Goal: Task Accomplishment & Management: Use online tool/utility

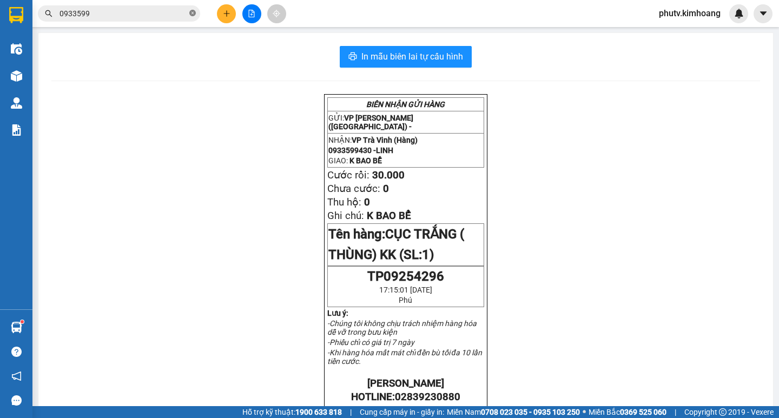
click at [190, 14] on icon "close-circle" at bounding box center [192, 13] width 6 height 6
click at [190, 14] on span at bounding box center [192, 14] width 6 height 12
click at [129, 22] on div "Kết quả tìm kiếm ( 23 ) Bộ lọc Mã ĐH Trạng thái Món hàng Thu hộ Tổng cước Chưa …" at bounding box center [105, 13] width 211 height 19
click at [126, 16] on input "text" at bounding box center [124, 14] width 128 height 12
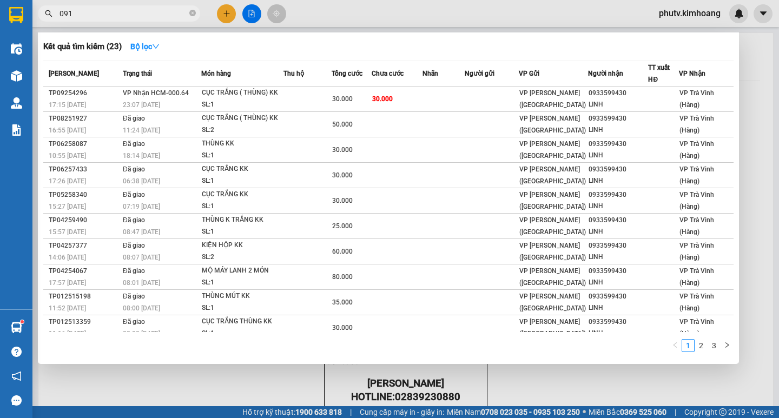
type input "0919"
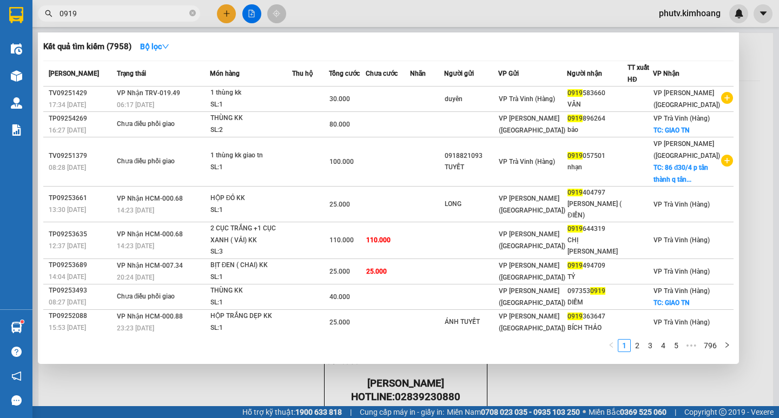
click at [193, 14] on icon "close-circle" at bounding box center [192, 13] width 6 height 6
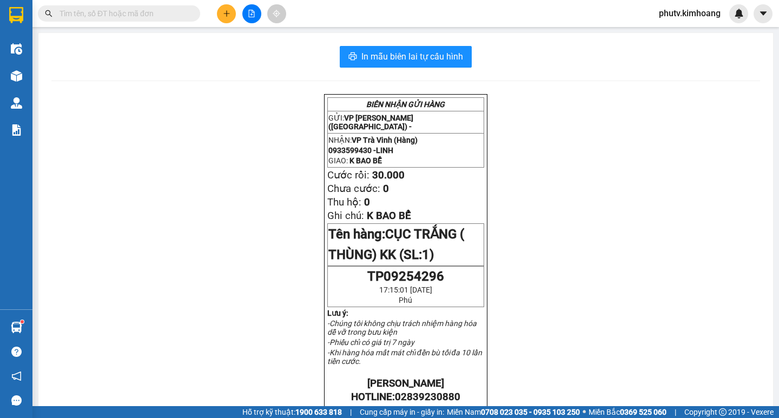
click at [186, 17] on span at bounding box center [119, 13] width 162 height 16
click at [167, 17] on input "text" at bounding box center [124, 14] width 128 height 12
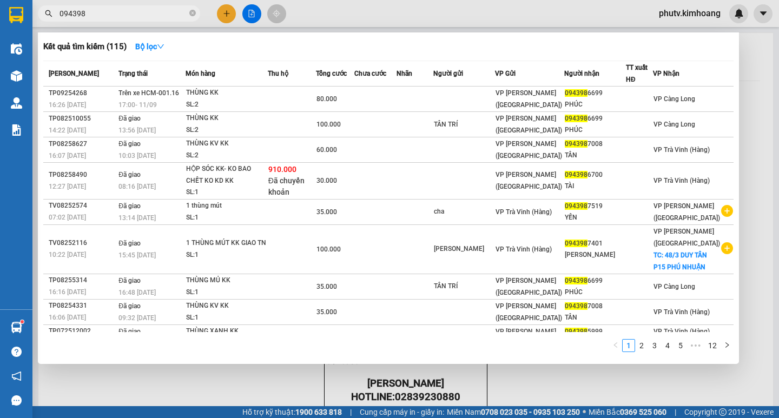
drag, startPoint x: 126, startPoint y: 10, endPoint x: 0, endPoint y: 79, distance: 143.6
click at [0, 79] on section "Kết quả tìm kiếm ( 115 ) Bộ lọc Mã ĐH Trạng thái Món hàng Thu hộ Tổng cước Chưa…" at bounding box center [389, 209] width 779 height 418
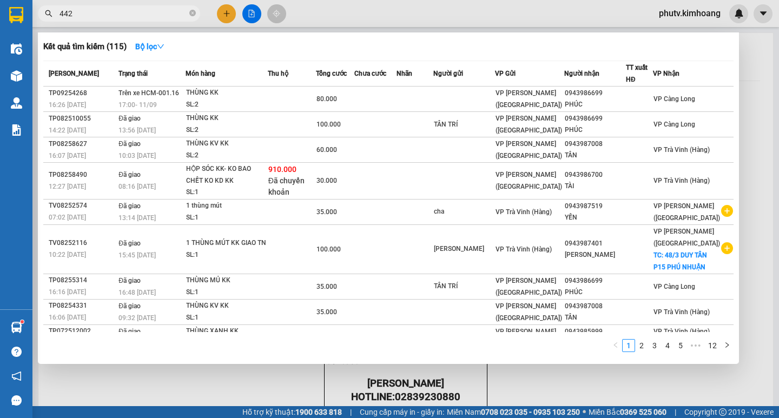
type input "4420"
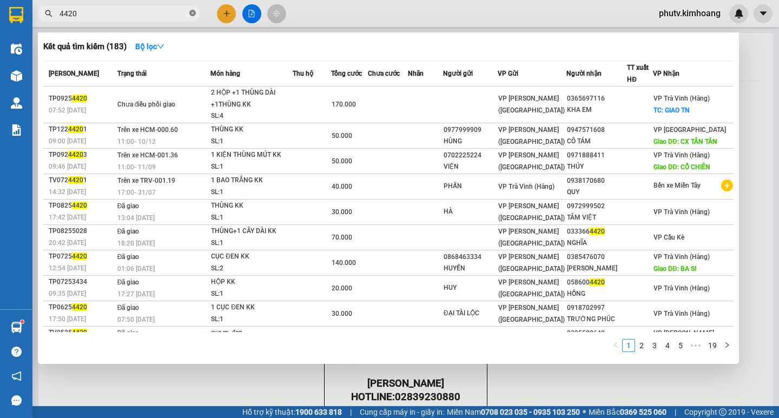
click at [191, 13] on icon "close-circle" at bounding box center [192, 13] width 6 height 6
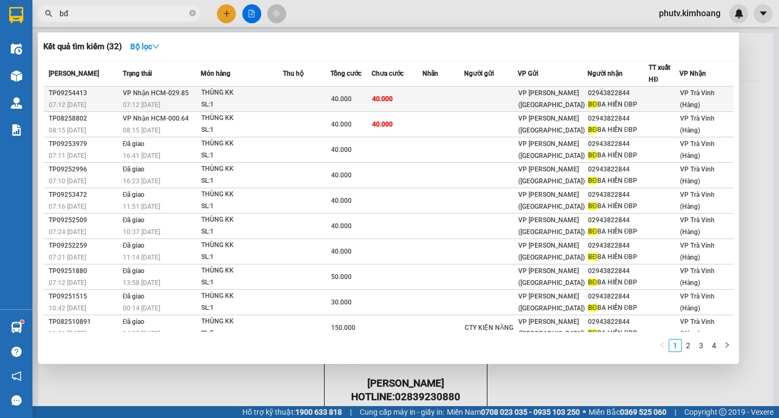
type input "bđ"
click at [364, 104] on div "40.000" at bounding box center [351, 99] width 40 height 12
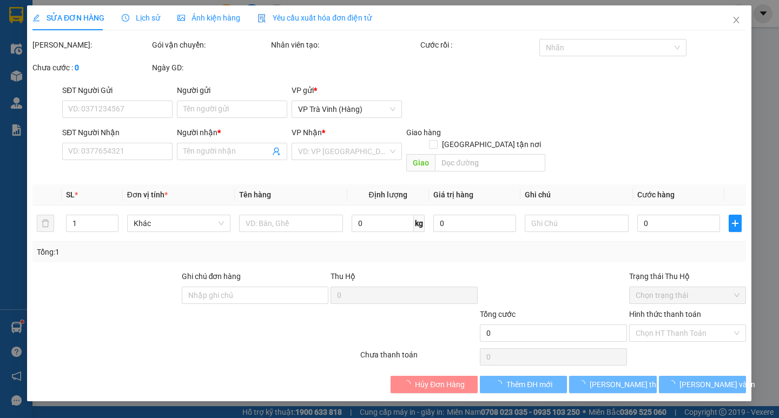
type input "02943822844"
type input "BĐ BA HIỀN ĐBP"
type input "40.000"
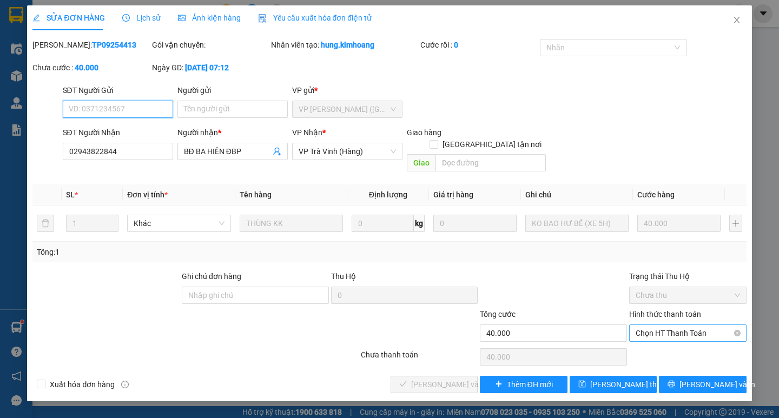
click at [657, 327] on span "Chọn HT Thanh Toán" at bounding box center [688, 333] width 104 height 16
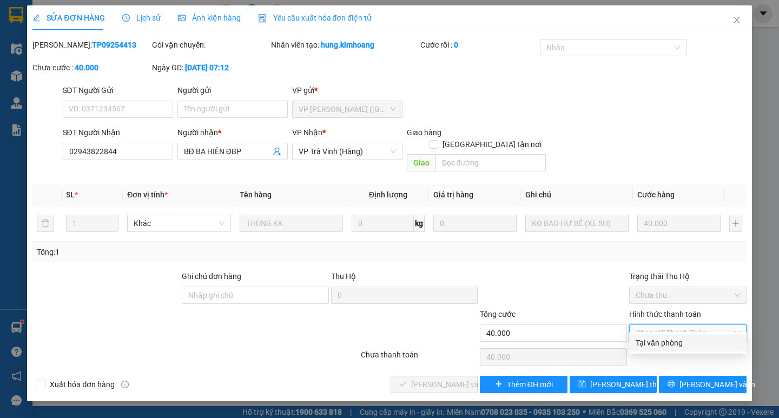
click at [655, 344] on div "Tại văn phòng" at bounding box center [688, 343] width 104 height 12
type input "0"
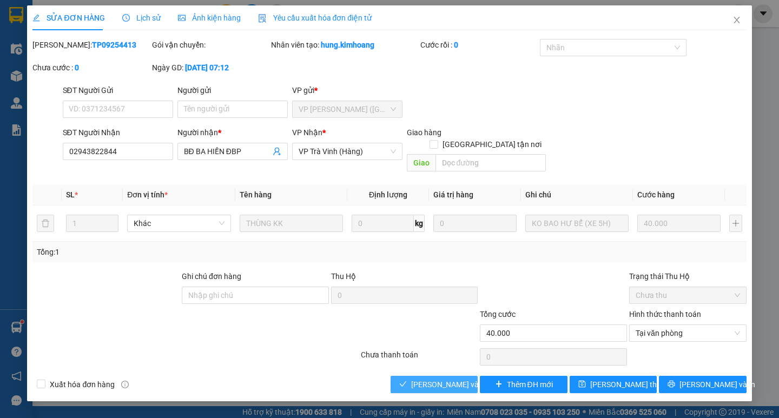
click at [472, 376] on button "Lưu và Giao hàng" at bounding box center [434, 384] width 87 height 17
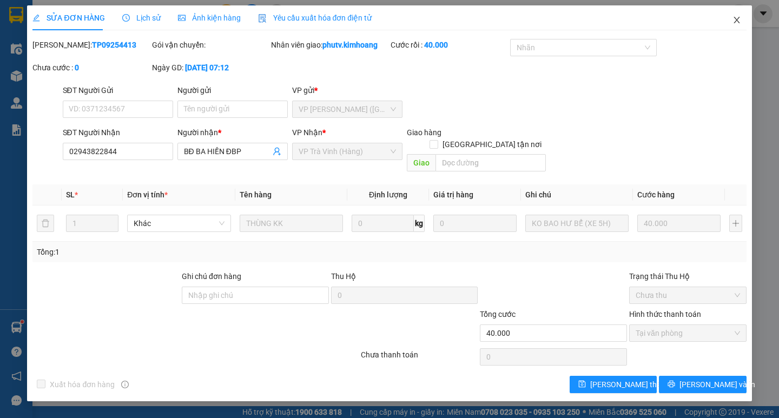
click at [736, 21] on icon "close" at bounding box center [737, 20] width 6 height 6
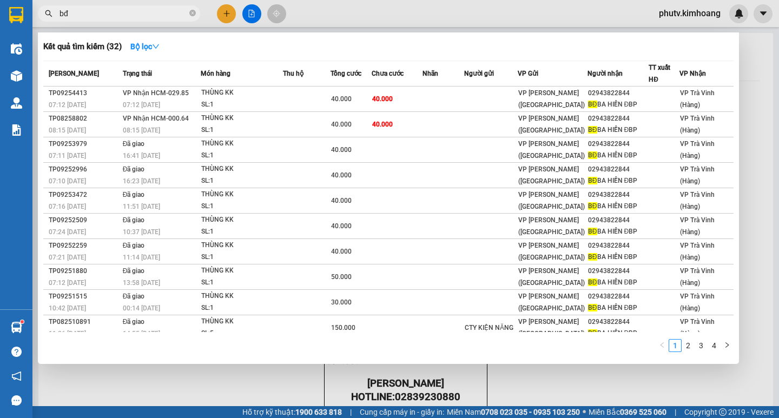
click at [107, 14] on input "bđ" at bounding box center [124, 14] width 128 height 12
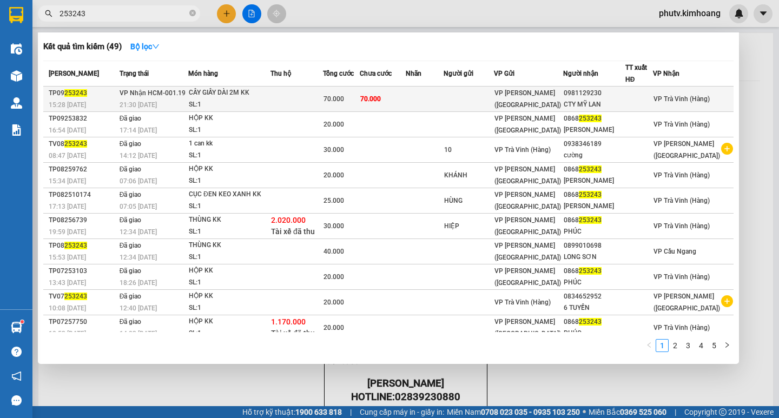
type input "253243"
drag, startPoint x: 382, startPoint y: 91, endPoint x: 385, endPoint y: 96, distance: 6.0
click at [385, 96] on td "70.000" at bounding box center [383, 99] width 46 height 25
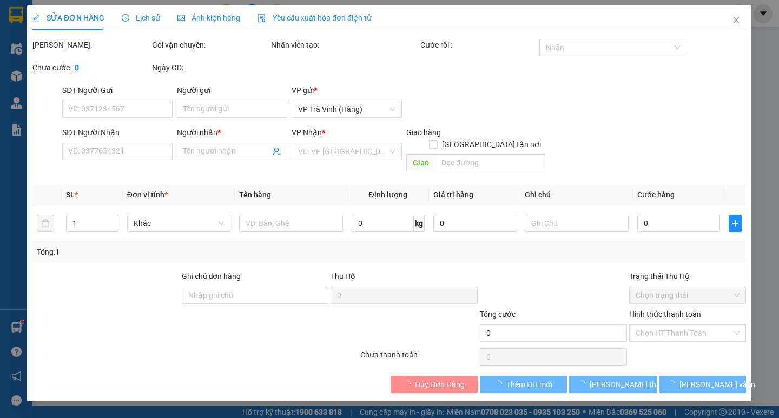
type input "0981129230"
type input "CTY MỸ LAN"
type input "70.000"
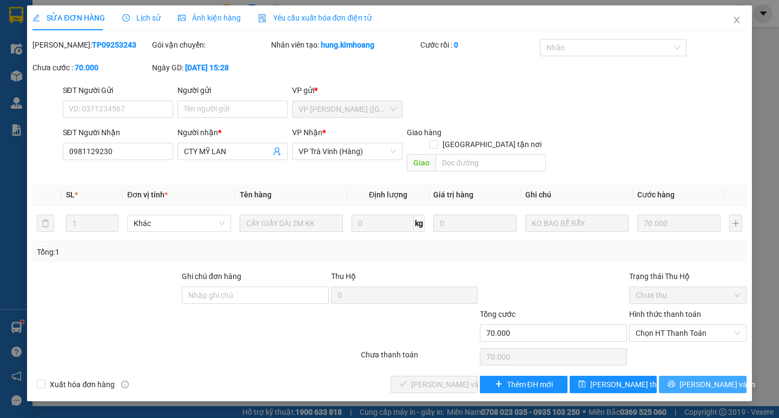
click at [677, 376] on button "Lưu và In" at bounding box center [702, 384] width 87 height 17
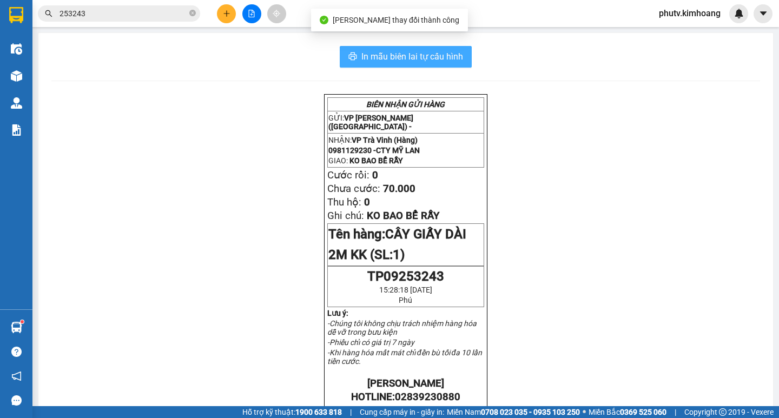
drag, startPoint x: 367, startPoint y: 49, endPoint x: 384, endPoint y: 61, distance: 20.9
click at [367, 51] on button "In mẫu biên lai tự cấu hình" at bounding box center [406, 57] width 132 height 22
click at [407, 63] on span "In mẫu biên lai tự cấu hình" at bounding box center [412, 57] width 102 height 14
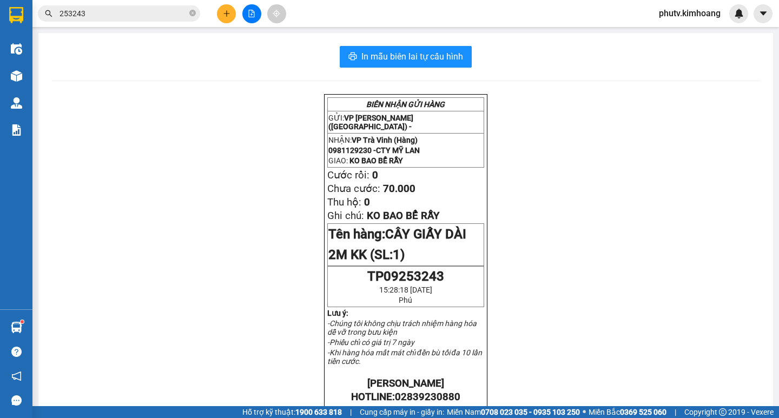
click at [132, 14] on input "253243" at bounding box center [124, 14] width 128 height 12
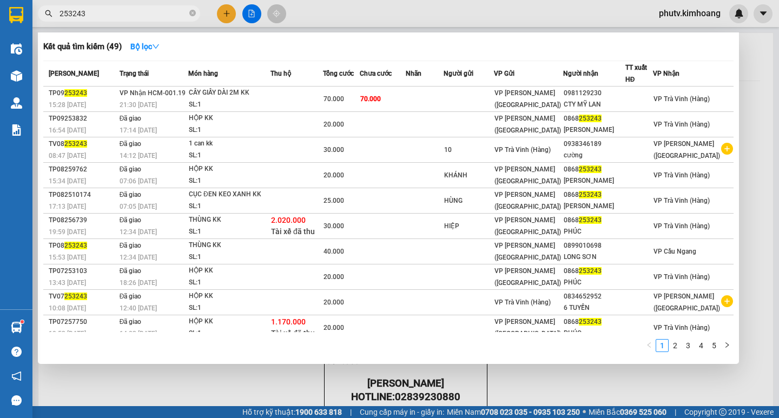
click at [132, 14] on input "253243" at bounding box center [124, 14] width 128 height 12
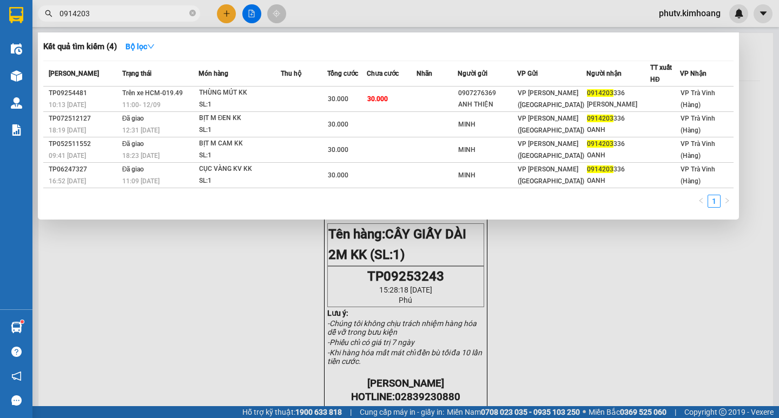
type input "0914203"
click at [226, 9] on div at bounding box center [389, 209] width 779 height 418
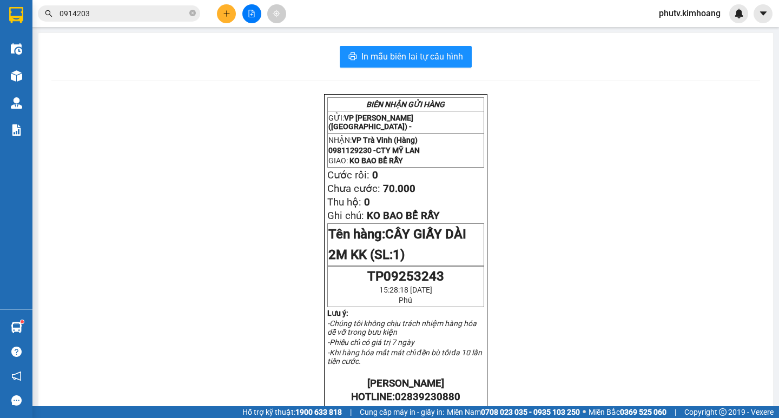
click at [226, 18] on button at bounding box center [226, 13] width 19 height 19
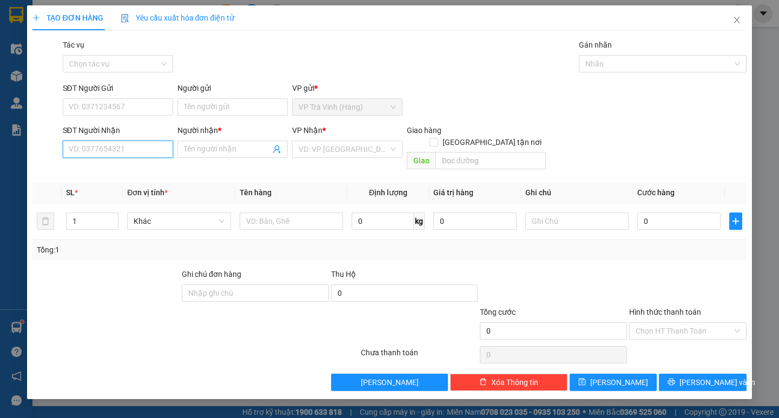
click at [150, 151] on input "SĐT Người Nhận" at bounding box center [118, 149] width 110 height 17
type input "0903752827"
click at [133, 171] on div "0903752827 - A VINH" at bounding box center [117, 171] width 97 height 12
type input "A VINH"
type input "30.000"
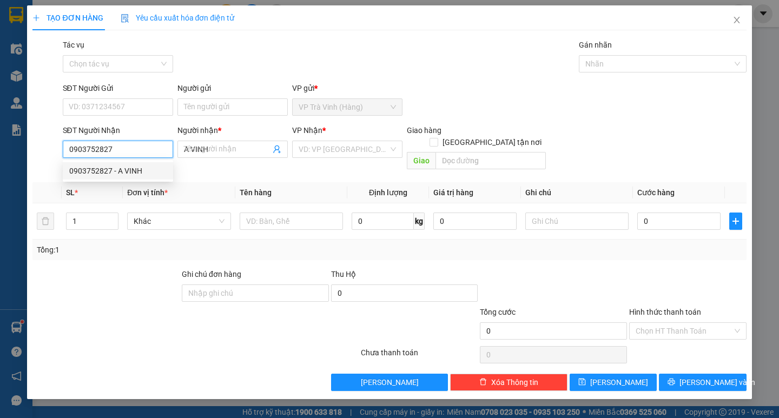
type input "30.000"
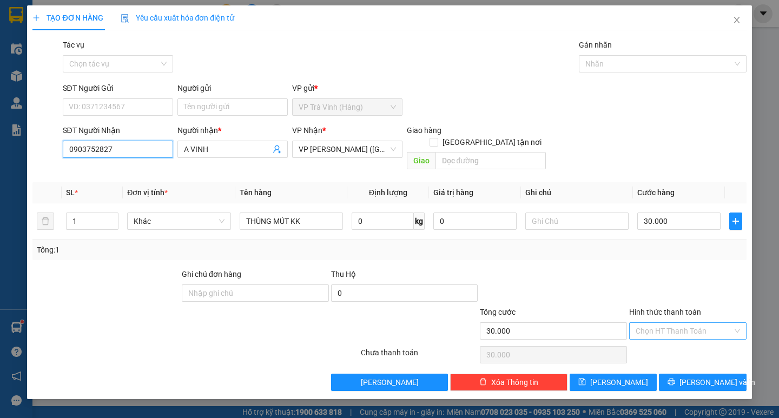
type input "0903752827"
click at [671, 325] on input "Hình thức thanh toán" at bounding box center [684, 331] width 97 height 16
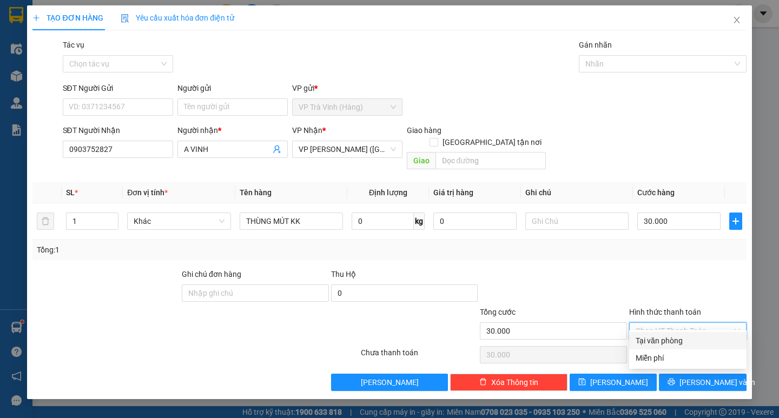
click at [680, 346] on div "Tại văn phòng" at bounding box center [688, 341] width 104 height 12
type input "0"
click at [685, 374] on button "Lưu và In" at bounding box center [702, 382] width 87 height 17
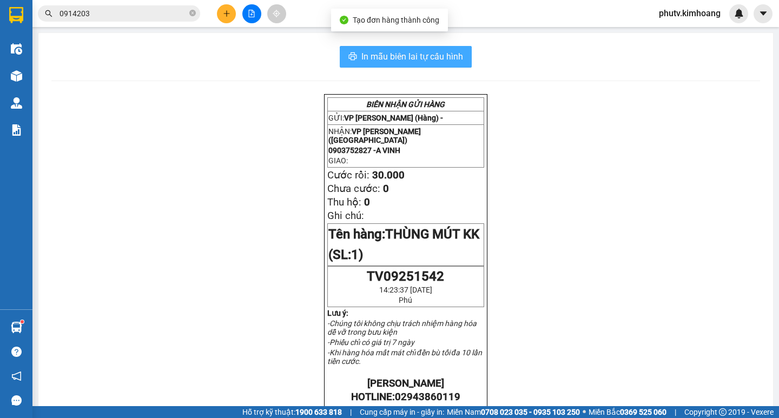
click at [401, 59] on span "In mẫu biên lai tự cấu hình" at bounding box center [412, 57] width 102 height 14
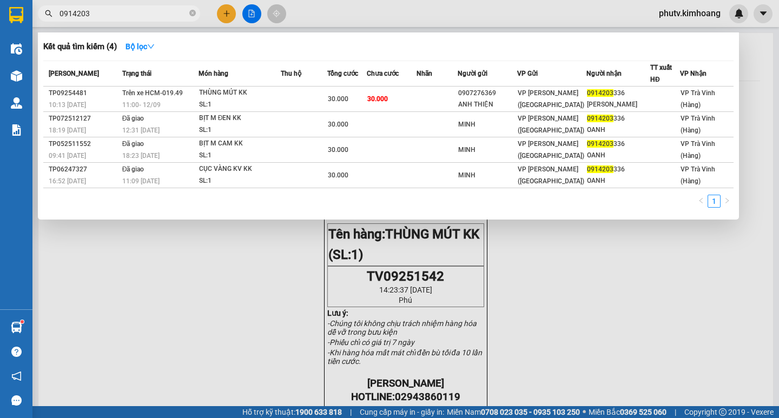
click at [114, 17] on input "0914203" at bounding box center [124, 14] width 128 height 12
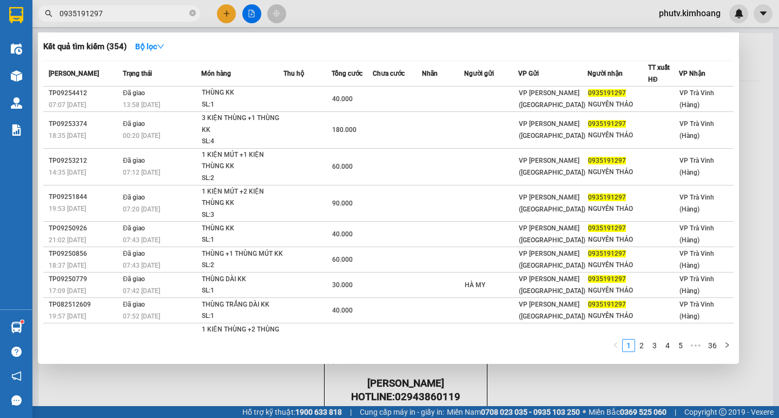
click at [101, 11] on input "0935191297" at bounding box center [124, 14] width 128 height 12
click at [101, 12] on input "0935191297" at bounding box center [124, 14] width 128 height 12
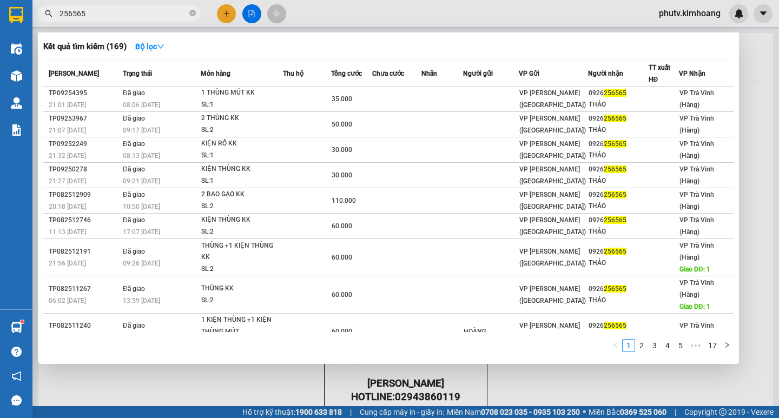
click at [166, 11] on input "256565" at bounding box center [124, 14] width 128 height 12
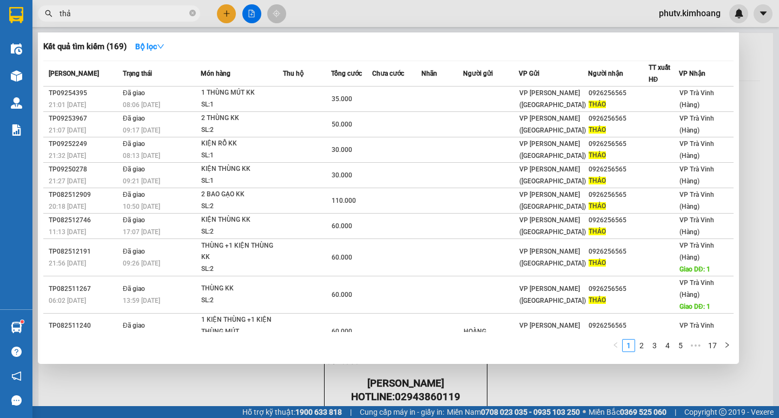
type input "thảo"
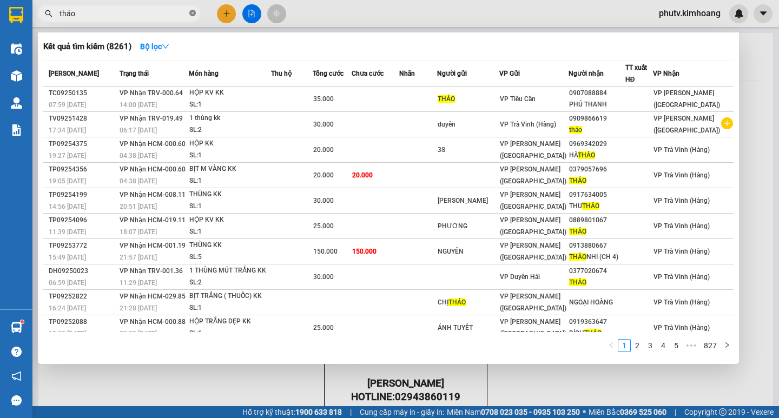
click at [192, 15] on icon "close-circle" at bounding box center [192, 13] width 6 height 6
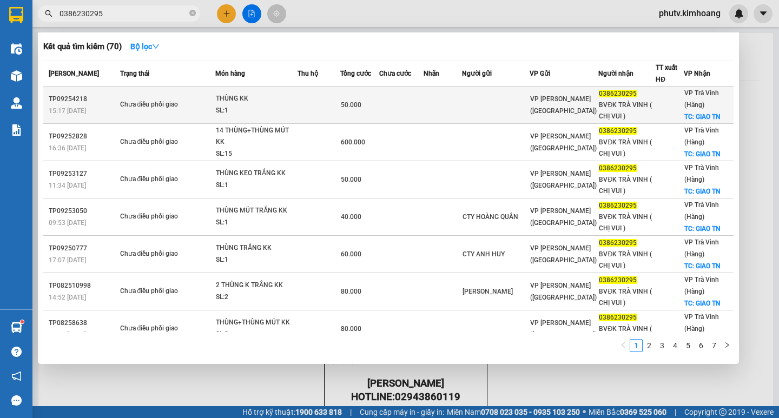
type input "0386230295"
click at [276, 101] on div "THÙNG KK" at bounding box center [256, 99] width 81 height 12
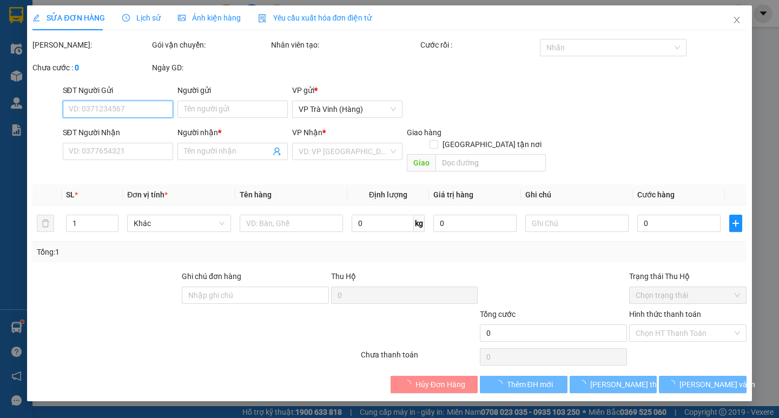
type input "0386230295"
type input "BVĐK TRÀ VINH ( CHỊ VUI )"
checkbox input "true"
type input "GIAO TN"
type input "50.000"
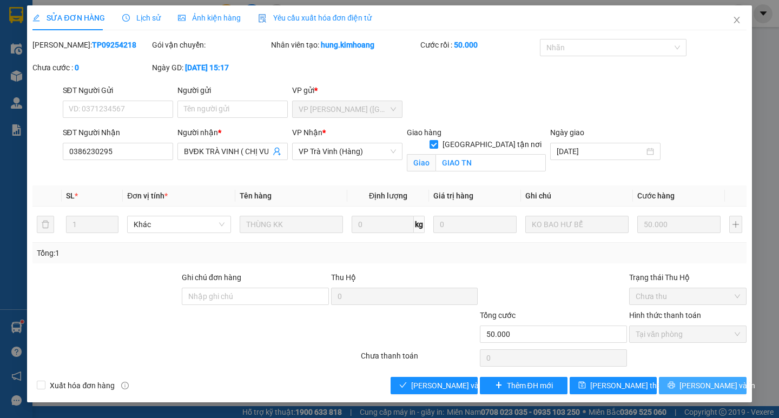
click at [694, 383] on span "Lưu và In" at bounding box center [718, 386] width 76 height 12
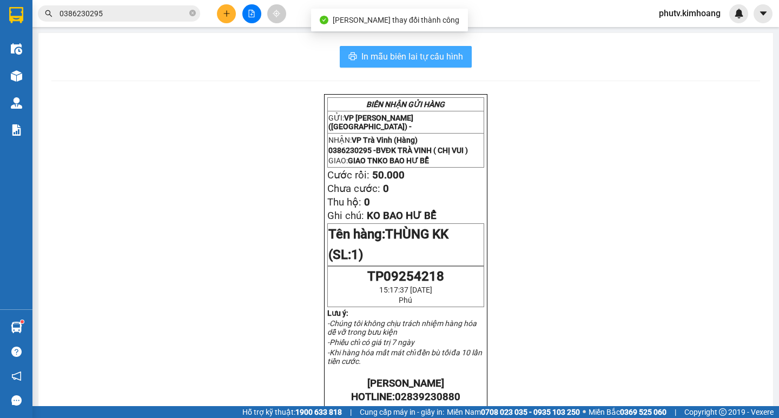
click at [369, 63] on span "In mẫu biên lai tự cấu hình" at bounding box center [412, 57] width 102 height 14
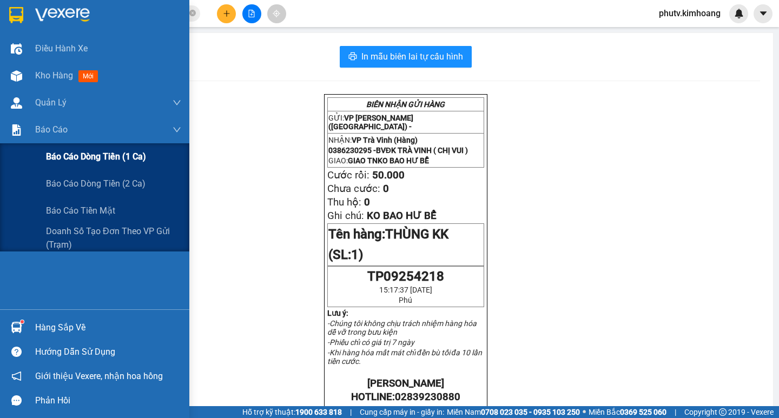
click at [79, 159] on span "Báo cáo dòng tiền (1 ca)" at bounding box center [96, 157] width 100 height 14
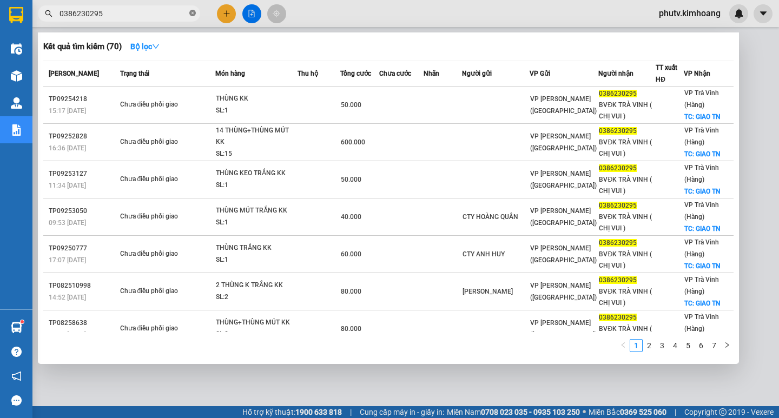
click at [190, 16] on icon "close-circle" at bounding box center [192, 13] width 6 height 6
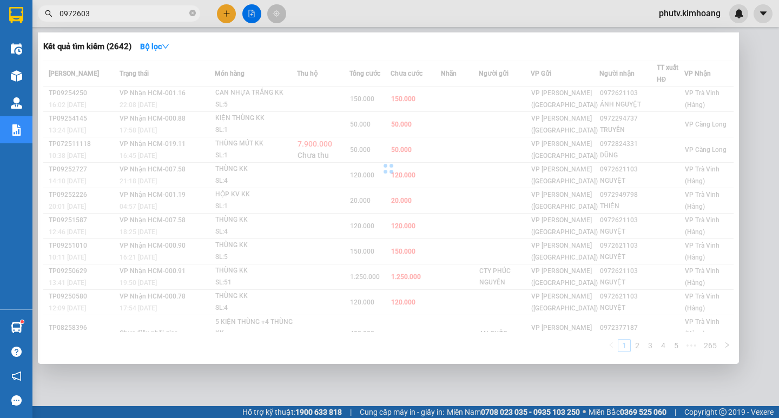
type input "09726035"
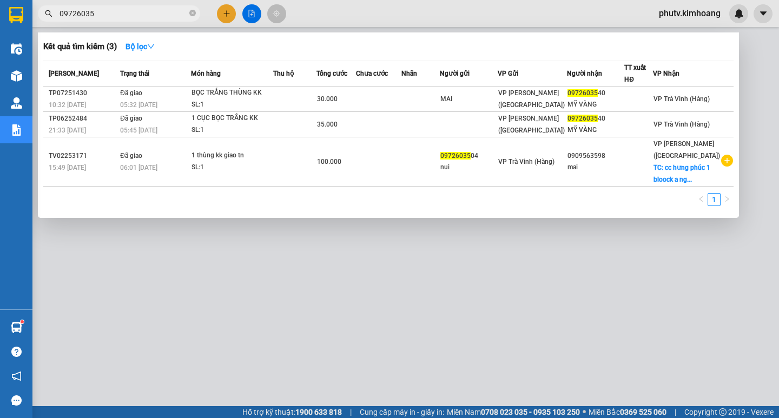
click at [191, 15] on icon "close-circle" at bounding box center [192, 13] width 6 height 6
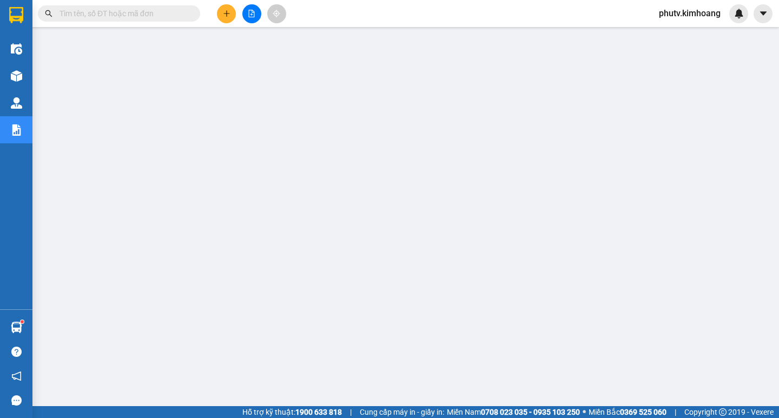
click at [230, 17] on button at bounding box center [226, 13] width 19 height 19
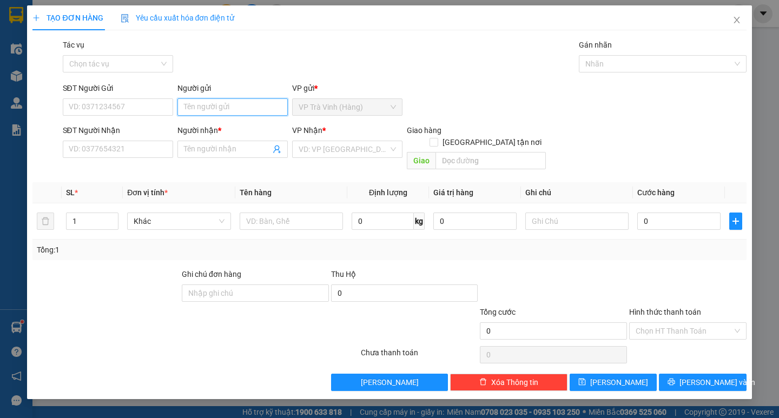
click at [224, 102] on input "Người gửi" at bounding box center [232, 106] width 110 height 17
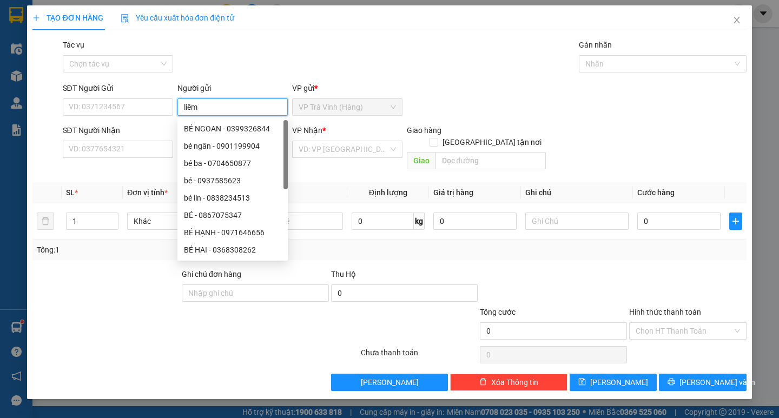
type input "liêm"
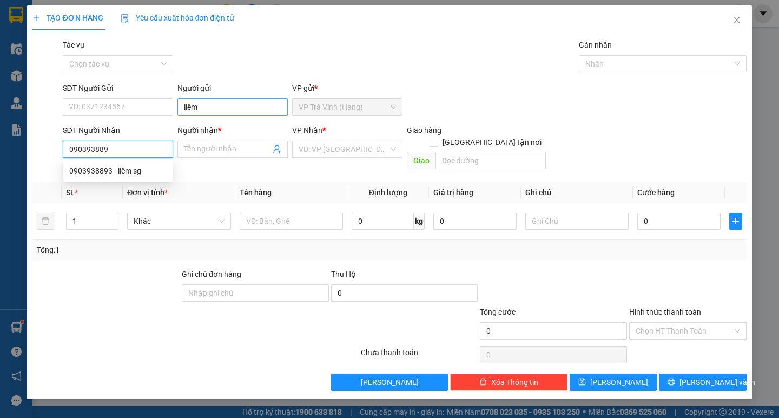
type input "0903938893"
click at [149, 175] on div "0903938893 - liêm sg" at bounding box center [117, 171] width 97 height 12
type input "liêm sg"
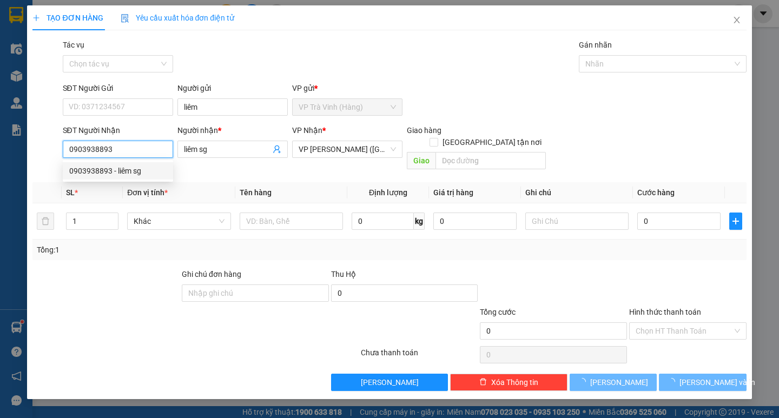
type input "20.000"
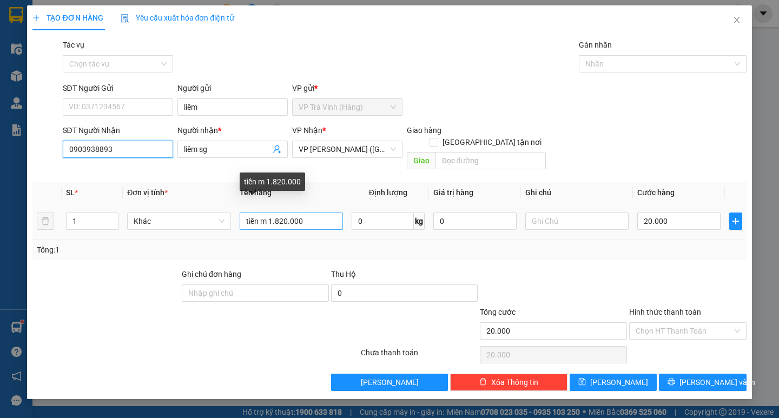
type input "0903938893"
click at [266, 213] on input "tiền m 1.820.000" at bounding box center [291, 221] width 103 height 17
click at [289, 213] on input "tiền mặt 1.820.000" at bounding box center [291, 221] width 103 height 17
type input "tiền mặt 2.800.000"
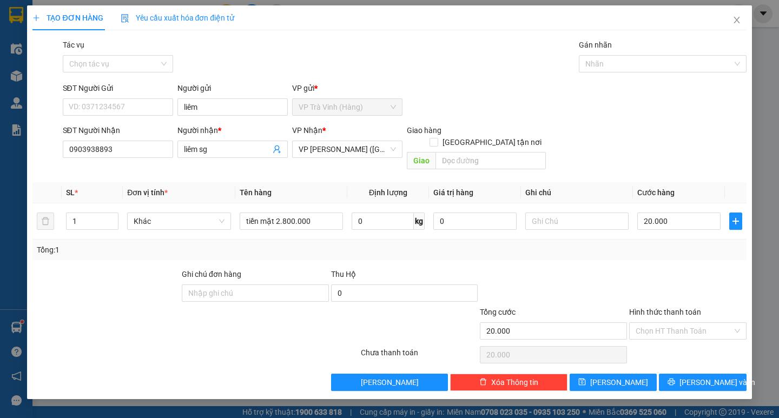
click at [647, 268] on div at bounding box center [688, 287] width 120 height 38
click at [609, 60] on div at bounding box center [657, 63] width 151 height 13
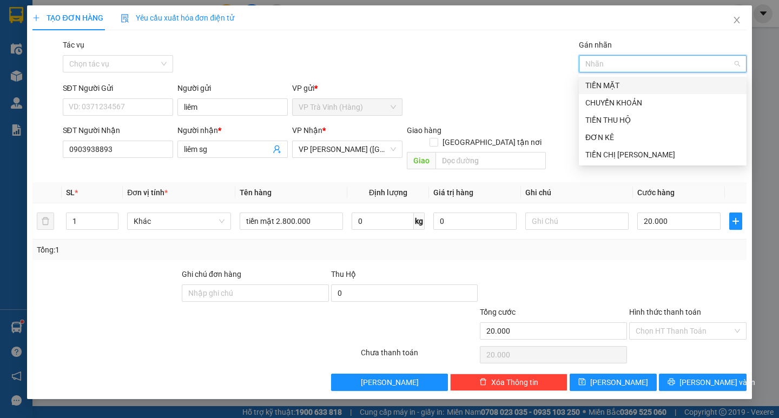
click at [611, 87] on div "TIỀN MẶT" at bounding box center [662, 86] width 155 height 12
click at [103, 62] on input "Tác vụ" at bounding box center [114, 64] width 90 height 16
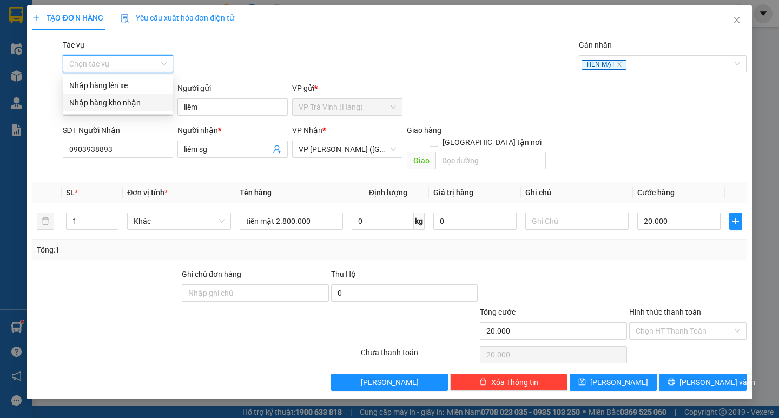
click at [116, 104] on div "Nhập hàng kho nhận" at bounding box center [117, 103] width 97 height 12
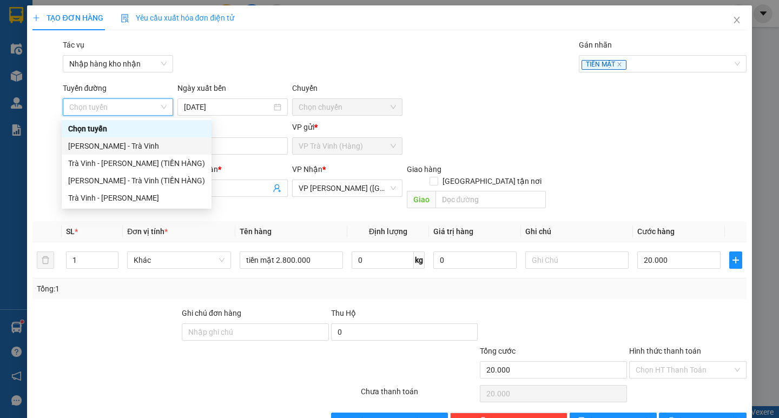
click at [122, 146] on div "Hồ Chí Minh - Trà Vinh" at bounding box center [136, 146] width 137 height 12
type input "12/09/2025"
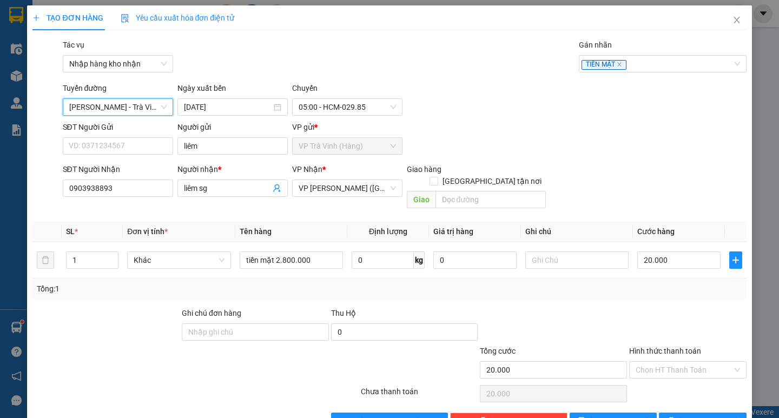
click at [122, 111] on span "Hồ Chí Minh - Trà Vinh" at bounding box center [117, 107] width 97 height 16
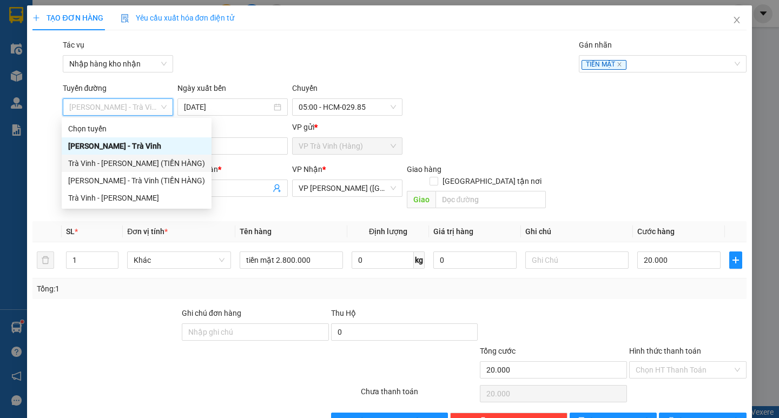
click at [127, 162] on div "Trà Vinh - Hồ Chí Minh (TIỀN HÀNG)" at bounding box center [136, 163] width 137 height 12
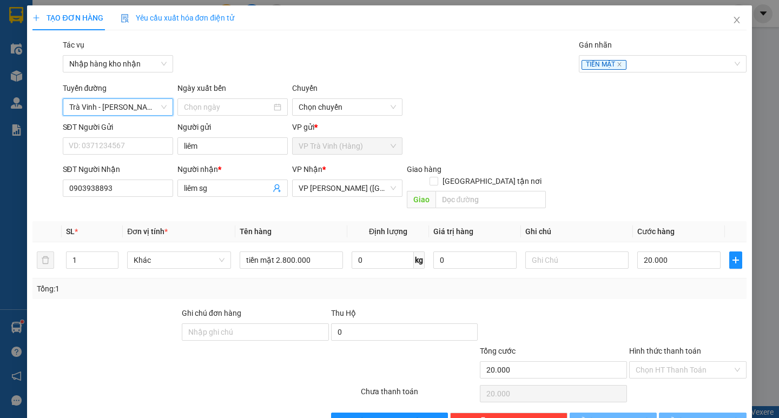
type input "12/09/2025"
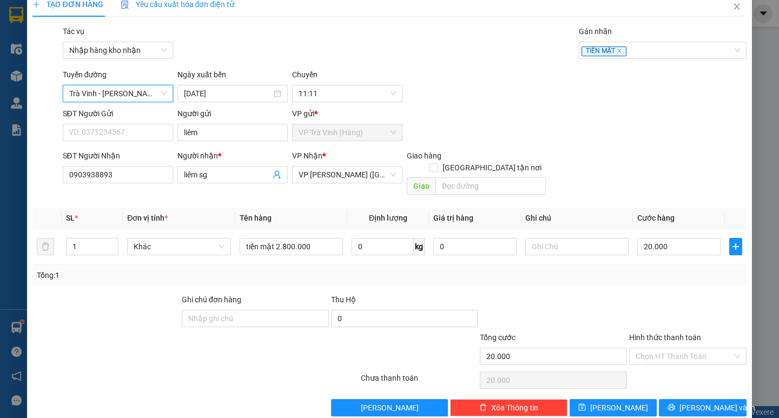
scroll to position [21, 0]
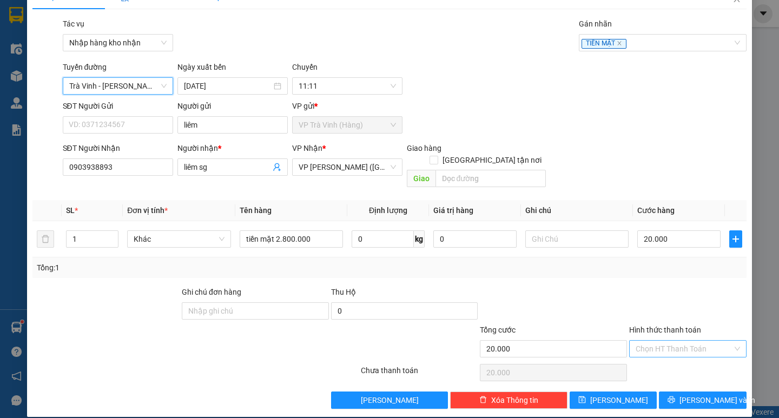
click at [671, 341] on input "Hình thức thanh toán" at bounding box center [684, 349] width 97 height 16
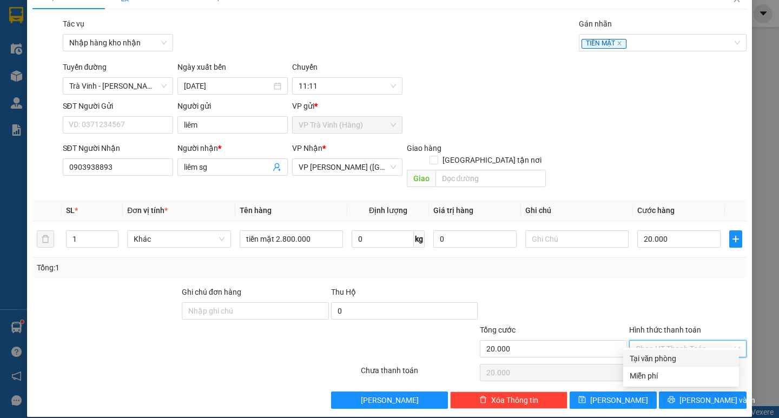
click at [681, 357] on div "Tại văn phòng" at bounding box center [681, 359] width 103 height 12
type input "0"
click at [692, 394] on span "Lưu và In" at bounding box center [718, 400] width 76 height 12
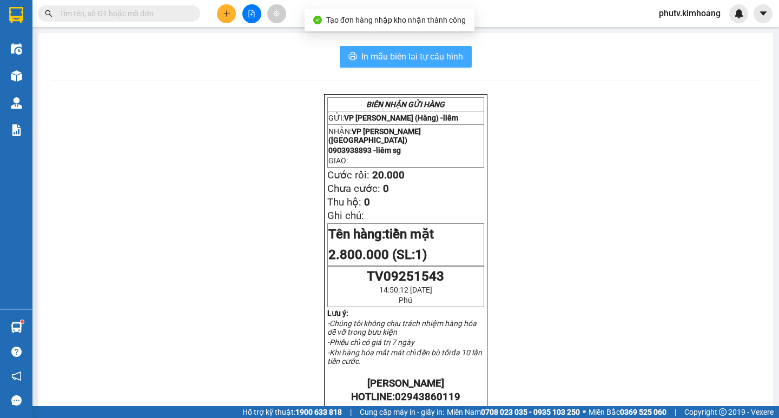
click at [385, 56] on span "In mẫu biên lai tự cấu hình" at bounding box center [412, 57] width 102 height 14
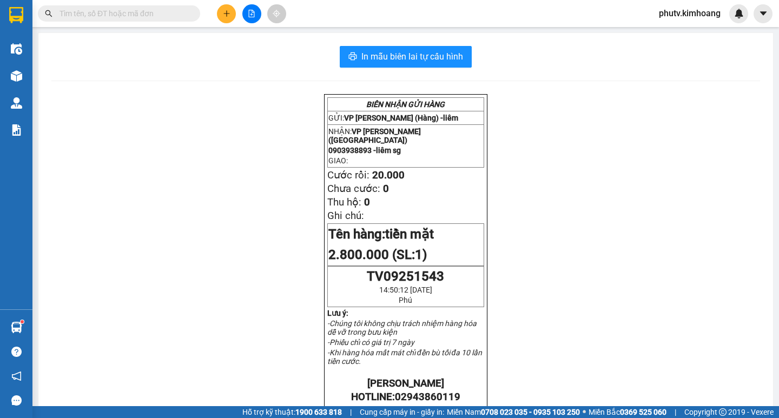
click at [233, 5] on div at bounding box center [251, 13] width 81 height 19
click at [221, 11] on button at bounding box center [226, 13] width 19 height 19
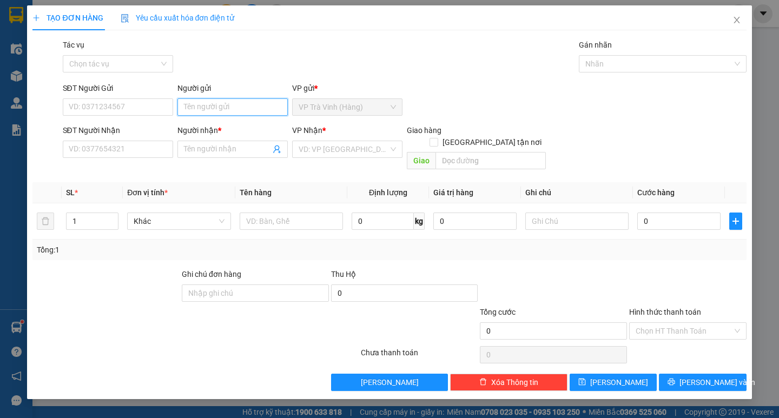
click at [243, 110] on input "Người gửi" at bounding box center [232, 106] width 110 height 17
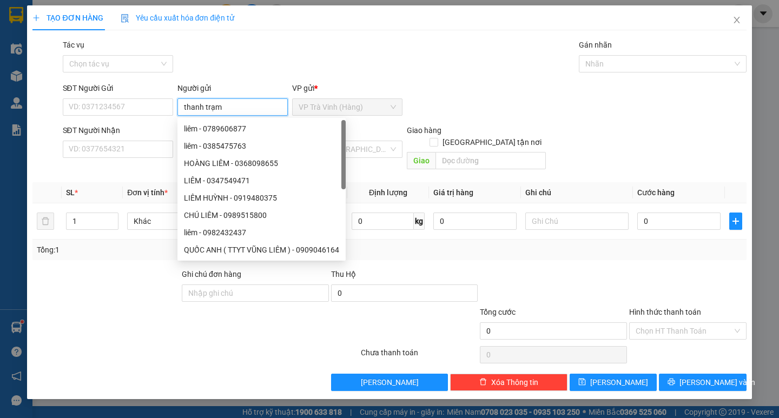
type input "thanh trạm"
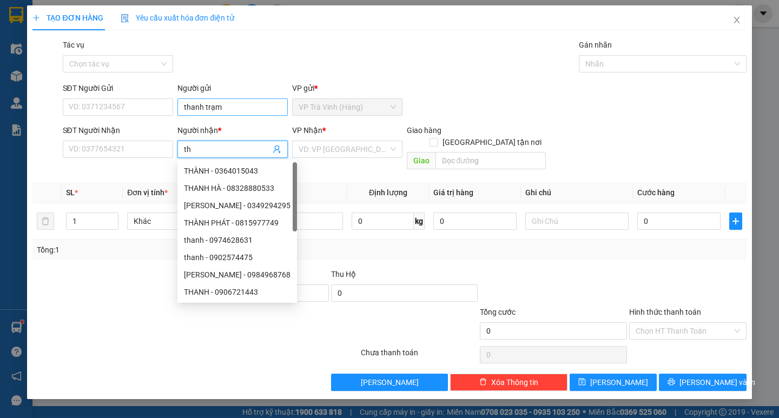
type input "t"
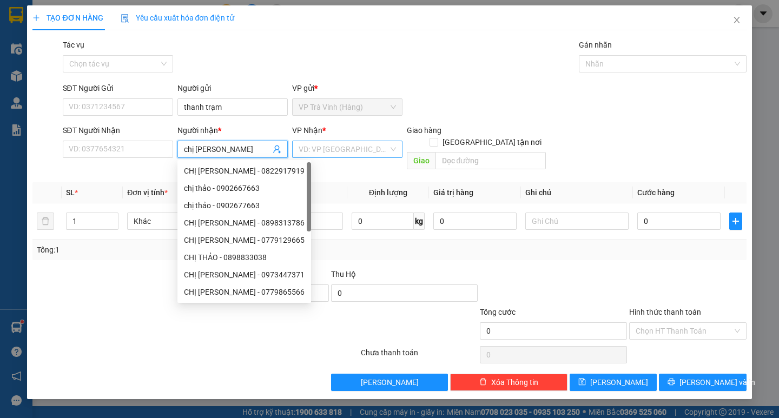
type input "chị thảo"
click at [303, 145] on input "search" at bounding box center [344, 149] width 90 height 16
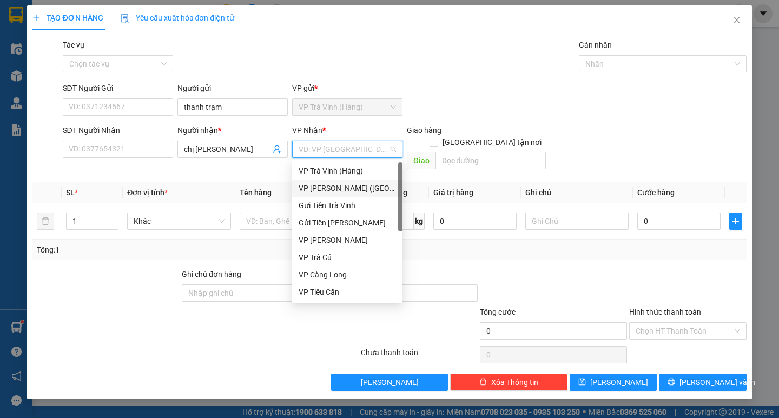
click at [343, 186] on div "VP [PERSON_NAME] ([GEOGRAPHIC_DATA])" at bounding box center [347, 188] width 97 height 12
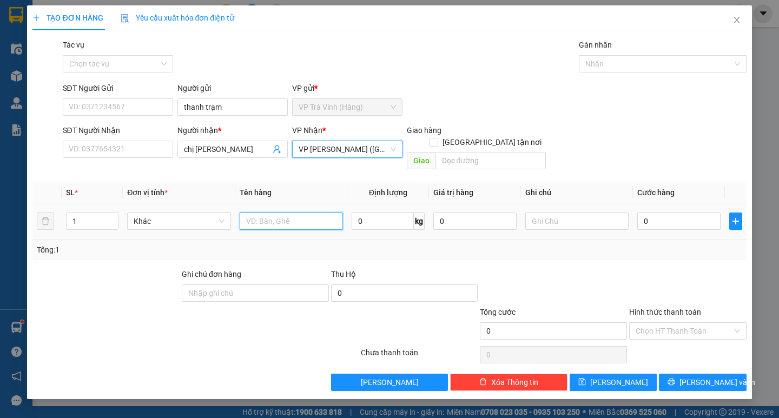
click at [305, 213] on input "text" at bounding box center [291, 221] width 103 height 17
type input "1 sơ mi kk"
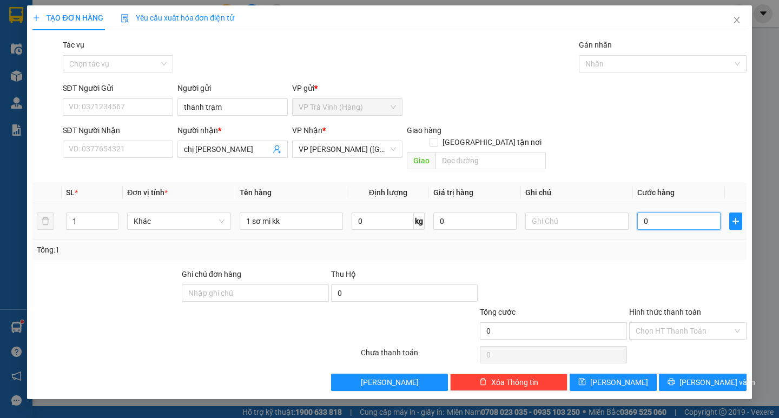
click at [688, 214] on input "0" at bounding box center [678, 221] width 83 height 17
type input "21"
type input "2"
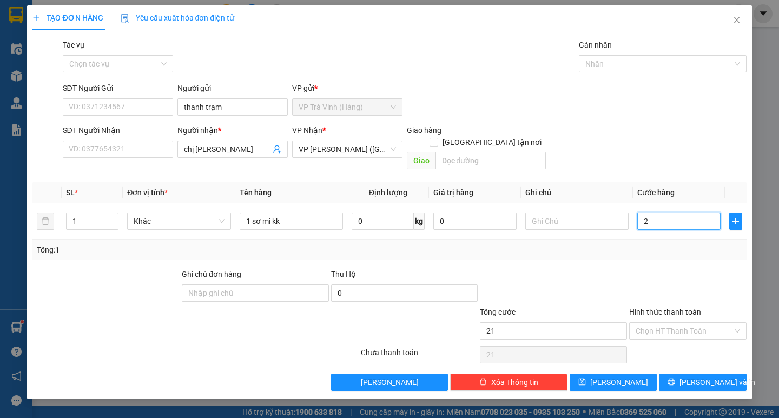
type input "2"
type input "0"
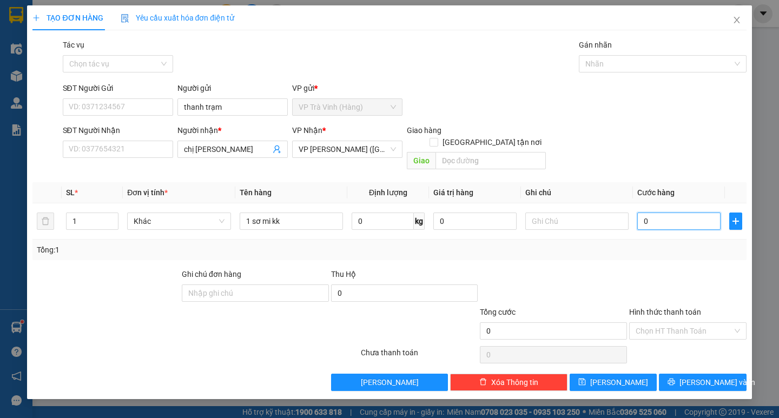
type input "0"
click at [663, 323] on input "Hình thức thanh toán" at bounding box center [684, 331] width 97 height 16
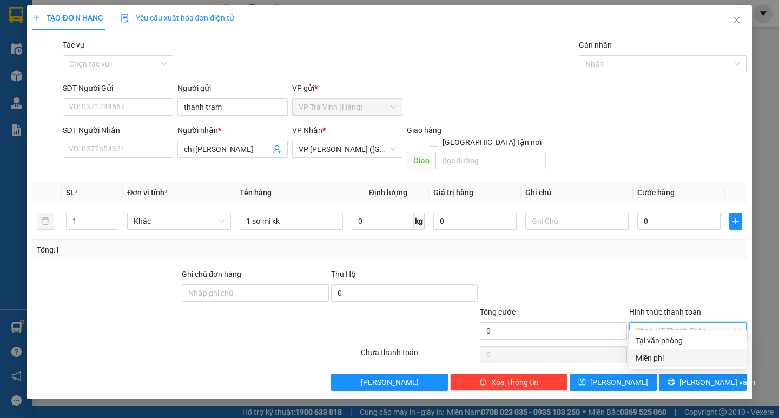
click at [681, 355] on div "Miễn phí" at bounding box center [688, 358] width 104 height 12
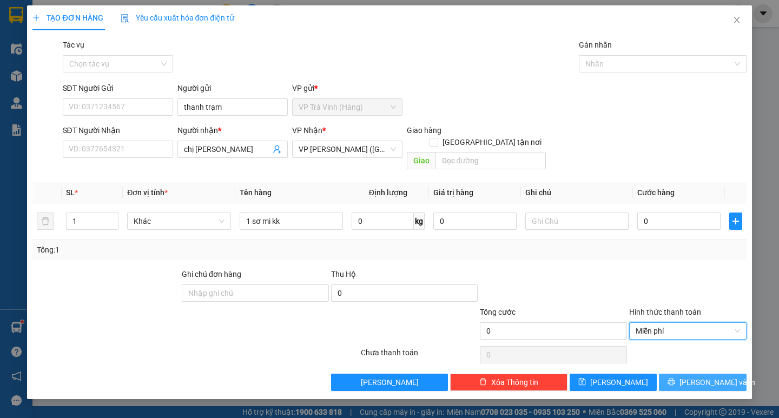
click at [690, 374] on button "Lưu và In" at bounding box center [702, 382] width 87 height 17
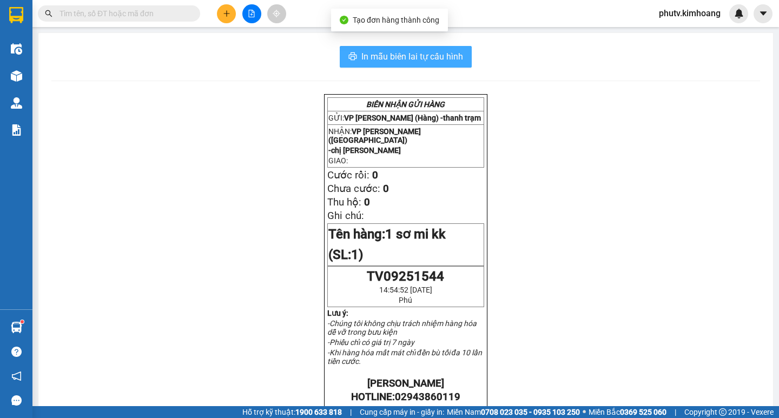
click at [429, 54] on span "In mẫu biên lai tự cấu hình" at bounding box center [412, 57] width 102 height 14
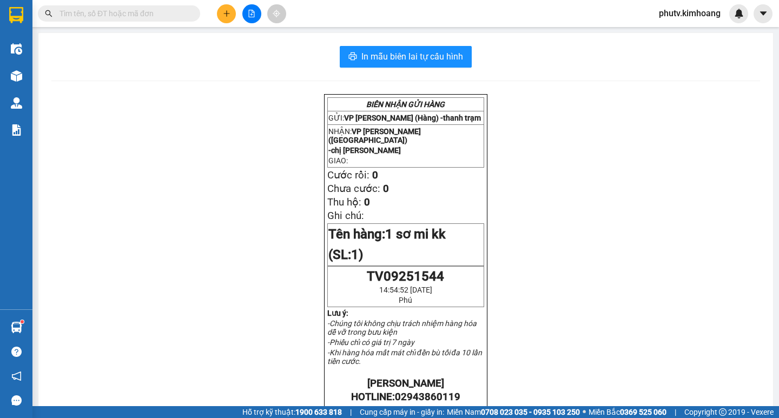
click at [118, 16] on input "text" at bounding box center [124, 14] width 128 height 12
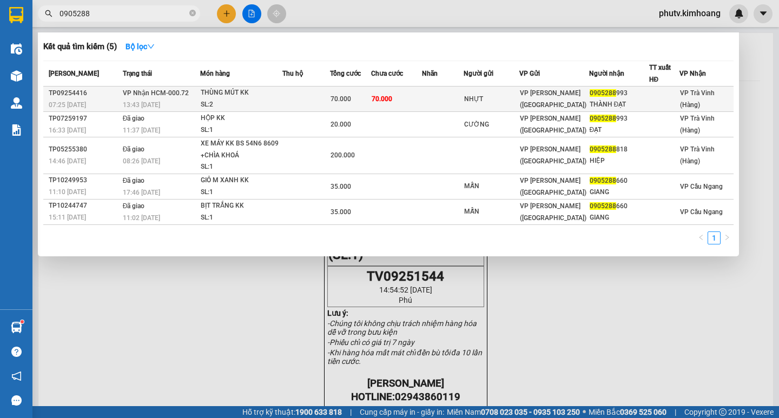
type input "0905288"
click at [225, 101] on div "SL: 2" at bounding box center [241, 105] width 81 height 12
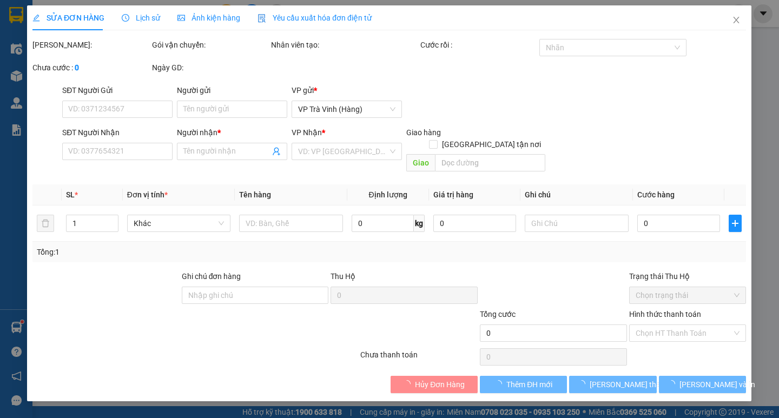
type input "NHỰT"
type input "0905288993"
type input "THÀNH ĐẠT"
type input "70.000"
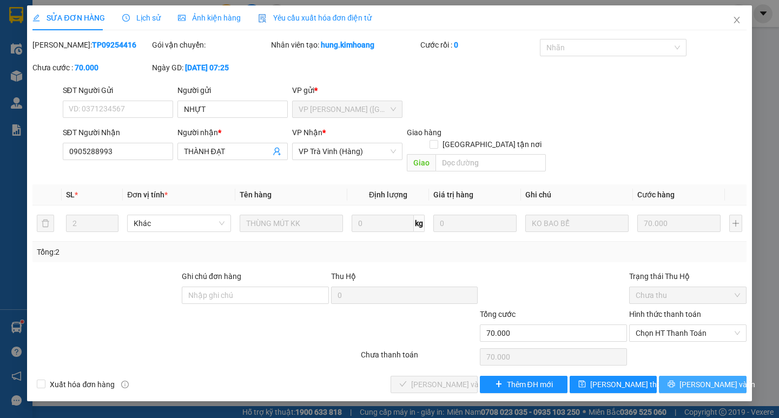
click at [697, 379] on span "Lưu và In" at bounding box center [718, 385] width 76 height 12
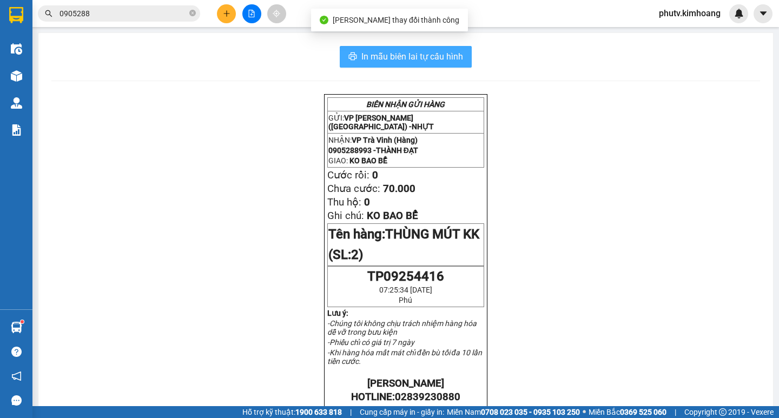
click at [454, 55] on span "In mẫu biên lai tự cấu hình" at bounding box center [412, 57] width 102 height 14
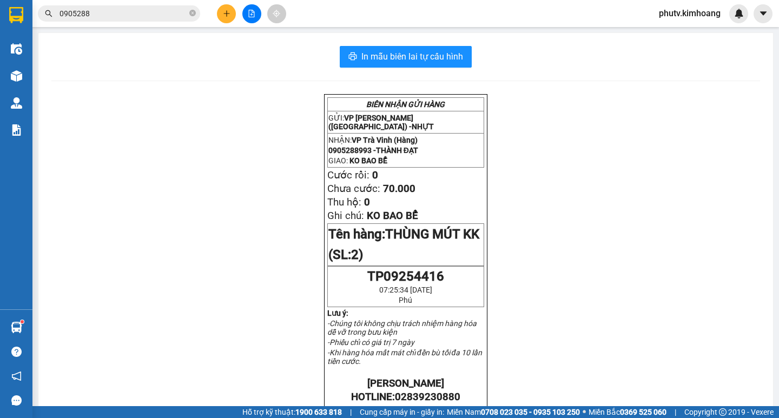
click at [223, 10] on icon "plus" at bounding box center [227, 14] width 8 height 8
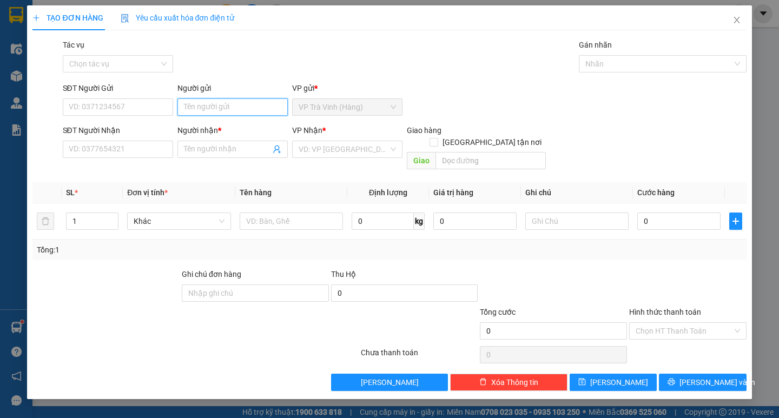
click at [220, 110] on input "Người gửi" at bounding box center [232, 106] width 110 height 17
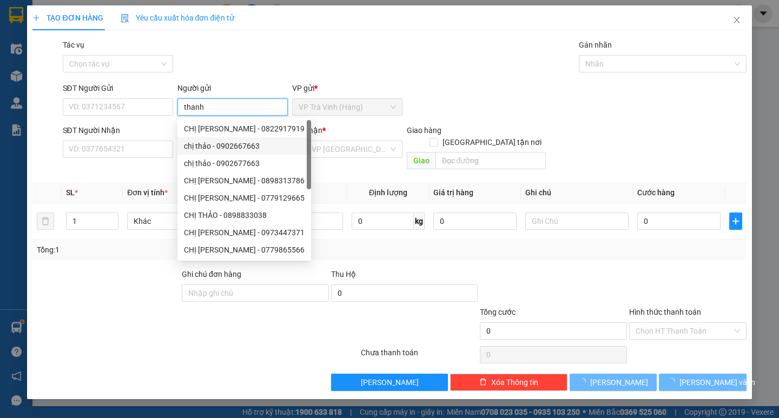
type input "THANH HÀ"
type input "08328880533"
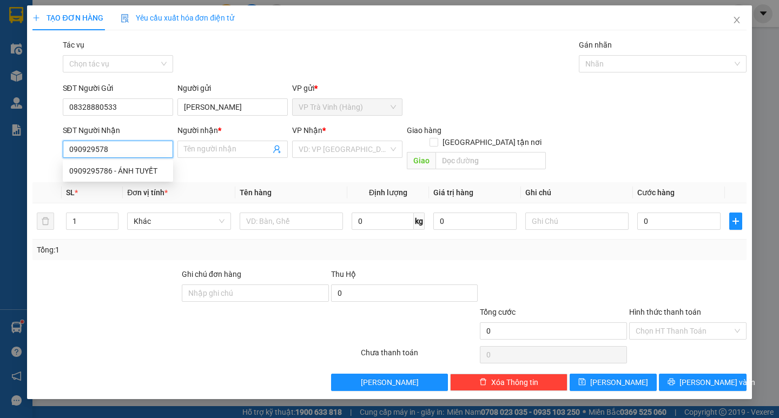
type input "0909295786"
click at [148, 165] on div "0909295786 - ÁNH TUYẾT" at bounding box center [117, 171] width 97 height 12
type input "ÁNH TUYẾT"
type input "30.000"
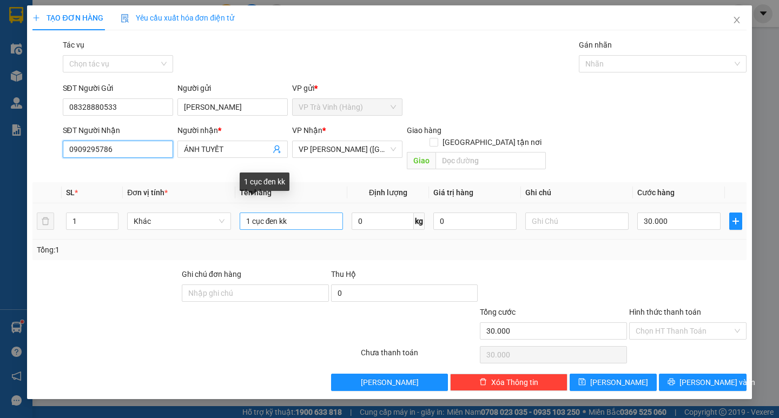
type input "0909295786"
drag, startPoint x: 298, startPoint y: 212, endPoint x: 0, endPoint y: 247, distance: 300.2
click at [0, 250] on div "TẠO ĐƠN HÀNG Yêu cầu xuất hóa đơn điện tử Transit Pickup Surcharge Ids Transit …" at bounding box center [389, 209] width 779 height 418
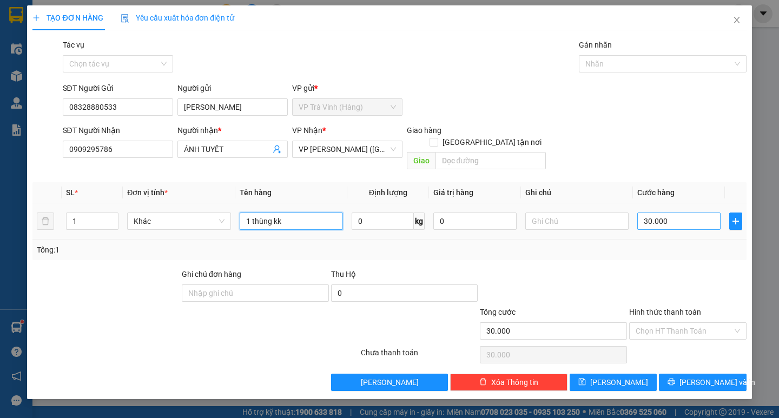
type input "1 thùng kk"
click at [656, 213] on input "30.000" at bounding box center [678, 221] width 83 height 17
type input "3"
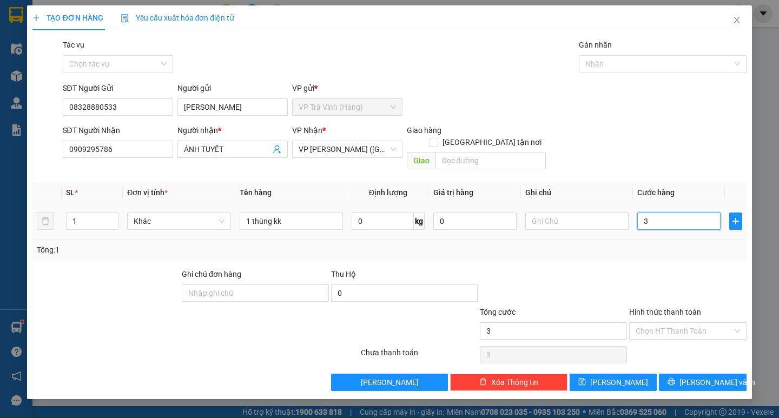
type input "35"
type input "35.000"
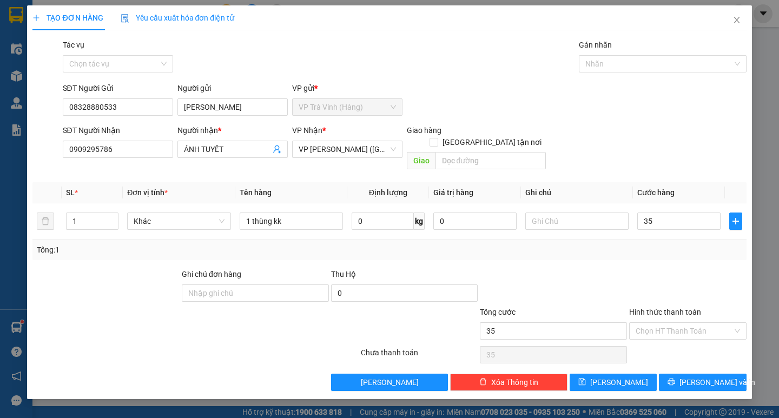
type input "35.000"
click at [678, 244] on div "Tổng: 1" at bounding box center [389, 250] width 705 height 12
click at [682, 379] on button "Lưu và In" at bounding box center [702, 382] width 87 height 17
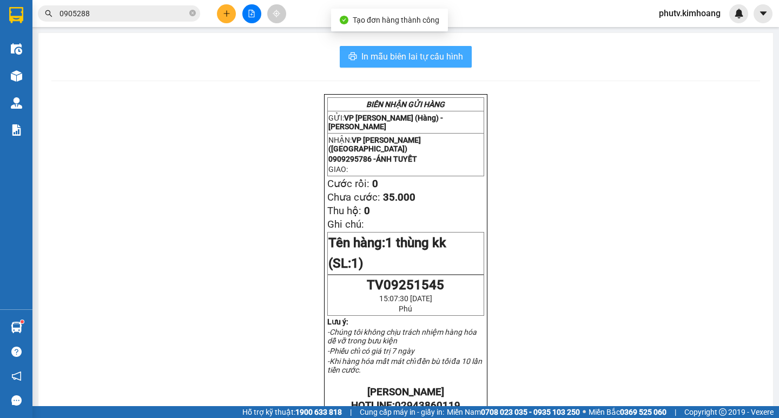
click at [399, 52] on span "In mẫu biên lai tự cấu hình" at bounding box center [412, 57] width 102 height 14
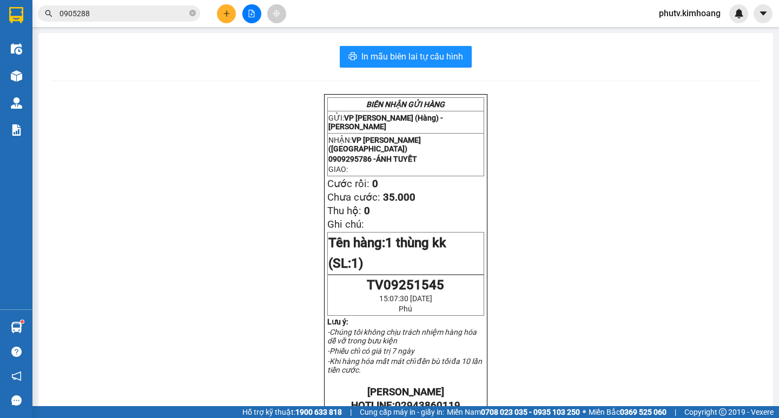
click at [148, 13] on input "0905288" at bounding box center [124, 14] width 128 height 12
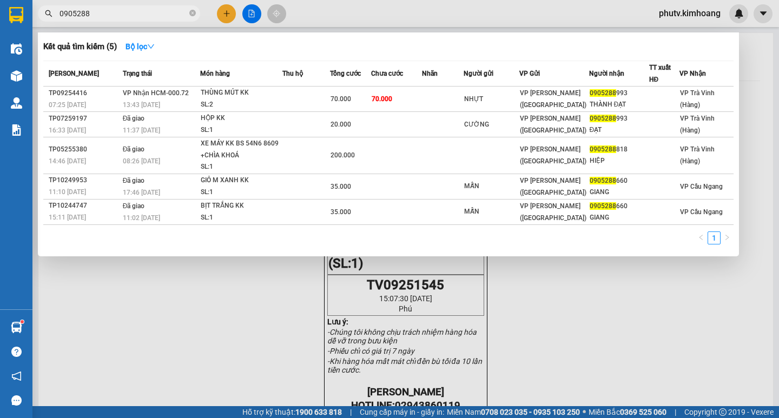
click at [148, 14] on input "0905288" at bounding box center [124, 14] width 128 height 12
click at [192, 14] on icon "close-circle" at bounding box center [192, 13] width 6 height 6
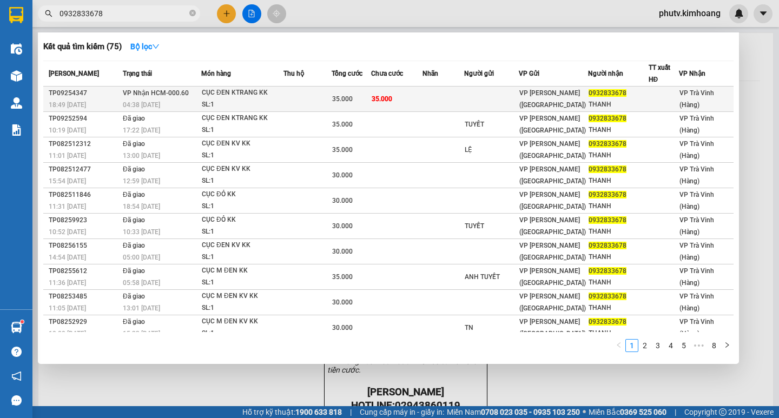
type input "0932833678"
click at [238, 96] on div "CỤC ĐEN KTRANG KK" at bounding box center [242, 93] width 81 height 12
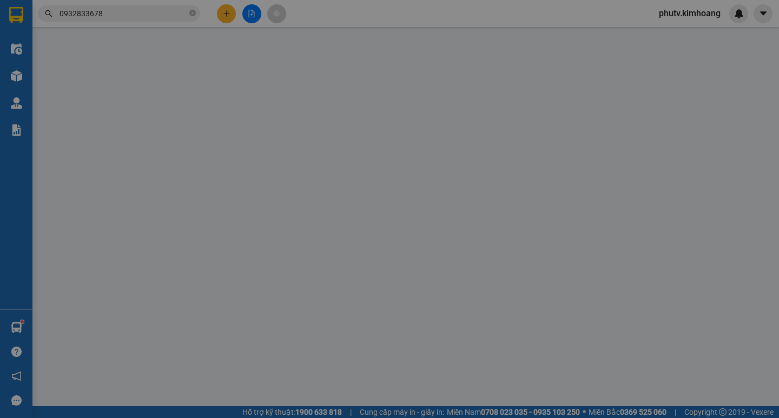
type input "0932833678"
type input "THANH"
type input "35.000"
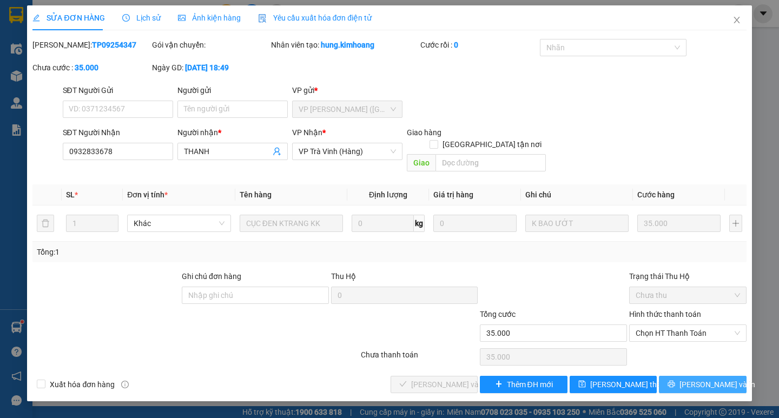
drag, startPoint x: 675, startPoint y: 375, endPoint x: 585, endPoint y: 268, distance: 140.2
click at [676, 376] on button "Lưu và In" at bounding box center [702, 384] width 87 height 17
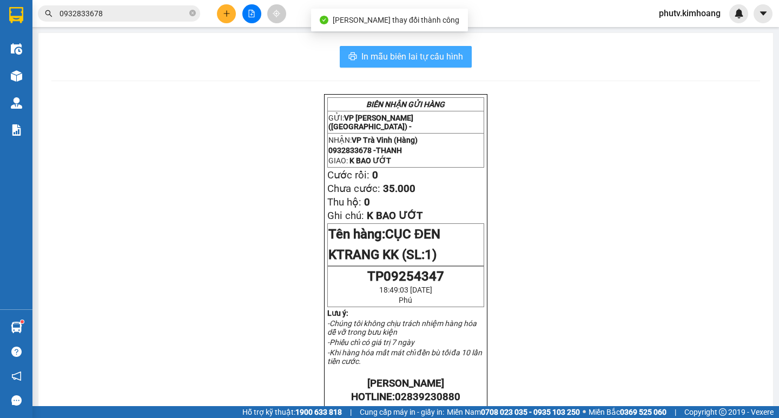
drag, startPoint x: 429, startPoint y: 62, endPoint x: 476, endPoint y: 61, distance: 46.5
click at [429, 61] on span "In mẫu biên lai tự cấu hình" at bounding box center [412, 57] width 102 height 14
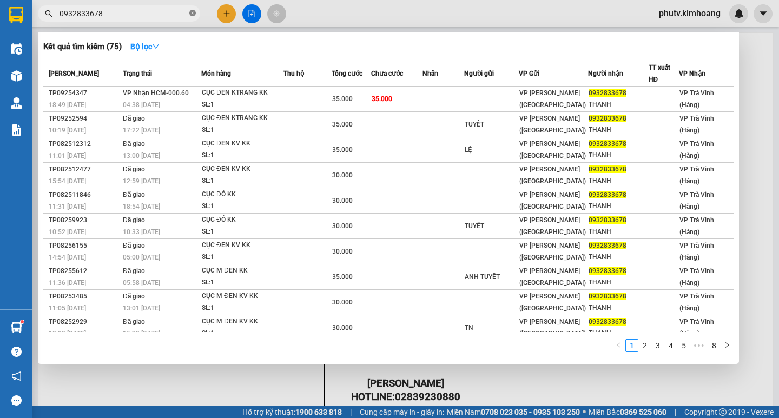
click at [193, 15] on icon "close-circle" at bounding box center [192, 13] width 6 height 6
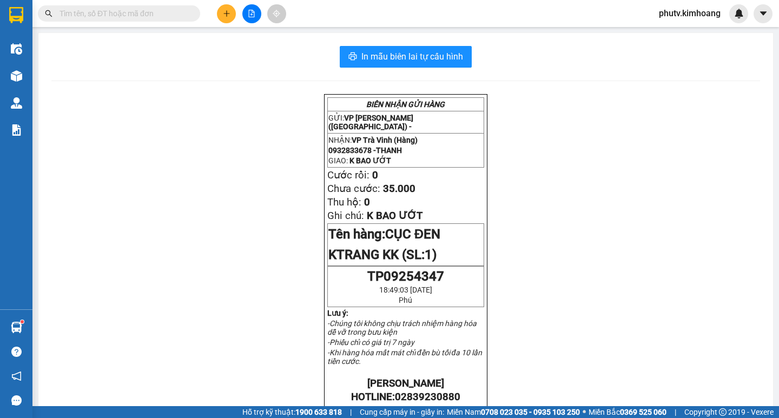
click at [225, 12] on icon "plus" at bounding box center [227, 14] width 8 height 8
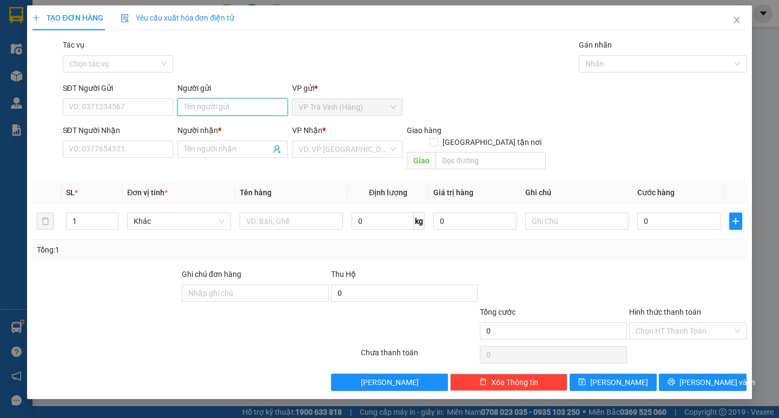
click at [230, 103] on input "Người gửi" at bounding box center [232, 106] width 110 height 17
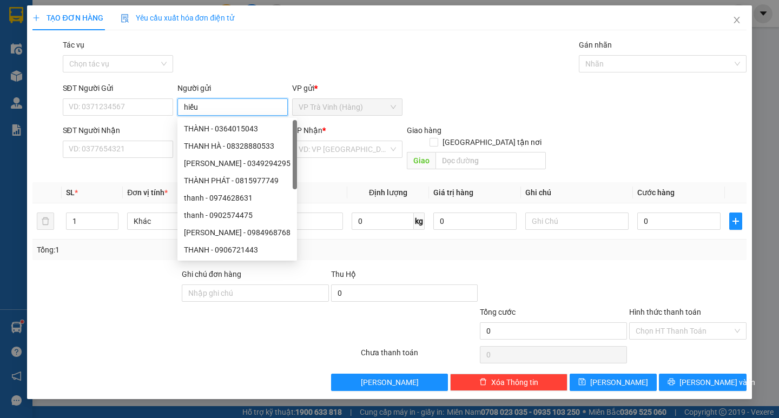
type input "hiếu"
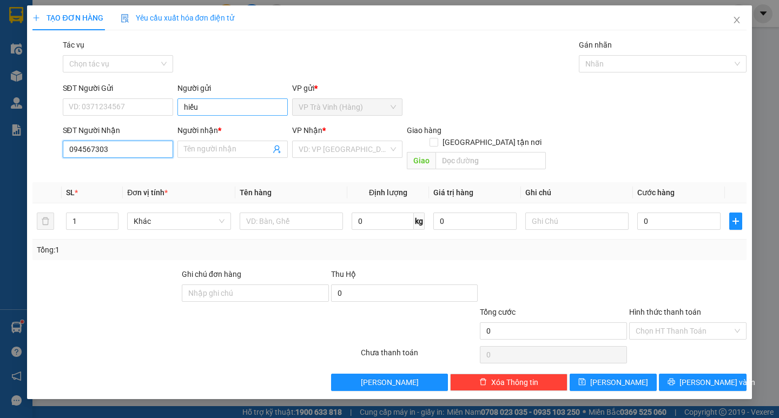
type input "0945673038"
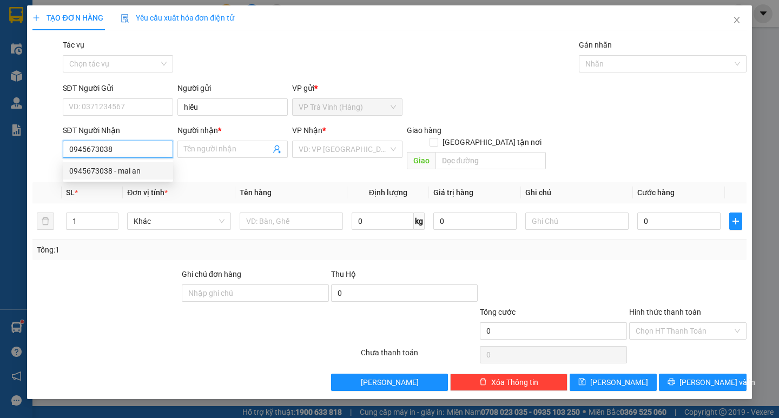
drag, startPoint x: 98, startPoint y: 172, endPoint x: 104, endPoint y: 172, distance: 6.0
click at [99, 172] on div "0945673038 - mai an" at bounding box center [117, 171] width 97 height 12
type input "mai an"
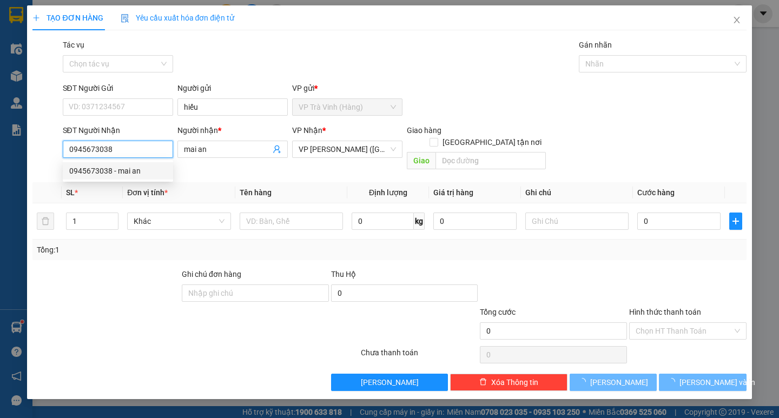
type input "25.000"
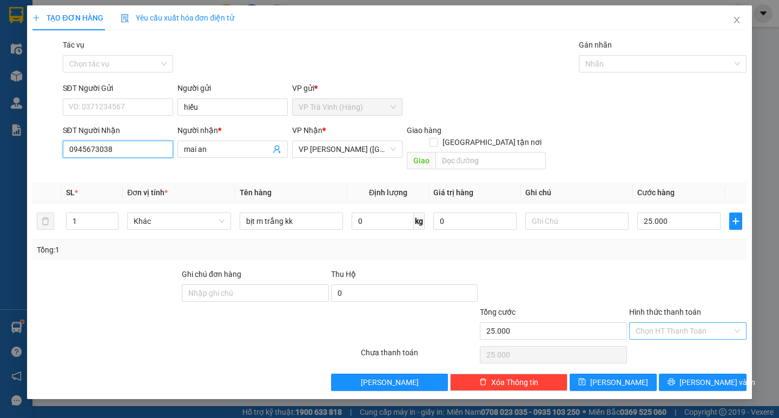
type input "0945673038"
click at [690, 323] on input "Hình thức thanh toán" at bounding box center [684, 331] width 97 height 16
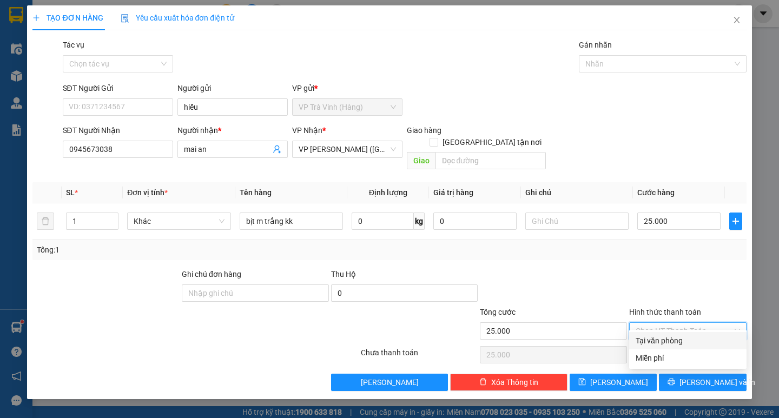
drag, startPoint x: 689, startPoint y: 334, endPoint x: 688, endPoint y: 343, distance: 8.8
click at [690, 339] on div "Tại văn phòng" at bounding box center [687, 340] width 117 height 17
type input "0"
click at [685, 377] on button "Lưu và In" at bounding box center [702, 382] width 87 height 17
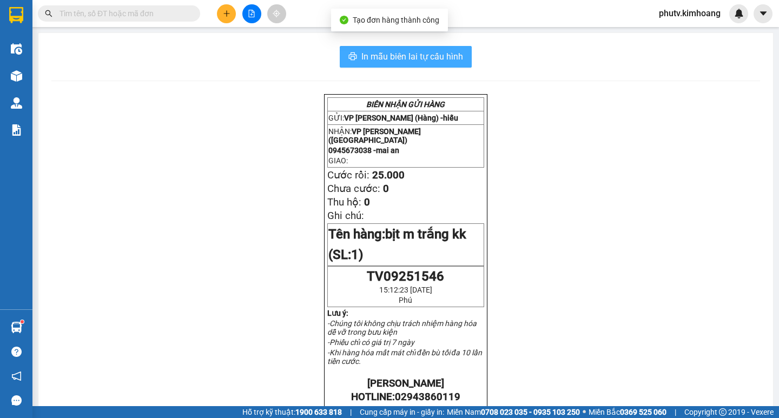
click at [396, 58] on span "In mẫu biên lai tự cấu hình" at bounding box center [412, 57] width 102 height 14
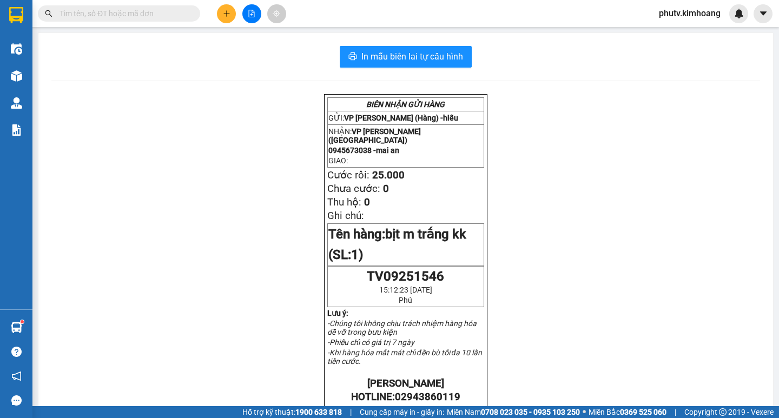
click at [87, 15] on input "text" at bounding box center [124, 14] width 128 height 12
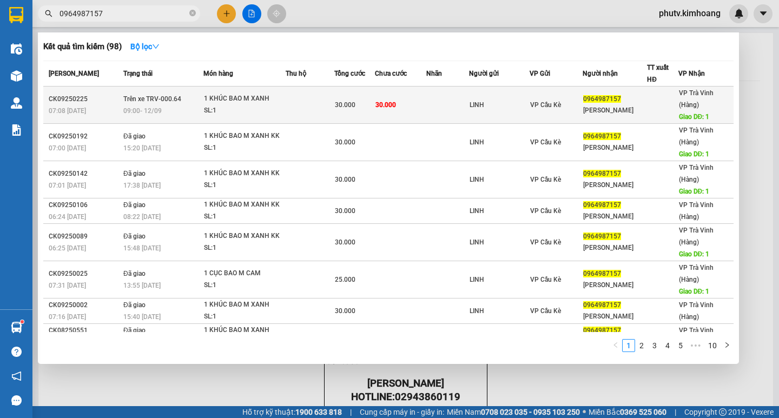
type input "0964987157"
click at [259, 107] on div "SL: 1" at bounding box center [244, 111] width 81 height 12
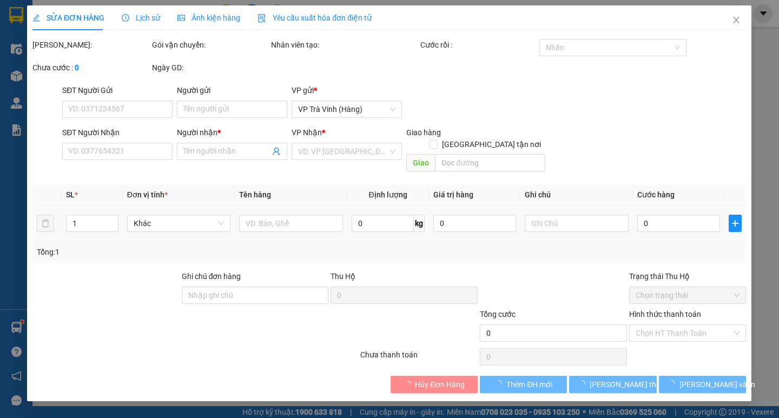
type input "LINH"
type input "0964987157"
type input "NGUYỄN THUẤN"
type input "1"
type input "30.000"
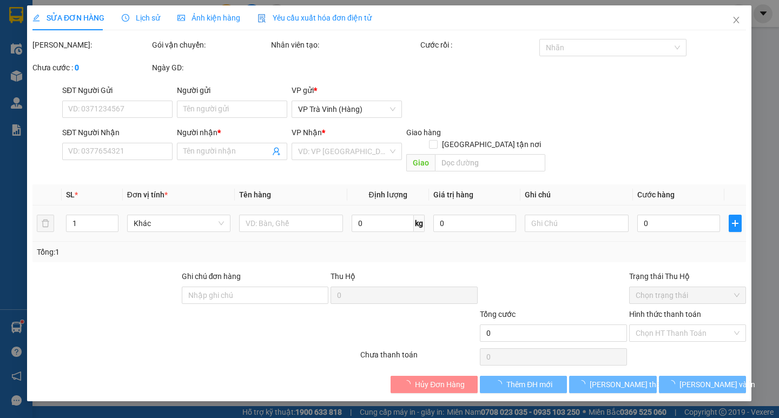
type input "30.000"
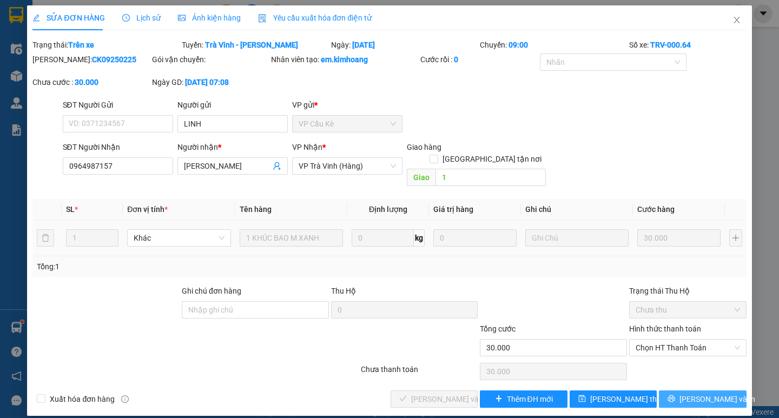
click at [697, 393] on span "Lưu và In" at bounding box center [718, 399] width 76 height 12
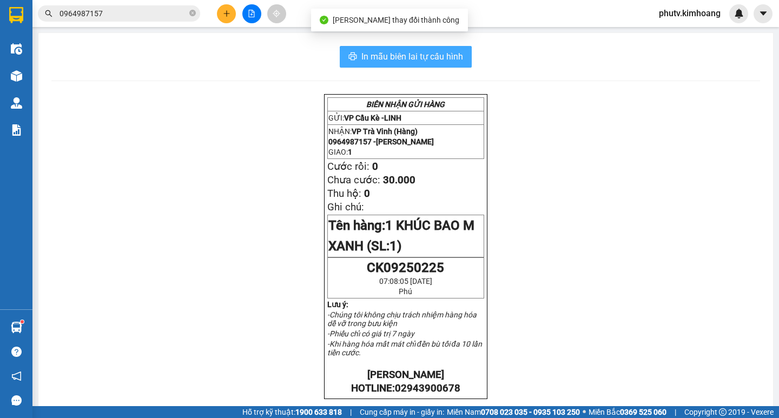
click at [410, 58] on span "In mẫu biên lai tự cấu hình" at bounding box center [412, 57] width 102 height 14
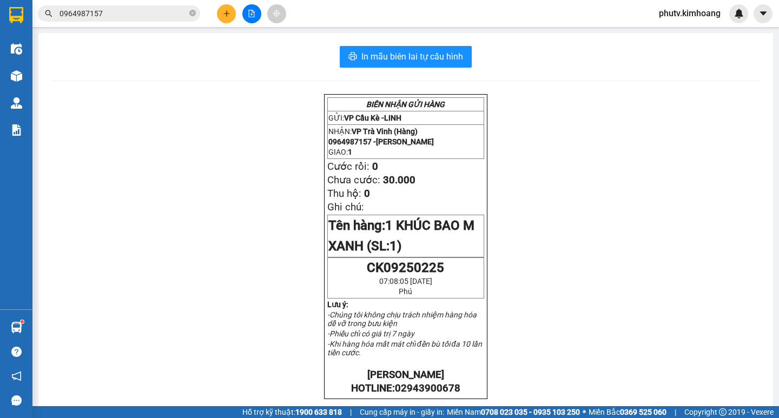
click at [111, 10] on input "0964987157" at bounding box center [124, 14] width 128 height 12
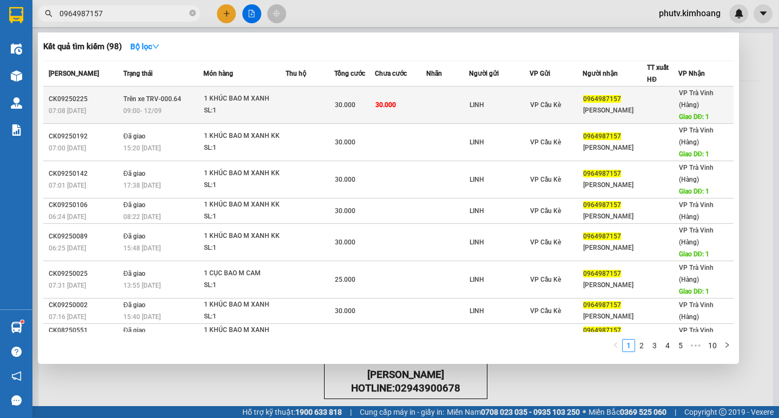
click at [247, 104] on div "1 KHÚC BAO M XANH" at bounding box center [244, 99] width 81 height 12
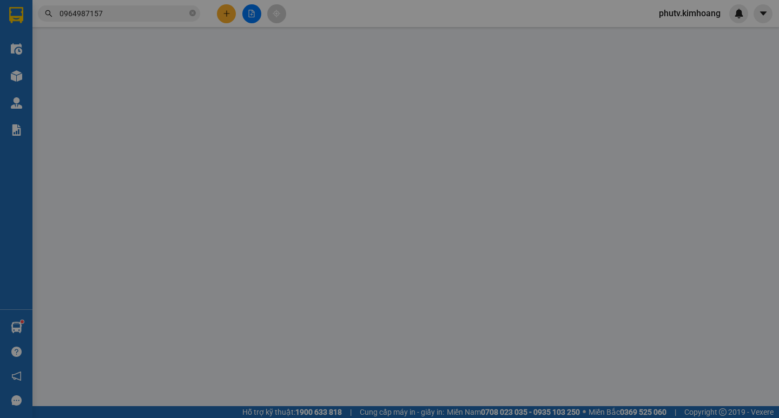
type input "LINH"
type input "0964987157"
type input "NGUYỄN THUẤN"
type input "1"
type input "30.000"
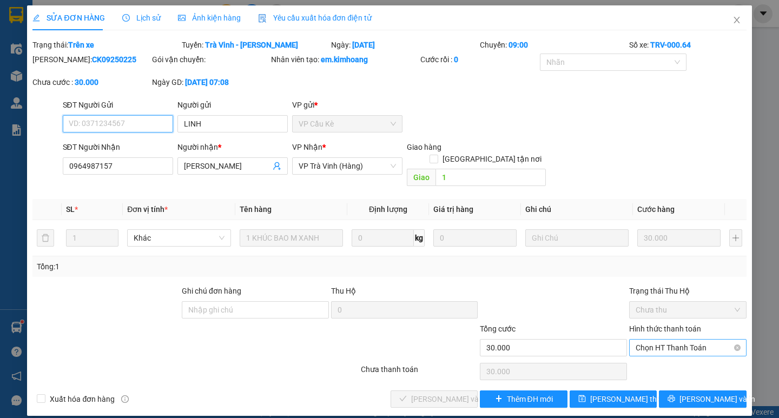
drag, startPoint x: 666, startPoint y: 331, endPoint x: 670, endPoint y: 339, distance: 8.5
click at [667, 340] on span "Chọn HT Thanh Toán" at bounding box center [688, 348] width 104 height 16
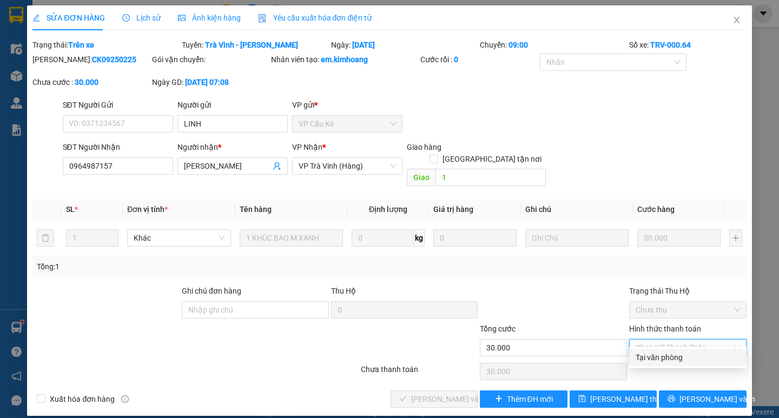
click at [668, 357] on div "Tại văn phòng" at bounding box center [688, 358] width 104 height 12
type input "0"
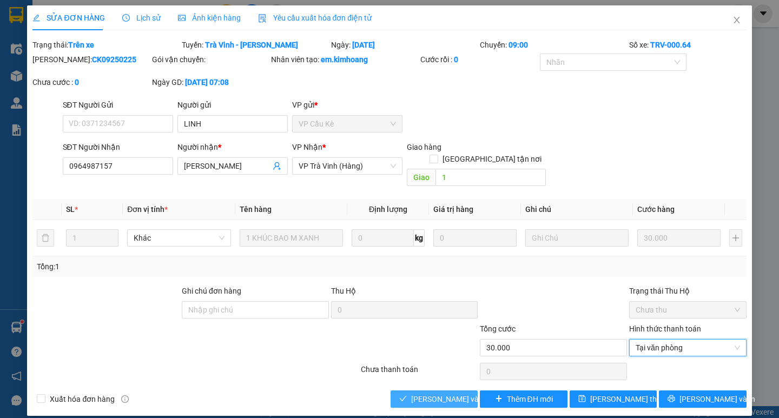
click at [449, 393] on span "Lưu và Giao hàng" at bounding box center [463, 399] width 104 height 12
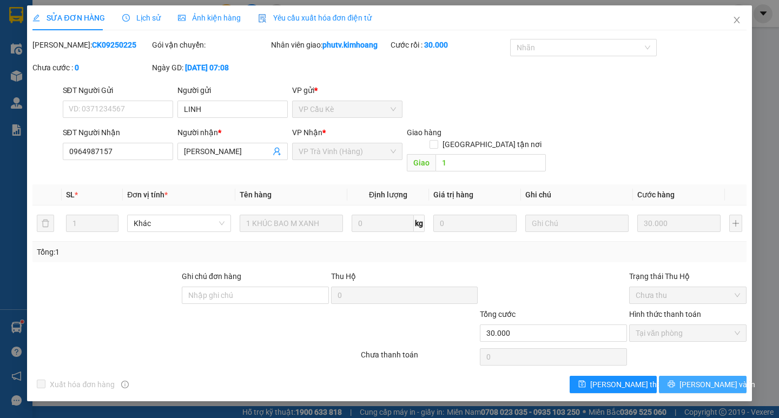
click at [679, 376] on button "Lưu và In" at bounding box center [702, 384] width 87 height 17
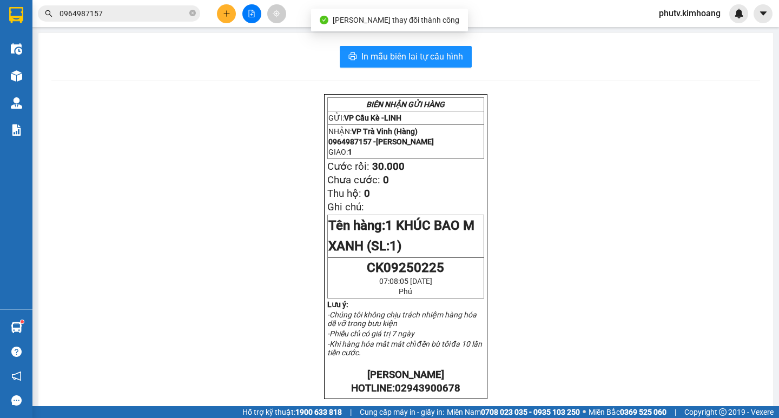
click at [151, 12] on input "0964987157" at bounding box center [124, 14] width 128 height 12
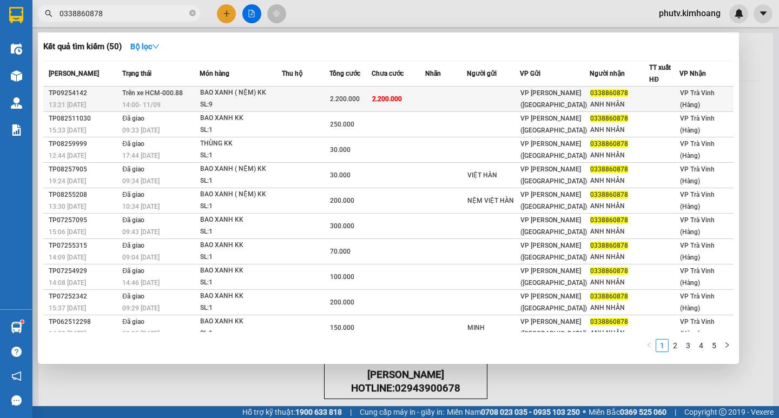
type input "0338860878"
click at [255, 93] on div "BAO XANH ( NỆM) KK" at bounding box center [240, 93] width 81 height 12
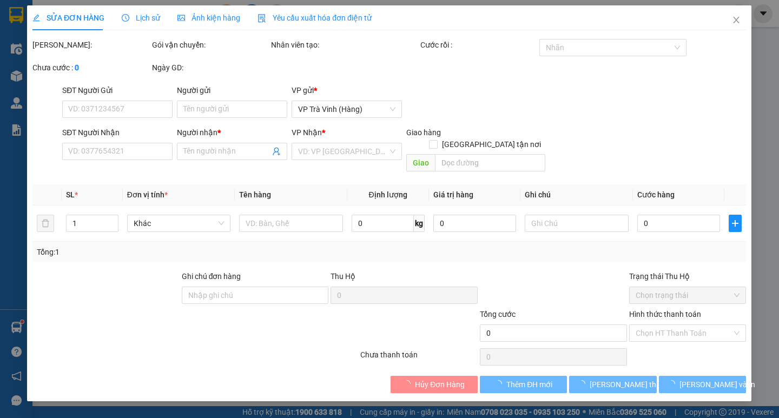
type input "0338860878"
type input "ANH NHÂN"
type input "2.200.000"
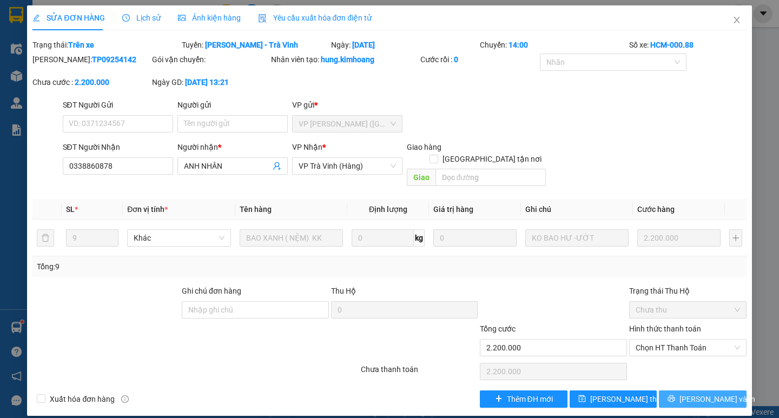
click at [675, 395] on icon "printer" at bounding box center [672, 399] width 8 height 8
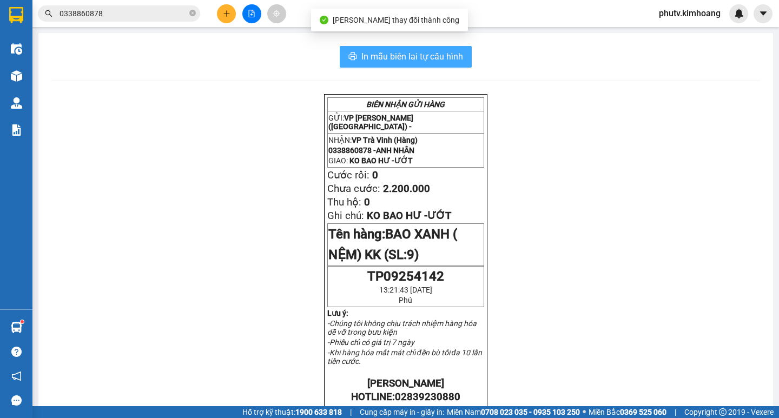
drag, startPoint x: 364, startPoint y: 55, endPoint x: 444, endPoint y: 55, distance: 80.6
click at [365, 55] on span "In mẫu biên lai tự cấu hình" at bounding box center [412, 57] width 102 height 14
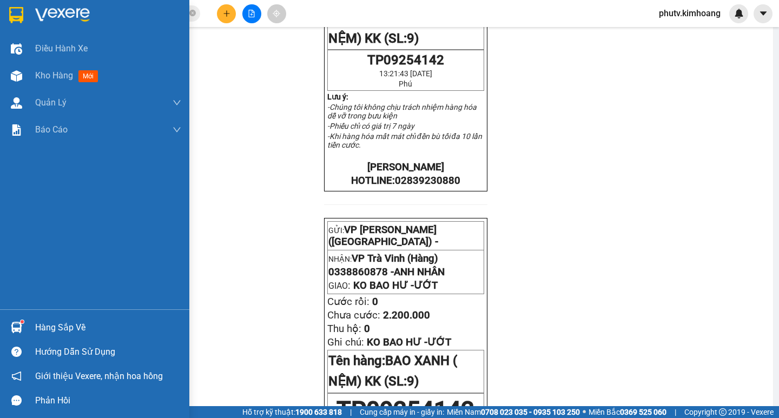
click at [40, 335] on div "Hàng sắp về" at bounding box center [108, 328] width 146 height 16
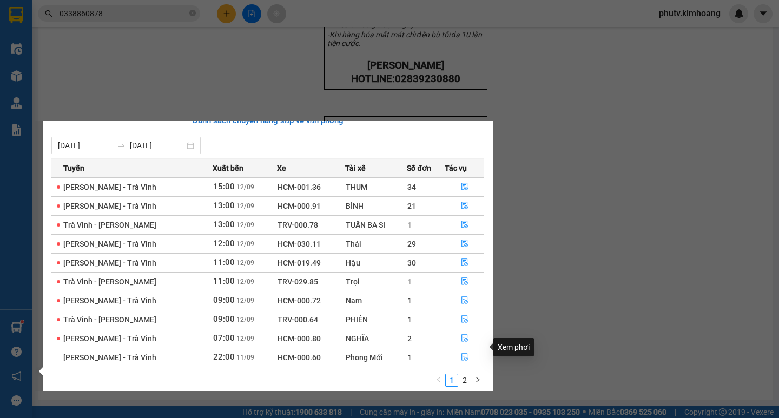
scroll to position [17, 0]
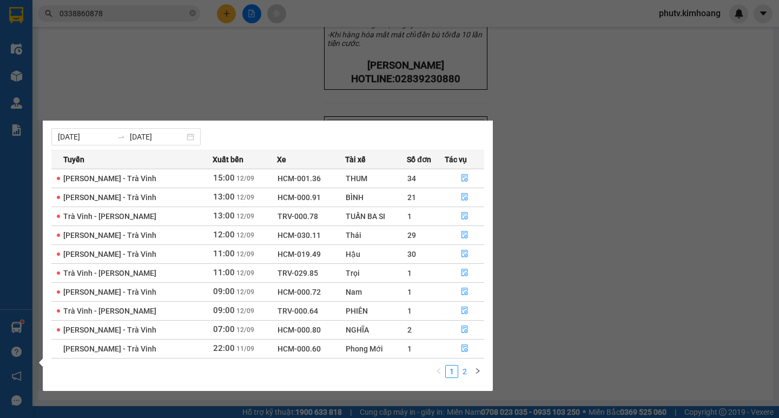
click at [464, 371] on link "2" at bounding box center [465, 372] width 12 height 12
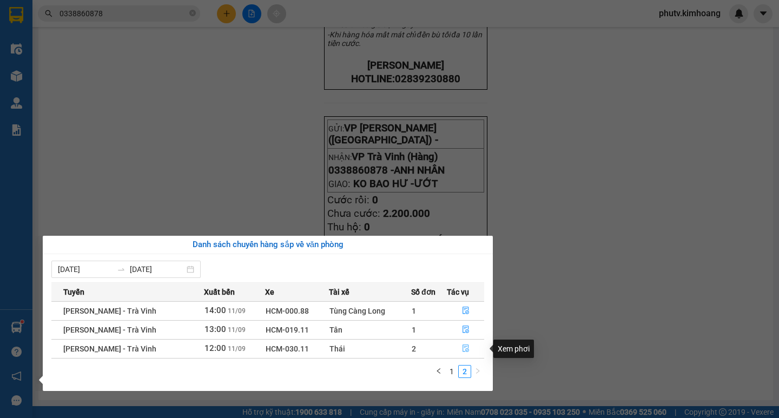
click at [462, 347] on icon "file-done" at bounding box center [466, 349] width 8 height 8
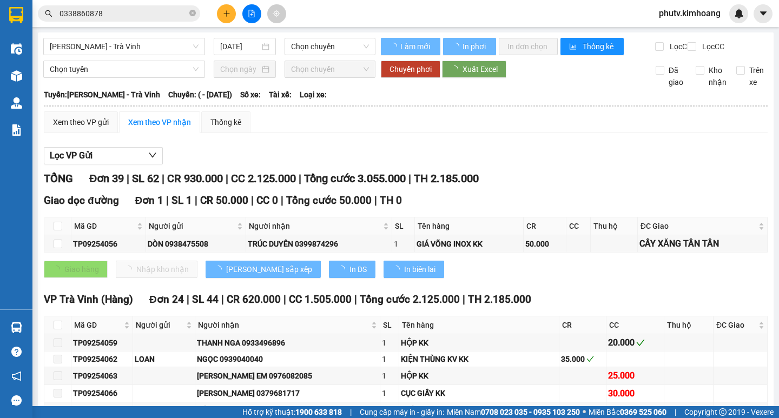
type input "11/09/2025"
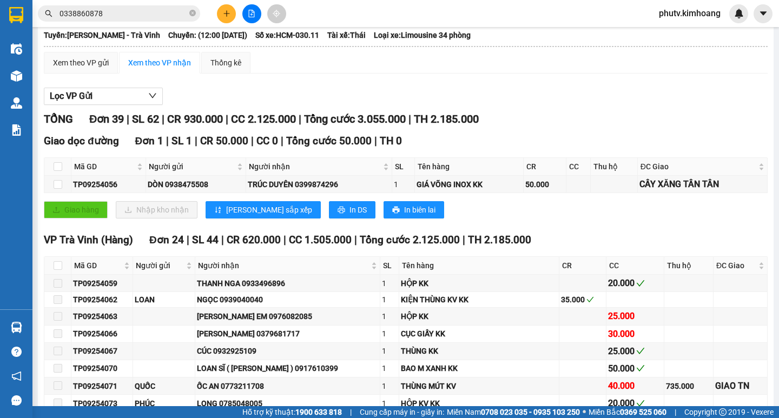
scroll to position [216, 0]
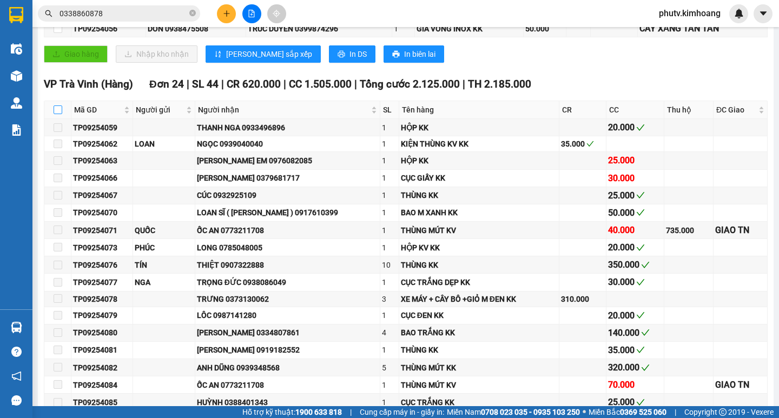
click at [57, 114] on input "checkbox" at bounding box center [58, 109] width 9 height 9
checkbox input "true"
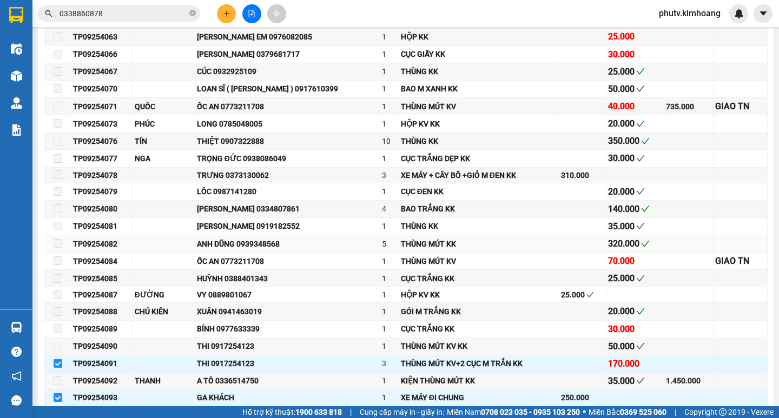
scroll to position [487, 0]
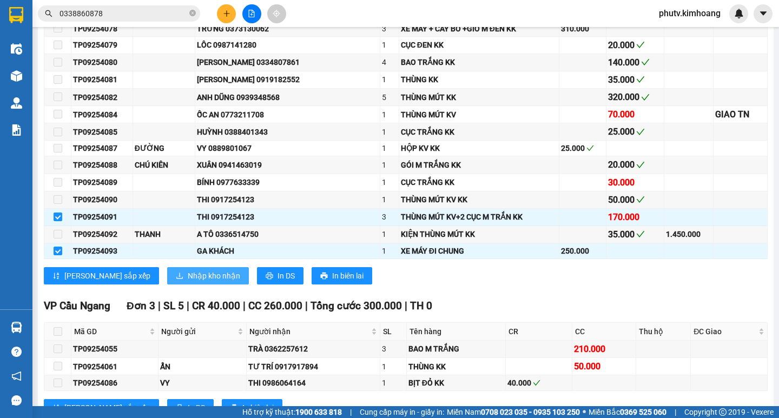
click at [188, 280] on span "Nhập kho nhận" at bounding box center [214, 276] width 52 height 12
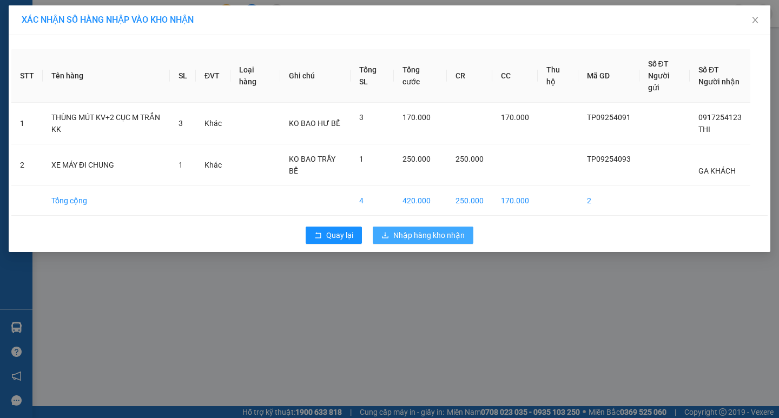
click at [443, 235] on span "Nhập hàng kho nhận" at bounding box center [428, 235] width 71 height 12
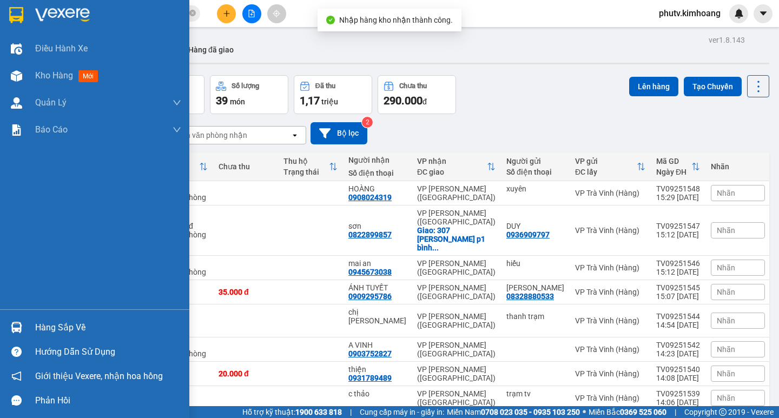
click at [59, 324] on div "Hàng sắp về" at bounding box center [108, 328] width 146 height 16
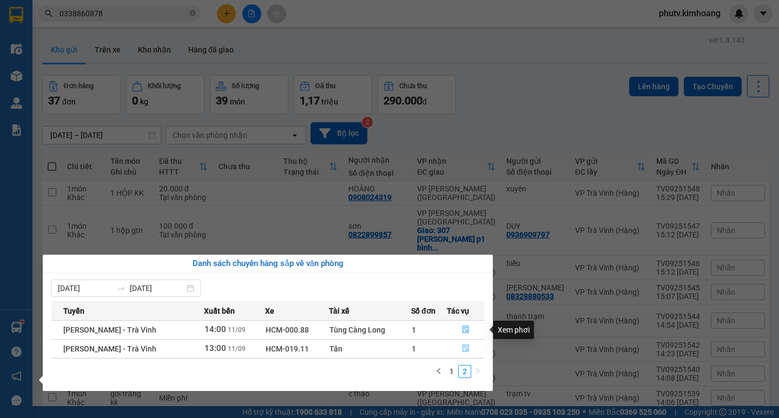
click at [462, 342] on button "button" at bounding box center [465, 348] width 36 height 17
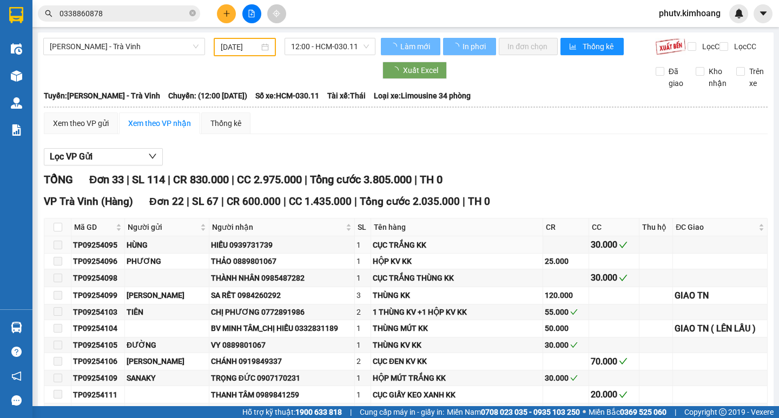
scroll to position [54, 0]
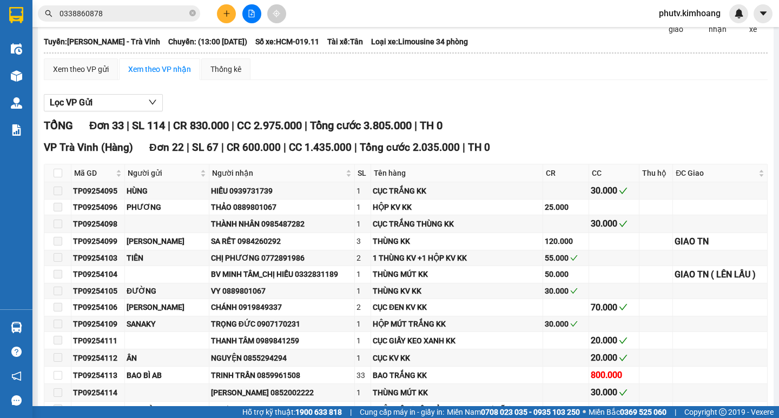
click at [62, 182] on th at bounding box center [57, 173] width 27 height 18
click at [61, 177] on input "checkbox" at bounding box center [58, 173] width 9 height 9
checkbox input "true"
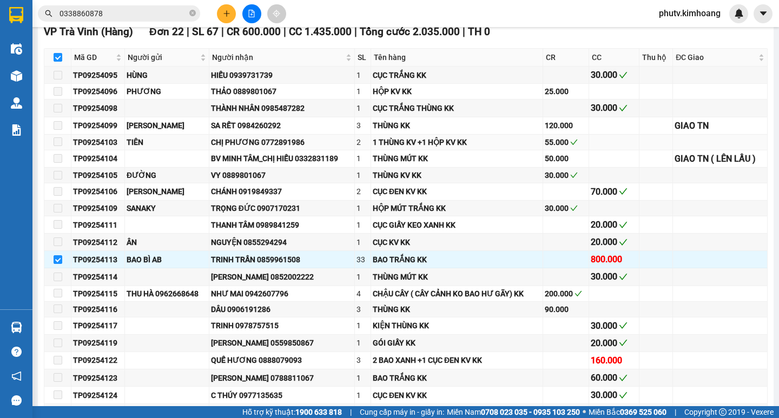
scroll to position [325, 0]
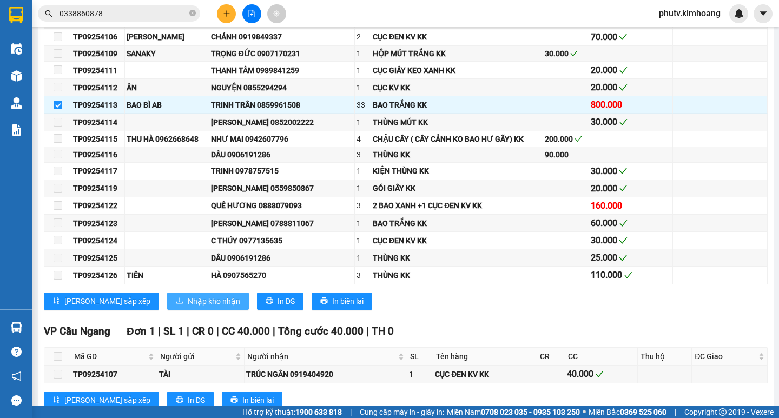
click at [188, 307] on span "Nhập kho nhận" at bounding box center [214, 301] width 52 height 12
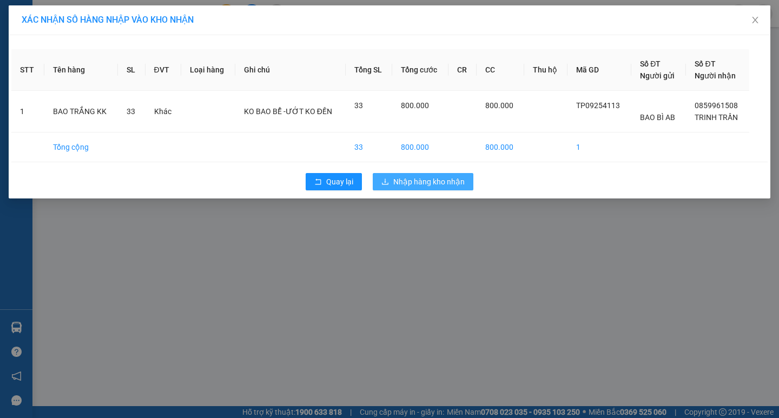
click at [415, 184] on span "Nhập hàng kho nhận" at bounding box center [428, 182] width 71 height 12
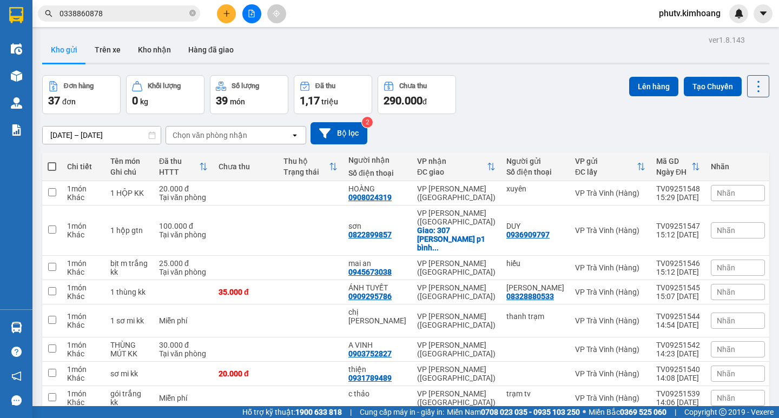
click at [131, 11] on input "0338860878" at bounding box center [124, 14] width 128 height 12
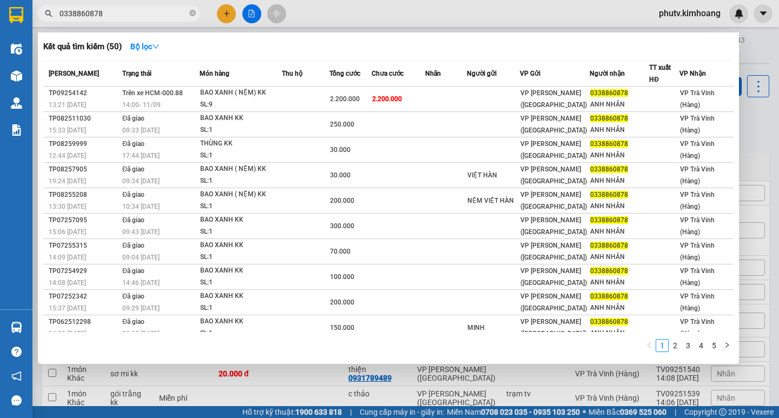
click at [131, 11] on input "0338860878" at bounding box center [124, 14] width 128 height 12
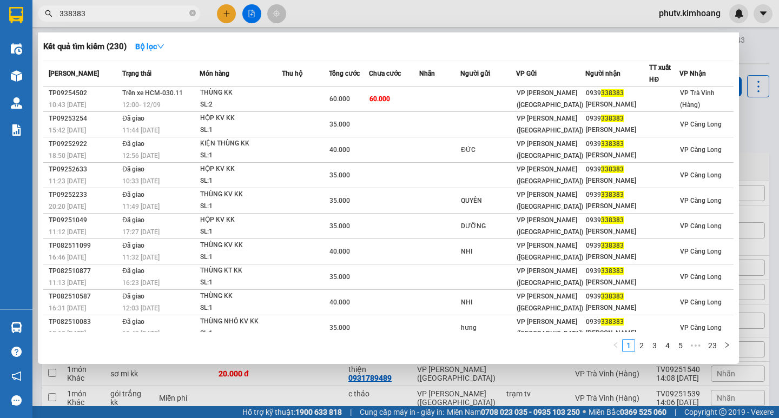
click at [341, 394] on div at bounding box center [389, 209] width 779 height 418
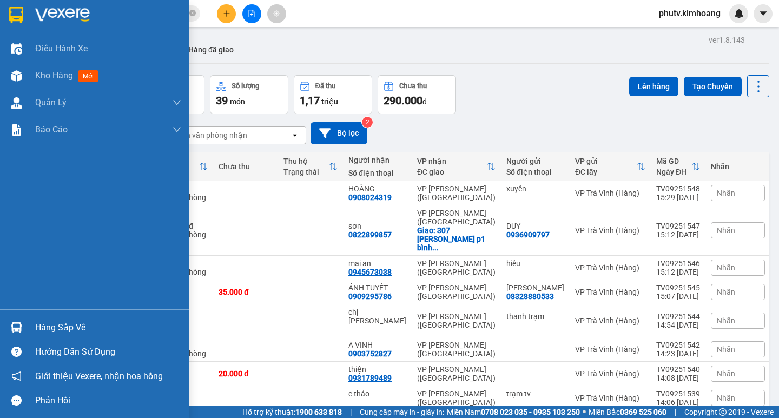
click at [47, 331] on div "Hàng sắp về" at bounding box center [108, 328] width 146 height 16
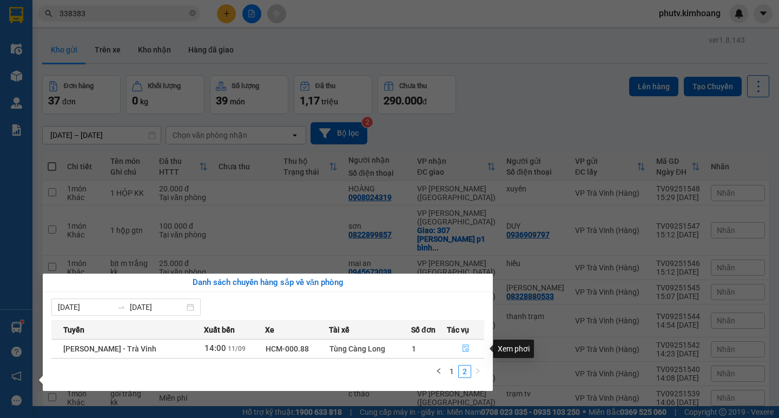
click at [463, 352] on icon "file-done" at bounding box center [466, 349] width 8 height 8
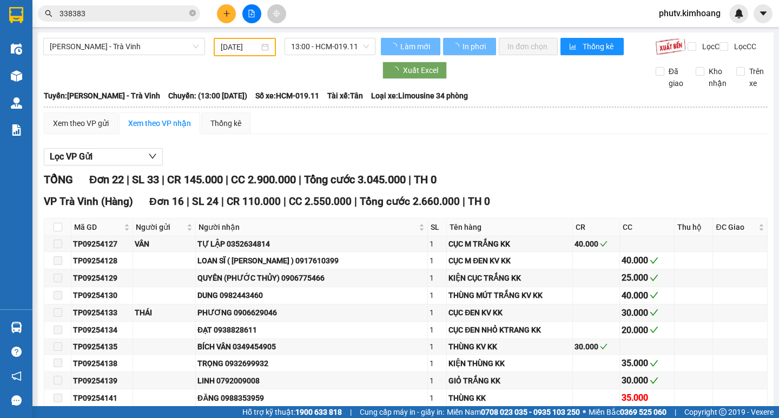
click at [104, 11] on input "338383" at bounding box center [124, 14] width 128 height 12
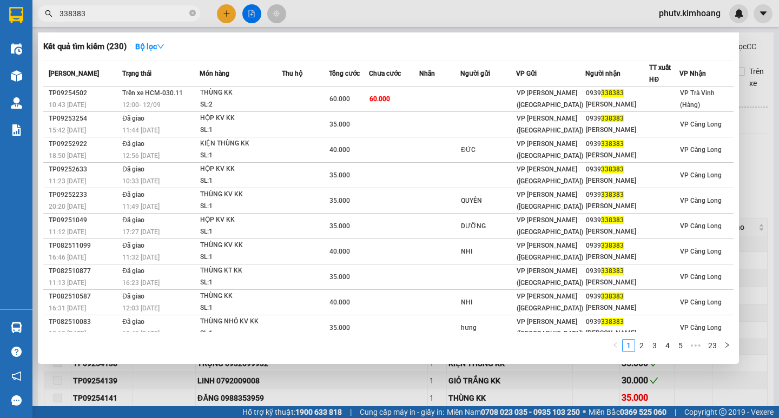
click at [104, 11] on input "338383" at bounding box center [124, 14] width 128 height 12
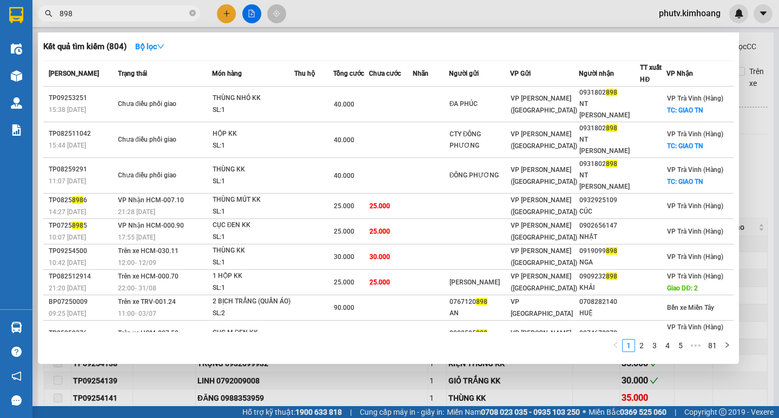
type input "898"
click at [275, 384] on div at bounding box center [389, 209] width 779 height 418
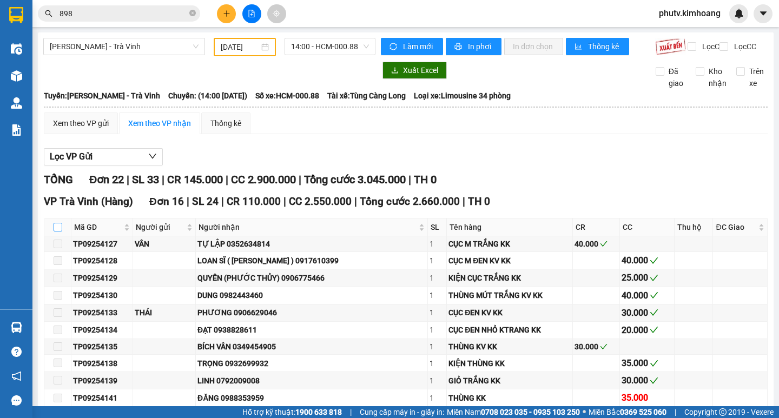
click at [56, 232] on input "checkbox" at bounding box center [58, 227] width 9 height 9
checkbox input "true"
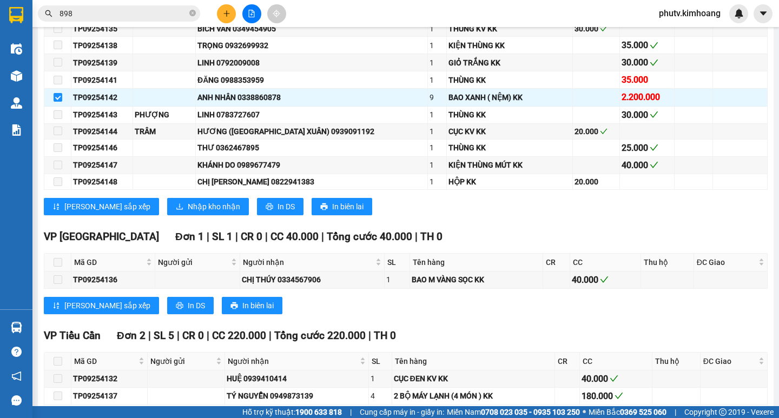
scroll to position [325, 0]
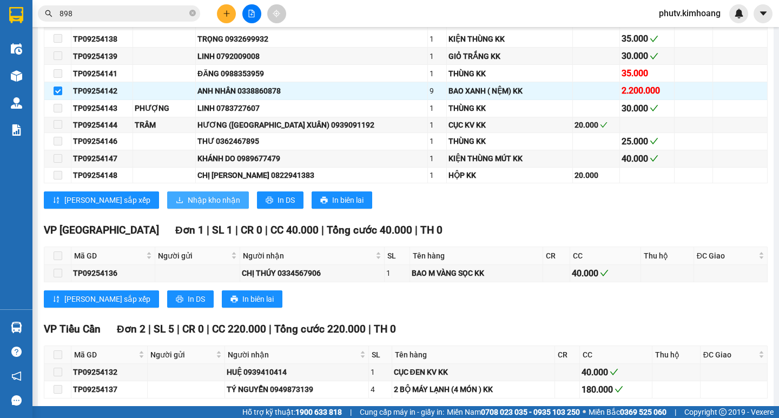
click at [188, 206] on span "Nhập kho nhận" at bounding box center [214, 200] width 52 height 12
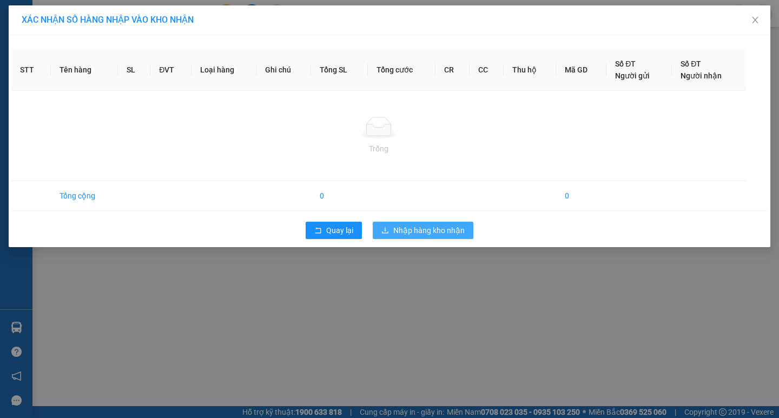
click at [432, 229] on span "Nhập hàng kho nhận" at bounding box center [428, 231] width 71 height 12
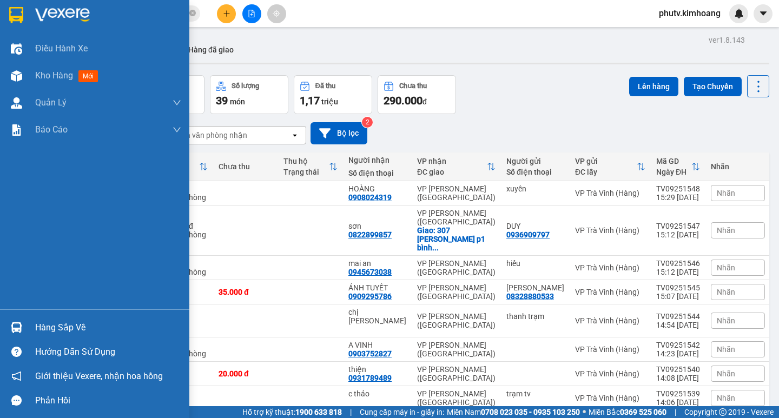
click at [52, 328] on div "Hàng sắp về" at bounding box center [108, 328] width 146 height 16
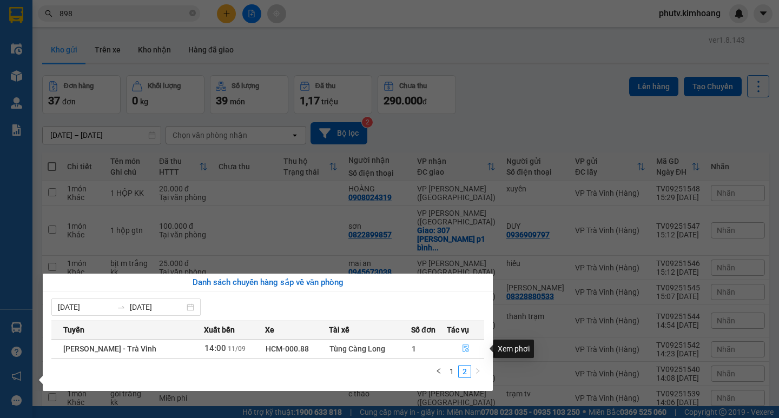
click at [466, 348] on icon "file-done" at bounding box center [466, 349] width 8 height 8
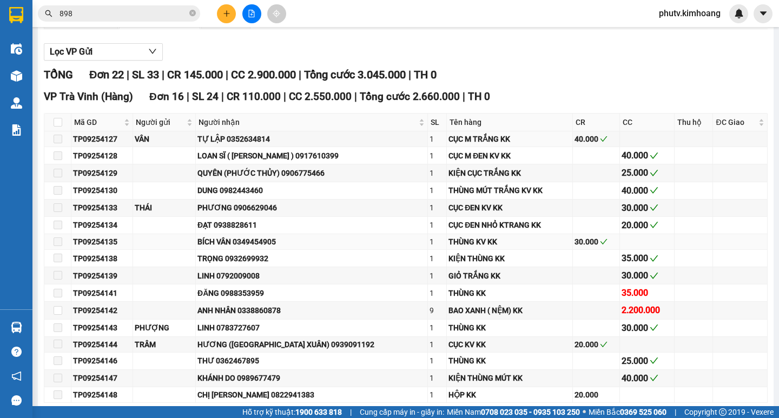
scroll to position [108, 0]
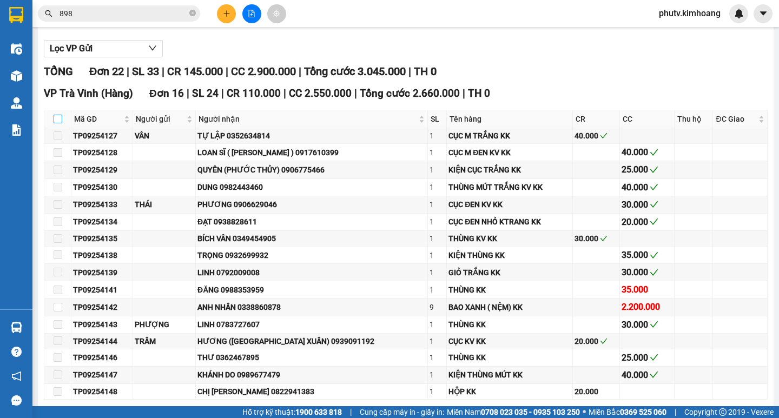
click at [58, 123] on input "checkbox" at bounding box center [58, 119] width 9 height 9
checkbox input "true"
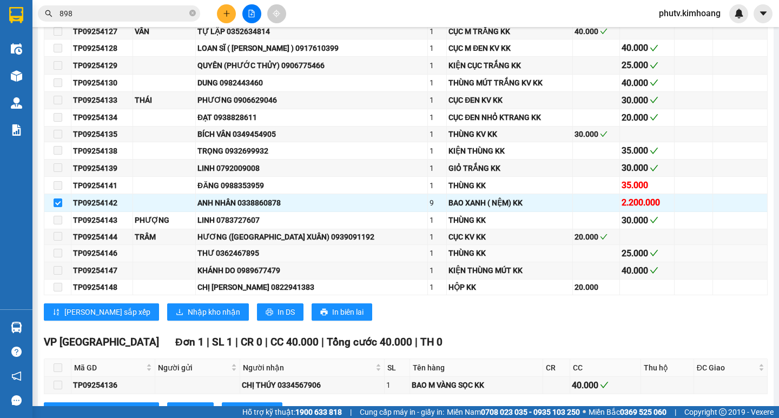
scroll to position [216, 0]
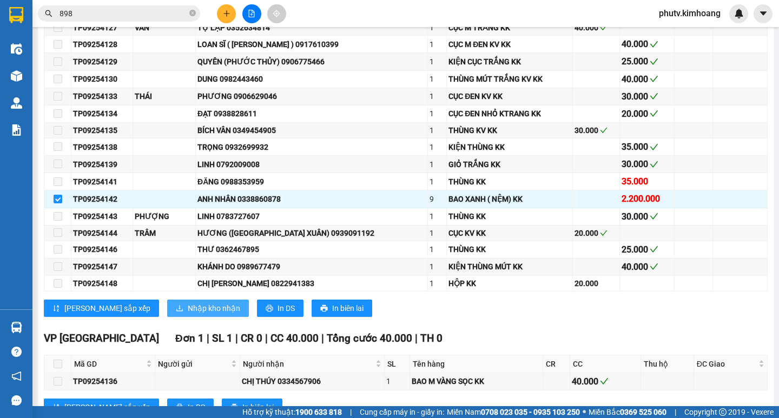
click at [188, 314] on span "Nhập kho nhận" at bounding box center [214, 308] width 52 height 12
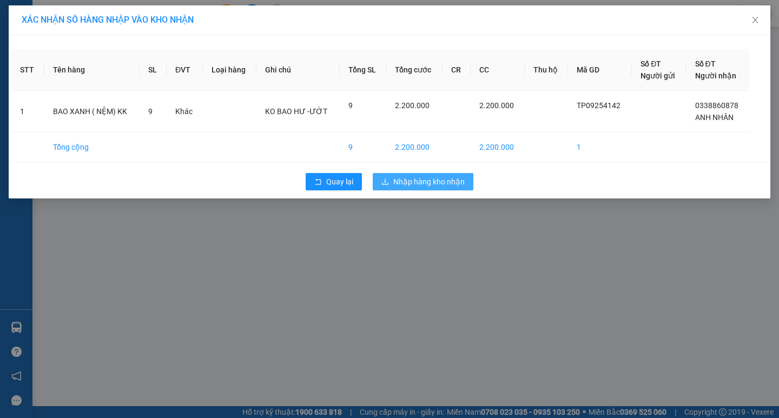
click at [432, 183] on span "Nhập hàng kho nhận" at bounding box center [428, 182] width 71 height 12
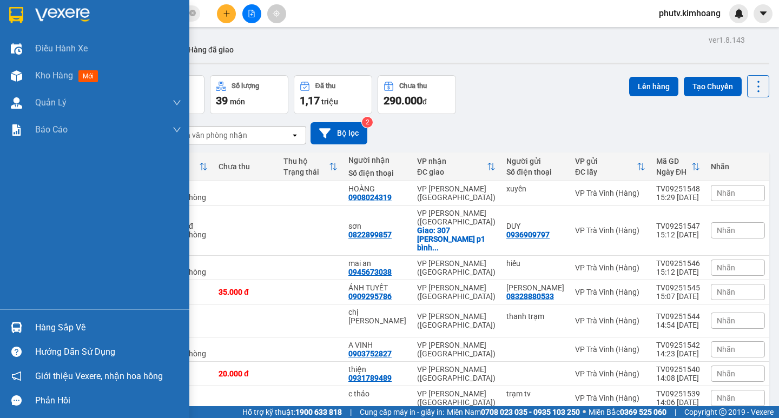
click at [40, 331] on div "Hàng sắp về" at bounding box center [108, 328] width 146 height 16
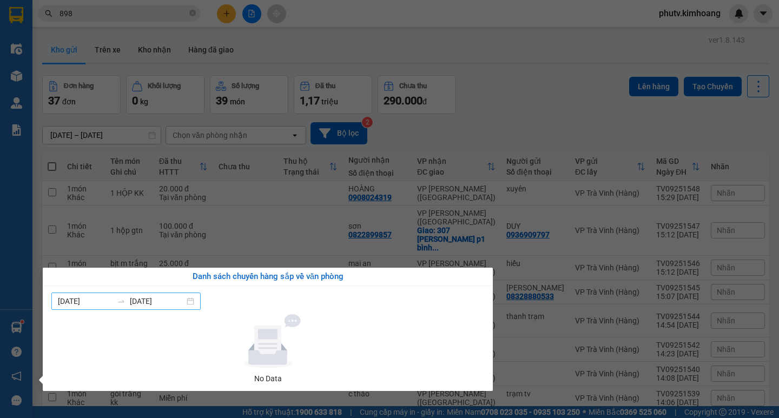
click at [144, 303] on input "12/09/2025" at bounding box center [157, 301] width 55 height 12
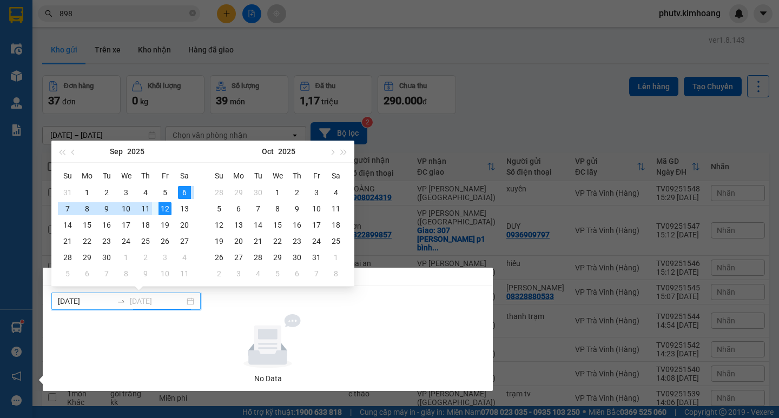
type input "11/09/2025"
click at [146, 207] on div "11" at bounding box center [145, 208] width 13 height 13
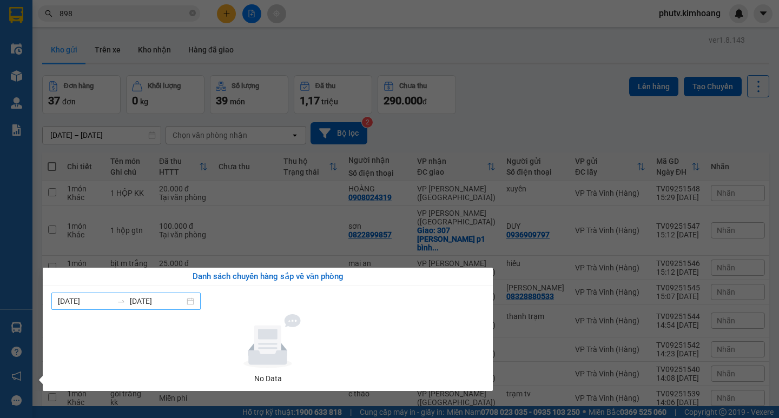
click at [161, 300] on input "11/09/2025" at bounding box center [157, 301] width 55 height 12
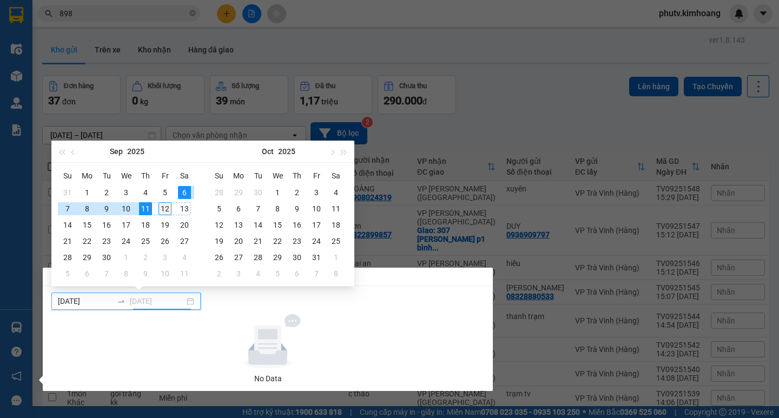
type input "12/09/2025"
click at [166, 206] on div "12" at bounding box center [165, 208] width 13 height 13
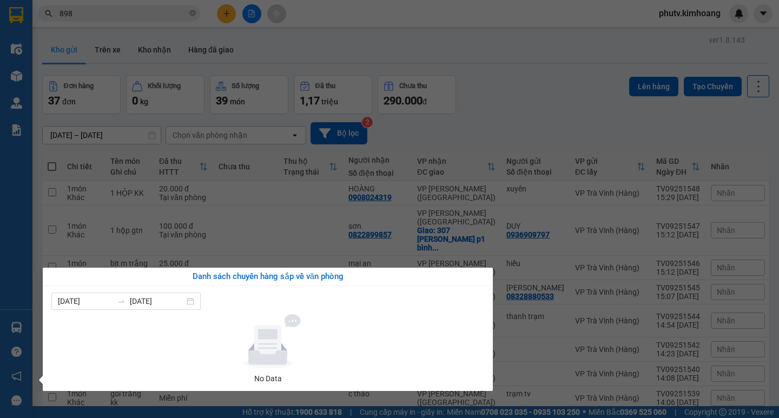
click at [300, 224] on section "Kết quả tìm kiếm ( 804 ) Bộ lọc Mã ĐH Trạng thái Món hàng Thu hộ Tổng cước Chưa…" at bounding box center [389, 209] width 779 height 418
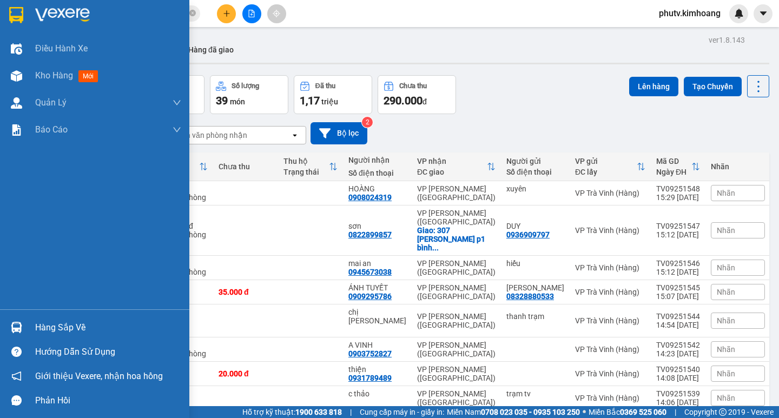
click at [57, 327] on div "Hàng sắp về" at bounding box center [108, 328] width 146 height 16
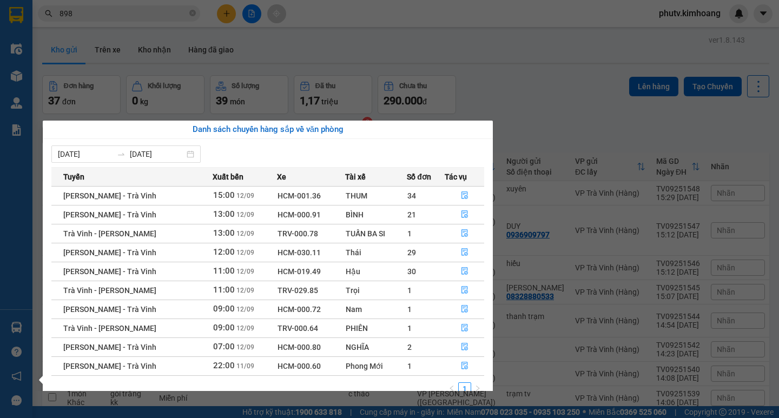
scroll to position [17, 0]
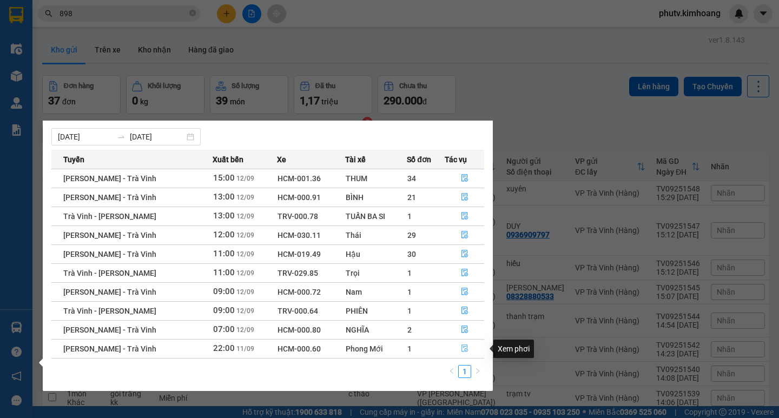
click at [461, 345] on icon "file-done" at bounding box center [464, 349] width 6 height 8
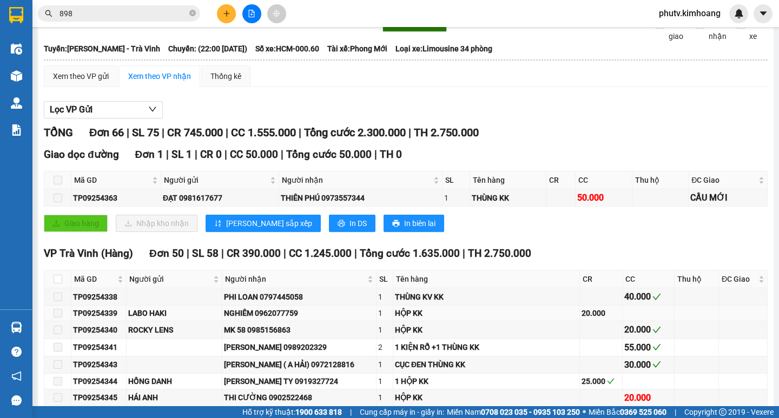
scroll to position [108, 0]
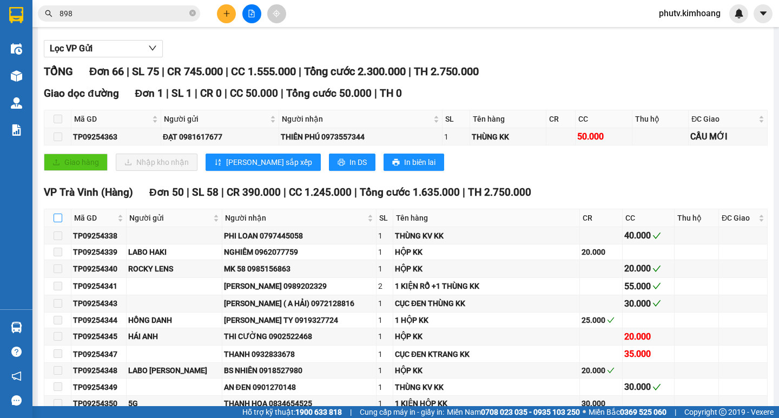
click at [59, 222] on input "checkbox" at bounding box center [58, 218] width 9 height 9
checkbox input "true"
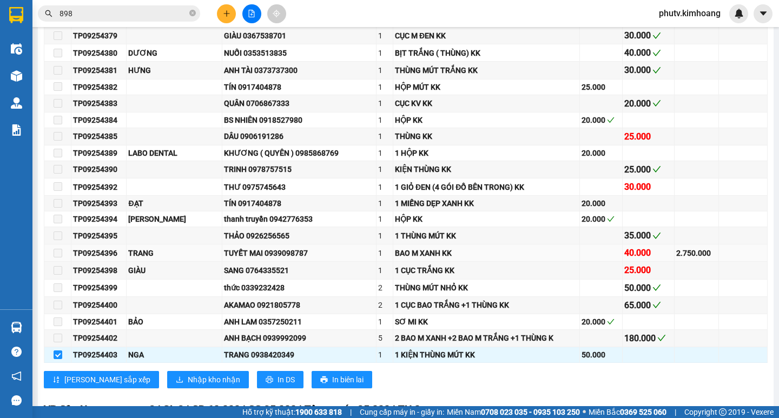
scroll to position [866, 0]
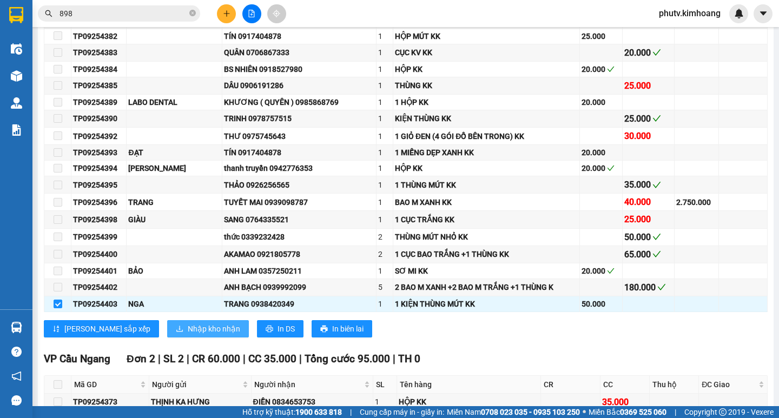
click at [188, 335] on span "Nhập kho nhận" at bounding box center [214, 329] width 52 height 12
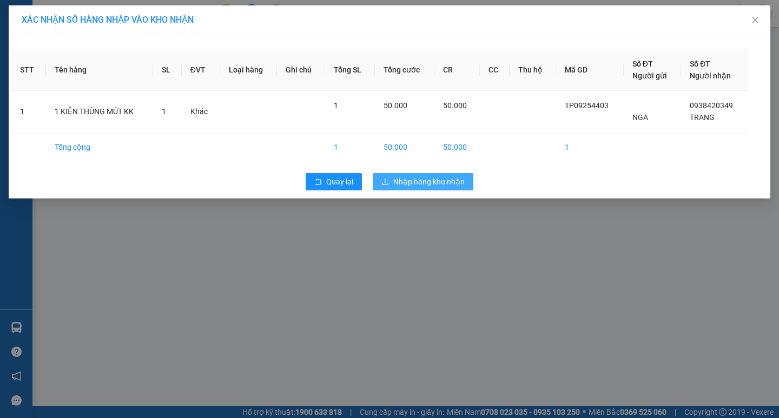
click at [413, 186] on span "Nhập hàng kho nhận" at bounding box center [428, 182] width 71 height 12
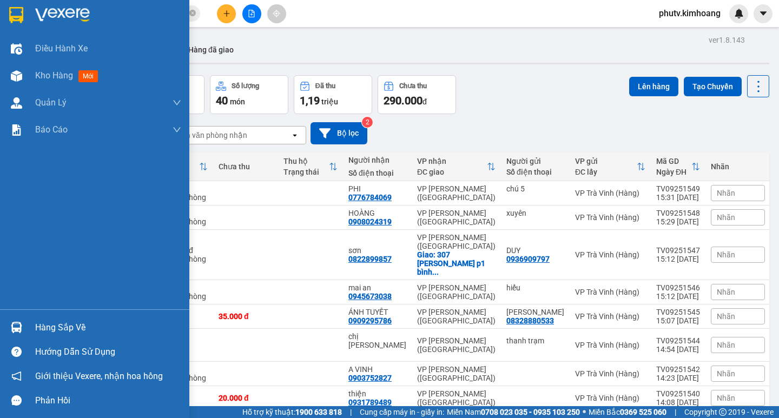
click at [50, 331] on div "Hàng sắp về" at bounding box center [108, 328] width 146 height 16
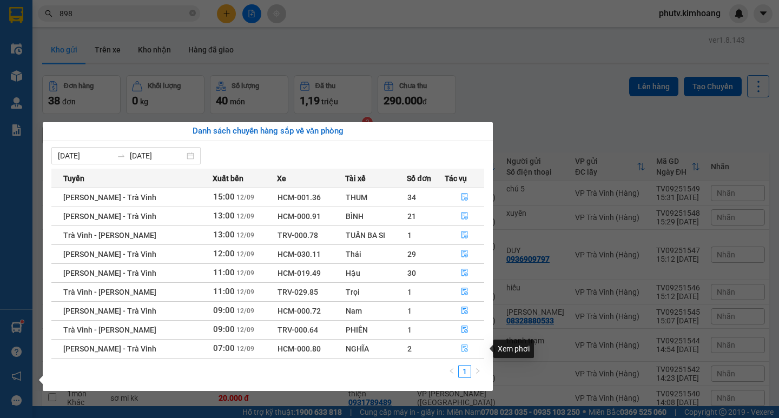
click at [464, 350] on icon "file-done" at bounding box center [465, 349] width 8 height 8
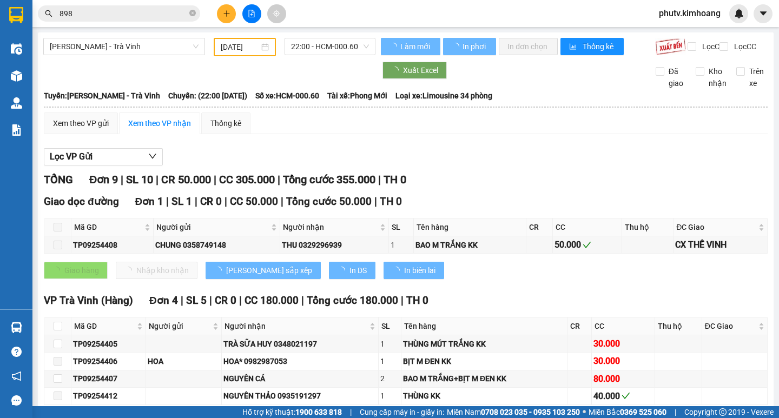
type input "12/09/2025"
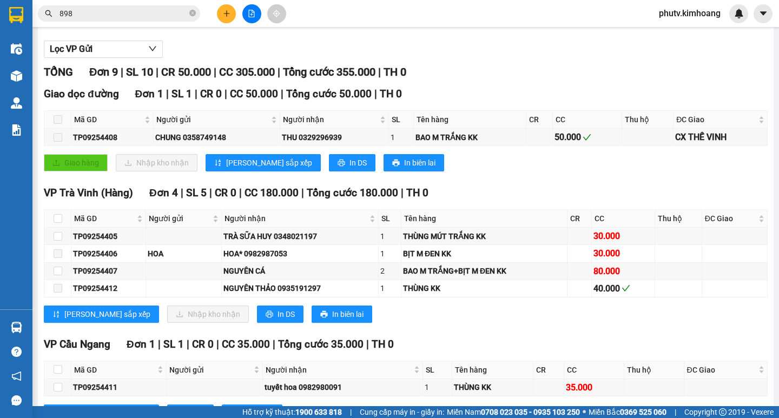
scroll to position [108, 0]
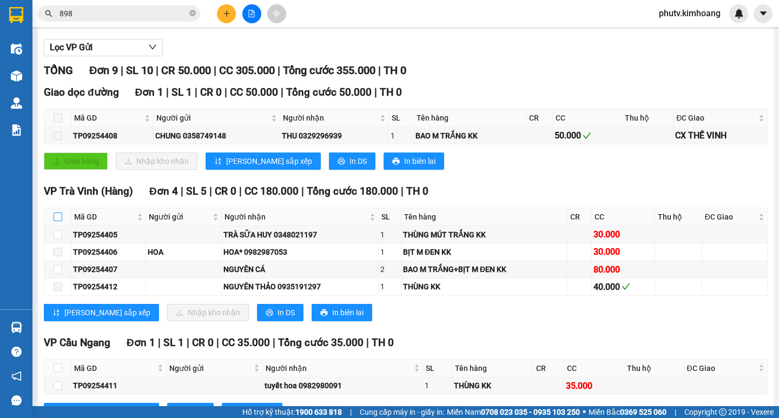
click at [56, 221] on input "checkbox" at bounding box center [58, 217] width 9 height 9
checkbox input "true"
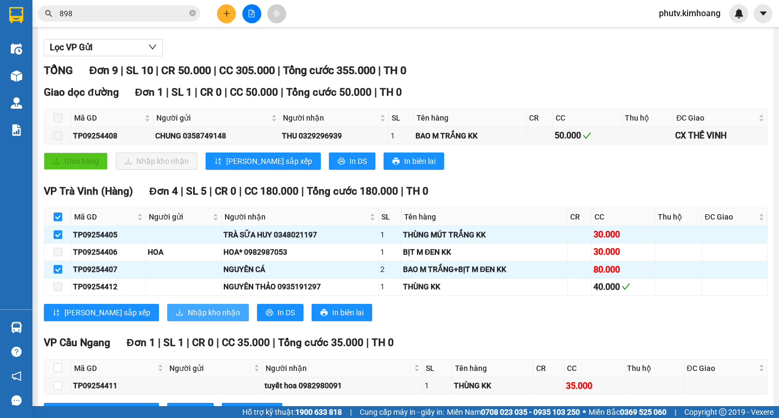
click at [188, 319] on span "Nhập kho nhận" at bounding box center [214, 313] width 52 height 12
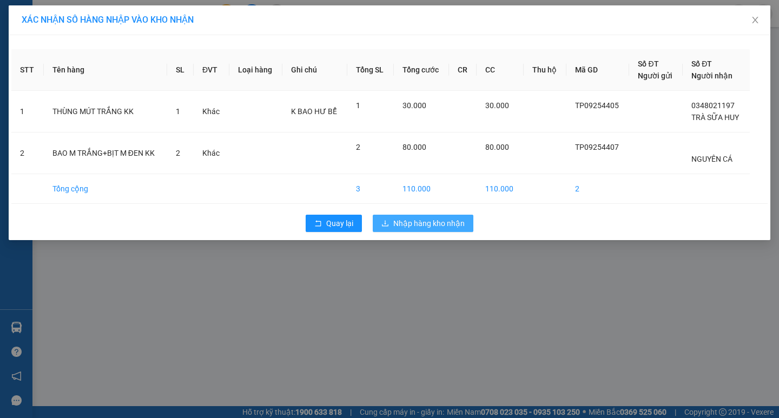
click at [445, 220] on span "Nhập hàng kho nhận" at bounding box center [428, 223] width 71 height 12
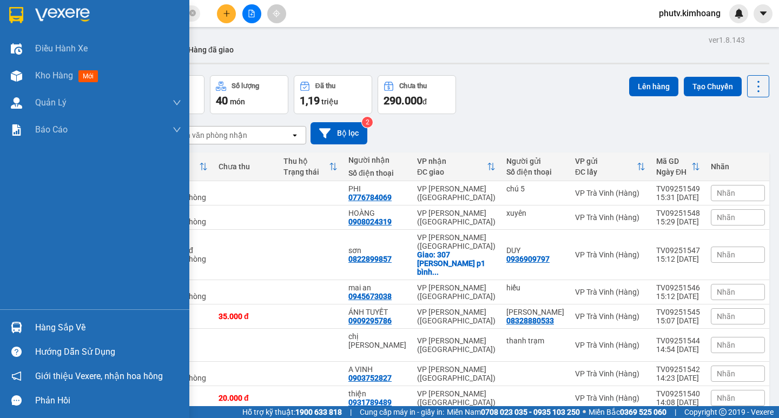
click at [45, 325] on div "Hàng sắp về" at bounding box center [108, 328] width 146 height 16
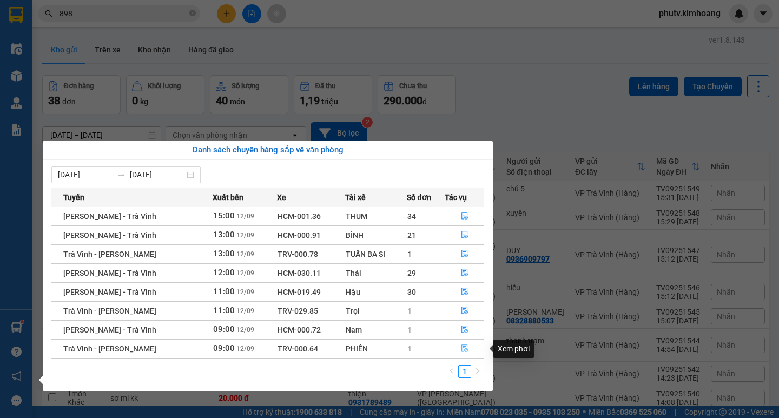
click at [461, 347] on icon "file-done" at bounding box center [465, 349] width 8 height 8
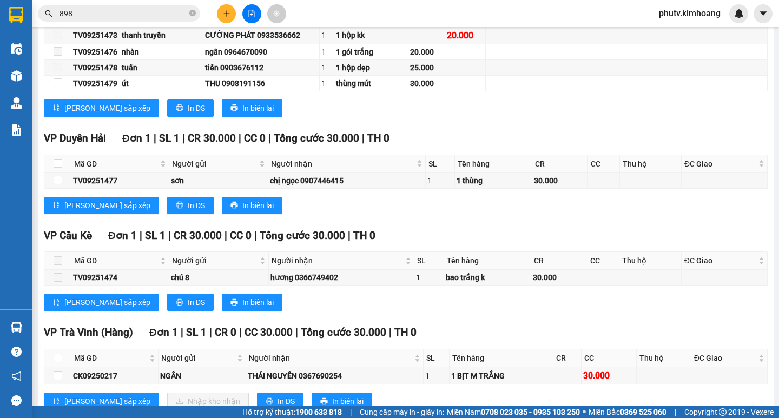
scroll to position [692, 0]
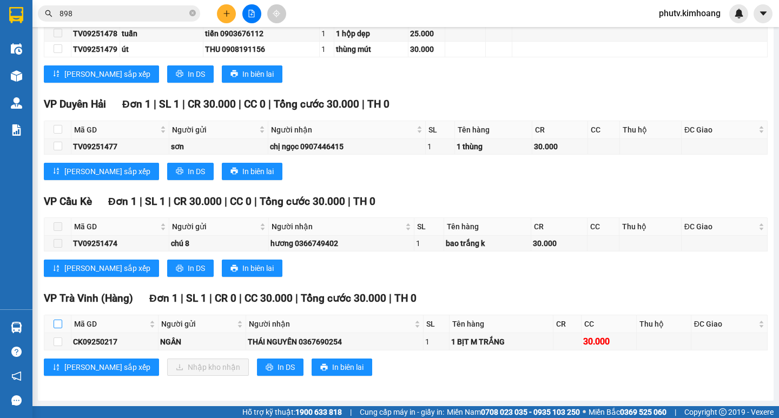
click at [59, 321] on input "checkbox" at bounding box center [58, 324] width 9 height 9
checkbox input "true"
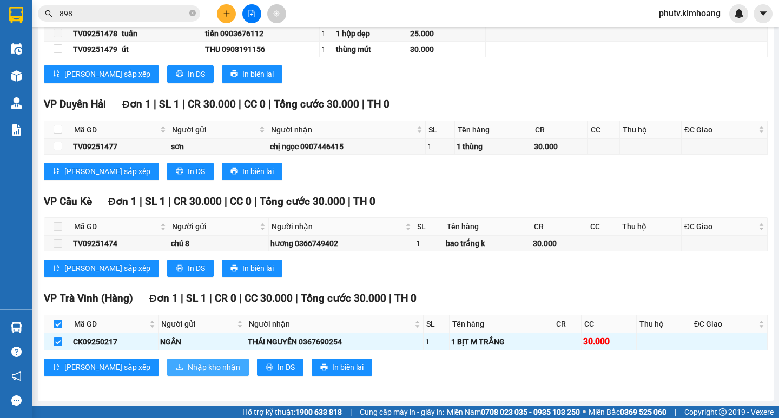
click at [188, 364] on span "Nhập kho nhận" at bounding box center [214, 367] width 52 height 12
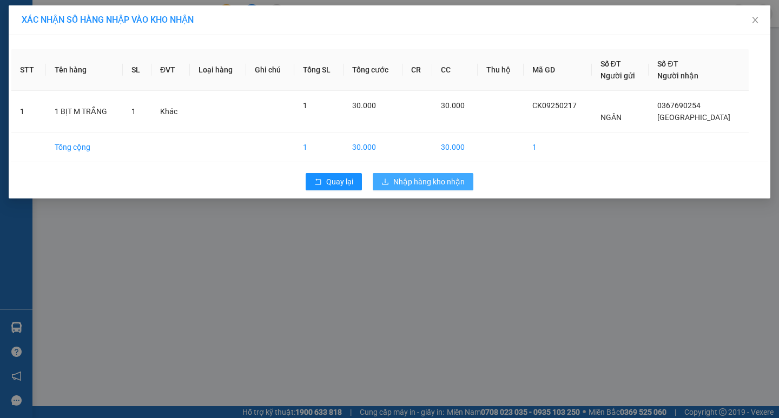
drag, startPoint x: 404, startPoint y: 187, endPoint x: 397, endPoint y: 188, distance: 7.2
click at [404, 187] on span "Nhập hàng kho nhận" at bounding box center [428, 182] width 71 height 12
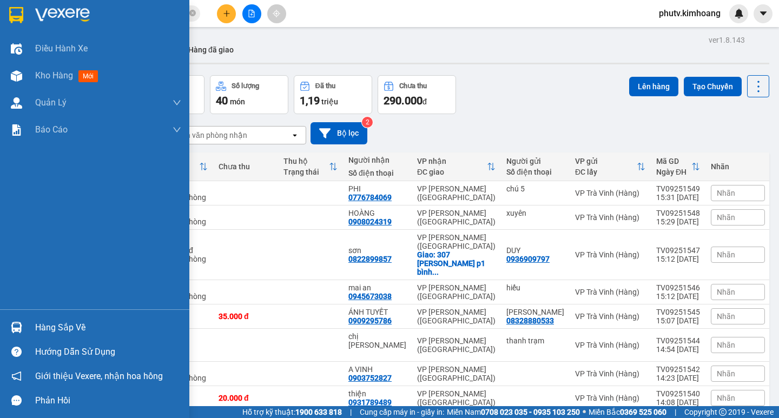
click at [48, 326] on div "Hàng sắp về" at bounding box center [108, 328] width 146 height 16
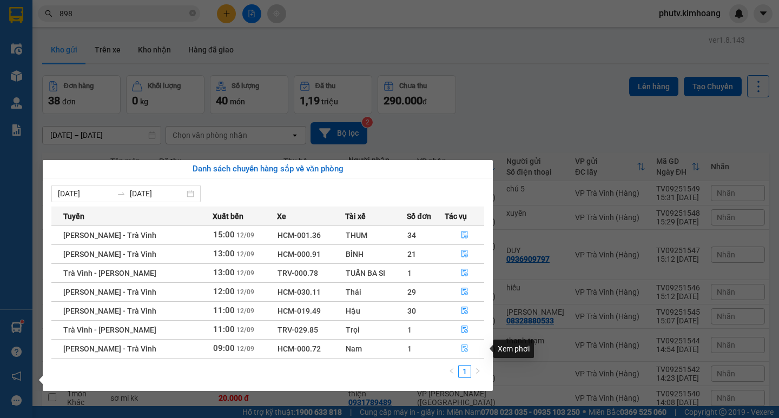
click at [464, 349] on icon "file-done" at bounding box center [464, 349] width 6 height 8
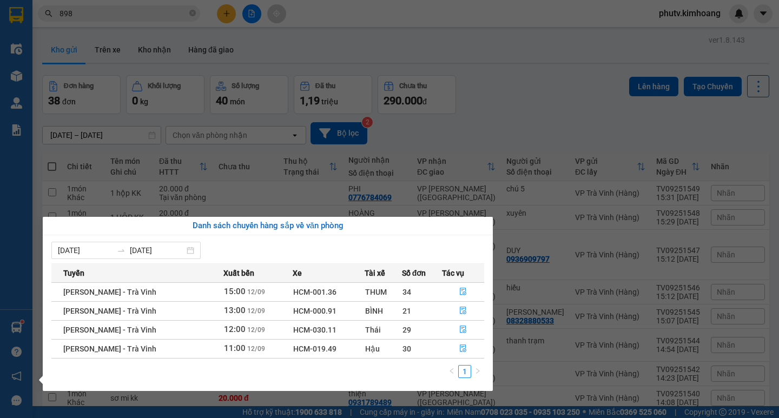
click at [489, 53] on section "Kết quả tìm kiếm ( 804 ) Bộ lọc Mã ĐH Trạng thái Món hàng Thu hộ Tổng cước Chưa…" at bounding box center [389, 209] width 779 height 418
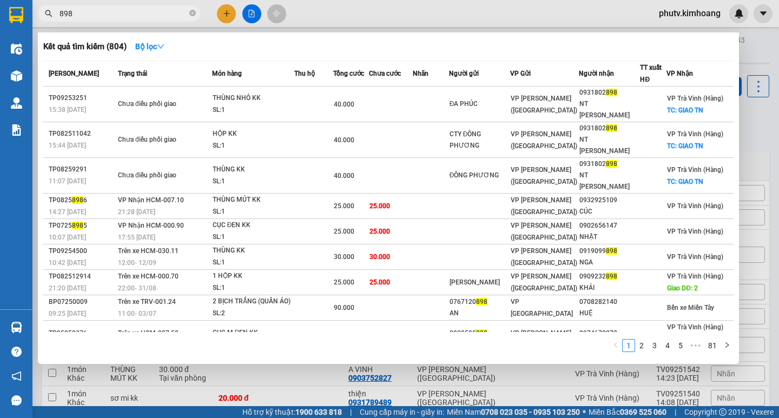
click at [155, 14] on input "898" at bounding box center [124, 14] width 128 height 12
click at [155, 15] on input "898" at bounding box center [124, 14] width 128 height 12
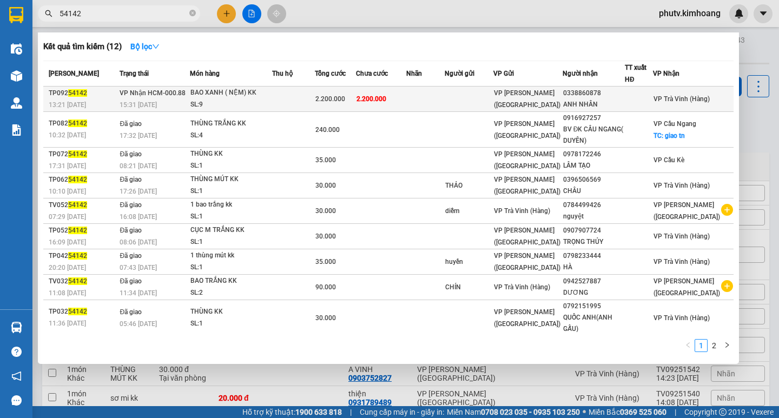
type input "54142"
click at [330, 96] on tr "TP092 54142 13:21 - 11/09 VP Nhận HCM-000.88 15:31 - 12/09 BAO XANH ( NỆM) KK S…" at bounding box center [388, 99] width 690 height 25
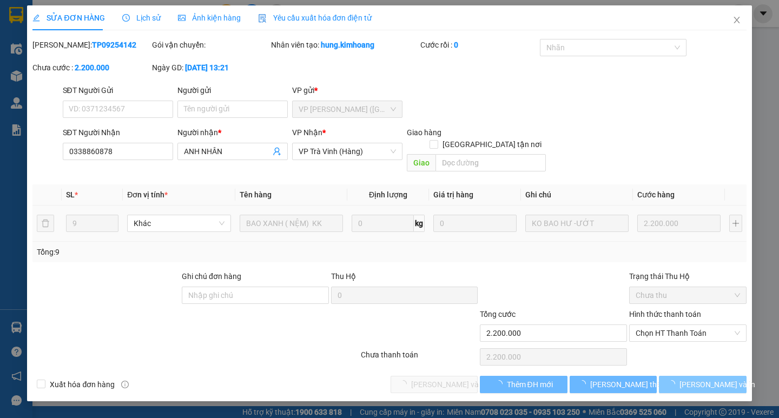
type input "0338860878"
type input "ANH NHÂN"
type input "2.200.000"
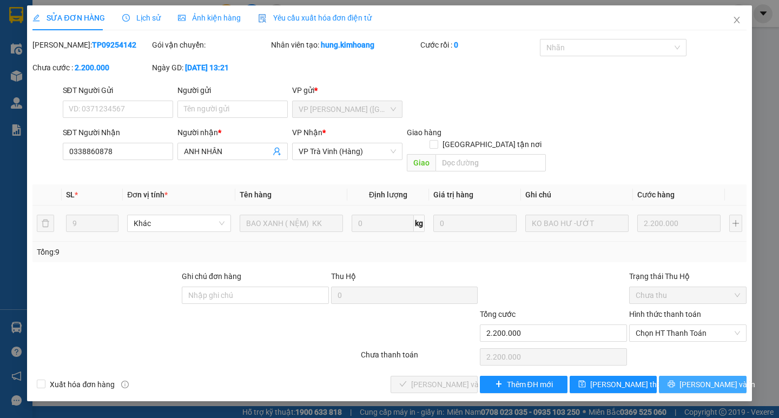
click at [674, 376] on button "Lưu và In" at bounding box center [702, 384] width 87 height 17
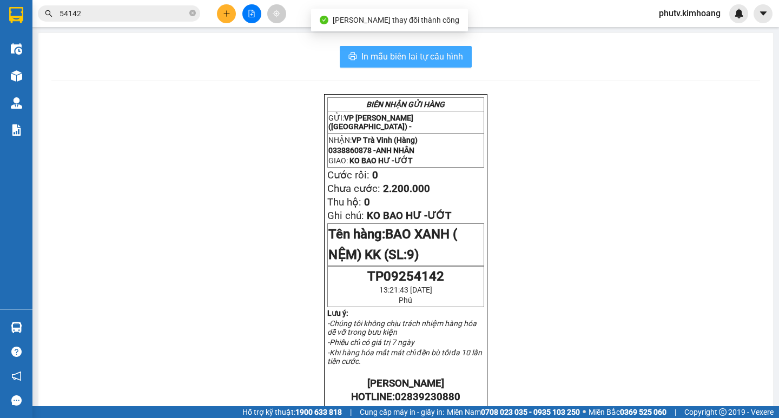
drag, startPoint x: 452, startPoint y: 58, endPoint x: 514, endPoint y: 54, distance: 62.4
click at [452, 58] on span "In mẫu biên lai tự cấu hình" at bounding box center [412, 57] width 102 height 14
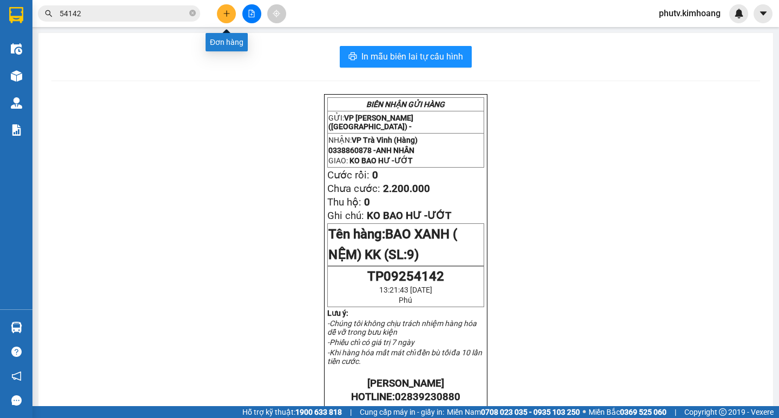
click at [221, 15] on button at bounding box center [226, 13] width 19 height 19
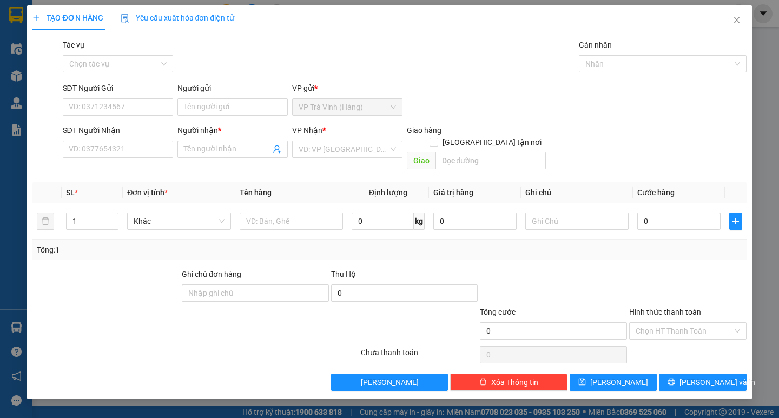
click at [231, 97] on div "Người gửi" at bounding box center [232, 90] width 110 height 16
click at [235, 105] on input "Người gửi" at bounding box center [232, 106] width 110 height 17
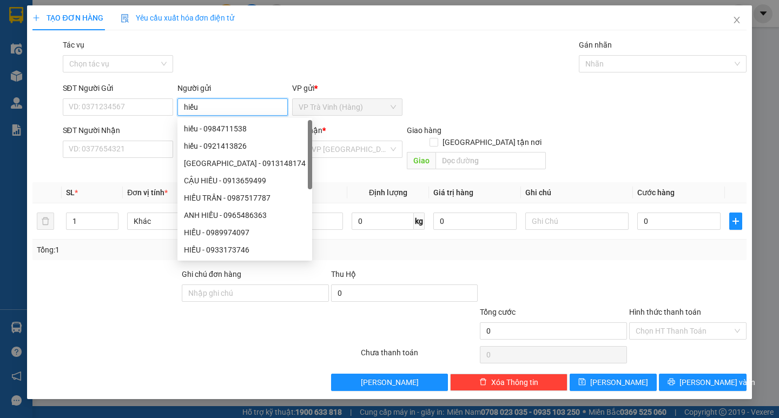
type input "hiếu"
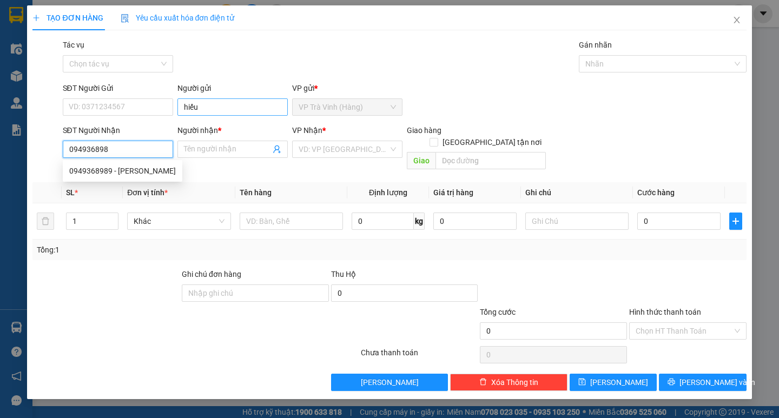
type input "0949368989"
click at [153, 169] on div "0949368989 - Nguyễn Văn Chung" at bounding box center [122, 171] width 107 height 12
type input "Nguyễn Văn Chung"
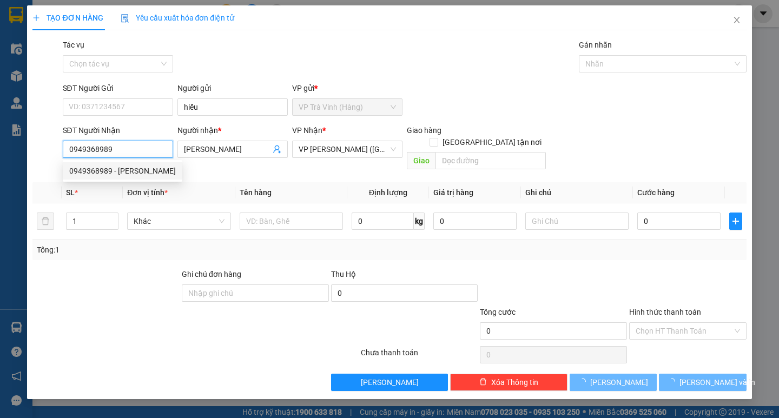
type input "25.000"
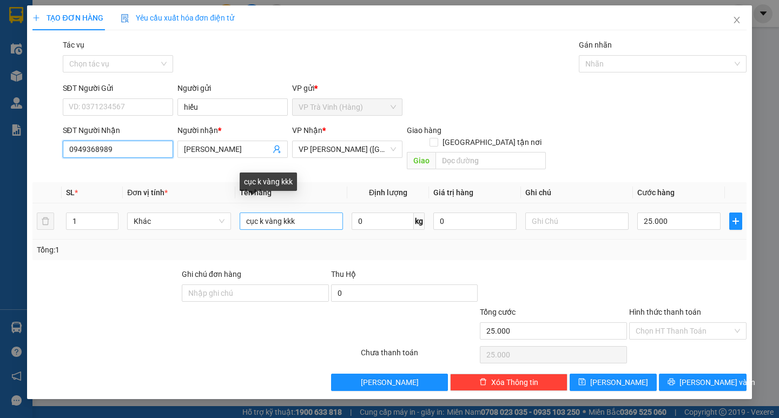
type input "0949368989"
click at [243, 213] on input "cục k vàng kkk" at bounding box center [291, 221] width 103 height 17
type input "1 cục k vàng kkk"
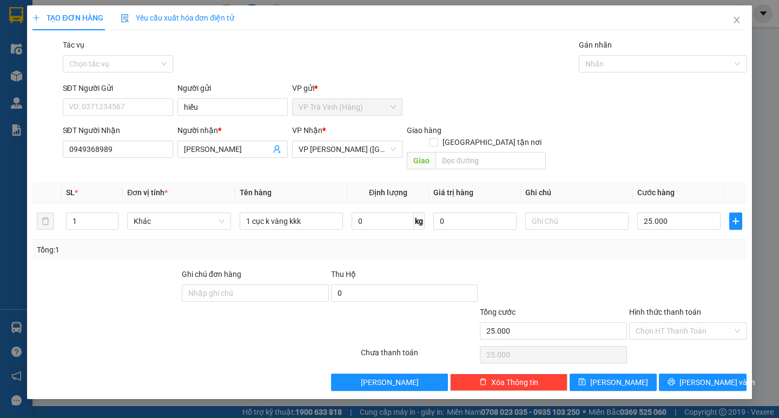
drag, startPoint x: 691, startPoint y: 322, endPoint x: 692, endPoint y: 328, distance: 5.4
click at [691, 324] on input "Hình thức thanh toán" at bounding box center [684, 331] width 97 height 16
click at [692, 340] on div "Tại văn phòng" at bounding box center [688, 341] width 104 height 12
type input "0"
click at [675, 378] on icon "printer" at bounding box center [672, 382] width 8 height 8
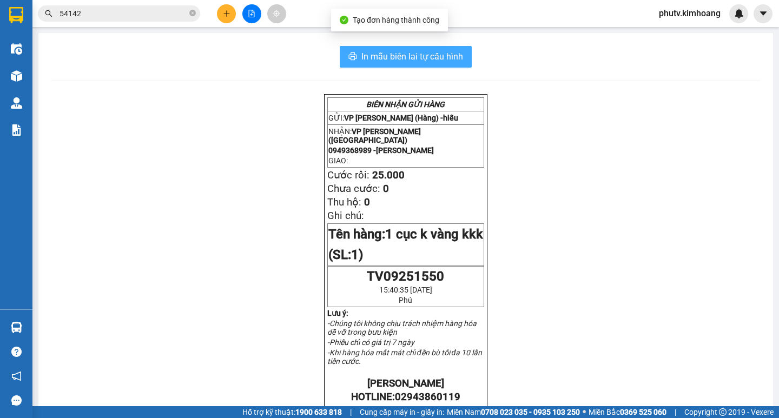
click at [415, 65] on button "In mẫu biên lai tự cấu hình" at bounding box center [406, 57] width 132 height 22
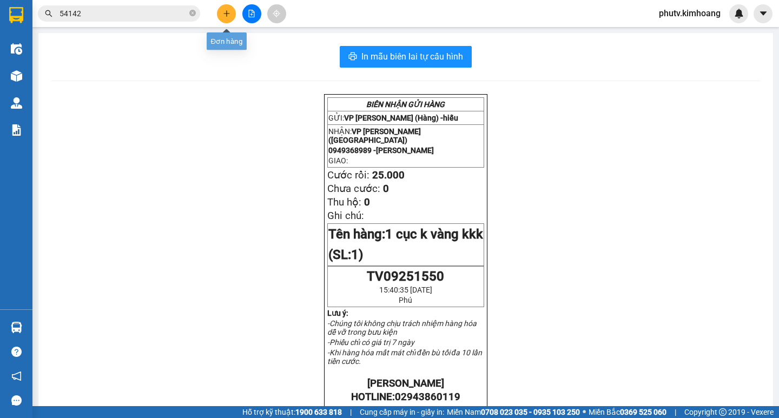
click at [229, 13] on icon "plus" at bounding box center [227, 14] width 8 height 8
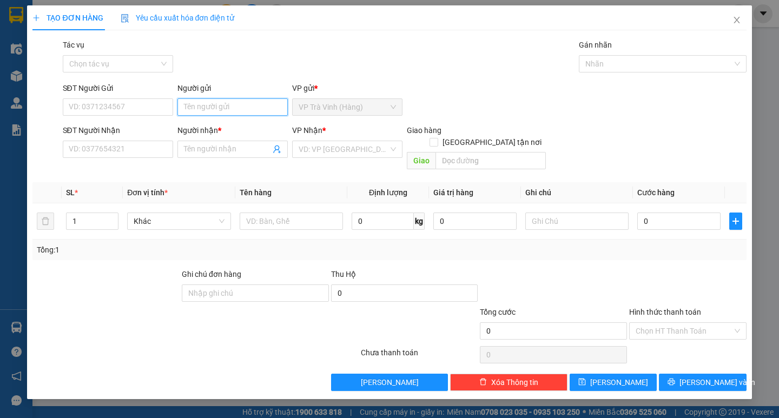
click at [213, 110] on input "Người gửi" at bounding box center [232, 106] width 110 height 17
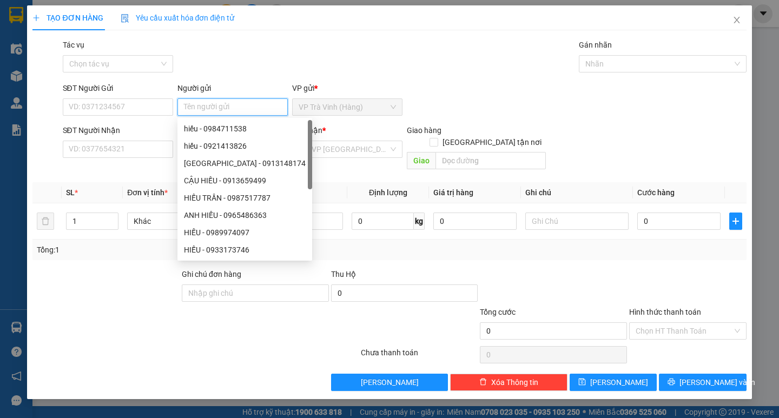
type input "d"
type input "đẹp"
type input "1"
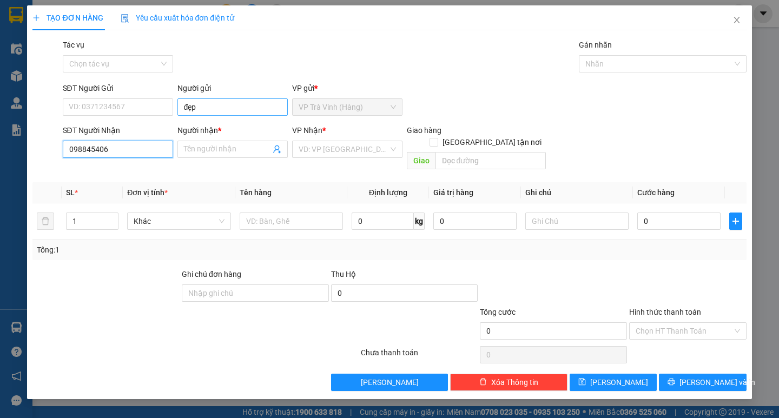
type input "0988454064"
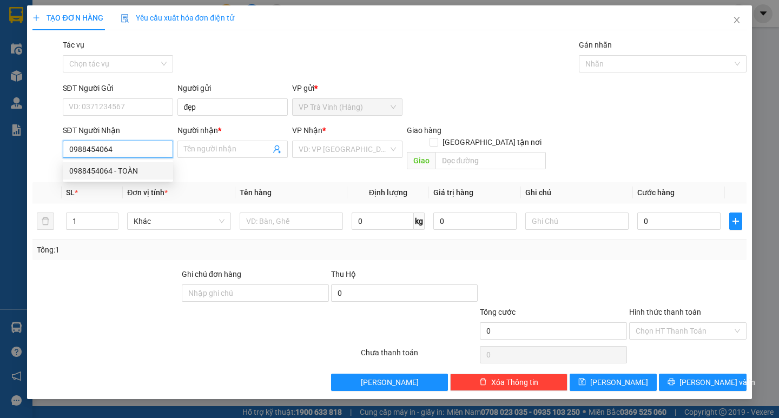
click at [142, 173] on div "0988454064 - TOÀN" at bounding box center [117, 171] width 97 height 12
type input "TOÀN"
type input "60.000"
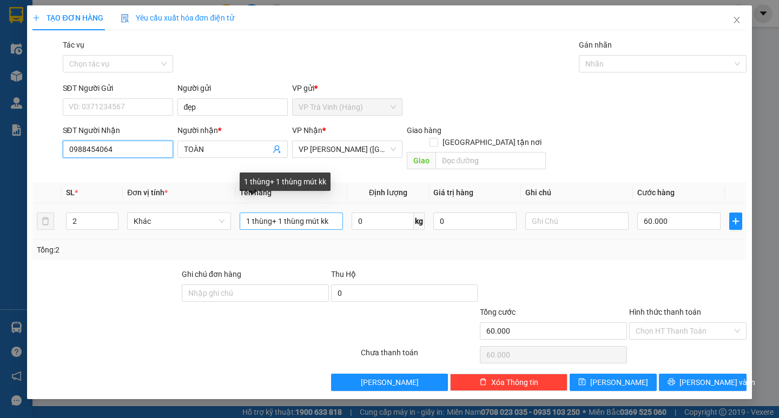
type input "0988454064"
click at [280, 213] on input "1 thùng+ 1 thùng mút kk" at bounding box center [291, 221] width 103 height 17
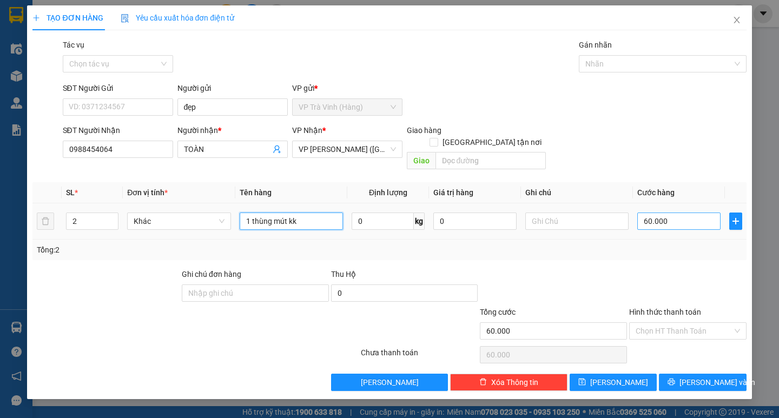
type input "1 thùng mút kk"
click at [690, 214] on input "60.000" at bounding box center [678, 221] width 83 height 17
type input "3"
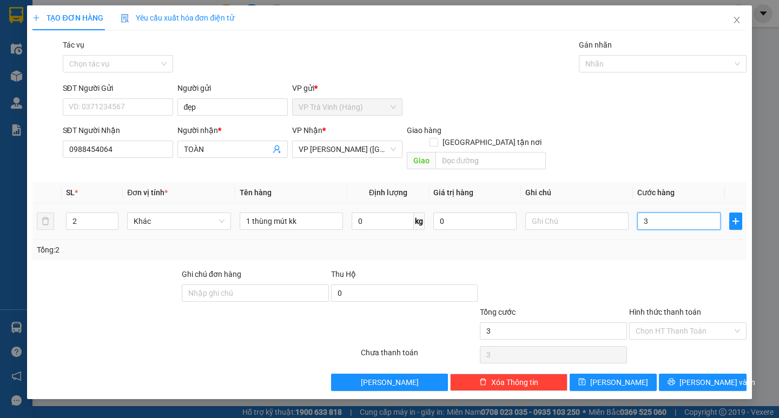
type input "30"
type input "30.000"
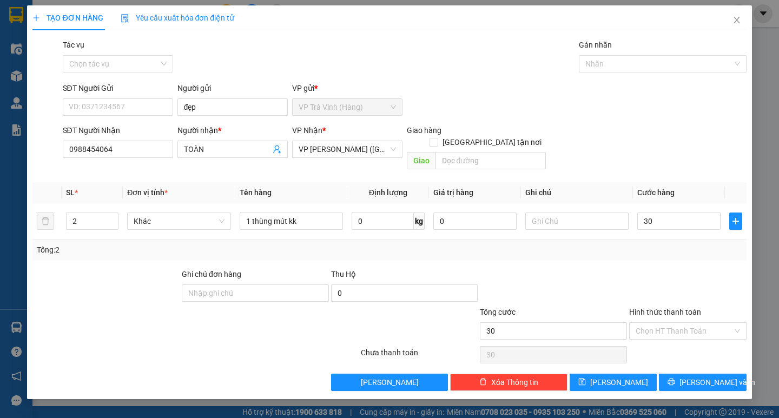
type input "30.000"
click at [689, 275] on div at bounding box center [688, 287] width 120 height 38
click at [687, 323] on input "Hình thức thanh toán" at bounding box center [684, 331] width 97 height 16
click at [688, 342] on div "Tại văn phòng" at bounding box center [688, 341] width 104 height 12
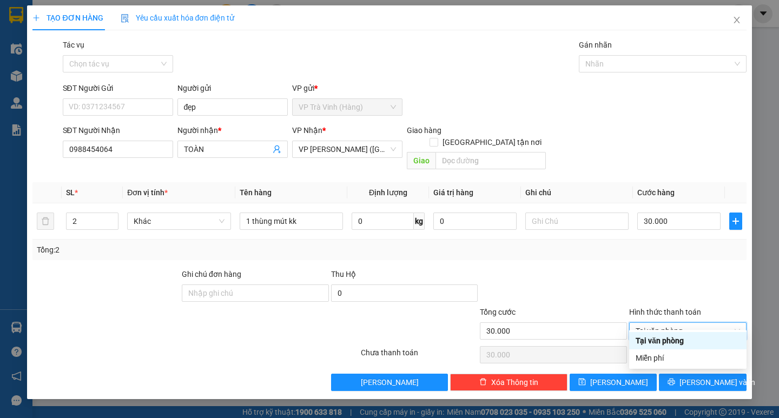
type input "0"
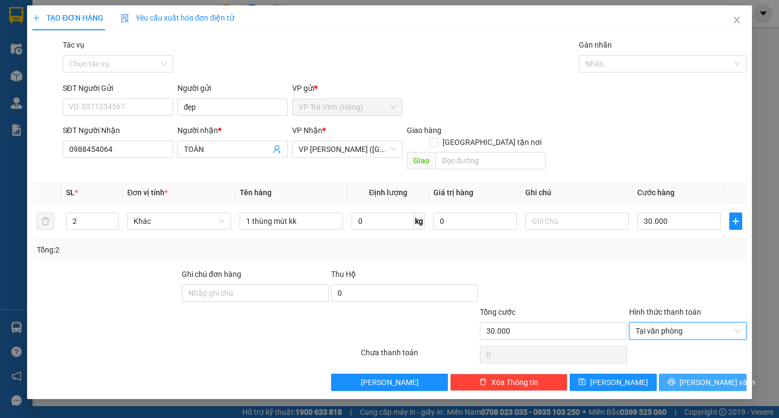
click at [687, 376] on button "Lưu và In" at bounding box center [702, 382] width 87 height 17
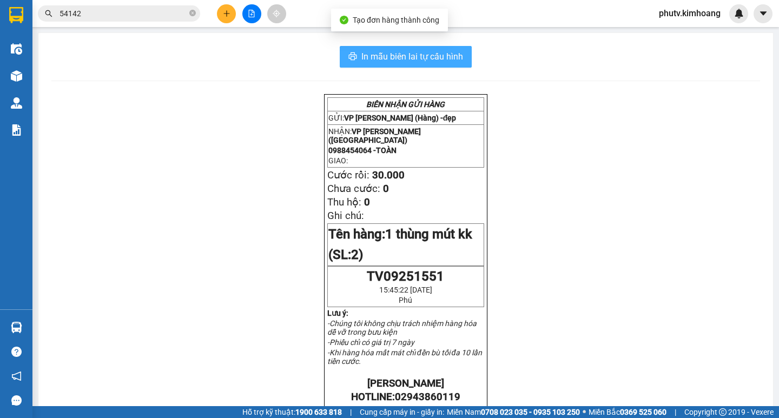
click at [374, 55] on span "In mẫu biên lai tự cấu hình" at bounding box center [412, 57] width 102 height 14
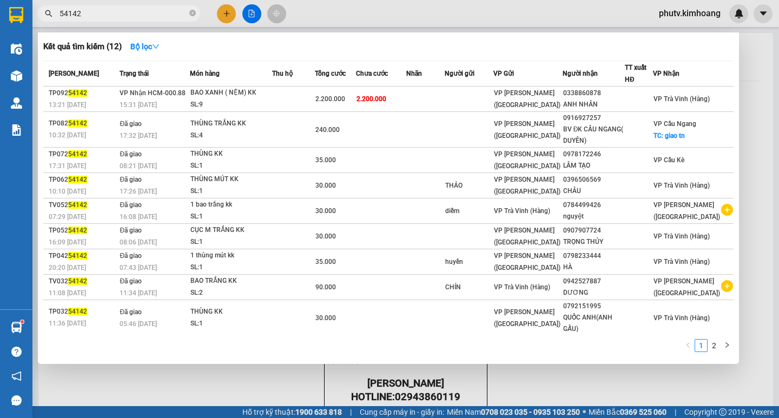
click at [126, 13] on input "54142" at bounding box center [124, 14] width 128 height 12
click at [124, 13] on input "54142" at bounding box center [124, 14] width 128 height 12
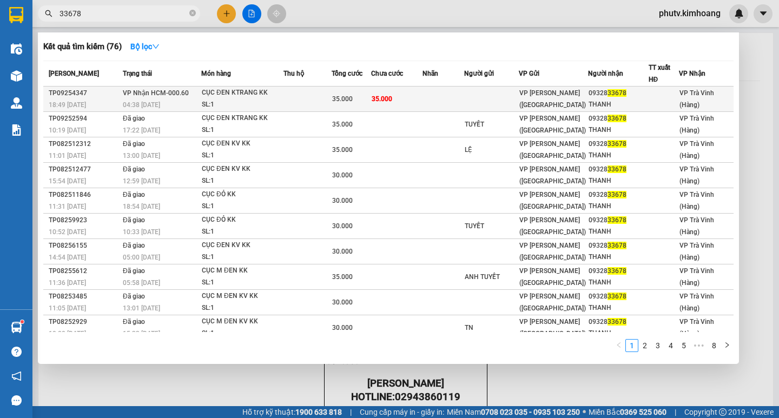
type input "33678"
click at [282, 97] on div "CỤC ĐEN KTRANG KK" at bounding box center [242, 93] width 81 height 12
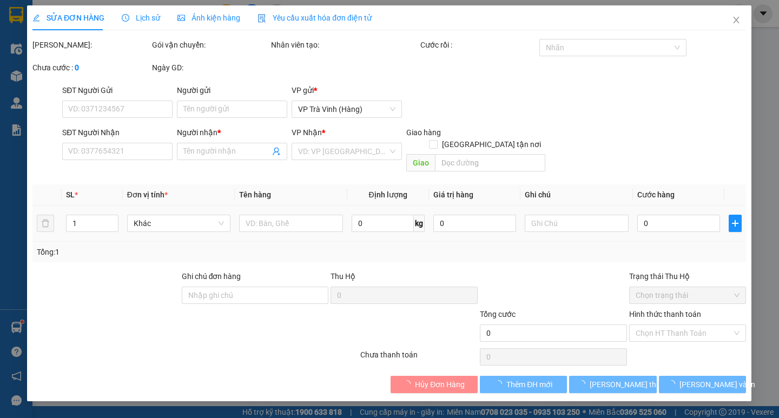
type input "0932833678"
type input "THANH"
type input "35.000"
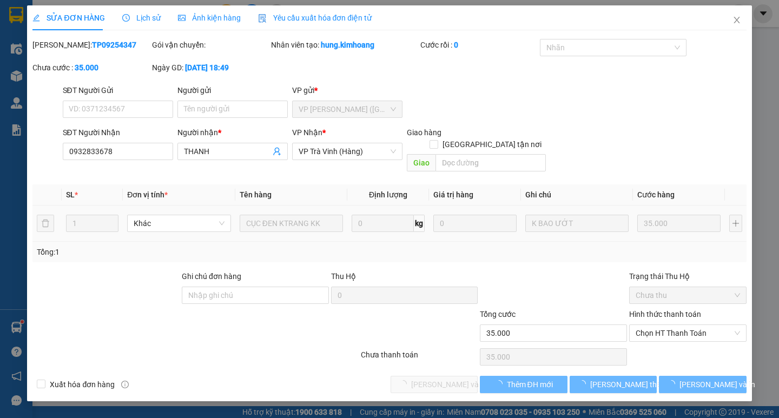
click at [659, 332] on div "Hình thức thanh toán Chọn HT Thanh Toán" at bounding box center [687, 327] width 117 height 38
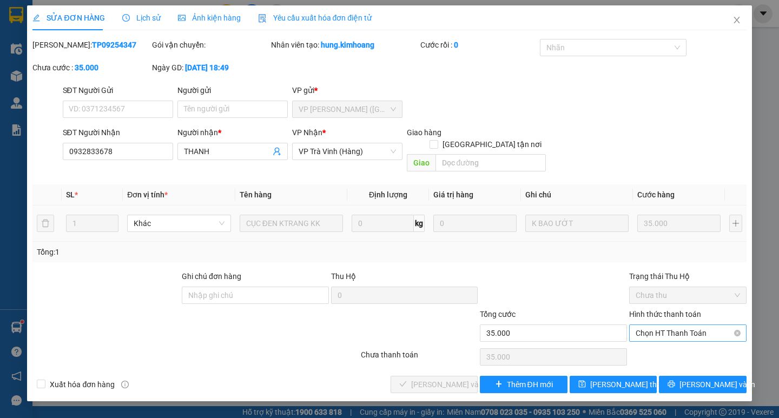
click at [655, 328] on span "Chọn HT Thanh Toán" at bounding box center [688, 333] width 104 height 16
click at [646, 344] on div "Tại văn phòng" at bounding box center [688, 343] width 104 height 12
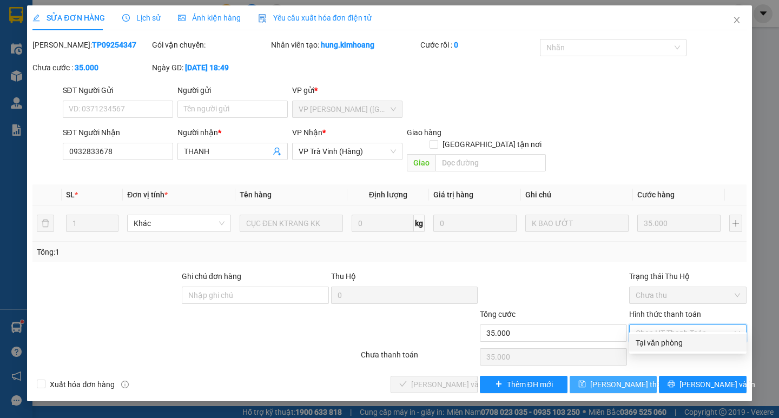
type input "0"
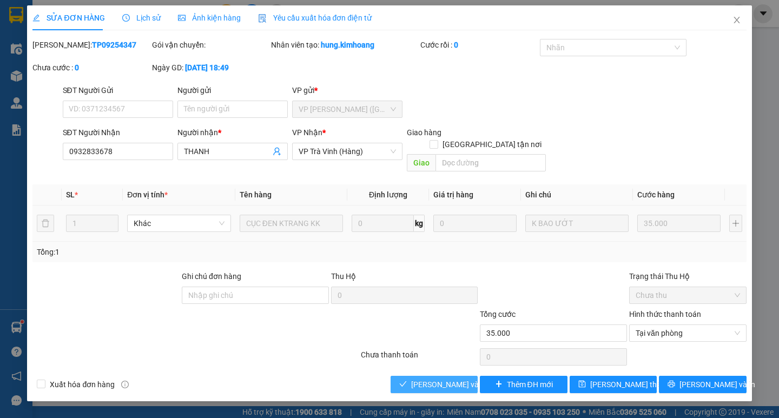
click at [451, 379] on span "Lưu và Giao hàng" at bounding box center [463, 385] width 104 height 12
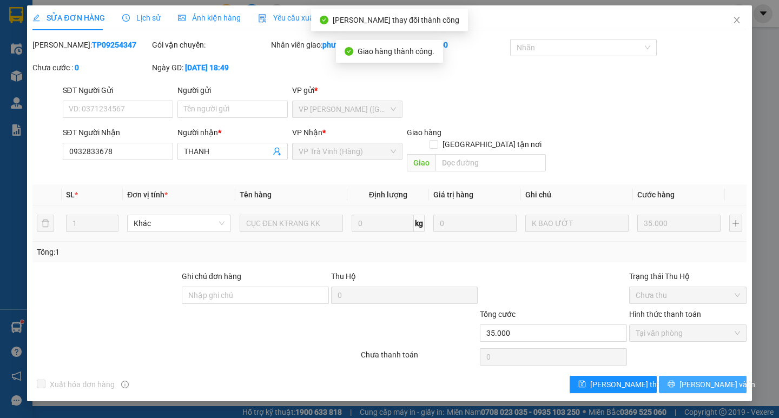
click at [691, 376] on button "Lưu và In" at bounding box center [702, 384] width 87 height 17
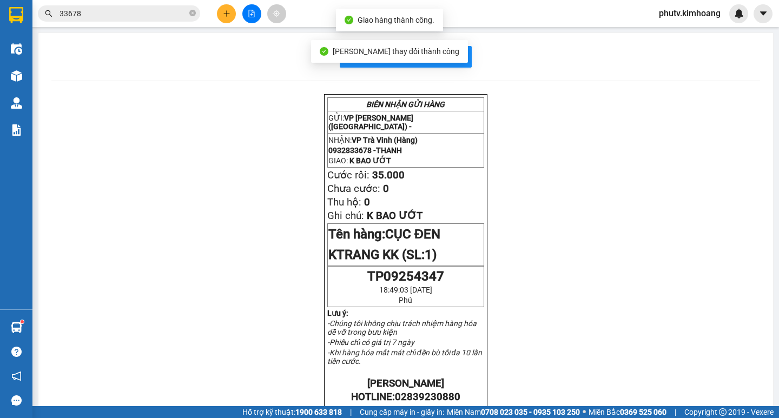
click at [118, 16] on input "33678" at bounding box center [124, 14] width 128 height 12
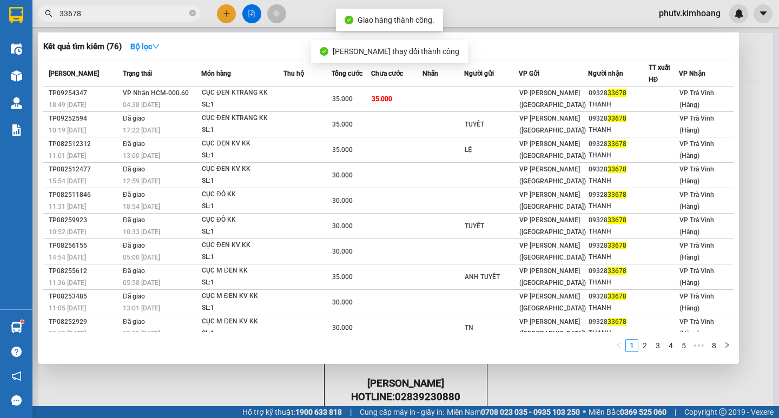
click at [118, 16] on input "33678" at bounding box center [124, 14] width 128 height 12
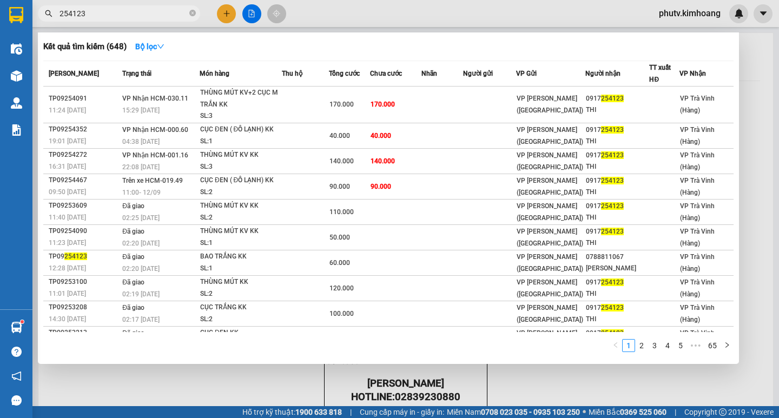
click at [102, 15] on input "254123" at bounding box center [124, 14] width 128 height 12
type input "254123"
click at [227, 15] on div at bounding box center [389, 209] width 779 height 418
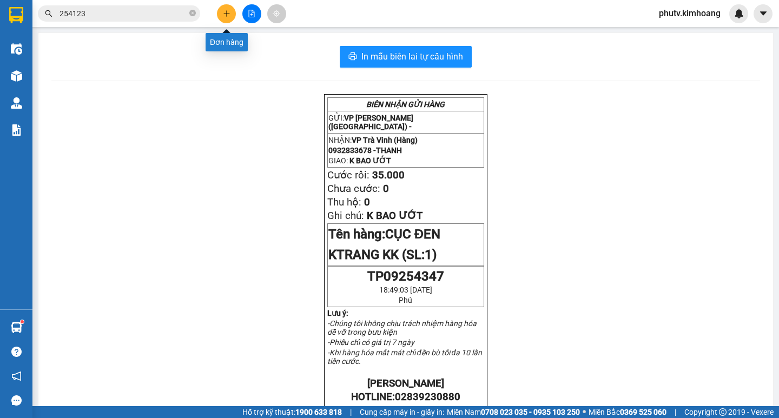
click at [227, 15] on icon "plus" at bounding box center [227, 14] width 8 height 8
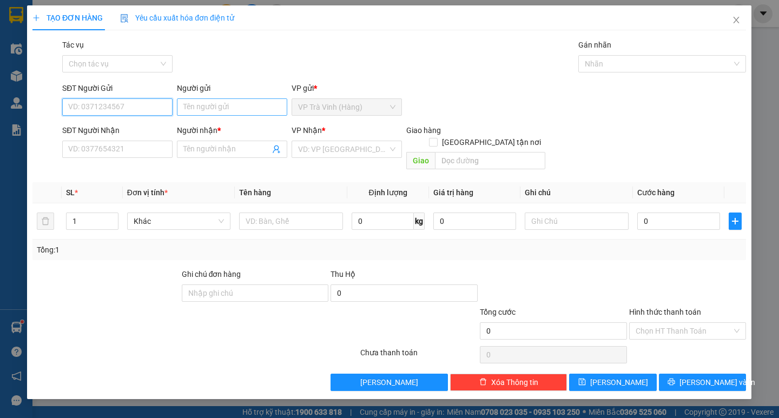
drag, startPoint x: 215, startPoint y: 91, endPoint x: 215, endPoint y: 103, distance: 11.9
click at [215, 92] on div "Người gửi" at bounding box center [232, 88] width 110 height 12
click at [215, 98] on input "Người gửi" at bounding box center [232, 106] width 110 height 17
click at [215, 104] on input "Người gửi" at bounding box center [232, 106] width 110 height 17
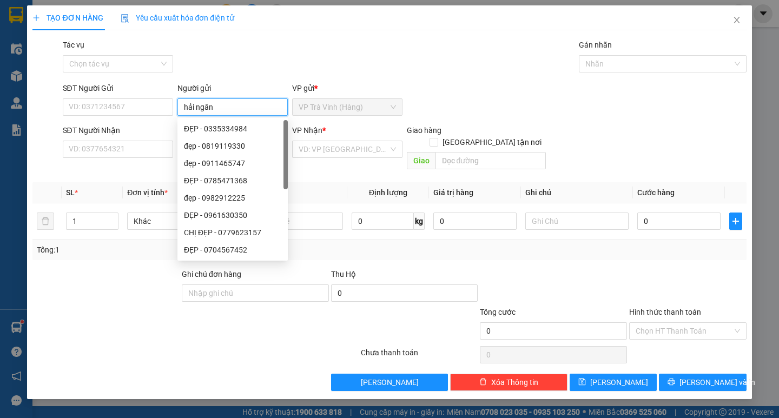
type input "hải ngân"
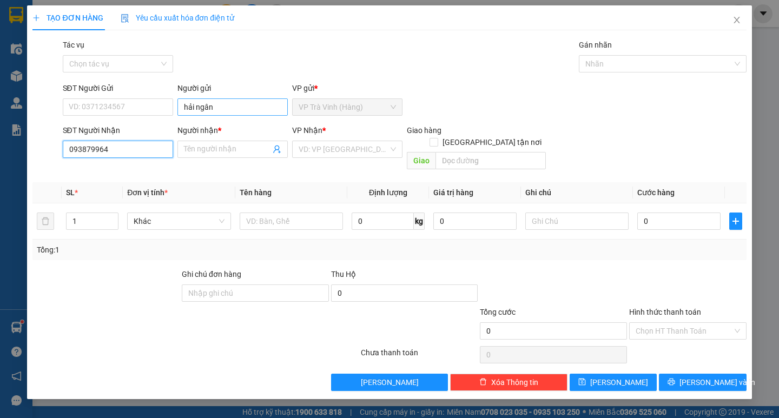
type input "0938799645"
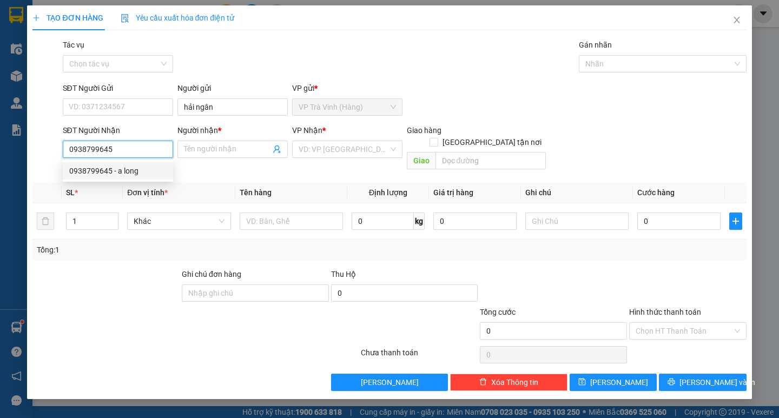
click at [130, 164] on div "0938799645 - a long" at bounding box center [118, 170] width 110 height 17
type input "a long"
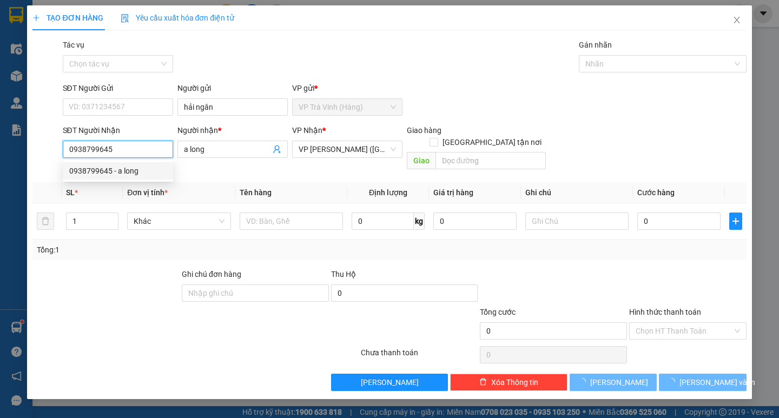
type input "30.000"
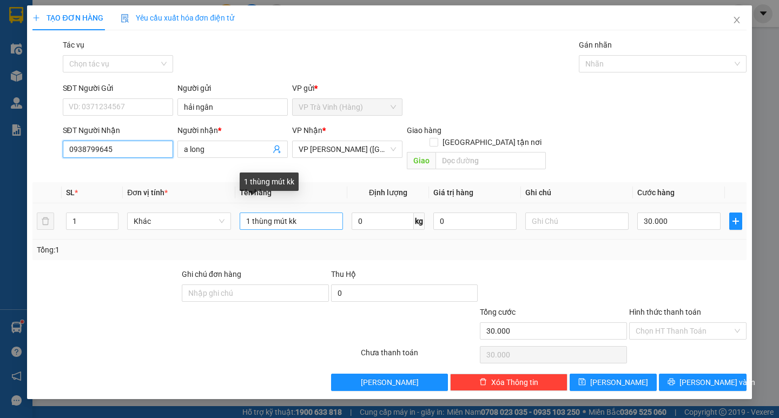
type input "0938799645"
click at [283, 213] on input "1 thùng mút kk" at bounding box center [291, 221] width 103 height 17
type input "1 thùng kk"
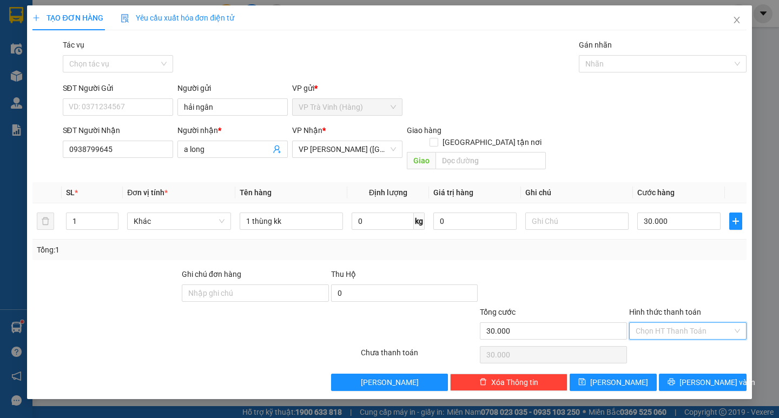
drag, startPoint x: 672, startPoint y: 317, endPoint x: 679, endPoint y: 352, distance: 35.8
click at [672, 323] on input "Hình thức thanh toán" at bounding box center [684, 331] width 97 height 16
click at [679, 342] on div "Tại văn phòng" at bounding box center [688, 341] width 104 height 12
type input "0"
click at [675, 378] on icon "printer" at bounding box center [672, 382] width 8 height 8
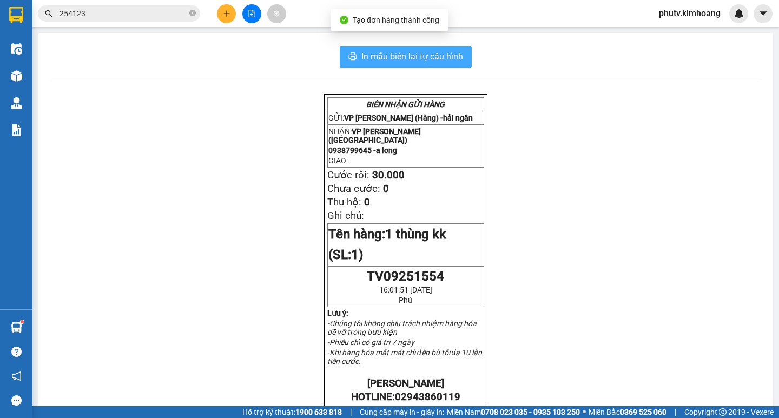
click at [423, 60] on span "In mẫu biên lai tự cấu hình" at bounding box center [412, 57] width 102 height 14
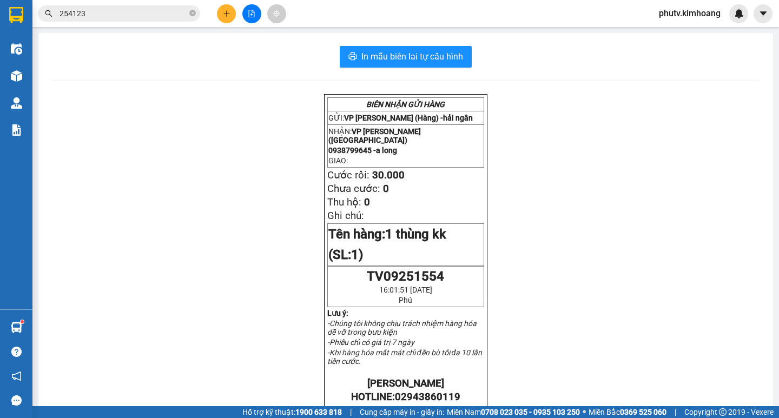
click at [93, 14] on input "254123" at bounding box center [124, 14] width 128 height 12
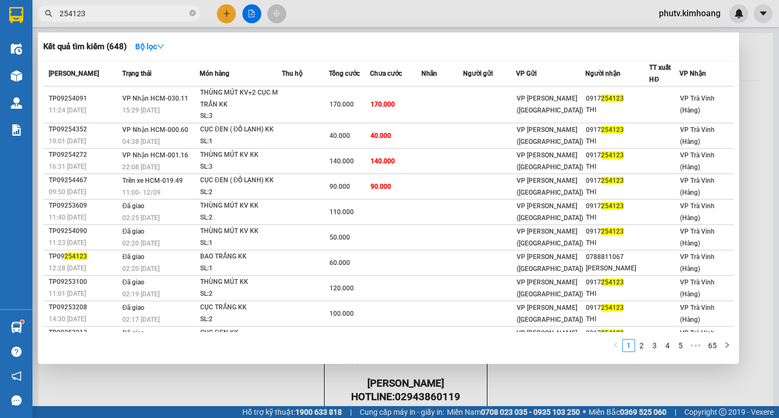
click at [93, 14] on input "254123" at bounding box center [124, 14] width 128 height 12
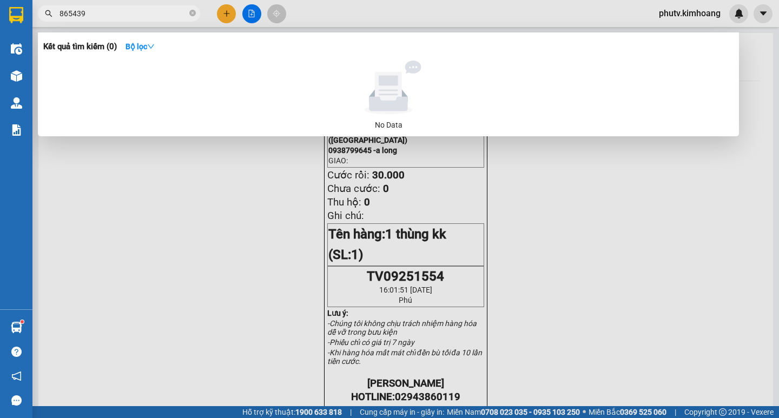
click at [84, 12] on input "865439" at bounding box center [124, 14] width 128 height 12
drag, startPoint x: 84, startPoint y: 12, endPoint x: 90, endPoint y: 15, distance: 7.0
click at [84, 13] on input "865439" at bounding box center [124, 14] width 128 height 12
type input "863459"
click at [192, 12] on icon "close-circle" at bounding box center [192, 13] width 6 height 6
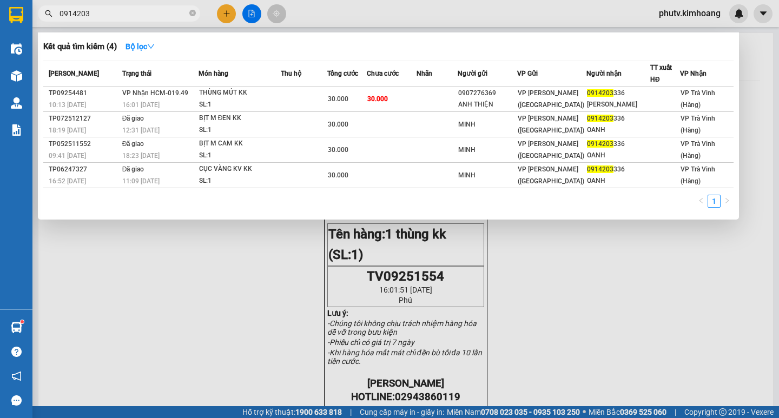
type input "0914203"
click at [227, 14] on div at bounding box center [389, 209] width 779 height 418
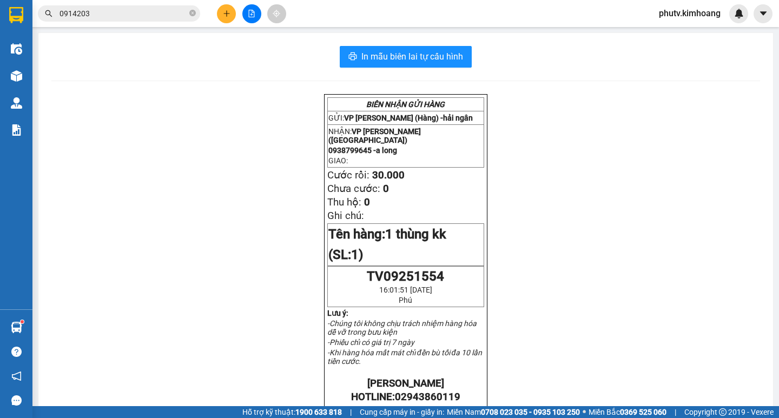
click at [224, 8] on button at bounding box center [226, 13] width 19 height 19
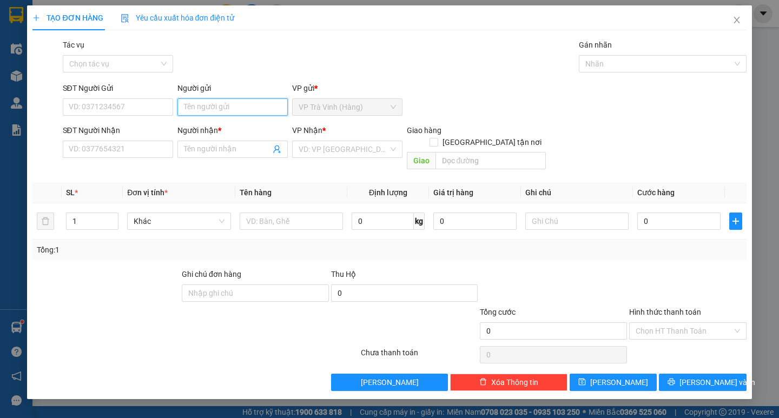
click at [232, 109] on input "Người gửi" at bounding box center [232, 106] width 110 height 17
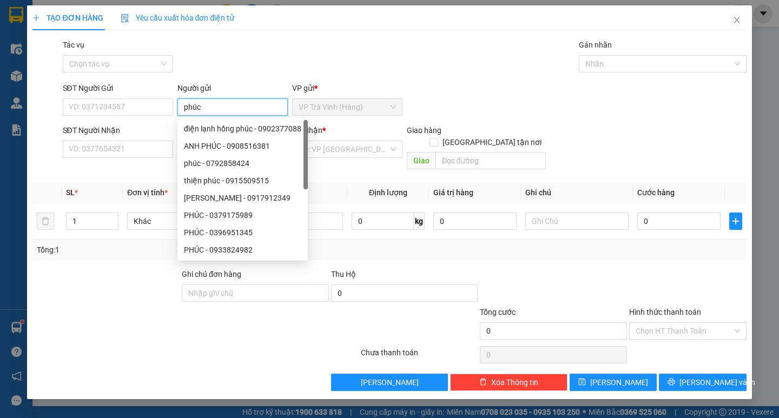
type input "phúc"
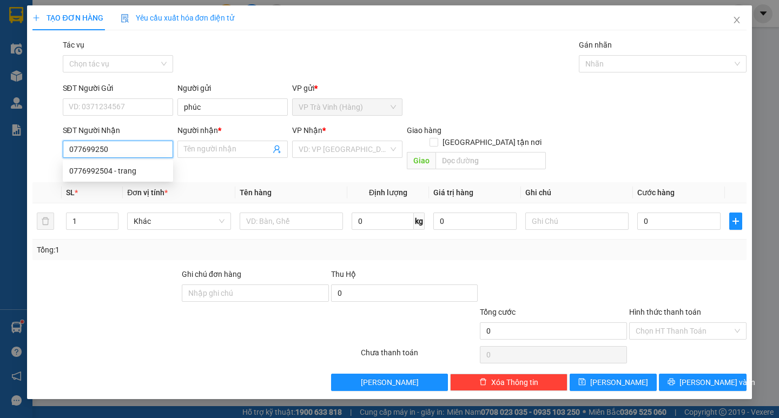
type input "0776992504"
click at [95, 168] on div "0776992504 - trang" at bounding box center [117, 171] width 97 height 12
type input "trang"
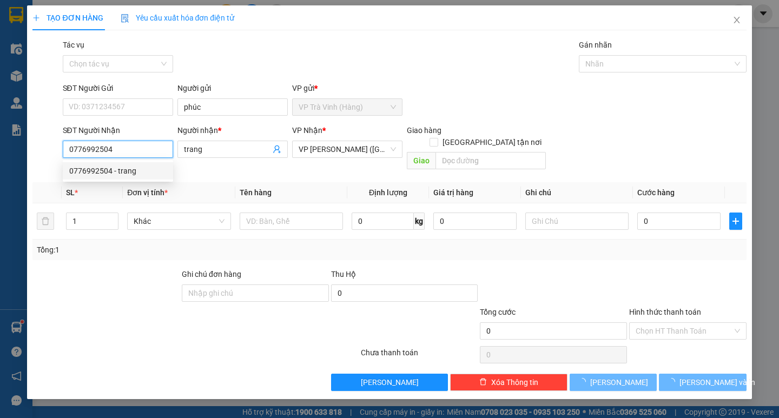
type input "30.000"
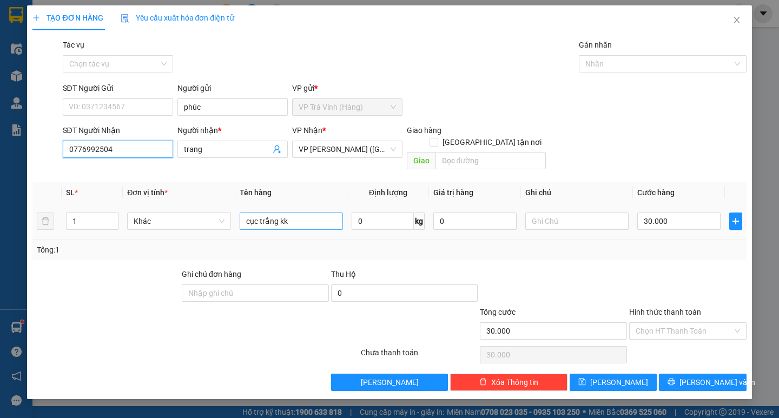
type input "0776992504"
drag, startPoint x: 285, startPoint y: 212, endPoint x: 1, endPoint y: 188, distance: 284.5
click at [0, 246] on div "TẠO ĐƠN HÀNG Yêu cầu xuất hóa đơn điện tử Transit Pickup Surcharge Ids Transit …" at bounding box center [389, 209] width 779 height 418
type input "1 cục đen kk"
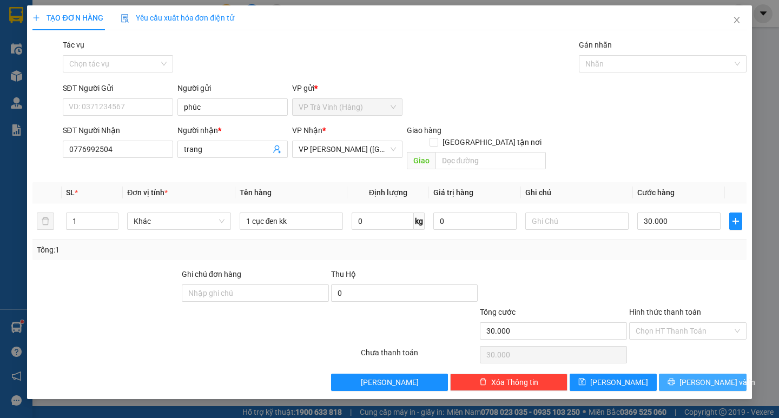
click at [675, 378] on icon "printer" at bounding box center [672, 382] width 8 height 8
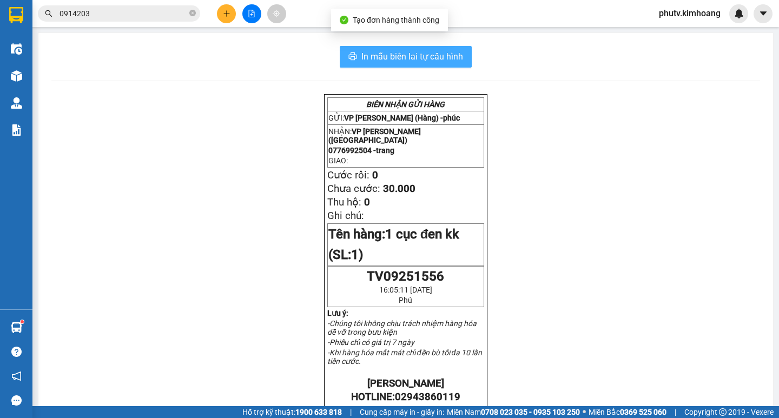
click at [371, 47] on button "In mẫu biên lai tự cấu hình" at bounding box center [406, 57] width 132 height 22
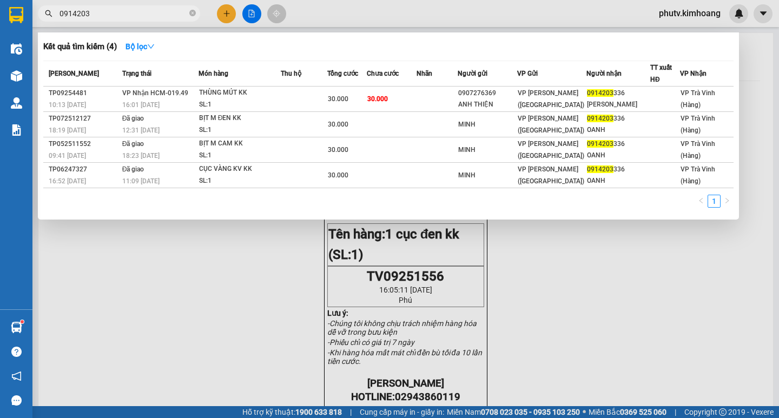
click at [91, 14] on input "0914203" at bounding box center [124, 14] width 128 height 12
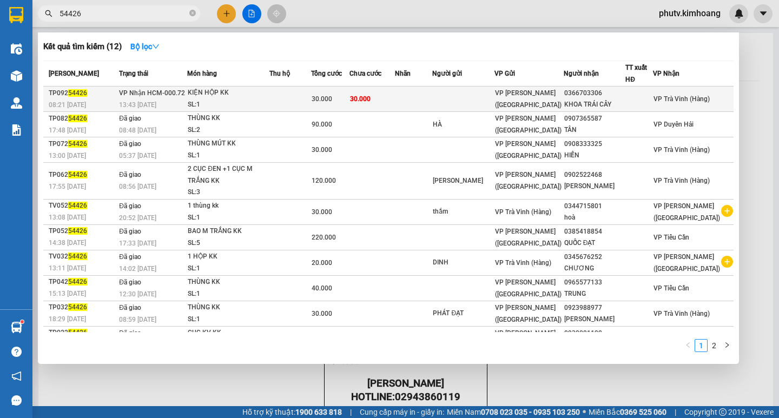
type input "54426"
click at [309, 92] on td at bounding box center [290, 99] width 42 height 25
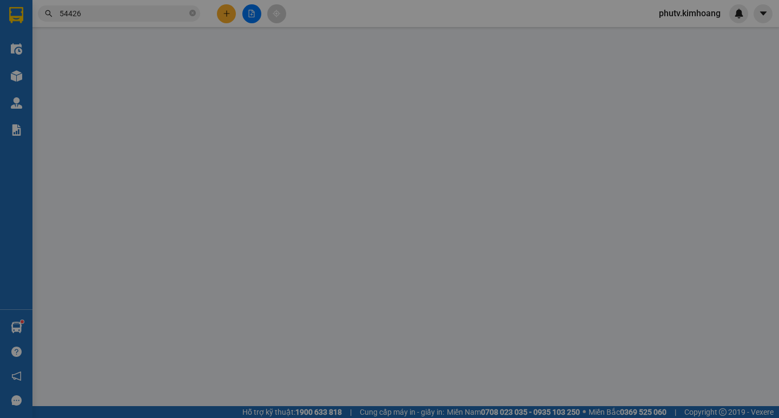
type input "0366703306"
type input "KHOA TRÁI CÂY"
type input "30.000"
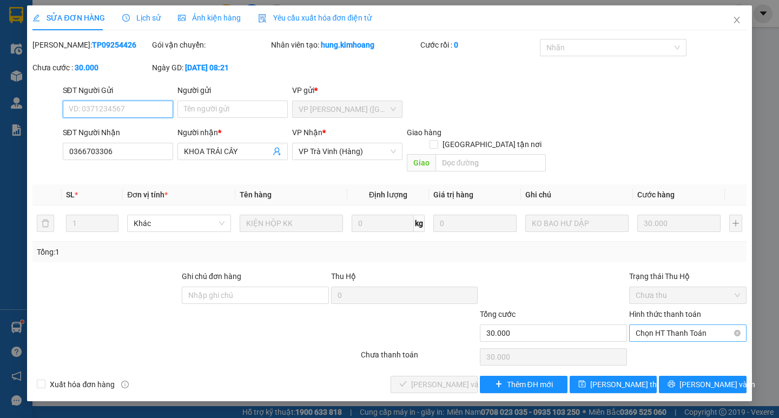
click at [651, 325] on span "Chọn HT Thanh Toán" at bounding box center [688, 333] width 104 height 16
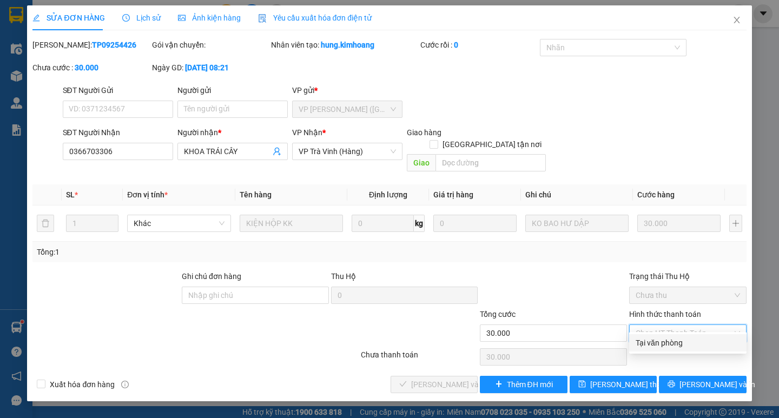
click at [654, 343] on div "Tại văn phòng" at bounding box center [688, 343] width 104 height 12
type input "0"
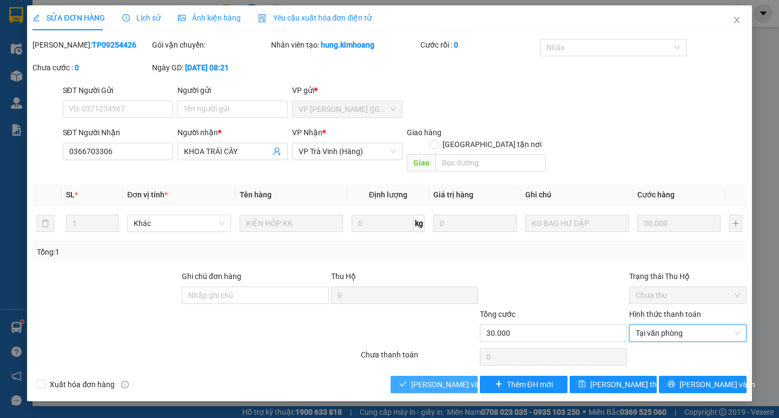
click at [445, 379] on span "Lưu và Giao hàng" at bounding box center [463, 385] width 104 height 12
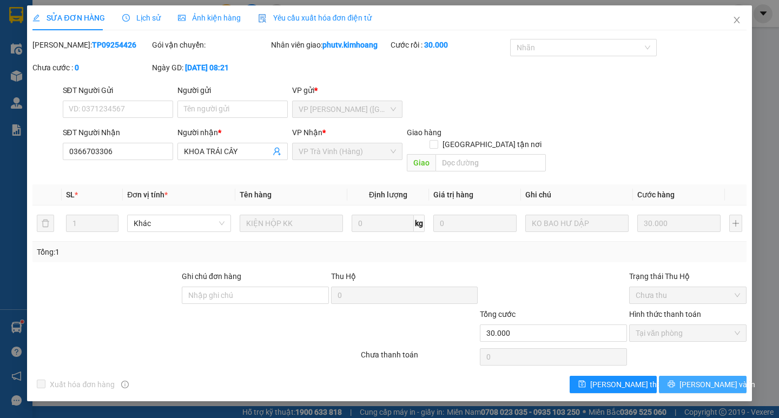
click at [694, 379] on span "Lưu và In" at bounding box center [718, 385] width 76 height 12
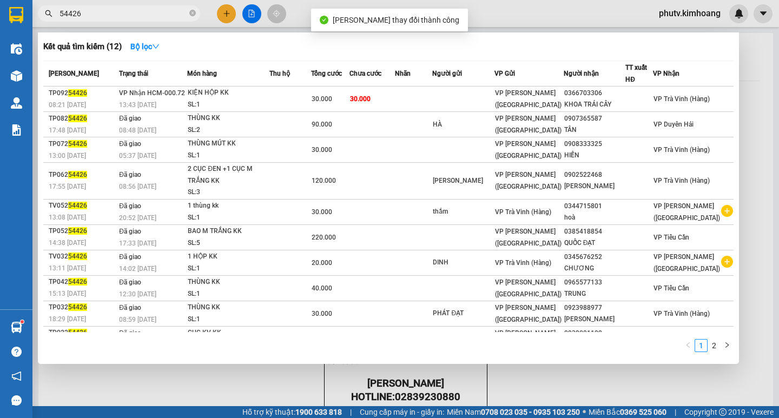
click at [101, 14] on input "54426" at bounding box center [124, 14] width 128 height 12
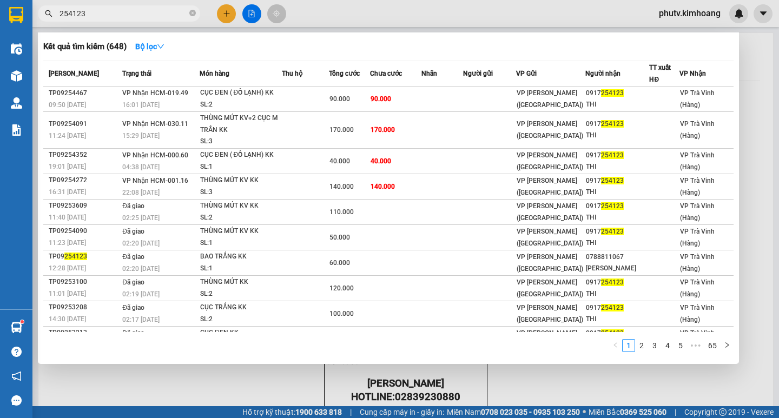
type input "254123"
click at [106, 374] on div at bounding box center [389, 209] width 779 height 418
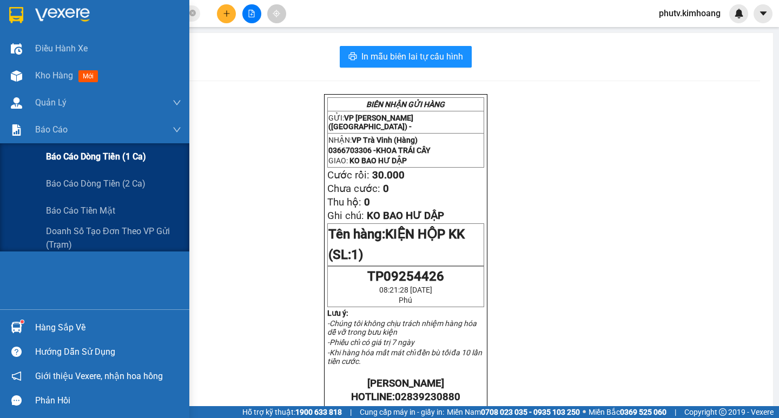
drag, startPoint x: 67, startPoint y: 154, endPoint x: 131, endPoint y: 161, distance: 64.8
click at [67, 154] on span "Báo cáo dòng tiền (1 ca)" at bounding box center [96, 157] width 100 height 14
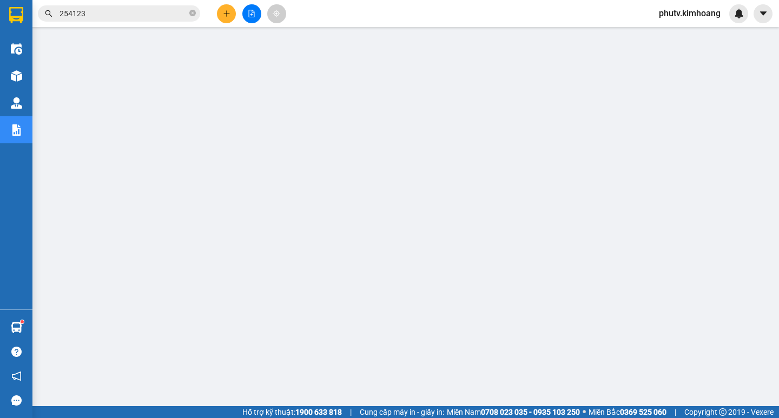
click at [95, 15] on input "254123" at bounding box center [124, 14] width 128 height 12
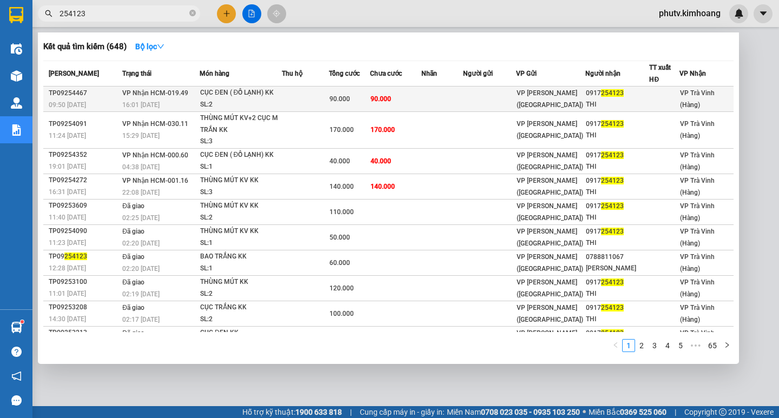
click at [217, 96] on div "CỤC ĐEN ( ĐỒ LẠNH) KK" at bounding box center [240, 93] width 81 height 12
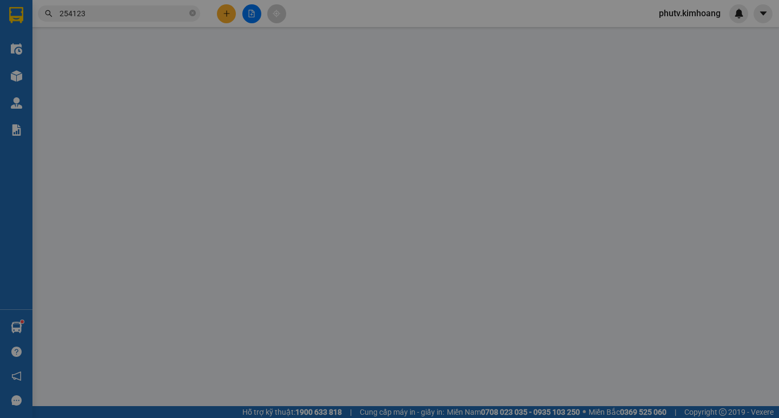
type input "0917254123"
type input "THI"
type input "90.000"
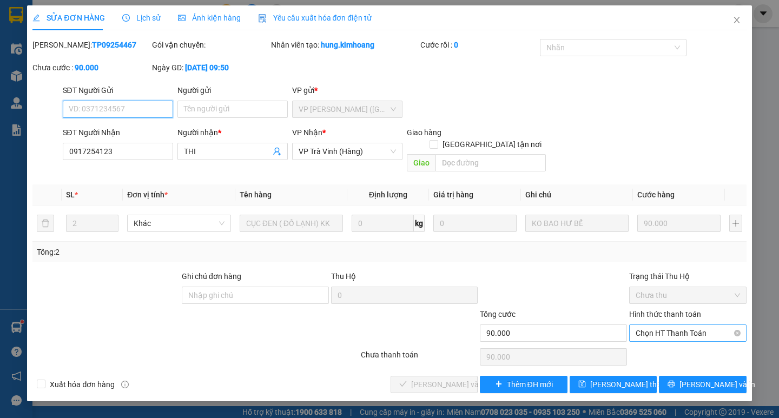
click at [652, 325] on span "Chọn HT Thanh Toán" at bounding box center [688, 333] width 104 height 16
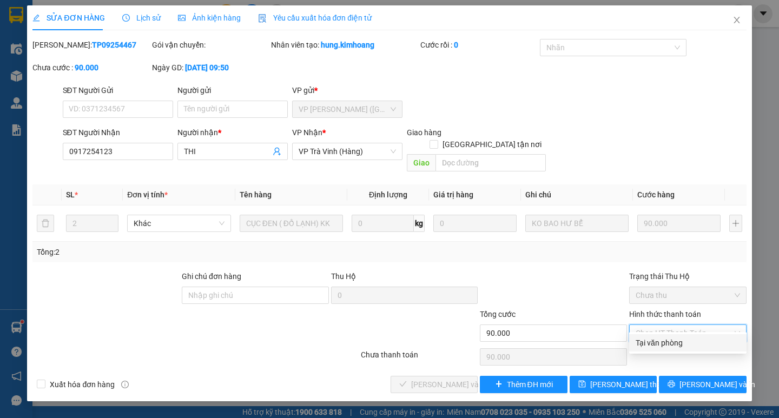
drag, startPoint x: 654, startPoint y: 337, endPoint x: 641, endPoint y: 339, distance: 13.3
click at [653, 337] on div "Tại văn phòng" at bounding box center [687, 342] width 117 height 17
type input "0"
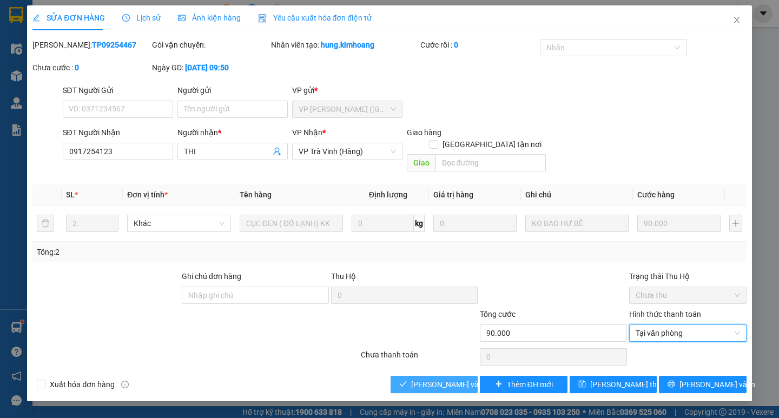
drag, startPoint x: 441, startPoint y: 366, endPoint x: 446, endPoint y: 371, distance: 6.1
click at [442, 376] on button "Lưu và Giao hàng" at bounding box center [434, 384] width 87 height 17
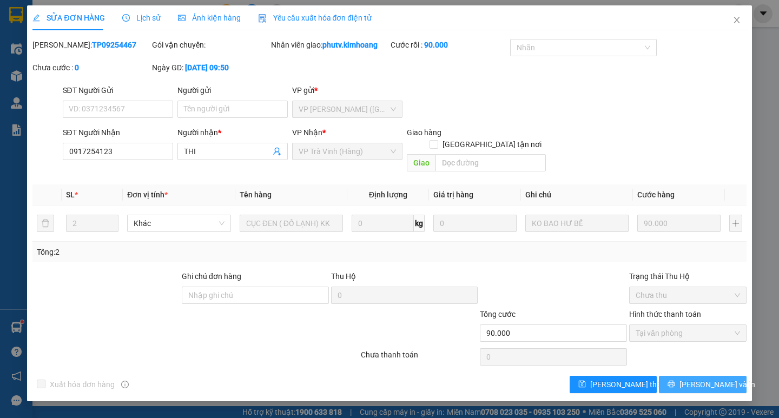
click at [661, 376] on button "Lưu và In" at bounding box center [702, 384] width 87 height 17
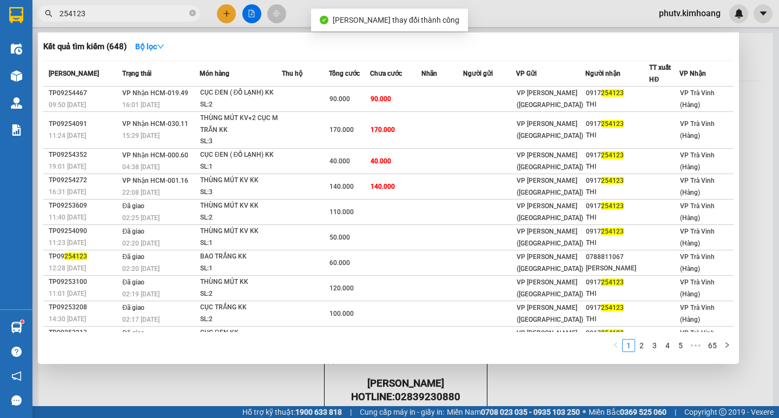
click at [168, 12] on input "254123" at bounding box center [124, 14] width 128 height 12
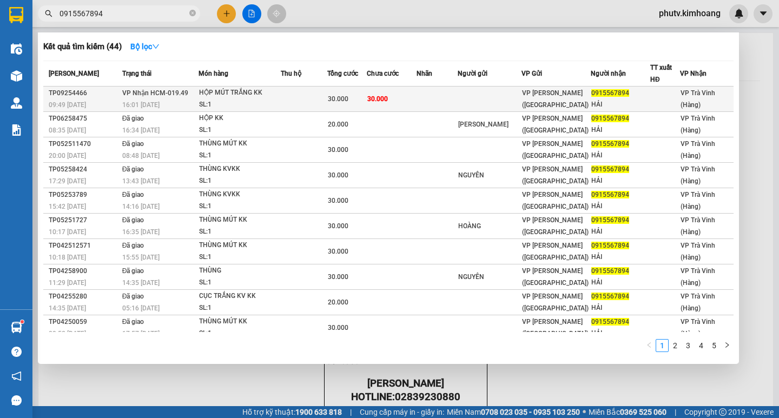
type input "0915567894"
click at [288, 103] on td at bounding box center [304, 99] width 47 height 25
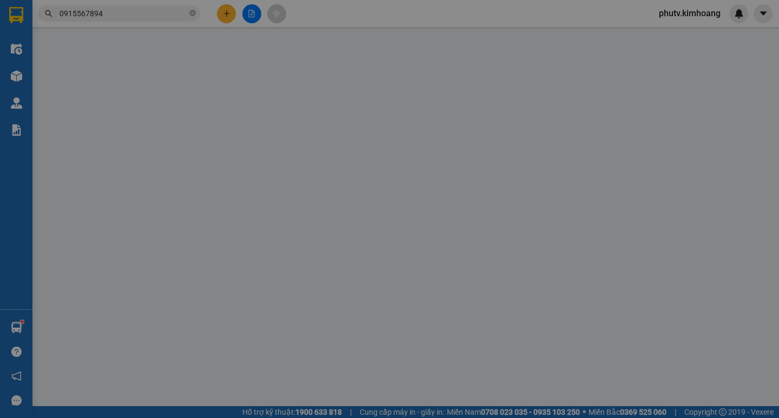
type input "0915567894"
type input "HẢI"
type input "30.000"
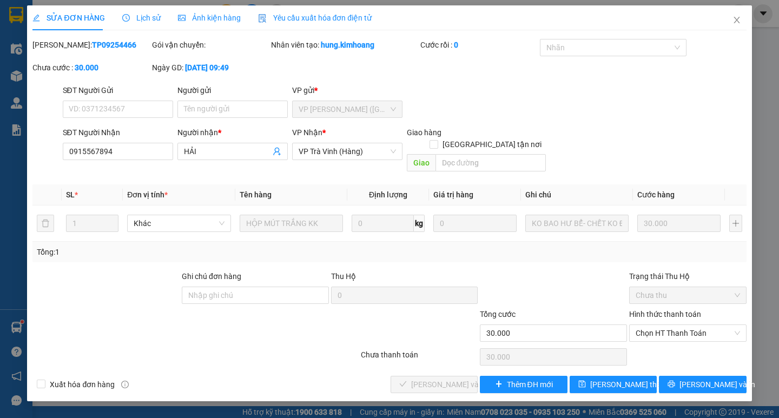
click at [681, 346] on div "Chọn HT Thanh Toán" at bounding box center [688, 357] width 120 height 22
click at [680, 325] on span "Chọn HT Thanh Toán" at bounding box center [688, 333] width 104 height 16
click at [682, 339] on div "Tại văn phòng" at bounding box center [688, 343] width 104 height 12
type input "0"
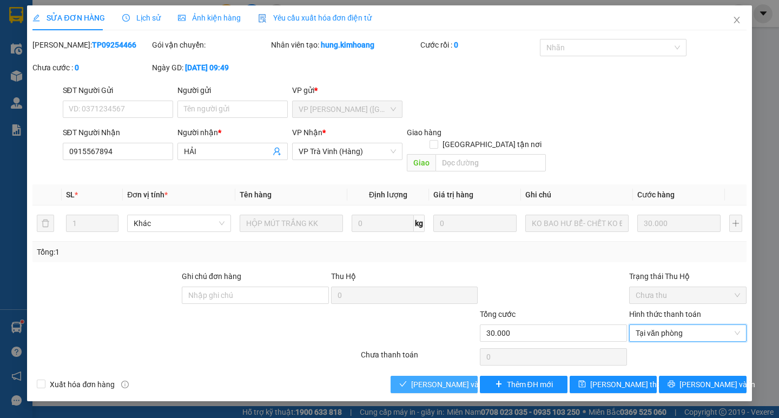
click at [468, 379] on span "Lưu và Giao hàng" at bounding box center [463, 385] width 104 height 12
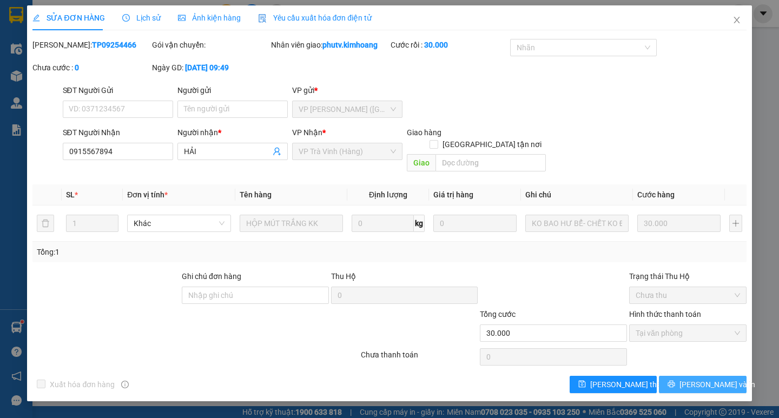
click at [678, 376] on button "Lưu và In" at bounding box center [702, 384] width 87 height 17
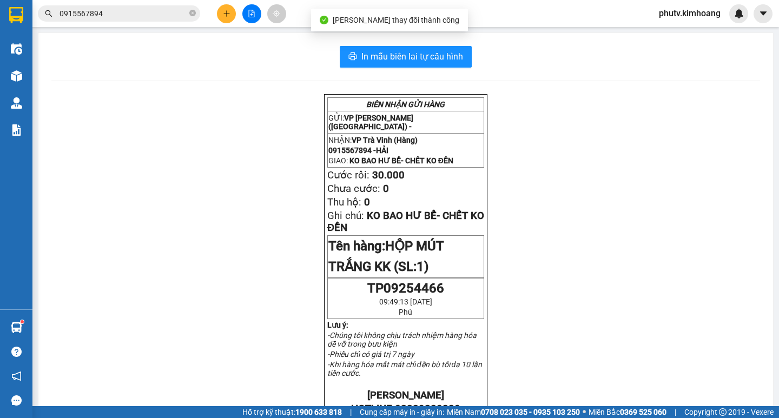
click at [116, 12] on input "0915567894" at bounding box center [124, 14] width 128 height 12
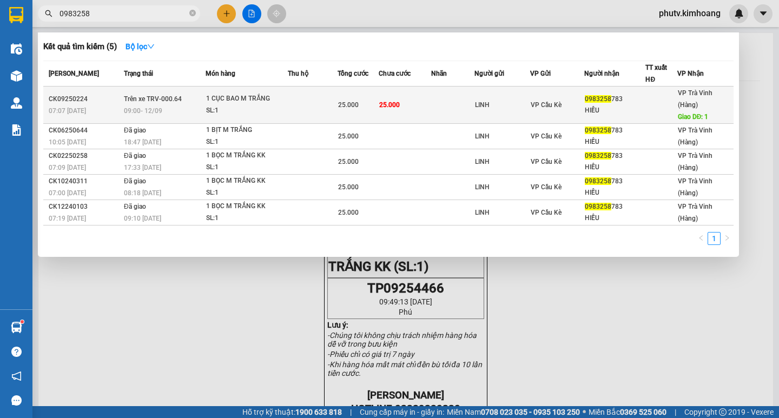
type input "0983258"
click at [278, 93] on div "1 CỤC BAO M TRẮNG" at bounding box center [246, 99] width 81 height 12
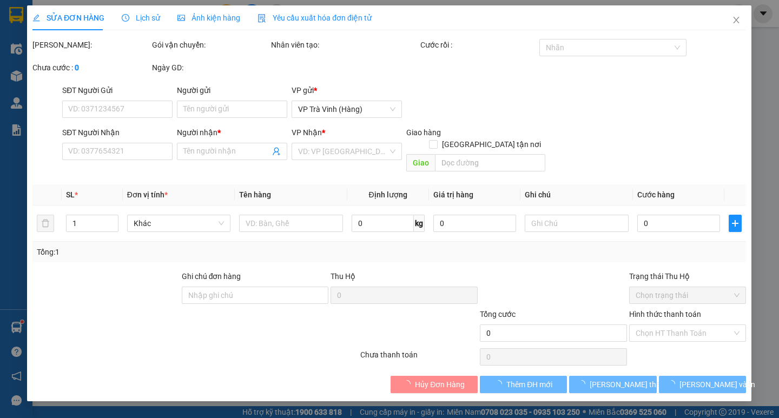
type input "LINH"
type input "0983258783"
type input "HIẾU"
type input "1"
type input "25.000"
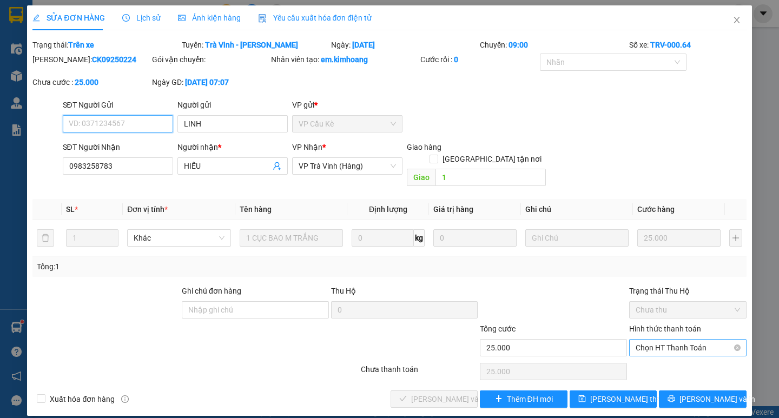
click at [686, 340] on span "Chọn HT Thanh Toán" at bounding box center [688, 348] width 104 height 16
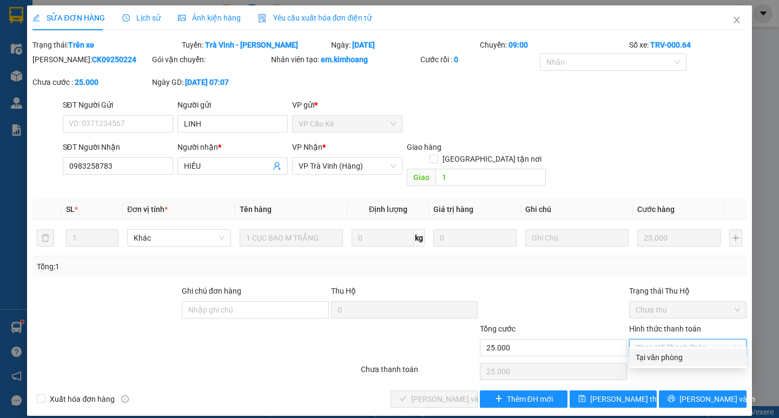
click at [679, 352] on div "Tại văn phòng" at bounding box center [687, 357] width 117 height 17
type input "0"
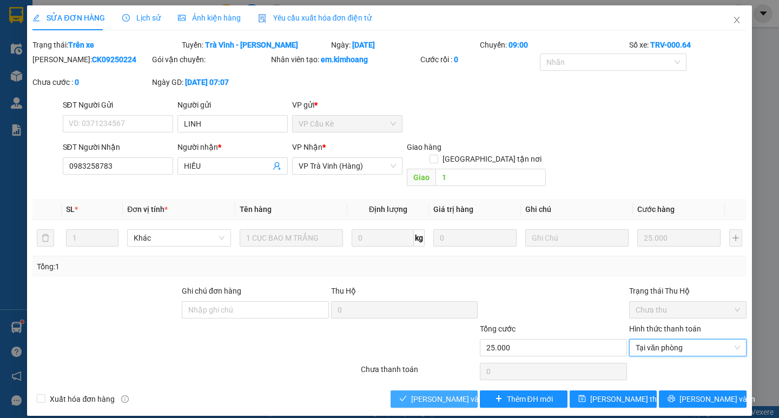
click at [440, 393] on span "Lưu và Giao hàng" at bounding box center [463, 399] width 104 height 12
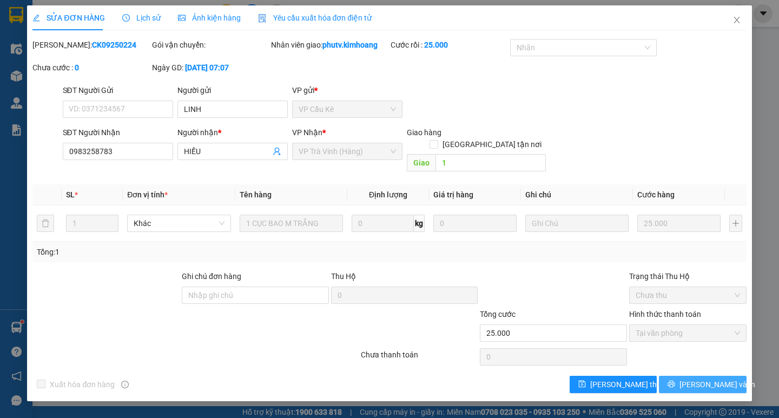
click at [668, 377] on button "Lưu và In" at bounding box center [702, 384] width 87 height 17
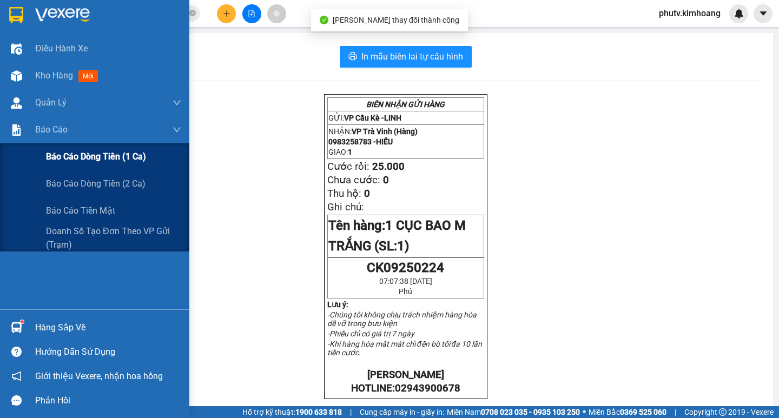
click at [82, 154] on span "Báo cáo dòng tiền (1 ca)" at bounding box center [96, 157] width 100 height 14
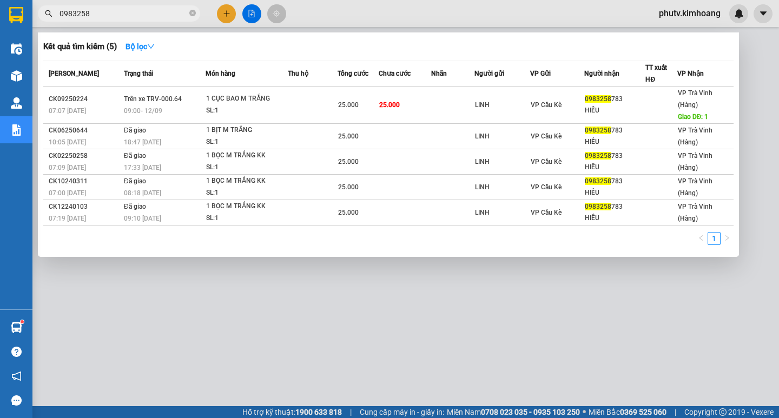
click at [127, 15] on input "0983258" at bounding box center [124, 14] width 128 height 12
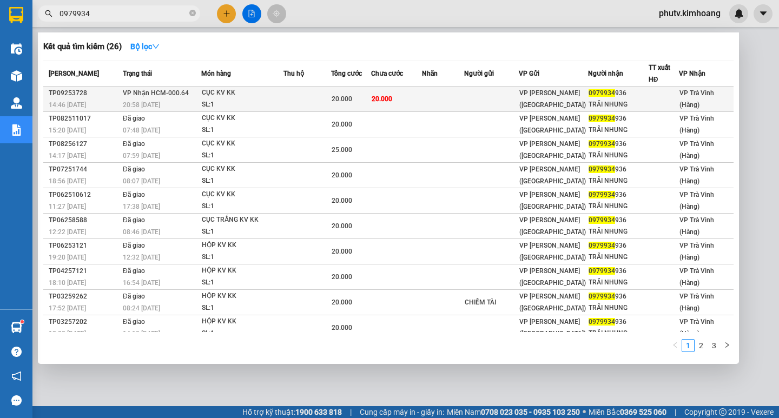
type input "0979934"
click at [368, 97] on div "20.000" at bounding box center [351, 99] width 39 height 12
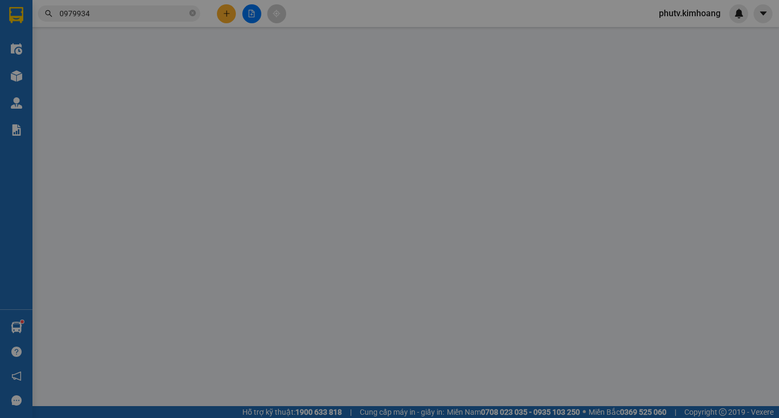
type input "0979934936"
type input "TRÃI NHUNG"
type input "20.000"
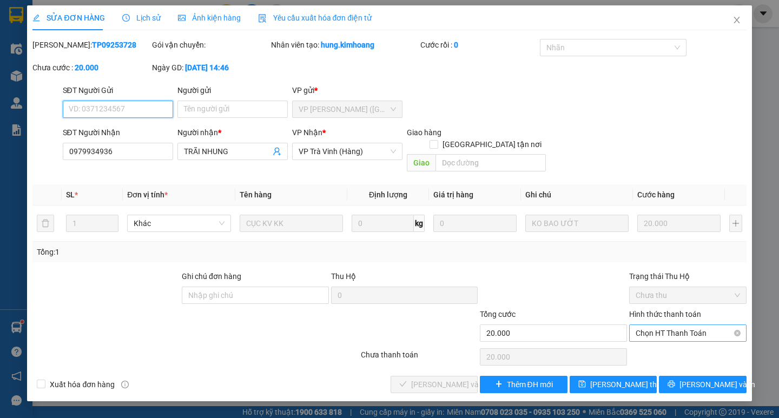
click at [662, 325] on span "Chọn HT Thanh Toán" at bounding box center [688, 333] width 104 height 16
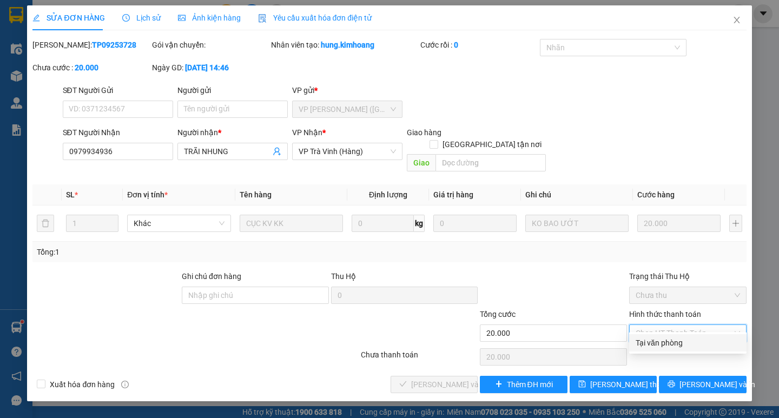
click at [664, 337] on div "Tại văn phòng" at bounding box center [687, 342] width 117 height 17
type input "0"
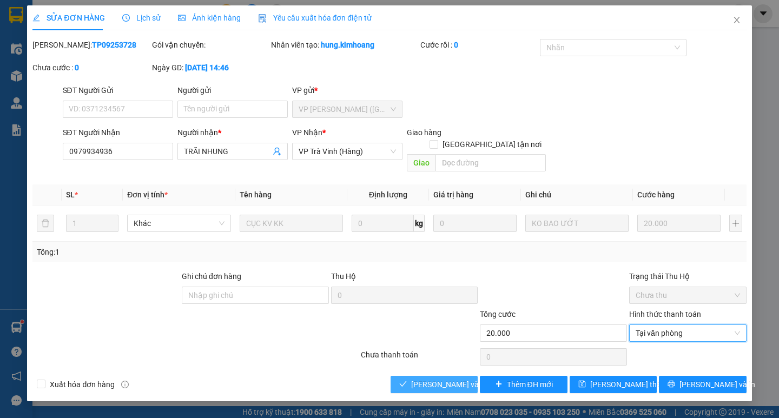
click at [420, 379] on span "Lưu và Giao hàng" at bounding box center [463, 385] width 104 height 12
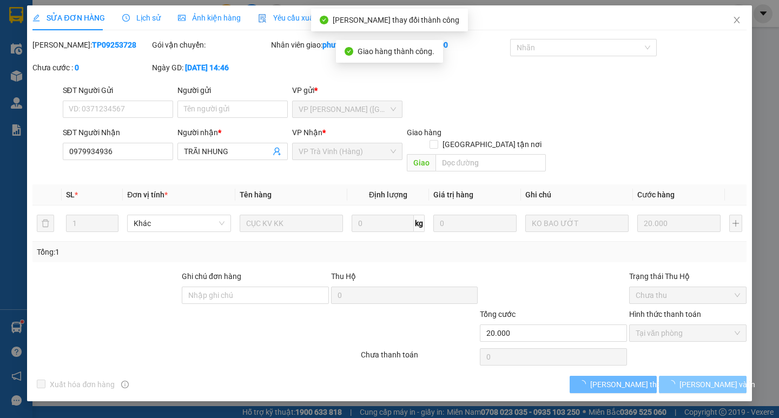
click at [680, 379] on span "button" at bounding box center [674, 385] width 12 height 12
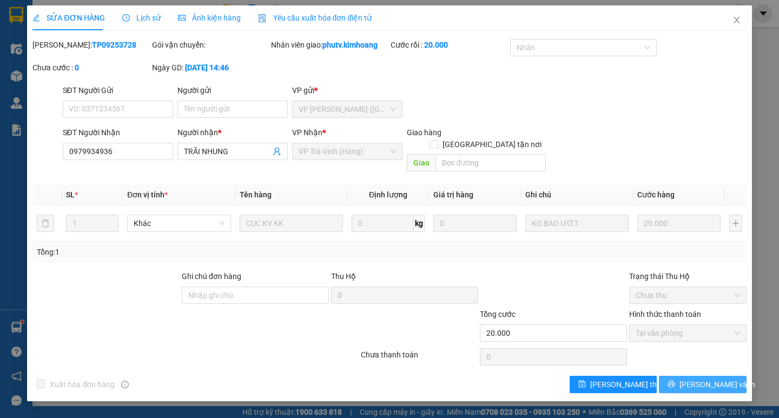
click at [692, 376] on button "Lưu và In" at bounding box center [702, 384] width 87 height 17
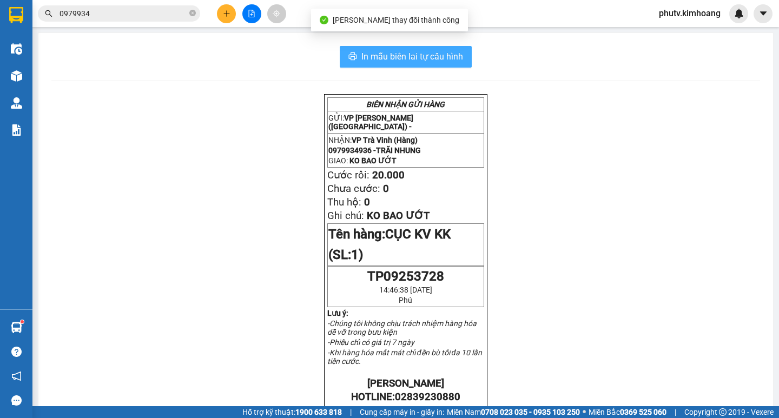
click at [438, 60] on span "In mẫu biên lai tự cấu hình" at bounding box center [412, 57] width 102 height 14
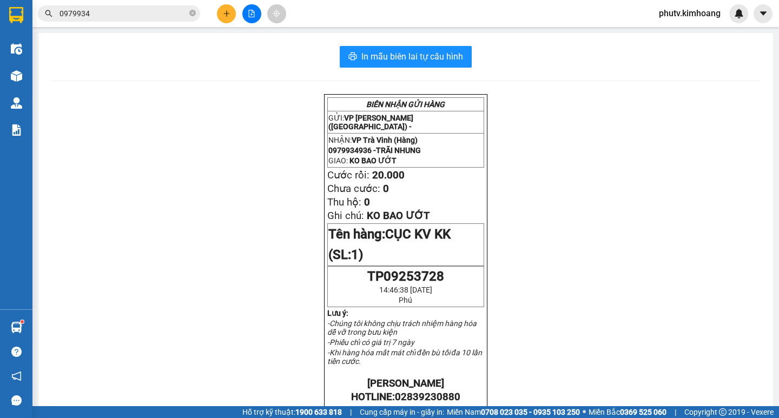
click at [129, 22] on div "Kết quả tìm kiếm ( 26 ) Bộ lọc Mã ĐH Trạng thái Món hàng Thu hộ Tổng cước Chưa …" at bounding box center [105, 13] width 211 height 19
click at [129, 13] on input "0979934" at bounding box center [124, 14] width 128 height 12
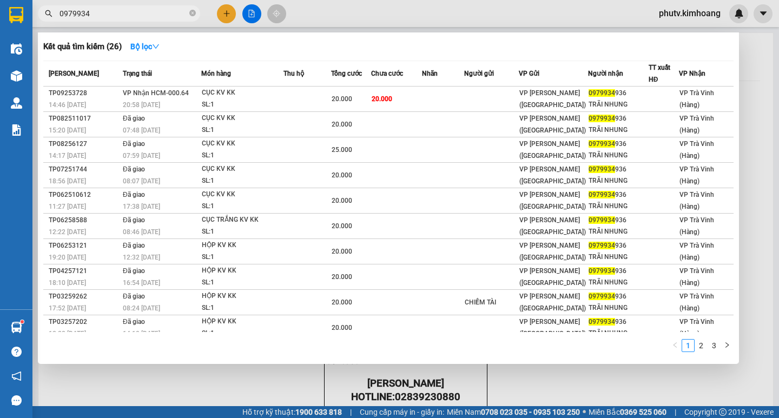
click at [129, 13] on input "0979934" at bounding box center [124, 14] width 128 height 12
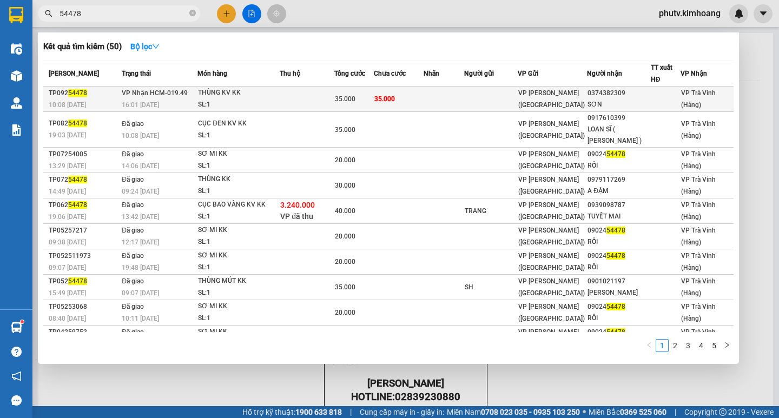
type input "54478"
click at [302, 100] on td at bounding box center [307, 99] width 55 height 25
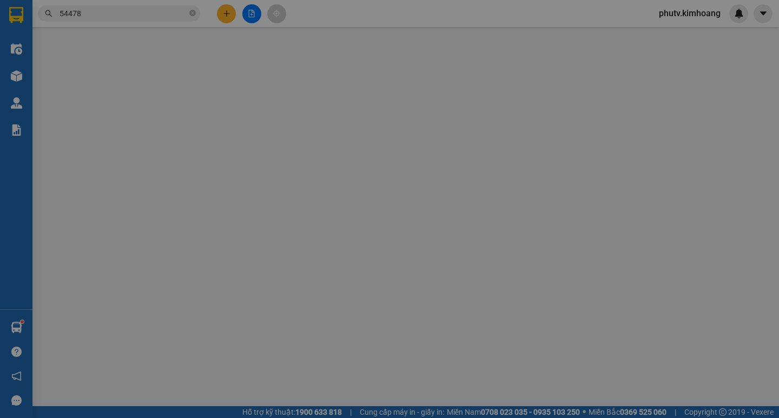
type input "0374382309"
type input "SƠN"
type input "35.000"
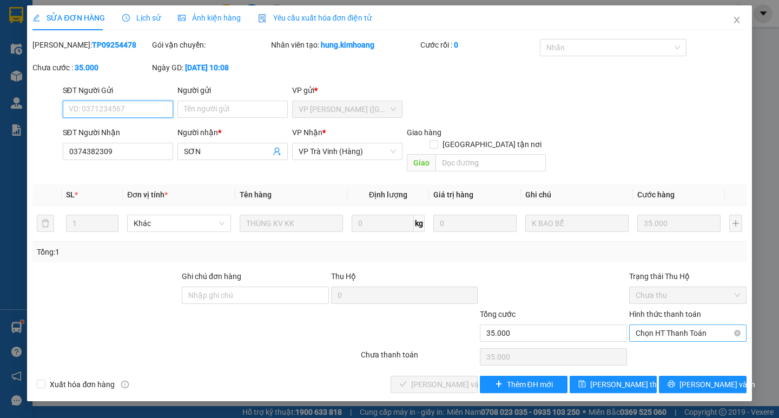
click at [675, 325] on span "Chọn HT Thanh Toán" at bounding box center [688, 333] width 104 height 16
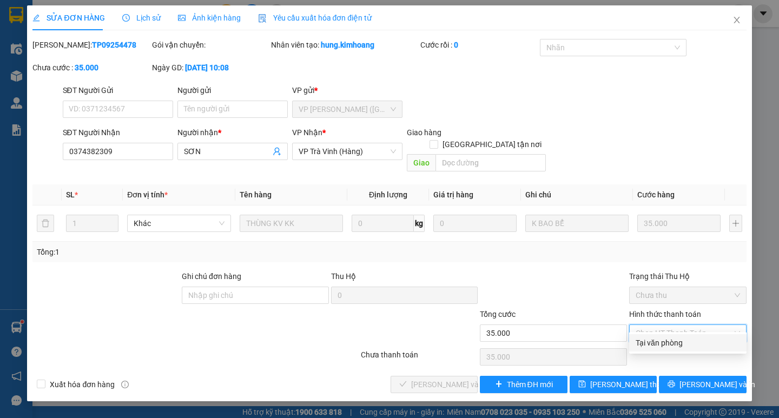
click at [676, 351] on div "Tại văn phòng" at bounding box center [687, 342] width 117 height 17
type input "0"
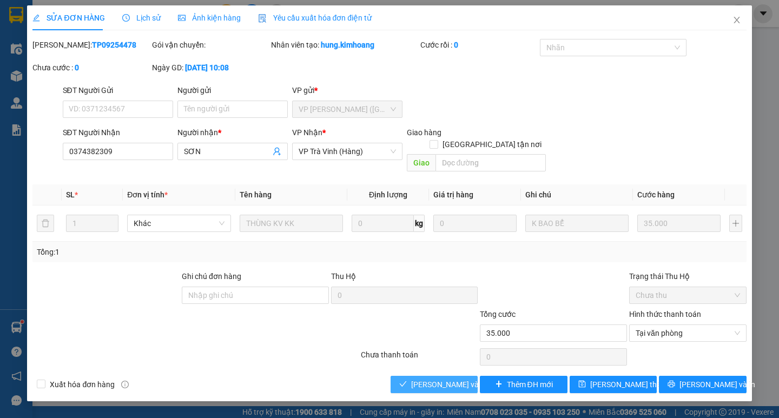
click at [432, 379] on span "Lưu và Giao hàng" at bounding box center [463, 385] width 104 height 12
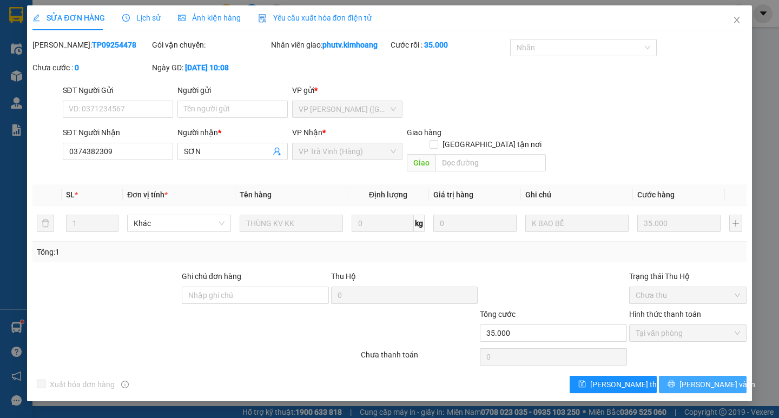
click at [713, 379] on span "Lưu và In" at bounding box center [718, 385] width 76 height 12
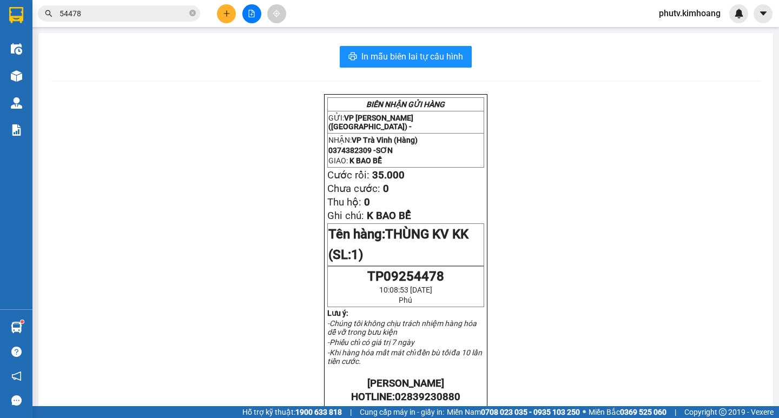
click at [101, 8] on input "54478" at bounding box center [124, 14] width 128 height 12
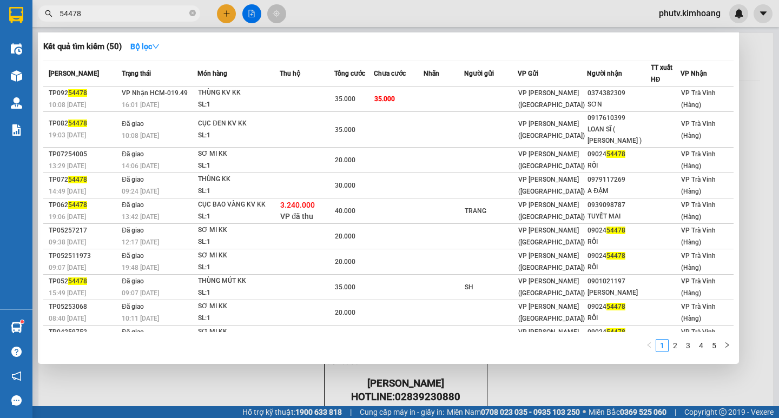
click at [101, 8] on input "54478" at bounding box center [124, 14] width 128 height 12
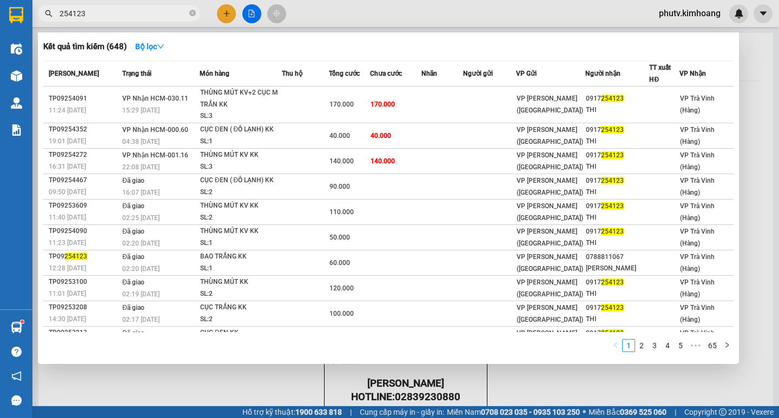
click at [138, 21] on span "254123" at bounding box center [119, 13] width 162 height 16
click at [137, 20] on span "254123" at bounding box center [119, 13] width 162 height 16
click at [137, 19] on input "254123" at bounding box center [124, 14] width 128 height 12
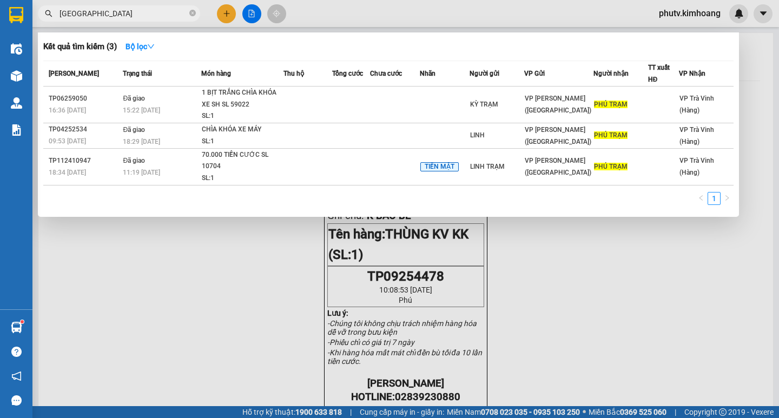
click at [200, 268] on div at bounding box center [389, 209] width 779 height 418
click at [105, 11] on input "phú trạm" at bounding box center [124, 14] width 128 height 12
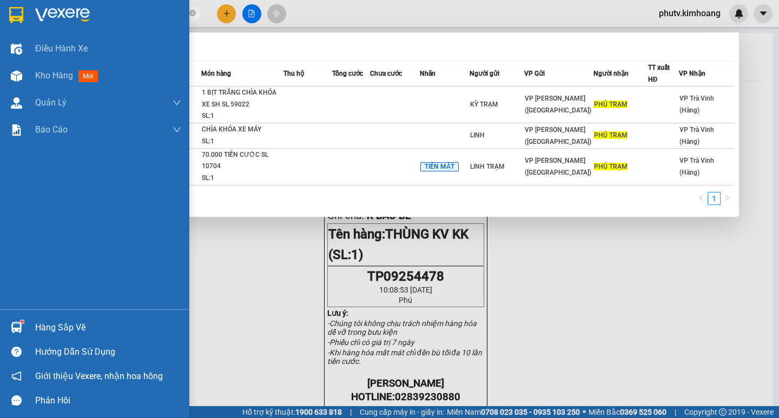
drag, startPoint x: 105, startPoint y: 11, endPoint x: 30, endPoint y: 31, distance: 78.2
click at [30, 31] on section "Kết quả tìm kiếm ( 3 ) Bộ lọc Mã ĐH Trạng thái Món hàng Thu hộ Tổng cước Chưa c…" at bounding box center [389, 209] width 779 height 418
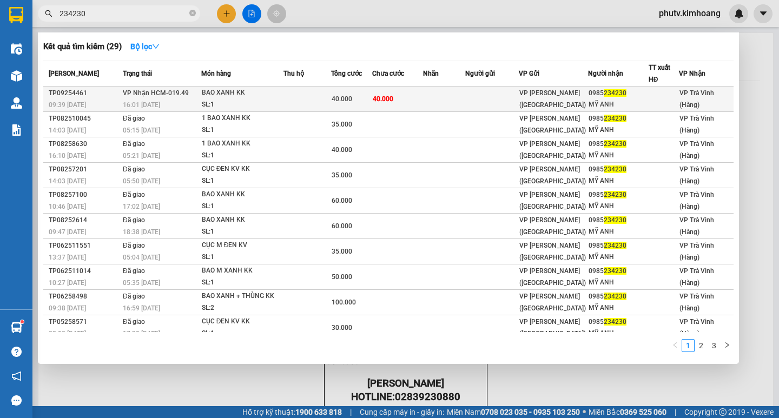
type input "234230"
click at [296, 91] on td at bounding box center [307, 99] width 48 height 25
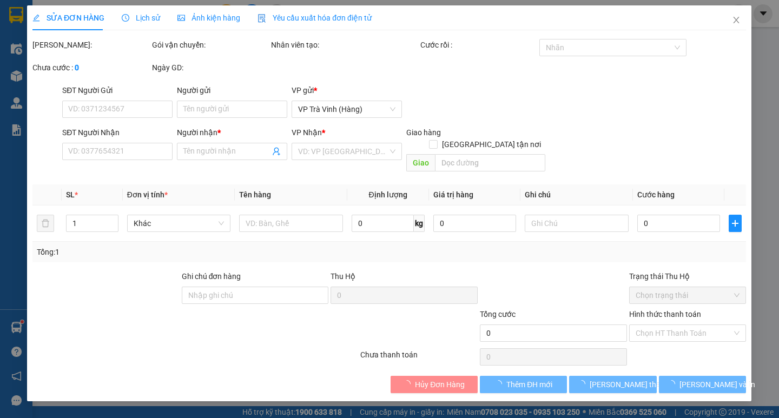
type input "0985234230"
type input "MỸ ANH"
type input "40.000"
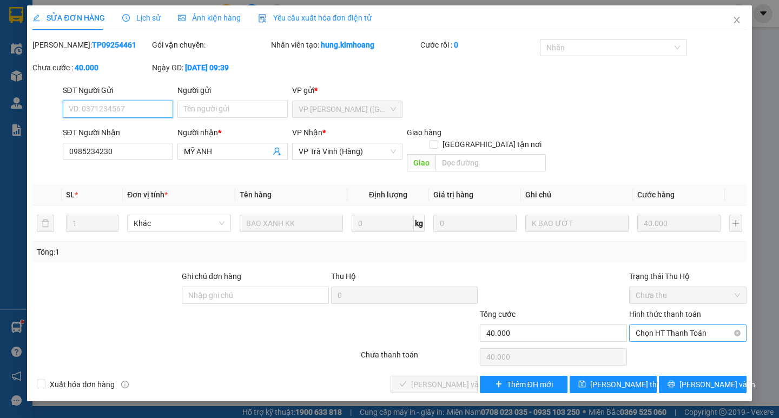
click at [655, 327] on span "Chọn HT Thanh Toán" at bounding box center [688, 333] width 104 height 16
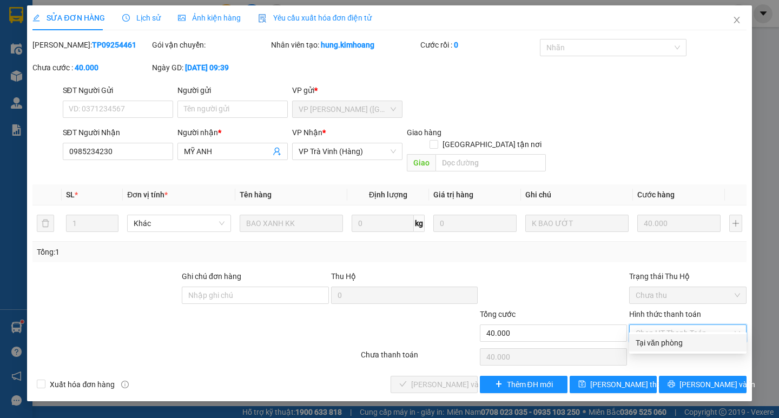
click at [650, 343] on div "Tại văn phòng" at bounding box center [688, 343] width 104 height 12
type input "0"
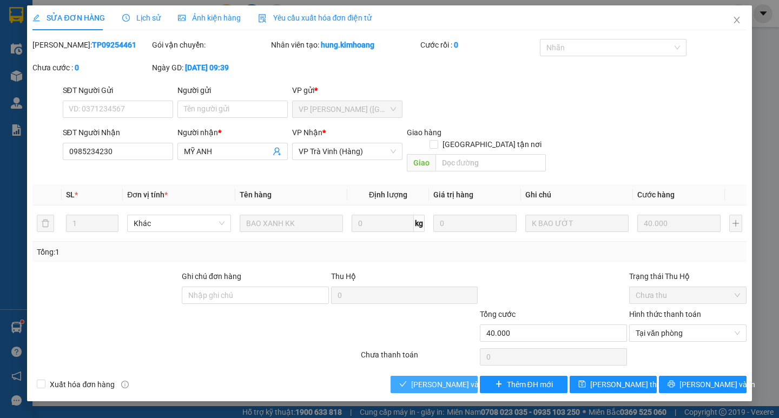
click at [409, 376] on button "Lưu và Giao hàng" at bounding box center [434, 384] width 87 height 17
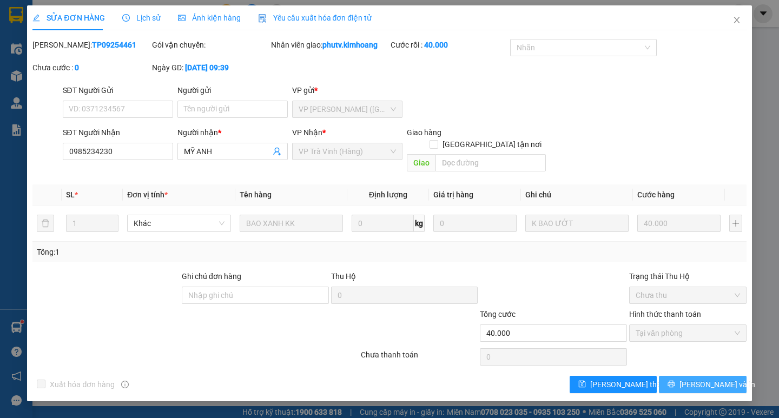
click at [704, 376] on button "Lưu và In" at bounding box center [702, 384] width 87 height 17
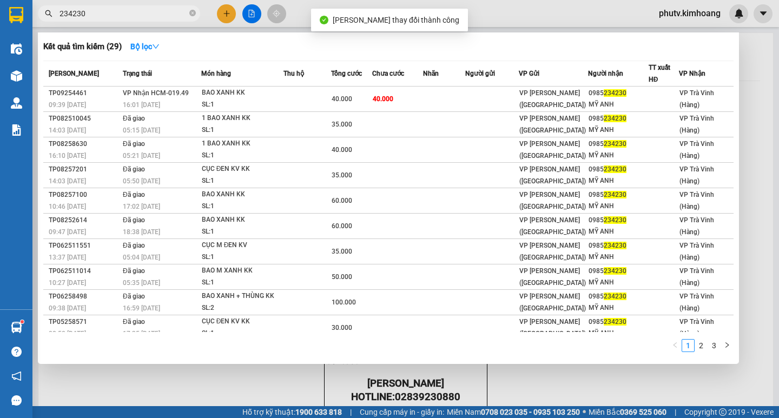
click at [164, 9] on input "234230" at bounding box center [124, 14] width 128 height 12
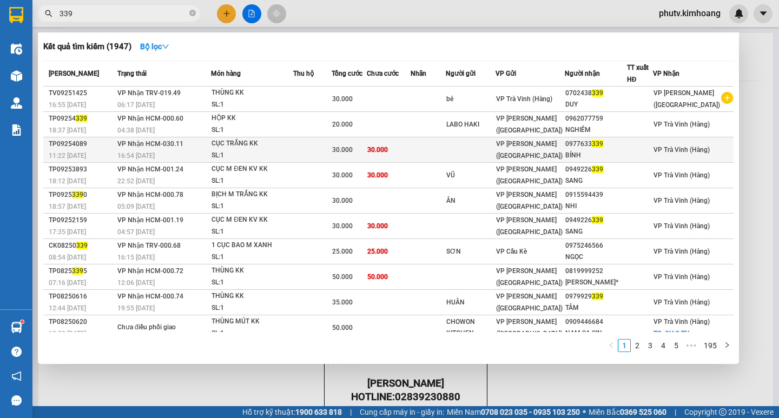
type input "339"
click at [322, 150] on td at bounding box center [312, 149] width 38 height 25
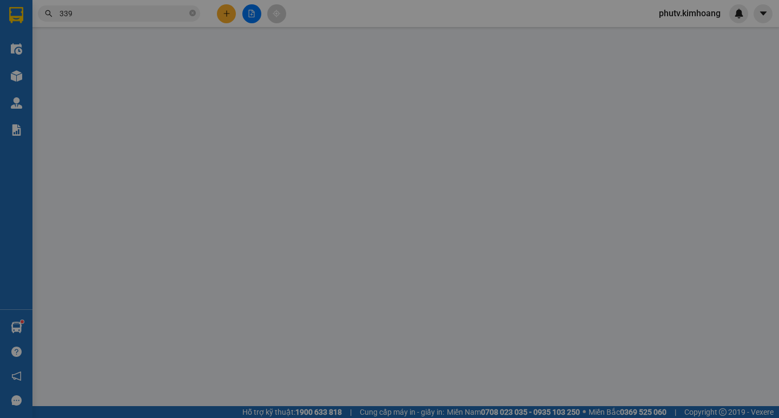
type input "0977633339"
type input "BÍNH"
type input "30.000"
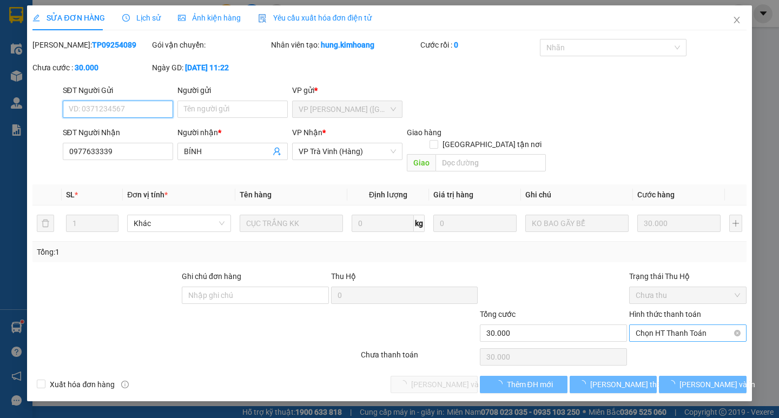
click at [659, 328] on span "Chọn HT Thanh Toán" at bounding box center [688, 333] width 104 height 16
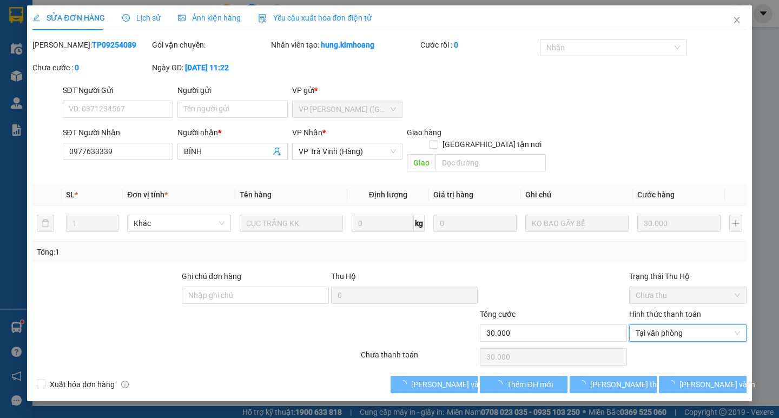
type input "0"
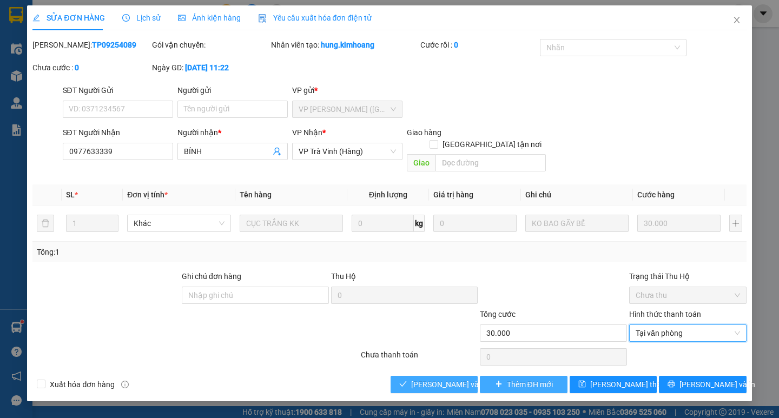
drag, startPoint x: 464, startPoint y: 369, endPoint x: 484, endPoint y: 367, distance: 20.1
click at [464, 379] on span "Lưu và Giao hàng" at bounding box center [463, 385] width 104 height 12
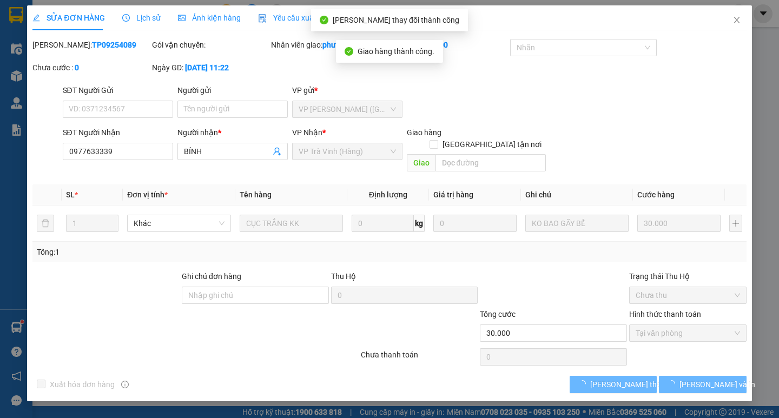
click at [691, 376] on button "Lưu và In" at bounding box center [702, 384] width 87 height 17
click at [675, 380] on icon "printer" at bounding box center [672, 384] width 8 height 8
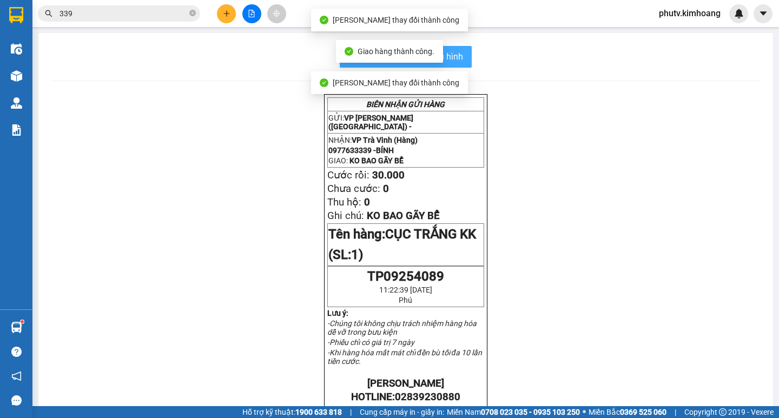
click at [454, 52] on span "In mẫu biên lai tự cấu hình" at bounding box center [412, 57] width 102 height 14
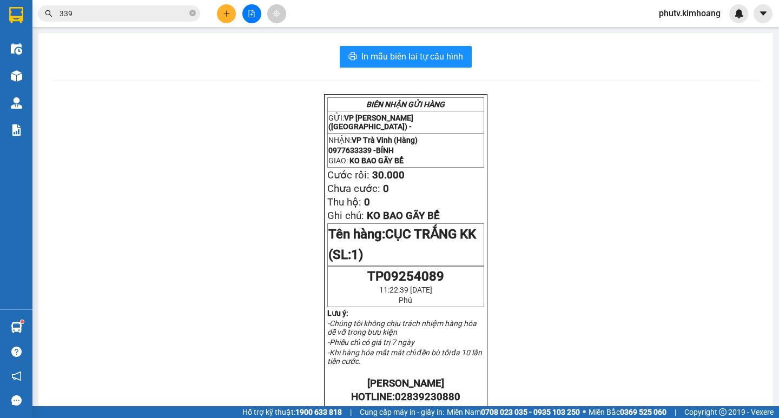
click at [131, 3] on div "Kết quả tìm kiếm ( 1947 ) Bộ lọc Mã ĐH Trạng thái Món hàng Thu hộ Tổng cước Chư…" at bounding box center [389, 13] width 779 height 27
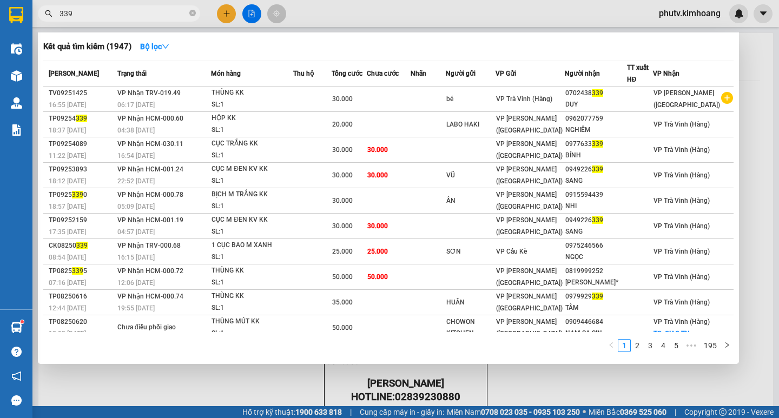
click at [137, 14] on input "339" at bounding box center [124, 14] width 128 height 12
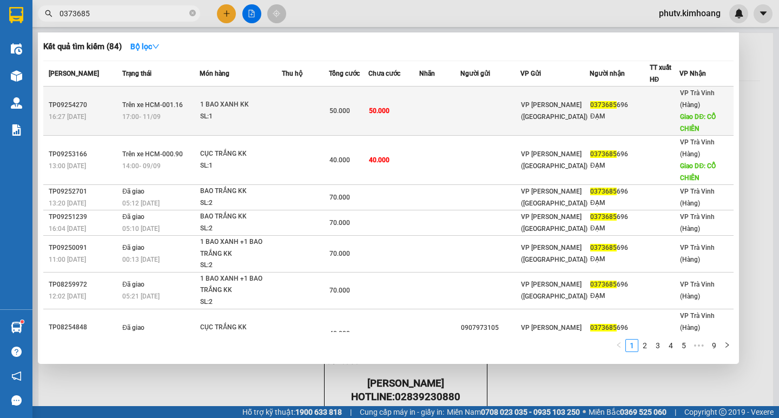
type input "0373685"
click at [395, 120] on td "50.000" at bounding box center [393, 111] width 50 height 49
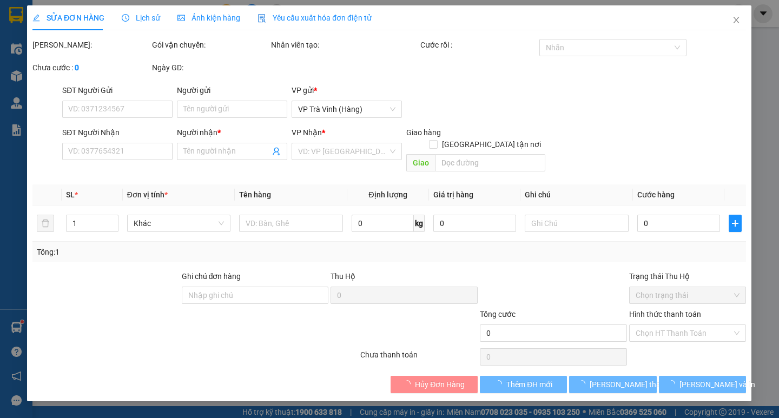
type input "0373685696"
type input "ĐẠM"
type input "CỔ CHIÊN"
type input "50.000"
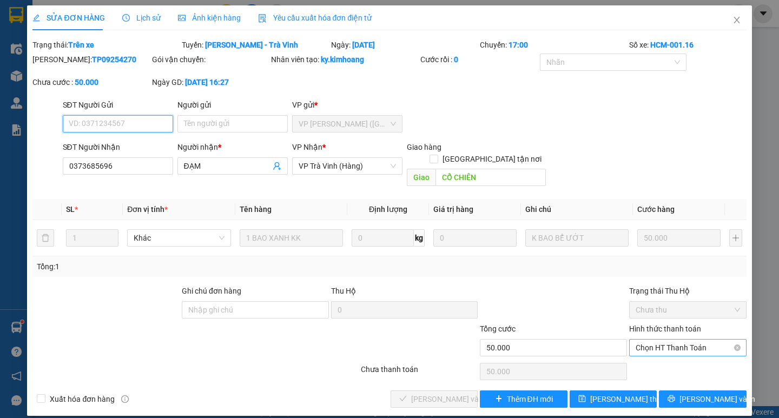
click at [672, 340] on span "Chọn HT Thanh Toán" at bounding box center [688, 348] width 104 height 16
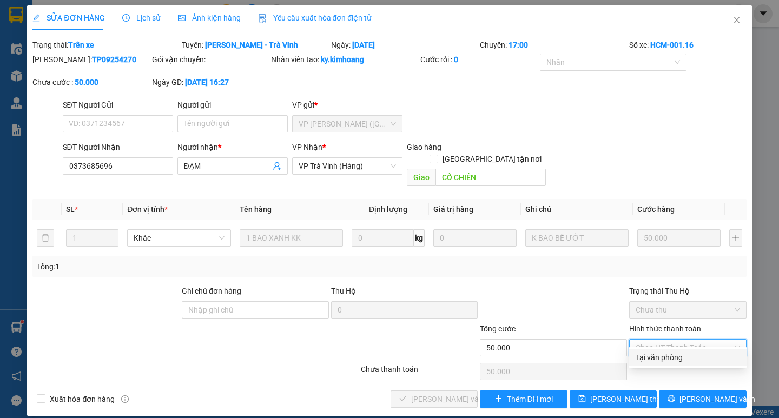
click at [663, 358] on div "Tại văn phòng" at bounding box center [688, 358] width 104 height 12
type input "0"
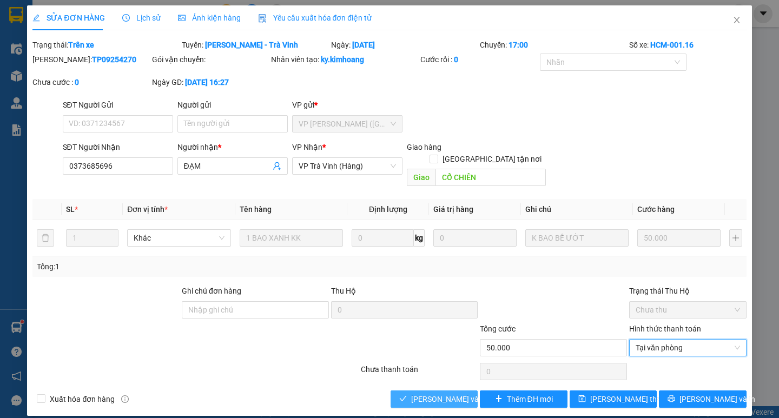
click at [445, 393] on span "Lưu và Giao hàng" at bounding box center [463, 399] width 104 height 12
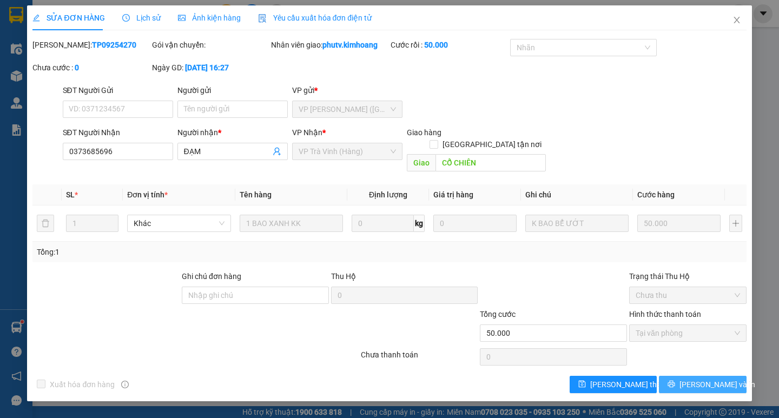
click at [722, 379] on span "Lưu và In" at bounding box center [718, 385] width 76 height 12
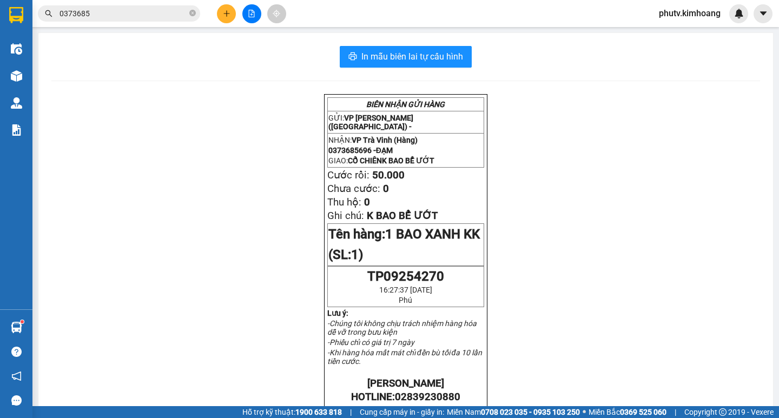
click at [148, 16] on input "0373685" at bounding box center [124, 14] width 128 height 12
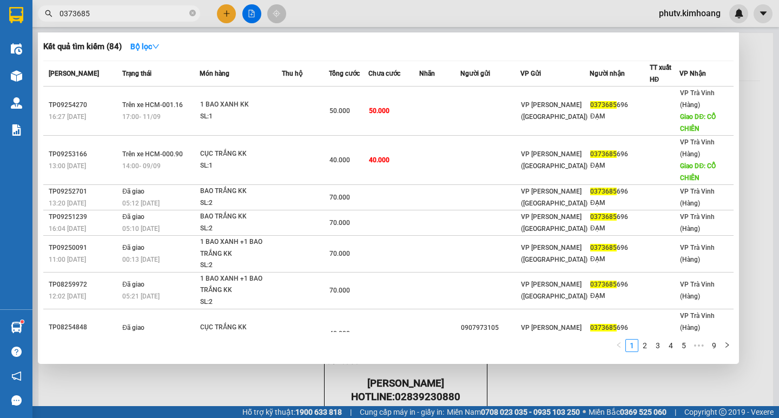
click at [148, 16] on input "0373685" at bounding box center [124, 14] width 128 height 12
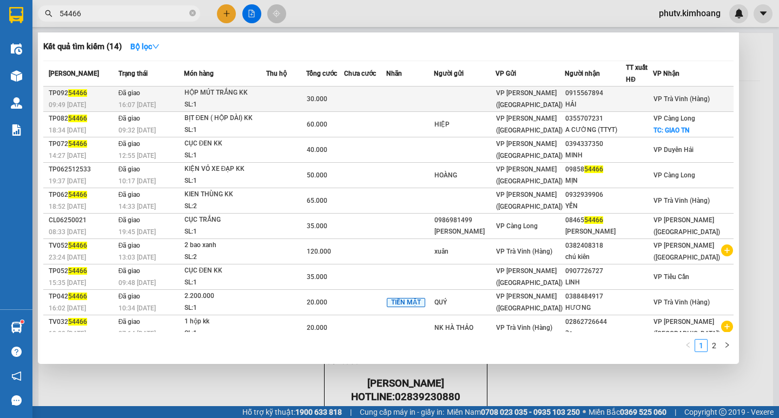
click at [306, 100] on td at bounding box center [286, 99] width 40 height 25
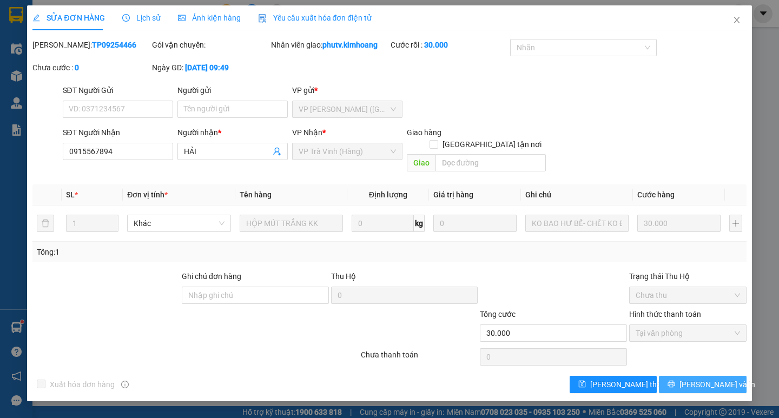
click at [675, 380] on icon "printer" at bounding box center [672, 384] width 8 height 8
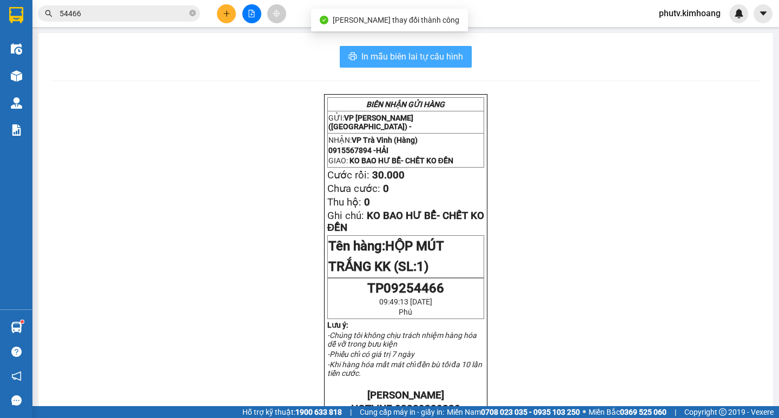
click at [392, 53] on span "In mẫu biên lai tự cấu hình" at bounding box center [412, 57] width 102 height 14
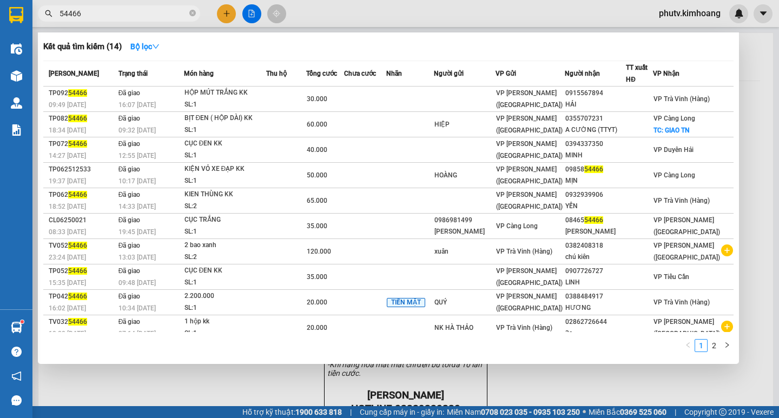
click at [94, 17] on input "54466" at bounding box center [124, 14] width 128 height 12
click at [95, 16] on input "54466" at bounding box center [124, 14] width 128 height 12
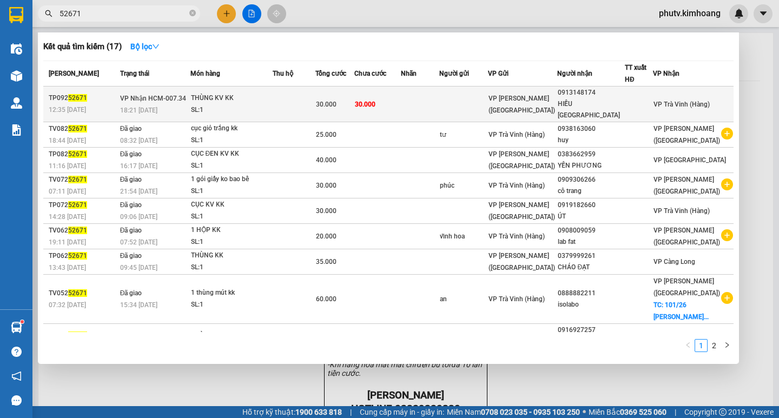
type input "52671"
click at [371, 95] on td "30.000" at bounding box center [377, 105] width 47 height 36
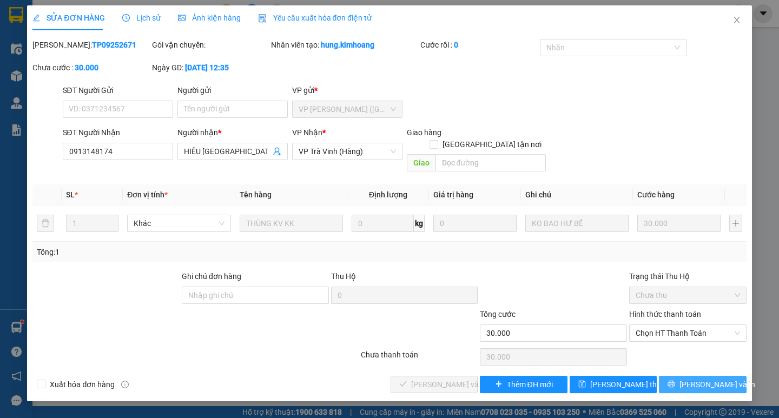
click at [694, 379] on span "Lưu và In" at bounding box center [718, 385] width 76 height 12
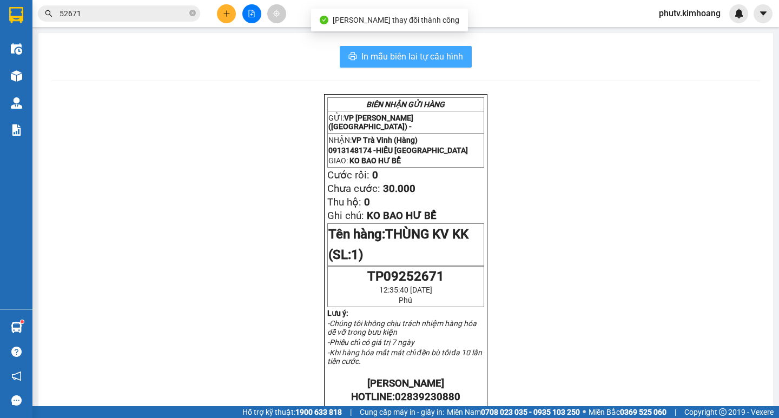
click at [385, 65] on button "In mẫu biên lai tự cấu hình" at bounding box center [406, 57] width 132 height 22
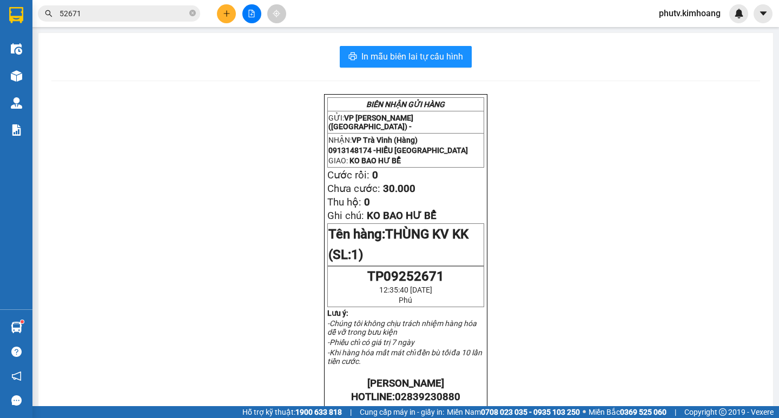
click at [131, 20] on span "52671" at bounding box center [119, 13] width 162 height 16
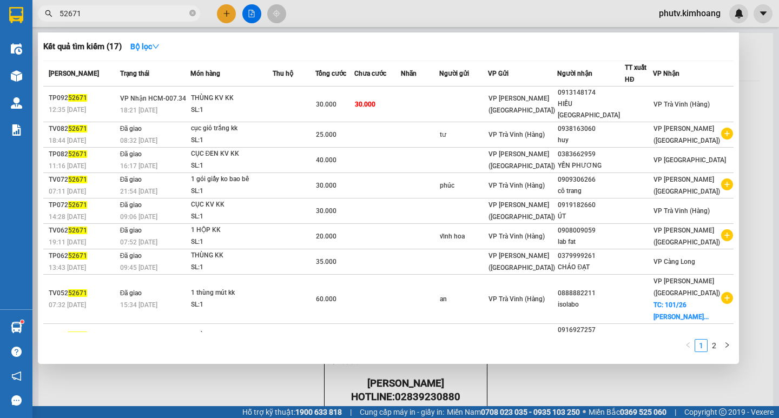
click at [131, 20] on span "52671" at bounding box center [119, 13] width 162 height 16
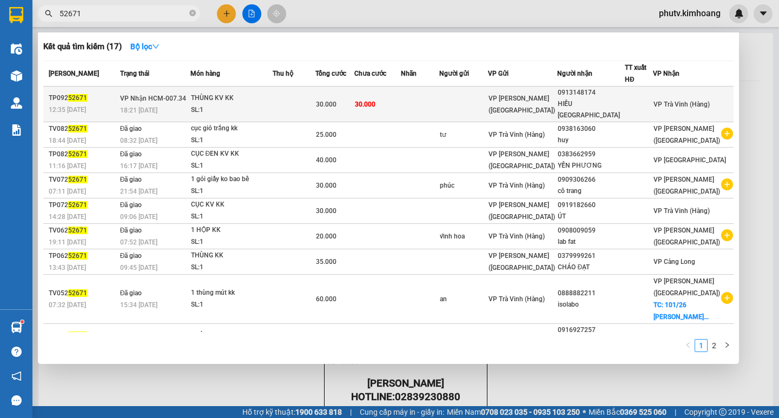
click at [375, 100] on span "30.000" at bounding box center [365, 104] width 21 height 9
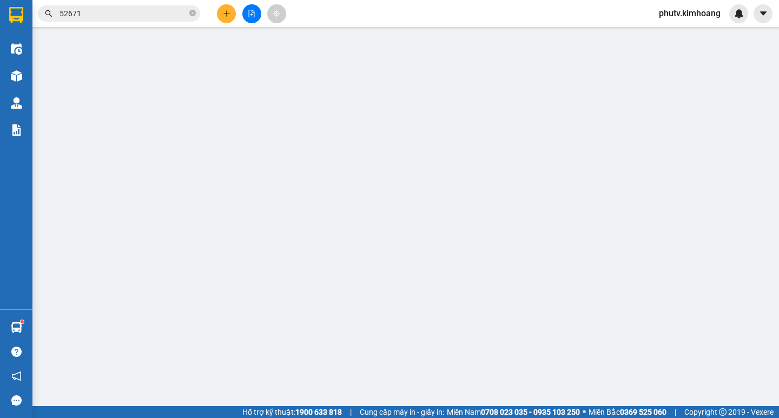
type input "0913148174"
type input "HIẾU MINH CHÂU"
type input "30.000"
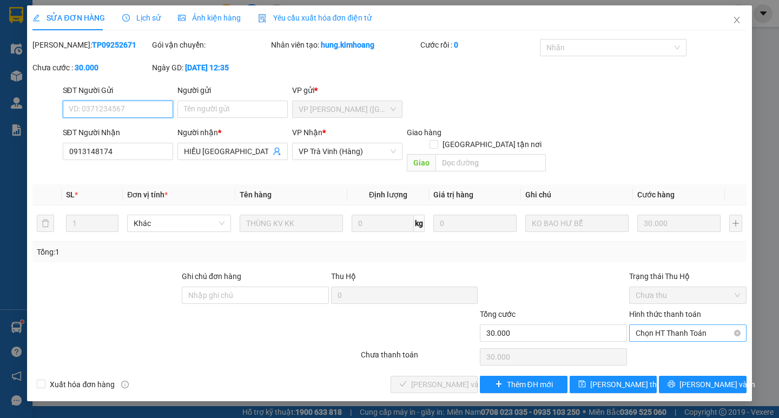
click at [685, 326] on span "Chọn HT Thanh Toán" at bounding box center [688, 333] width 104 height 16
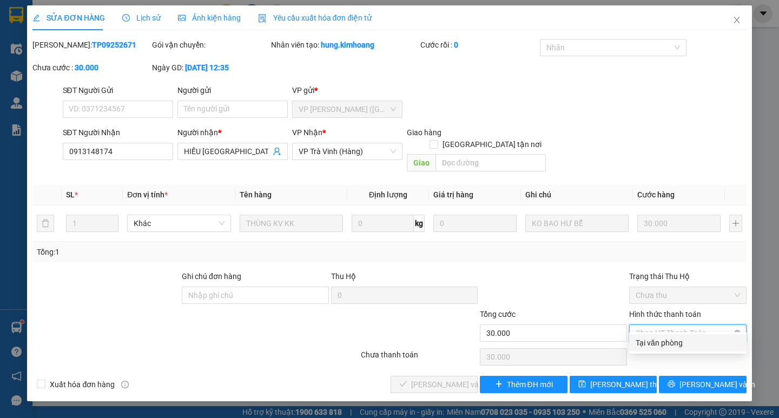
click at [676, 346] on div "Tại văn phòng" at bounding box center [688, 343] width 104 height 12
type input "0"
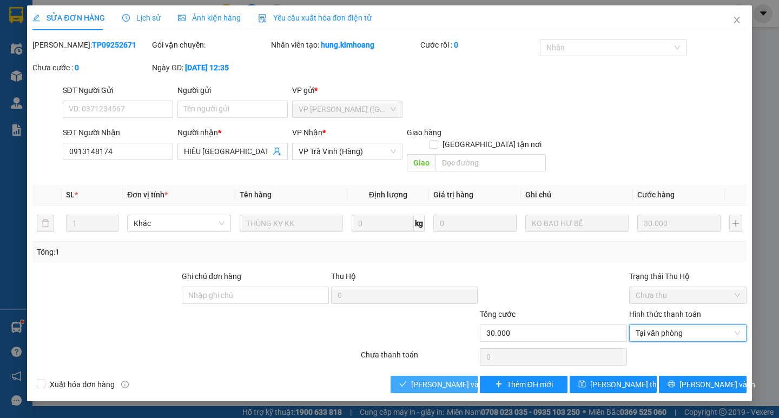
click at [408, 377] on button "Lưu và Giao hàng" at bounding box center [434, 384] width 87 height 17
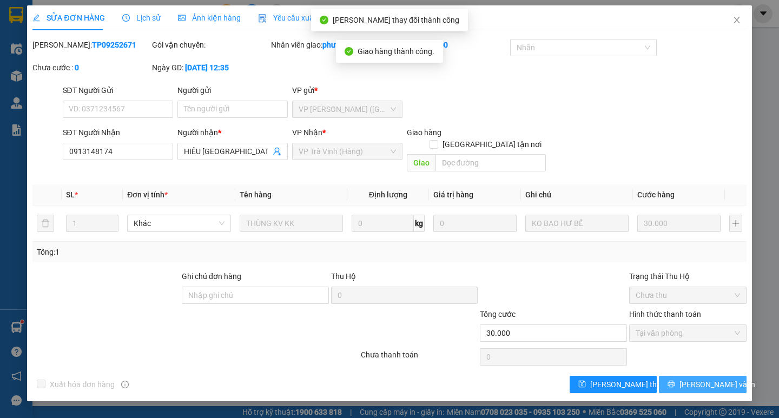
click at [693, 379] on span "Lưu và In" at bounding box center [718, 385] width 76 height 12
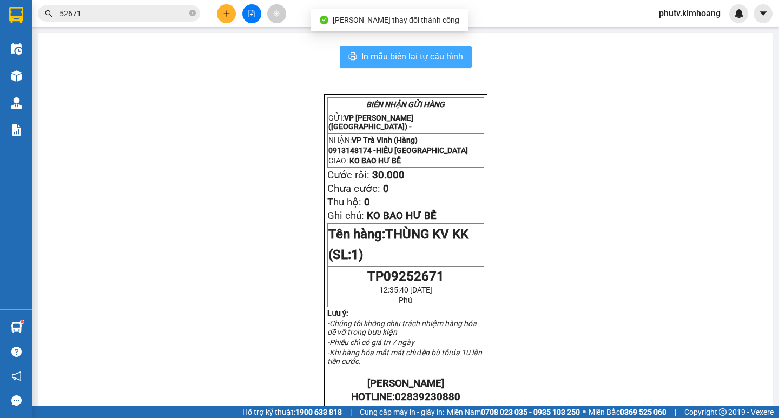
click at [449, 57] on span "In mẫu biên lai tự cấu hình" at bounding box center [412, 57] width 102 height 14
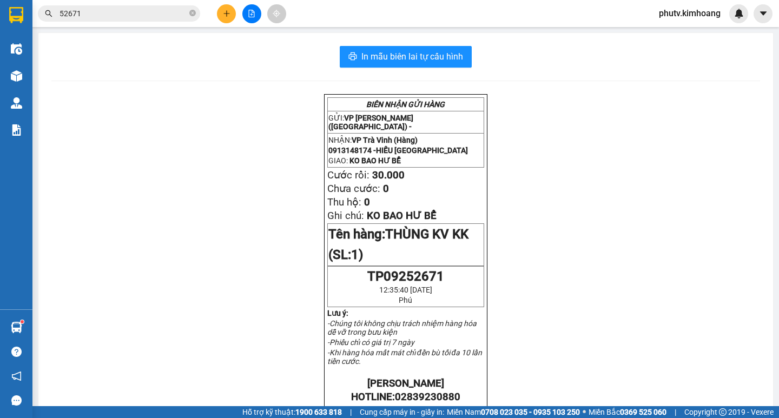
click at [155, 17] on input "52671" at bounding box center [124, 14] width 128 height 12
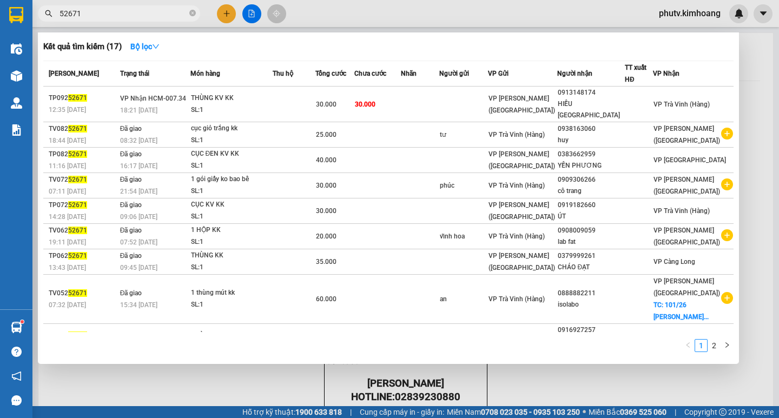
click at [147, 15] on input "52671" at bounding box center [124, 14] width 128 height 12
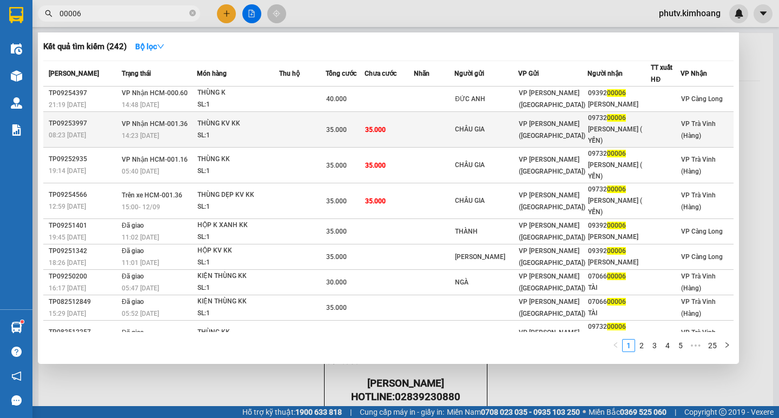
type input "00006"
click at [315, 120] on td at bounding box center [302, 130] width 46 height 36
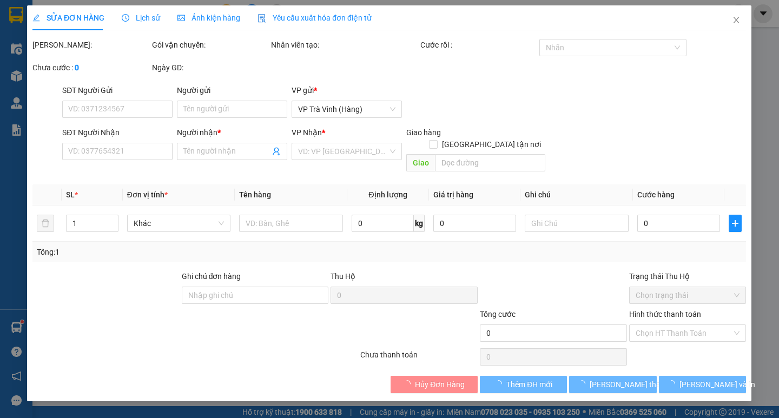
type input "CHÂU GIA"
type input "0973200006"
type input "CHÂU HƯNG ( YẾN)"
type input "35.000"
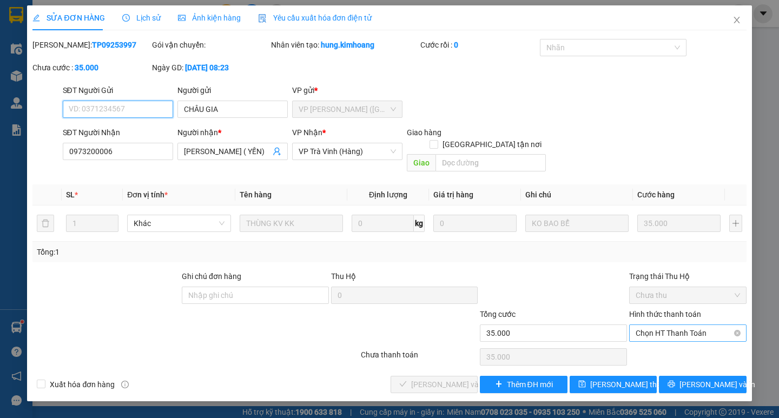
drag, startPoint x: 659, startPoint y: 316, endPoint x: 661, endPoint y: 329, distance: 12.5
click at [659, 325] on span "Chọn HT Thanh Toán" at bounding box center [688, 333] width 104 height 16
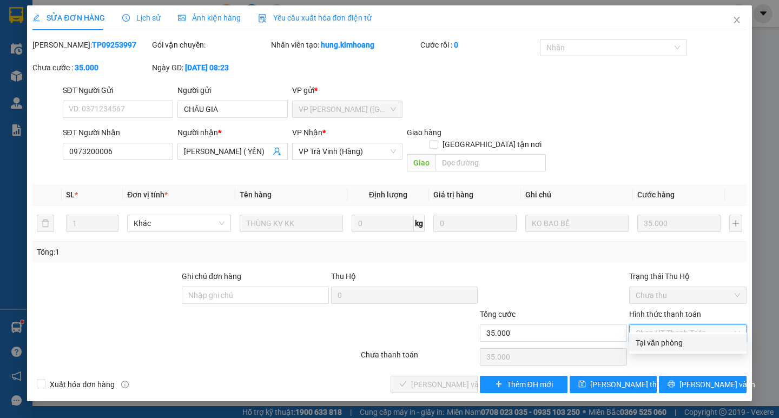
click at [665, 345] on div "Tại văn phòng" at bounding box center [688, 343] width 104 height 12
type input "0"
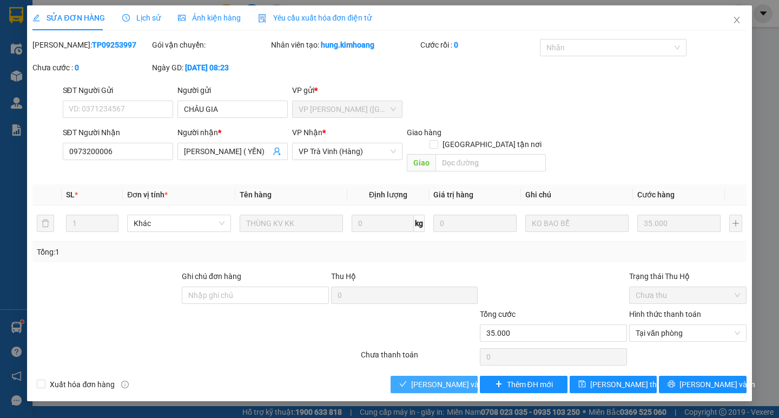
drag, startPoint x: 458, startPoint y: 373, endPoint x: 609, endPoint y: 366, distance: 151.6
click at [458, 379] on span "Lưu và Giao hàng" at bounding box center [463, 385] width 104 height 12
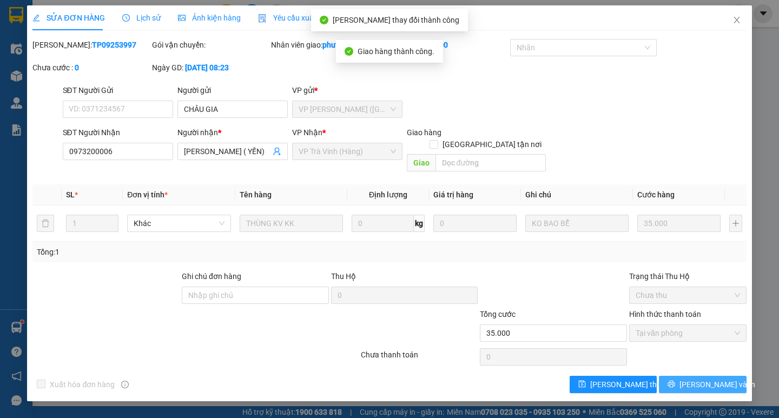
click at [695, 379] on span "Lưu và In" at bounding box center [718, 385] width 76 height 12
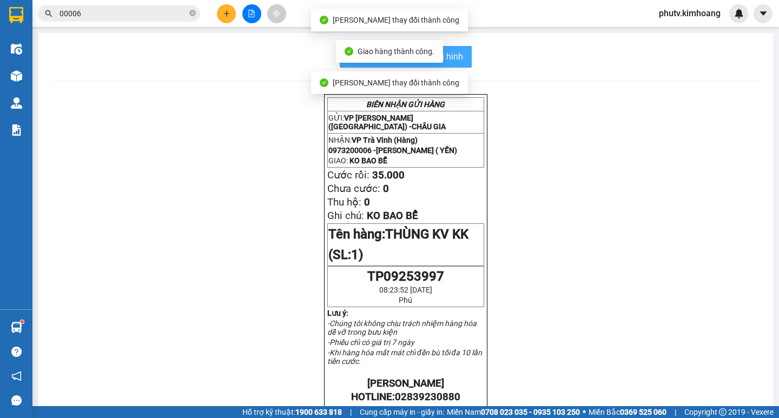
click at [461, 52] on button "In mẫu biên lai tự cấu hình" at bounding box center [406, 57] width 132 height 22
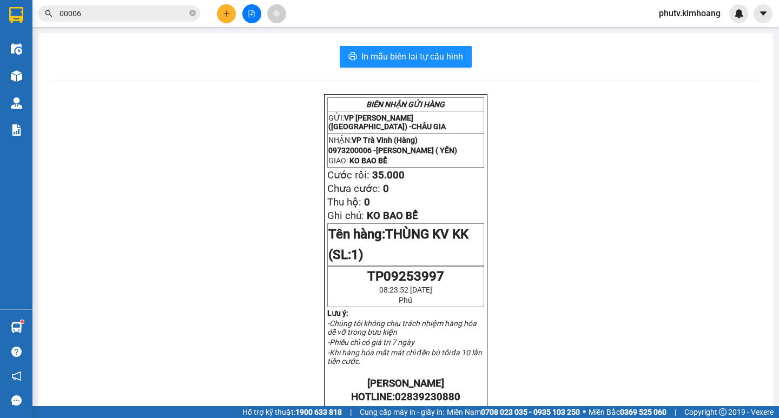
drag, startPoint x: 150, startPoint y: 4, endPoint x: 153, endPoint y: 10, distance: 7.0
click at [150, 4] on div "Kết quả tìm kiếm ( 242 ) Bộ lọc Mã ĐH Trạng thái Món hàng Thu hộ Tổng cước Chưa…" at bounding box center [105, 13] width 211 height 19
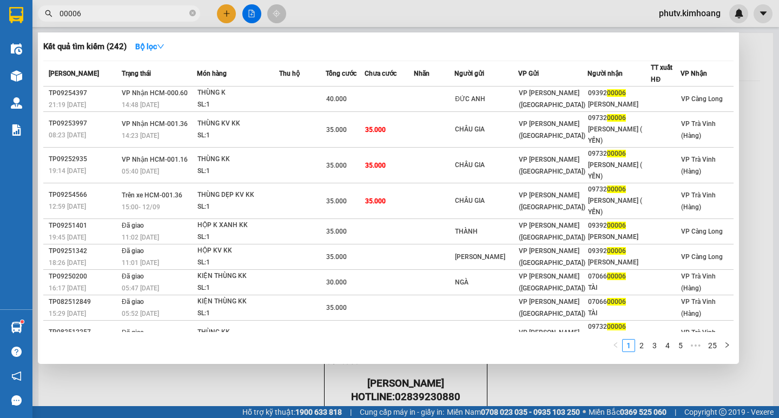
click at [129, 13] on input "00006" at bounding box center [124, 14] width 128 height 12
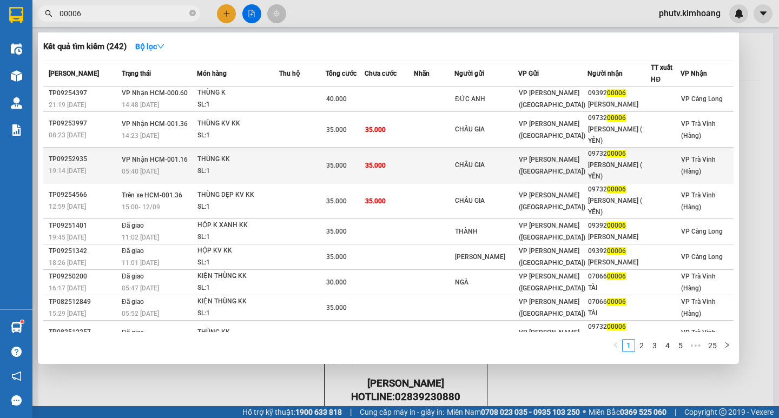
click at [340, 162] on span "35.000" at bounding box center [336, 166] width 21 height 8
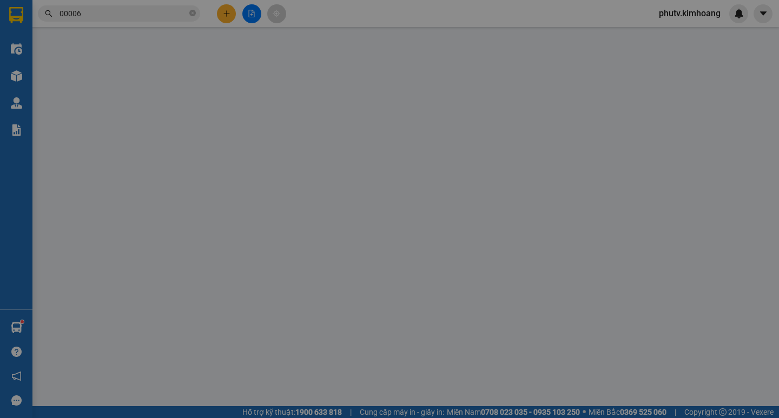
type input "CHÂU GIA"
type input "0973200006"
type input "CHÂU HƯNG ( YẾN)"
type input "35.000"
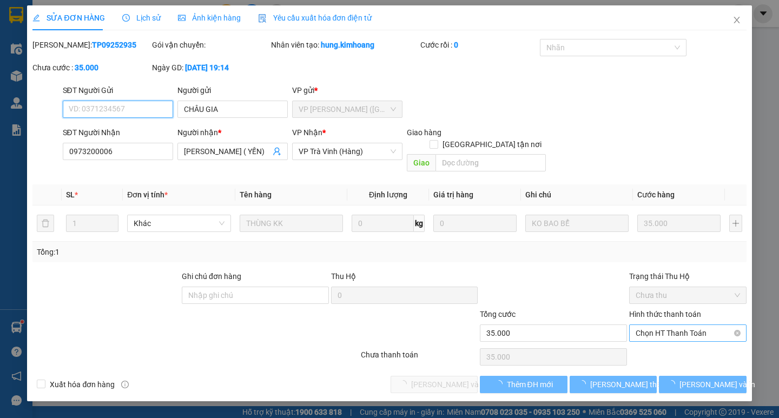
click at [676, 325] on span "Chọn HT Thanh Toán" at bounding box center [688, 333] width 104 height 16
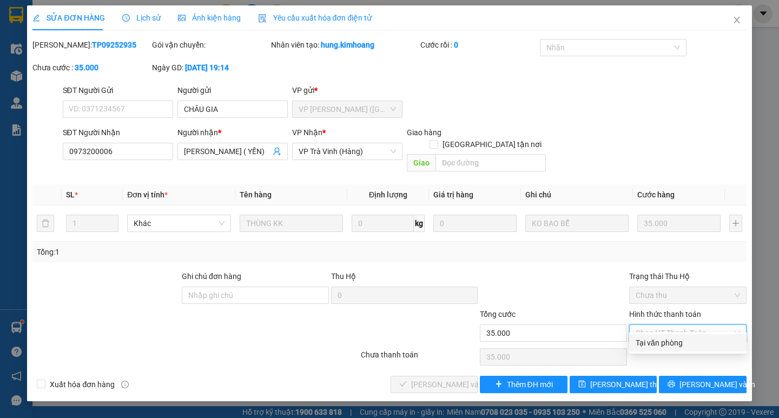
click at [672, 340] on div "Tại văn phòng" at bounding box center [688, 343] width 104 height 12
type input "0"
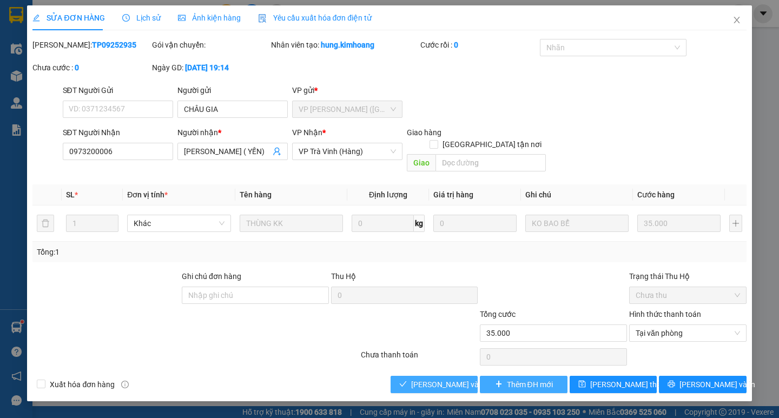
drag, startPoint x: 431, startPoint y: 369, endPoint x: 481, endPoint y: 370, distance: 50.3
click at [432, 379] on span "Lưu và Giao hàng" at bounding box center [463, 385] width 104 height 12
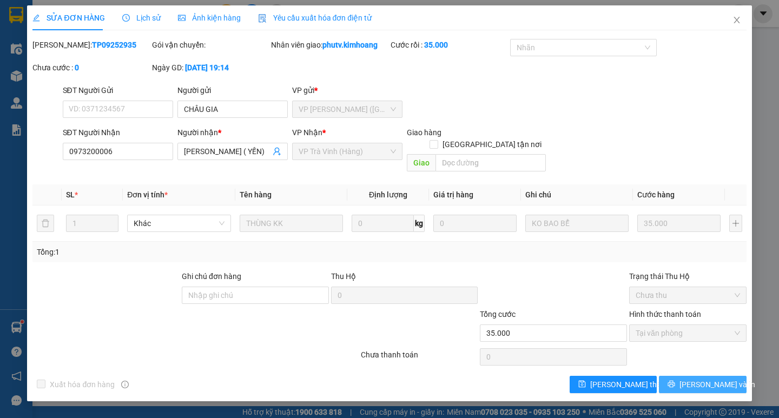
click at [695, 379] on span "Lưu và In" at bounding box center [718, 385] width 76 height 12
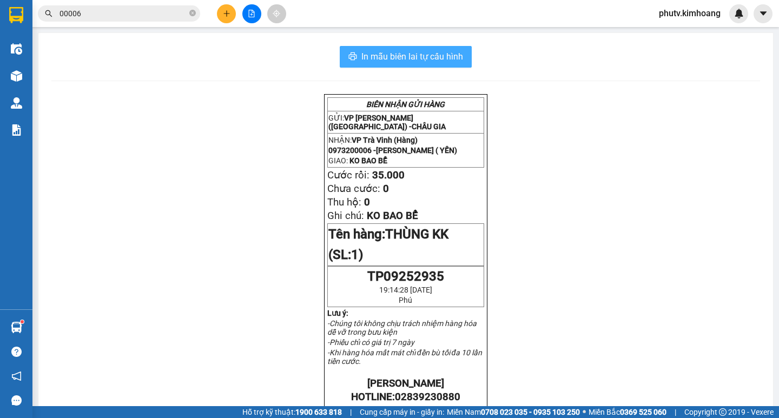
click at [425, 58] on span "In mẫu biên lai tự cấu hình" at bounding box center [412, 57] width 102 height 14
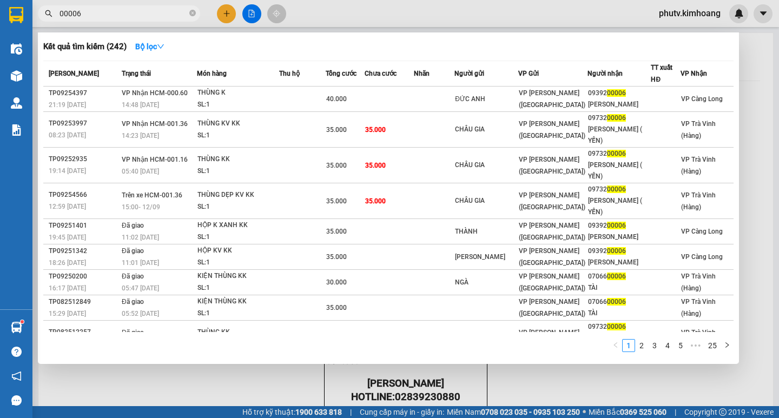
click at [102, 13] on input "00006" at bounding box center [124, 14] width 128 height 12
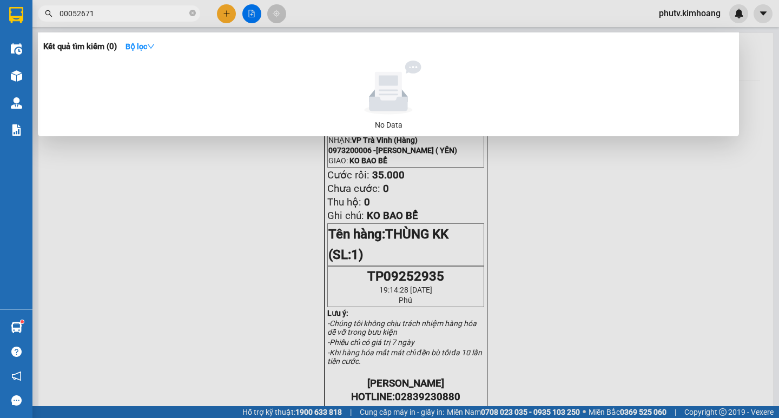
click at [72, 11] on input "00052671" at bounding box center [124, 14] width 128 height 12
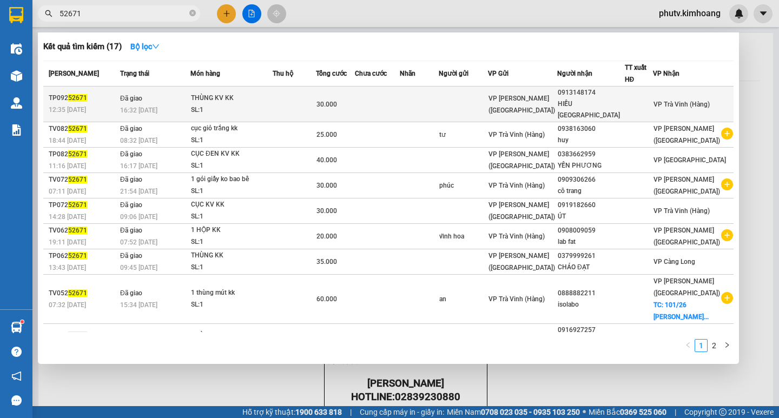
type input "52671"
click at [263, 104] on div "SL: 1" at bounding box center [231, 110] width 81 height 12
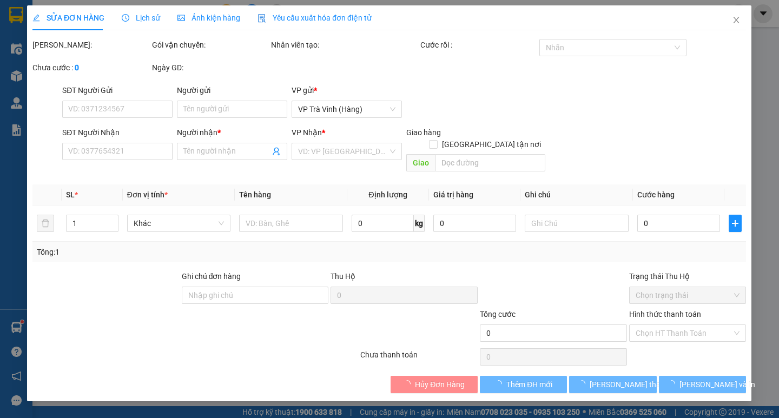
type input "0913148174"
type input "HIẾU MINH CHÂU"
type input "30.000"
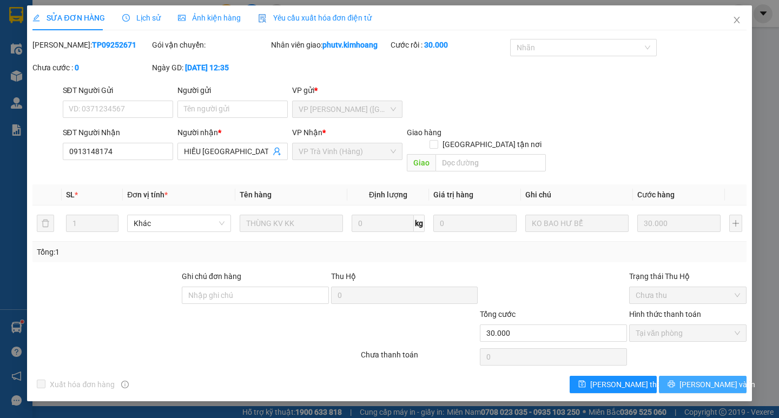
click at [680, 376] on button "Lưu và In" at bounding box center [702, 384] width 87 height 17
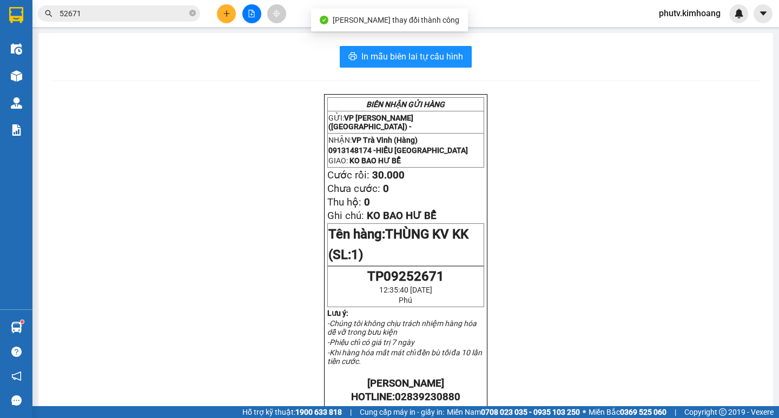
click at [126, 6] on span "52671" at bounding box center [119, 13] width 162 height 16
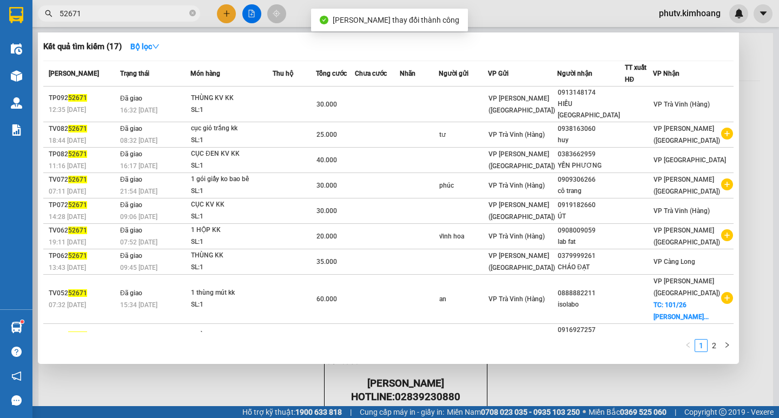
click at [126, 6] on span "52671" at bounding box center [119, 13] width 162 height 16
click at [191, 16] on icon "close-circle" at bounding box center [192, 13] width 6 height 6
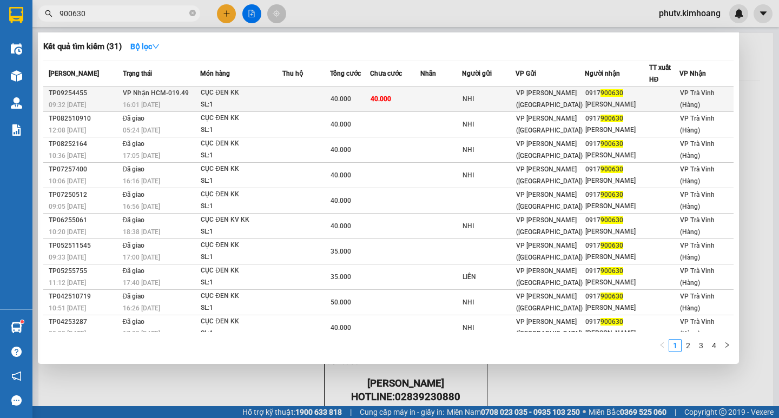
type input "900630"
click at [335, 101] on span "40.000" at bounding box center [341, 99] width 21 height 8
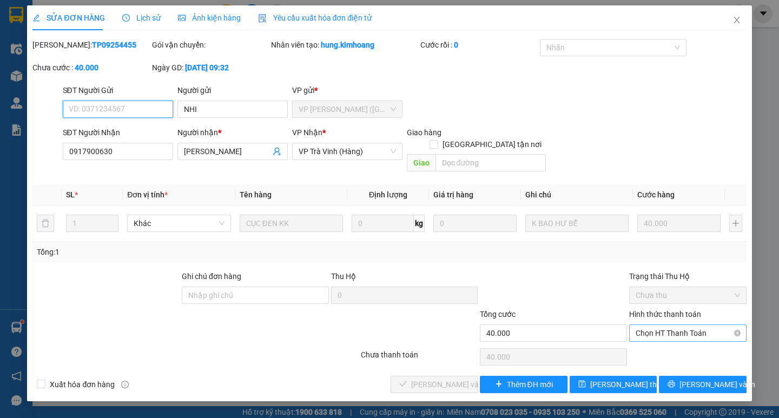
click at [668, 325] on span "Chọn HT Thanh Toán" at bounding box center [688, 333] width 104 height 16
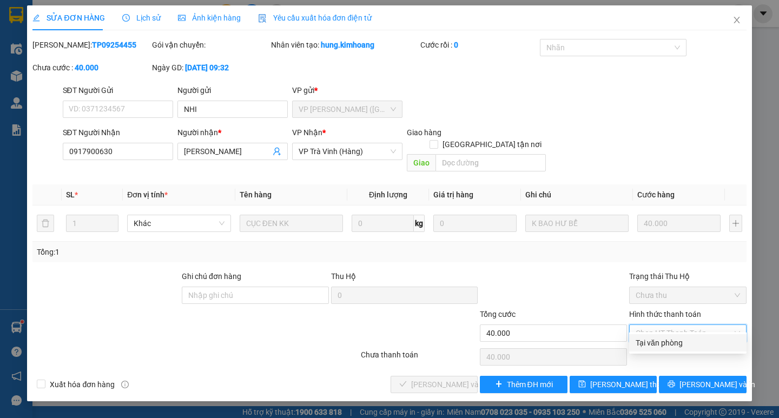
click at [666, 340] on div "Tại văn phòng" at bounding box center [688, 343] width 104 height 12
type input "0"
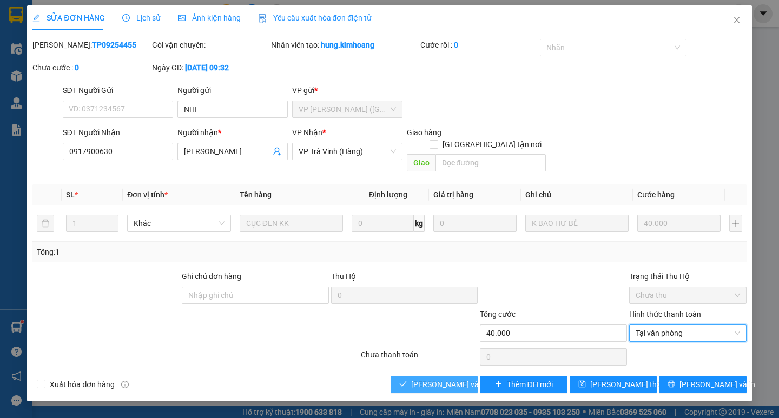
click at [434, 379] on span "Lưu và Giao hàng" at bounding box center [463, 385] width 104 height 12
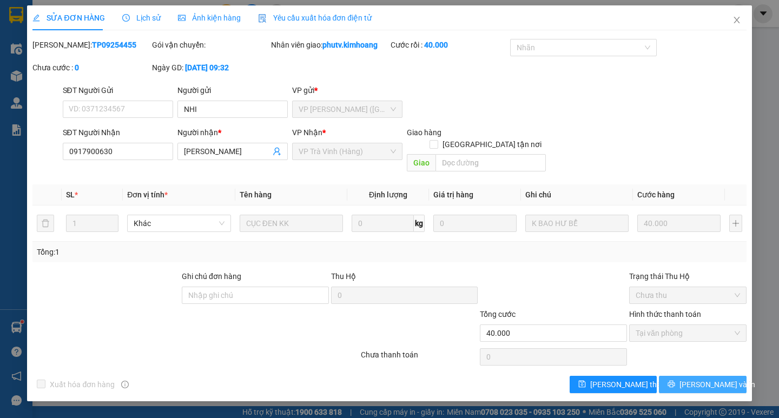
click at [689, 376] on button "Lưu và In" at bounding box center [702, 384] width 87 height 17
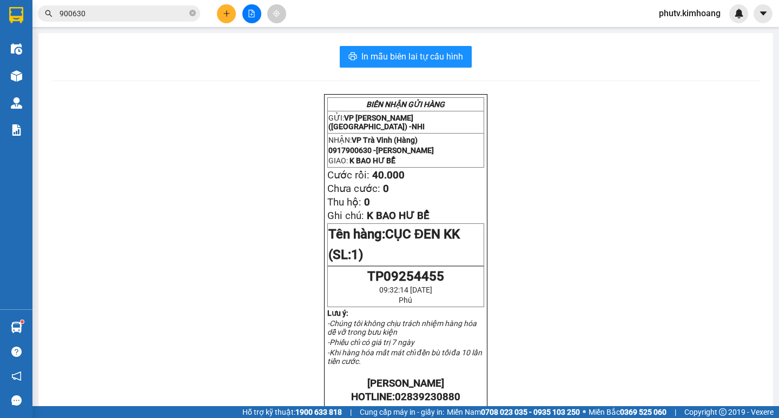
click at [228, 7] on button at bounding box center [226, 13] width 19 height 19
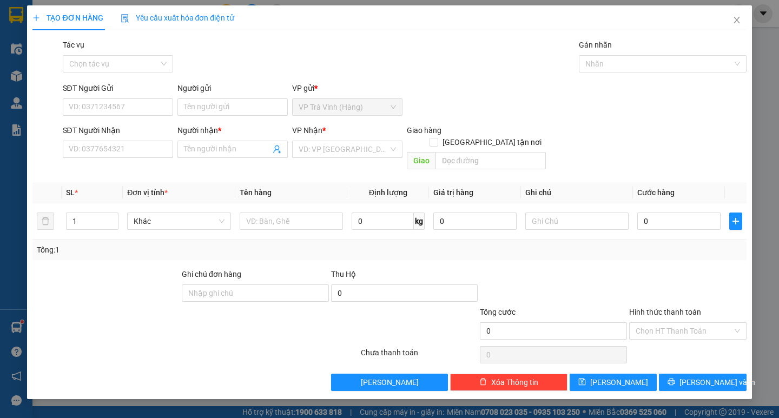
click at [221, 116] on div "Người gửi Tên người gửi" at bounding box center [232, 101] width 110 height 38
click at [223, 113] on input "Người gửi" at bounding box center [232, 106] width 110 height 17
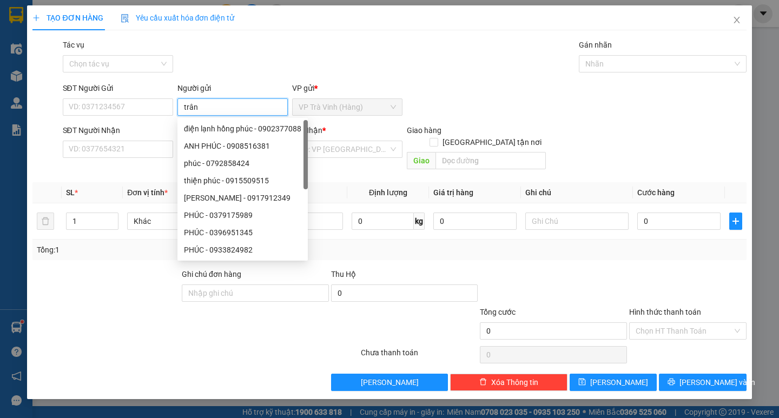
type input "trân"
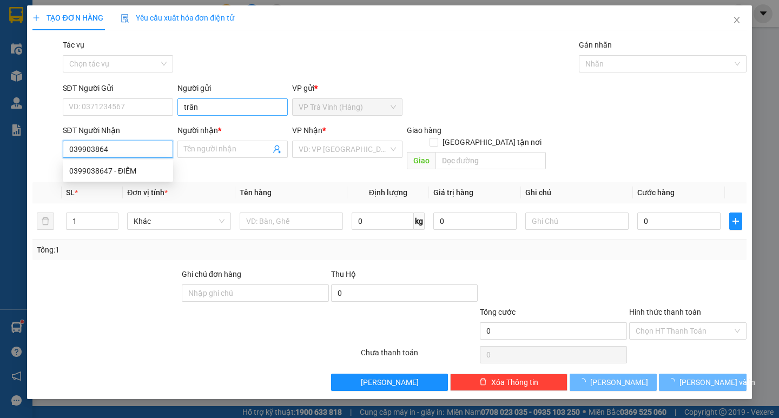
type input "0399038647"
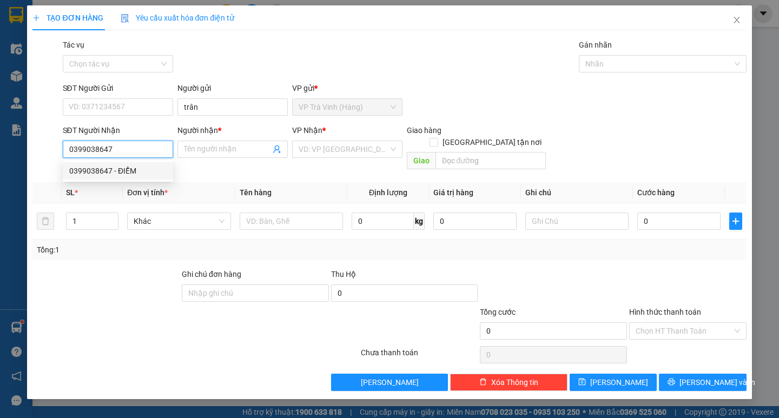
click at [162, 174] on div "0399038647 - ĐIỂM" at bounding box center [117, 171] width 97 height 12
type input "ĐIỂM"
type input "35.000"
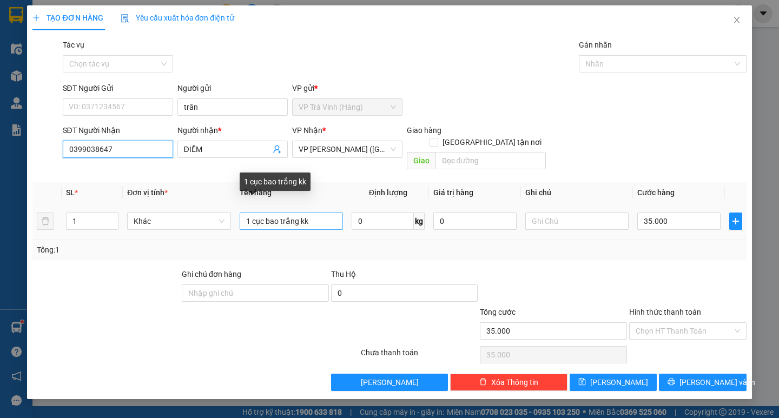
type input "0399038647"
click at [314, 213] on input "1 cục bao trắng kk" at bounding box center [291, 221] width 103 height 17
click at [314, 215] on input "1 cục bao trắng kk" at bounding box center [291, 221] width 103 height 17
drag, startPoint x: 319, startPoint y: 214, endPoint x: 313, endPoint y: 219, distance: 8.0
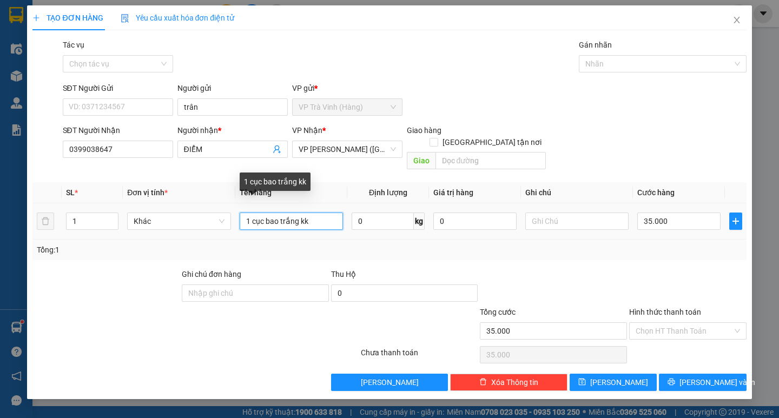
click at [319, 214] on input "1 cục bao trắng kk" at bounding box center [291, 221] width 103 height 17
click at [311, 222] on td "1 cục bao trắng kk" at bounding box center [291, 221] width 112 height 36
drag, startPoint x: 315, startPoint y: 212, endPoint x: 154, endPoint y: 263, distance: 169.6
click at [154, 263] on div "Transit Pickup Surcharge Ids Transit Deliver Surcharge Ids Transit Deliver Surc…" at bounding box center [389, 215] width 714 height 352
type input "1 bao trắng kk"
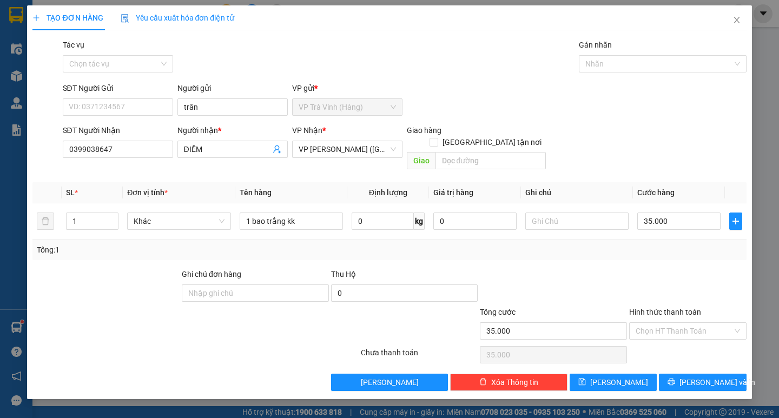
drag, startPoint x: 689, startPoint y: 251, endPoint x: 694, endPoint y: 261, distance: 11.2
click at [692, 258] on div "Transit Pickup Surcharge Ids Transit Deliver Surcharge Ids Transit Deliver Surc…" at bounding box center [389, 215] width 714 height 352
click at [699, 324] on input "Hình thức thanh toán" at bounding box center [684, 331] width 97 height 16
click at [695, 343] on div "Tại văn phòng" at bounding box center [688, 341] width 104 height 12
type input "0"
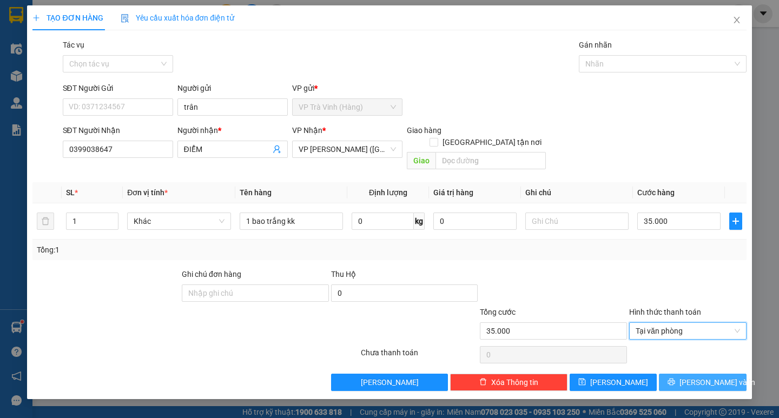
click at [675, 378] on icon "printer" at bounding box center [672, 382] width 8 height 8
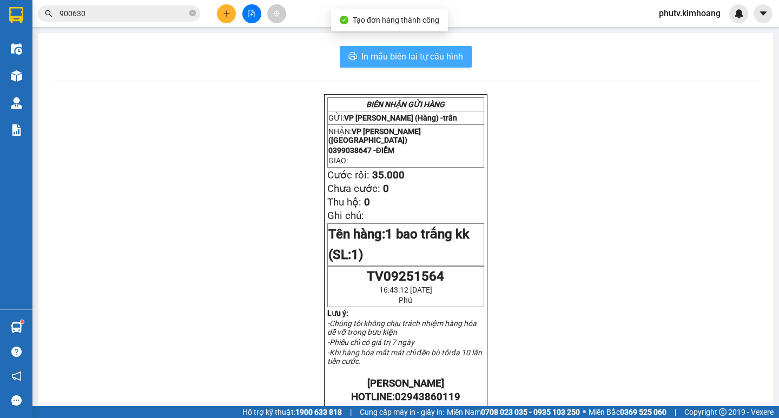
click at [449, 55] on span "In mẫu biên lai tự cấu hình" at bounding box center [412, 57] width 102 height 14
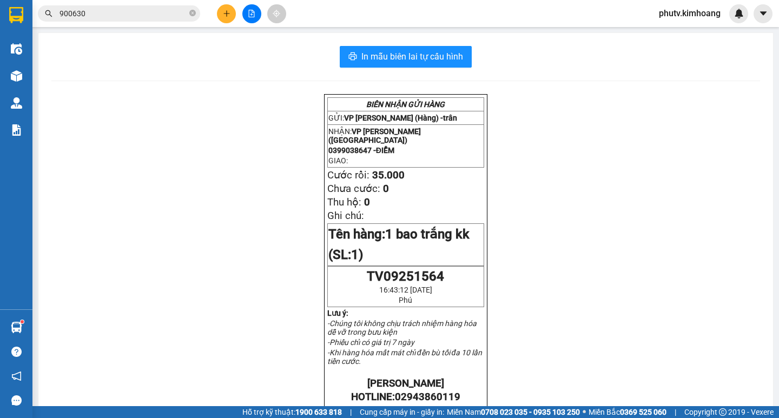
click at [232, 19] on button at bounding box center [226, 13] width 19 height 19
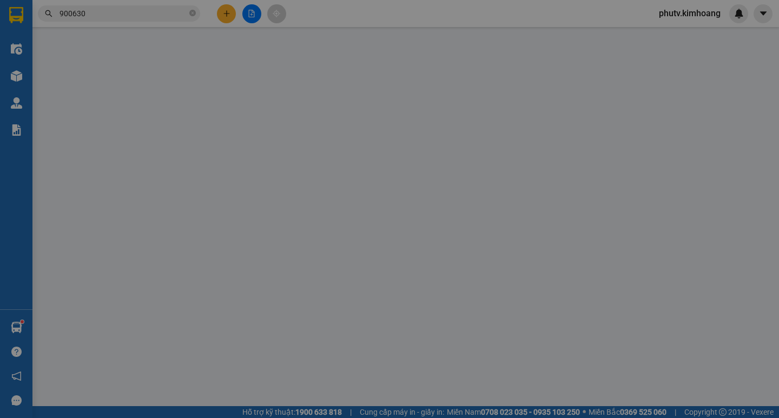
click at [229, 17] on span "Yêu cầu xuất hóa đơn điện tử" at bounding box center [178, 18] width 114 height 9
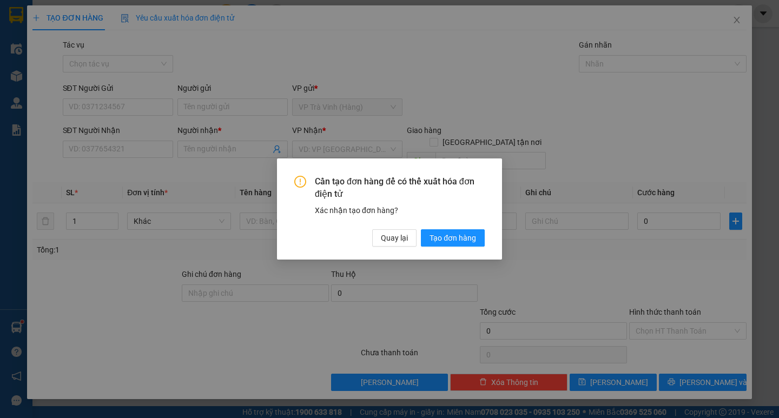
drag, startPoint x: 248, startPoint y: 81, endPoint x: 253, endPoint y: 87, distance: 8.0
click at [249, 84] on div "Cần tạo đơn hàng để có thể xuất hóa đơn điện tử Xác nhận tạo đơn hàng? Quay lại…" at bounding box center [389, 209] width 779 height 418
click at [381, 233] on button "Quay lại" at bounding box center [394, 237] width 44 height 17
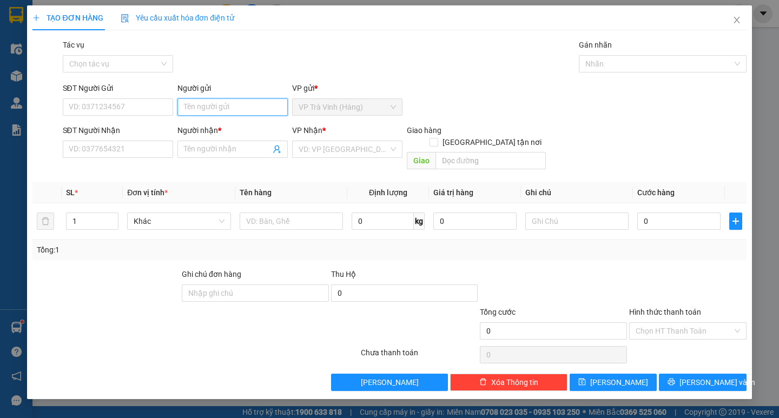
click at [226, 106] on input "Người gửi" at bounding box center [232, 106] width 110 height 17
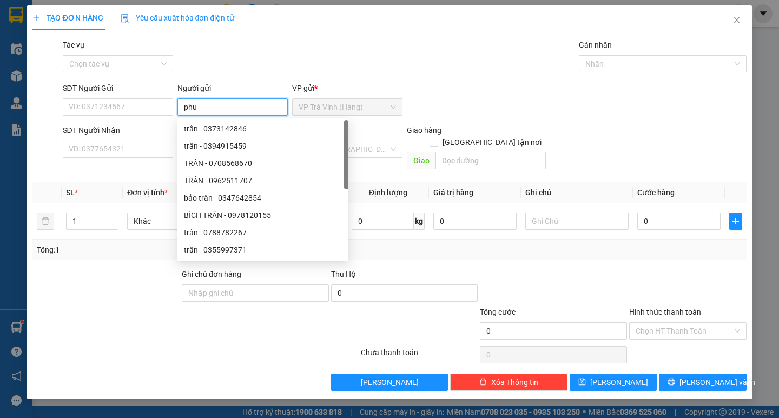
type input "phu"
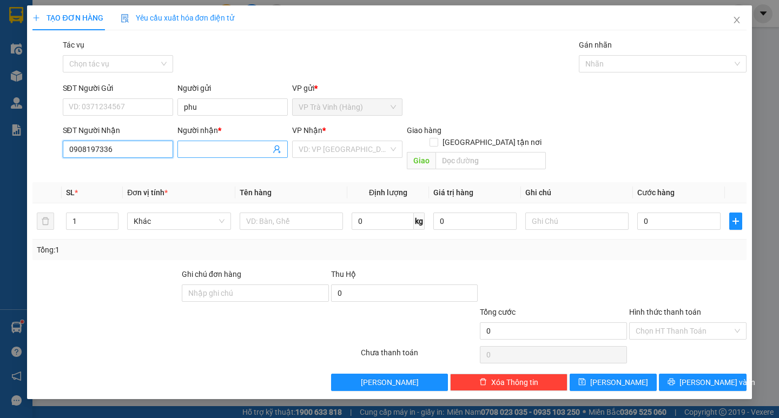
type input "0908197336"
click at [199, 148] on input "Người nhận *" at bounding box center [227, 149] width 87 height 12
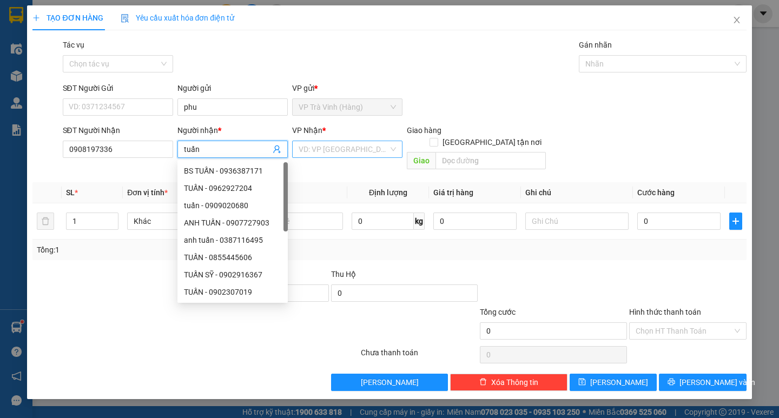
type input "tuấn"
click at [322, 150] on input "search" at bounding box center [344, 149] width 90 height 16
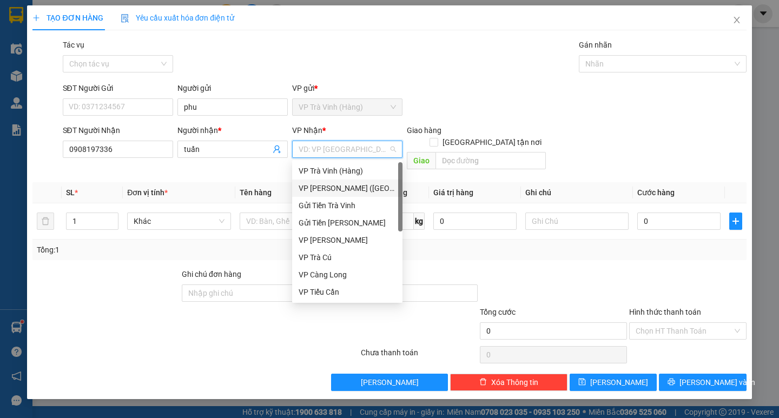
click at [326, 190] on div "VP [PERSON_NAME] ([GEOGRAPHIC_DATA])" at bounding box center [347, 188] width 97 height 12
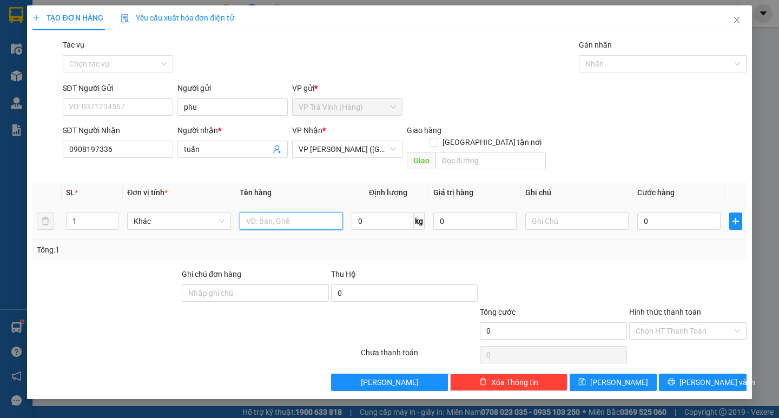
click at [283, 213] on input "text" at bounding box center [291, 221] width 103 height 17
type input "1 cục giấy kk"
click at [667, 213] on input "0" at bounding box center [678, 221] width 83 height 17
click at [103, 150] on input "0908197336" at bounding box center [118, 149] width 110 height 17
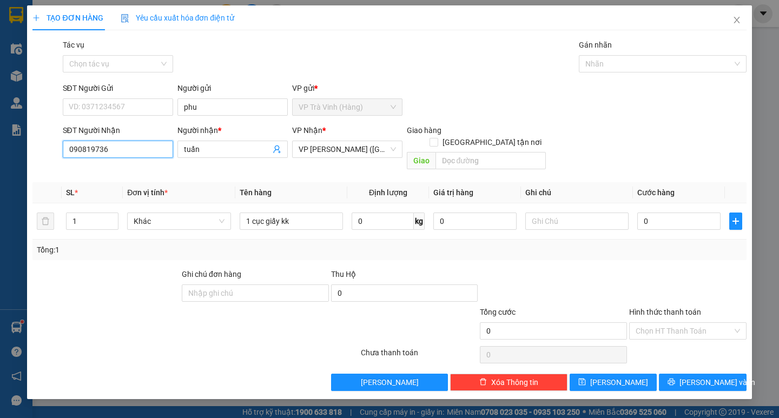
type input "0908197736"
click at [155, 169] on div "0908197736 - SÁU TUẤN" at bounding box center [117, 171] width 97 height 12
type input "SÁU TUẤN"
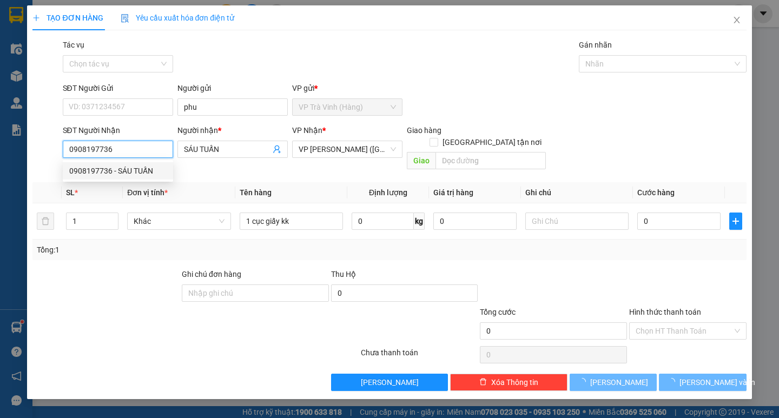
type input "30.000"
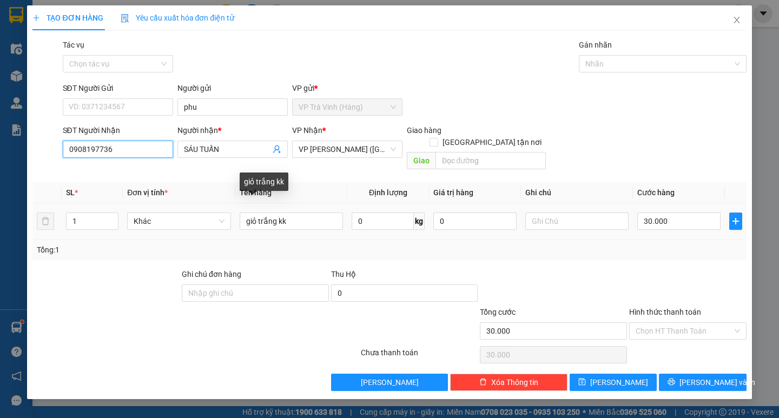
type input "0908197736"
click at [0, 263] on div "TẠO ĐƠN HÀNG Yêu cầu xuất hóa đơn điện tử Transit Pickup Surcharge Ids Transit …" at bounding box center [389, 209] width 779 height 418
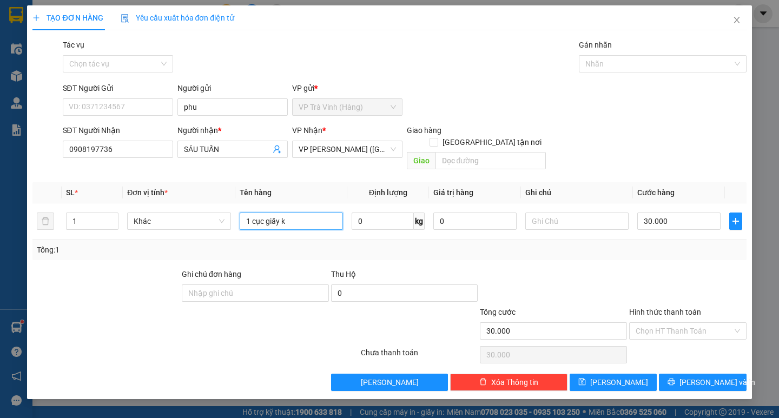
type input "1 cục giấy kk"
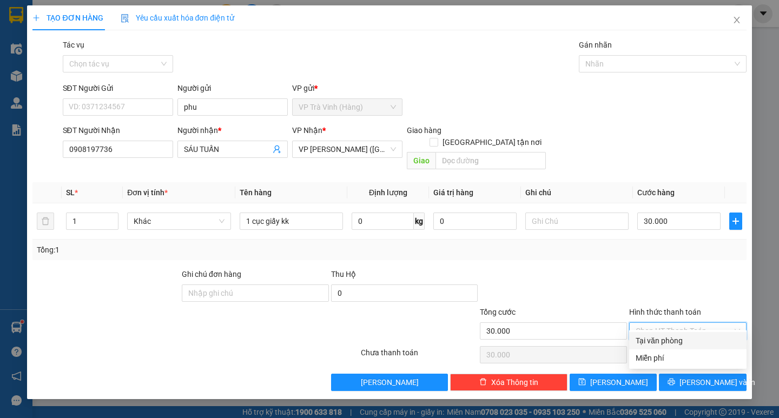
drag, startPoint x: 674, startPoint y: 320, endPoint x: 673, endPoint y: 337, distance: 16.8
click at [672, 331] on div "Transit Pickup Surcharge Ids Transit Deliver Surcharge Ids Transit Deliver Surc…" at bounding box center [389, 215] width 714 height 352
drag, startPoint x: 669, startPoint y: 341, endPoint x: 675, endPoint y: 351, distance: 10.7
click at [670, 343] on div "Tại văn phòng" at bounding box center [688, 341] width 104 height 12
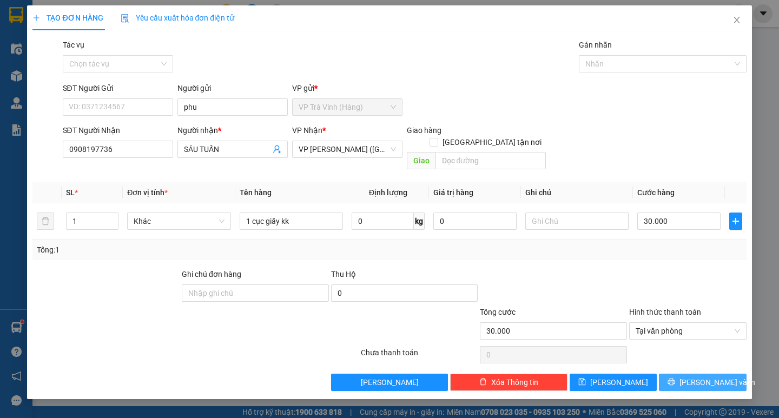
click at [676, 374] on button "Lưu và In" at bounding box center [702, 382] width 87 height 17
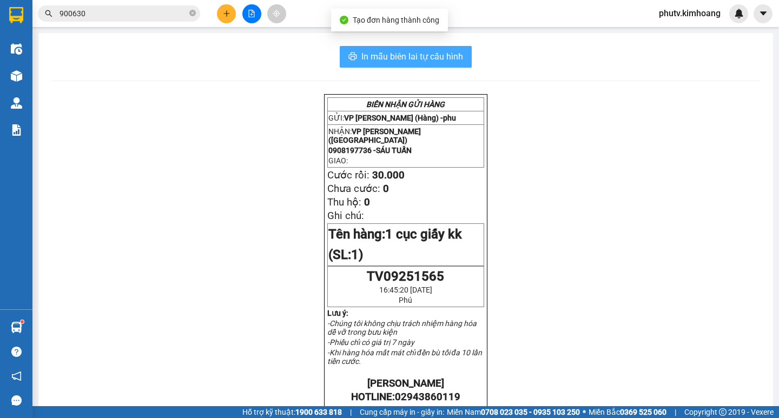
click at [401, 52] on span "In mẫu biên lai tự cấu hình" at bounding box center [412, 57] width 102 height 14
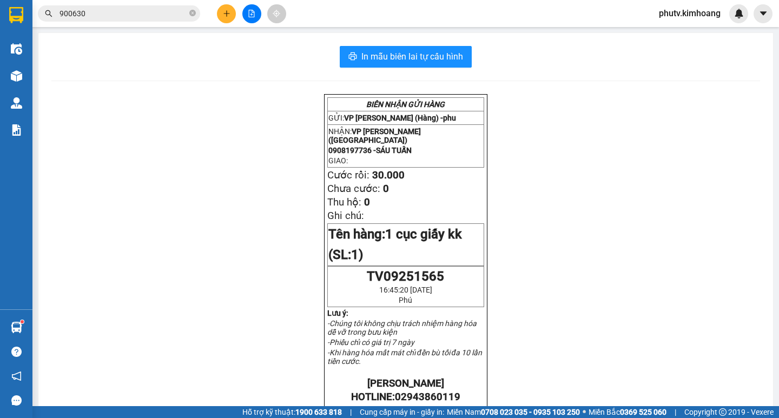
click at [189, 15] on span "900630" at bounding box center [119, 13] width 162 height 16
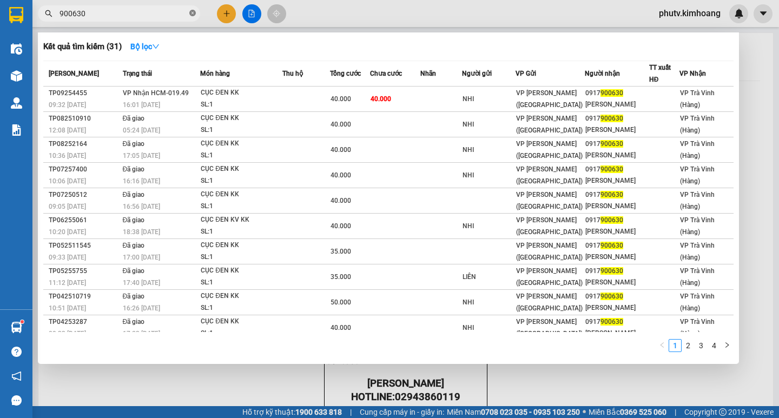
click at [189, 14] on icon "close-circle" at bounding box center [192, 13] width 6 height 6
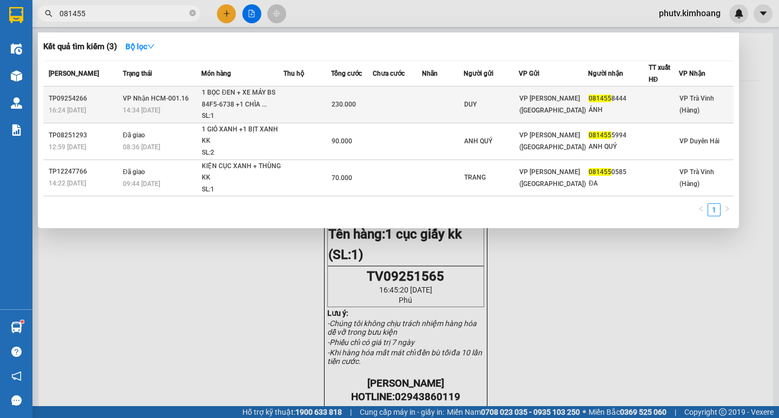
type input "081455"
click at [208, 93] on div "1 BỌC ĐEN + XE MÁY BS 84F5-6738 +1 CHÌA ..." at bounding box center [242, 98] width 81 height 23
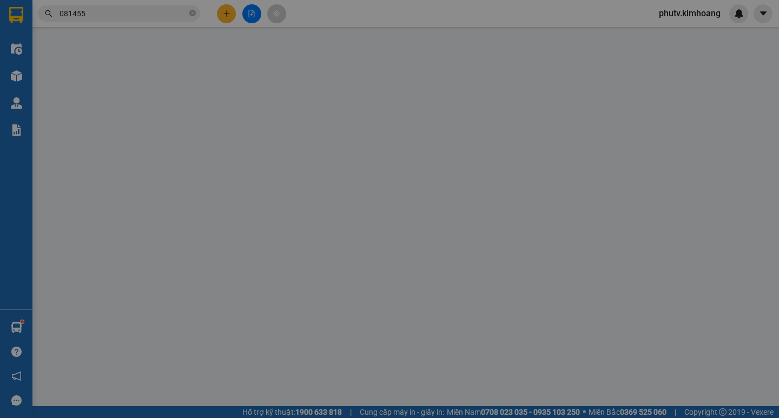
type input "DUY"
type input "0814558444"
type input "ÁNH"
type input "230.000"
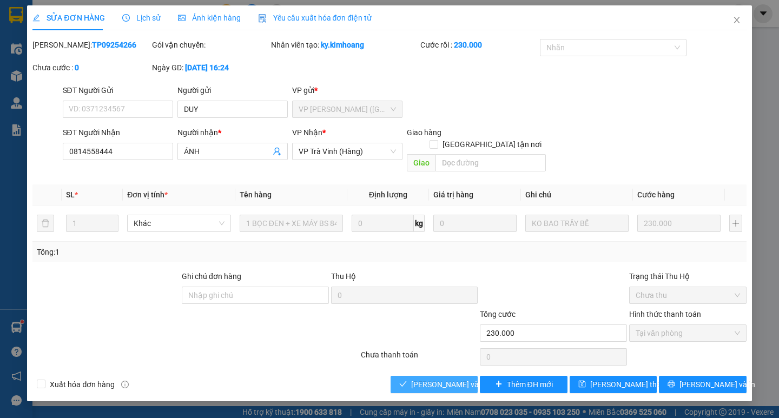
click at [427, 379] on span "Lưu và Giao hàng" at bounding box center [463, 385] width 104 height 12
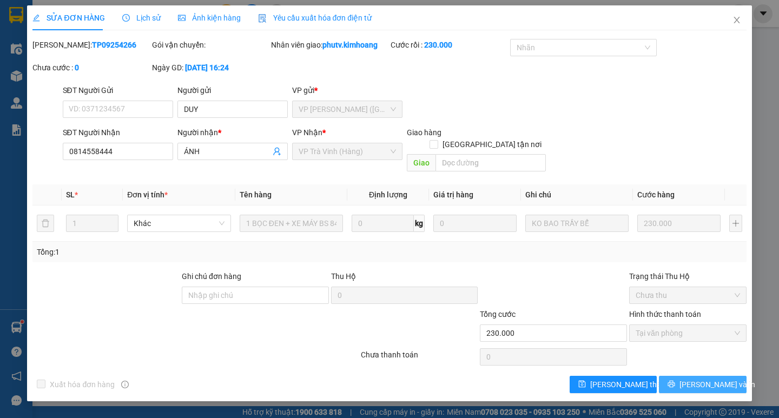
click at [706, 379] on span "Lưu và In" at bounding box center [718, 385] width 76 height 12
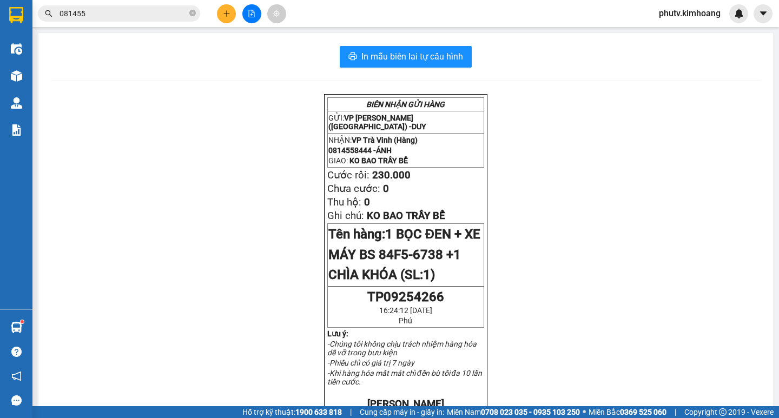
click at [250, 6] on button at bounding box center [251, 13] width 19 height 19
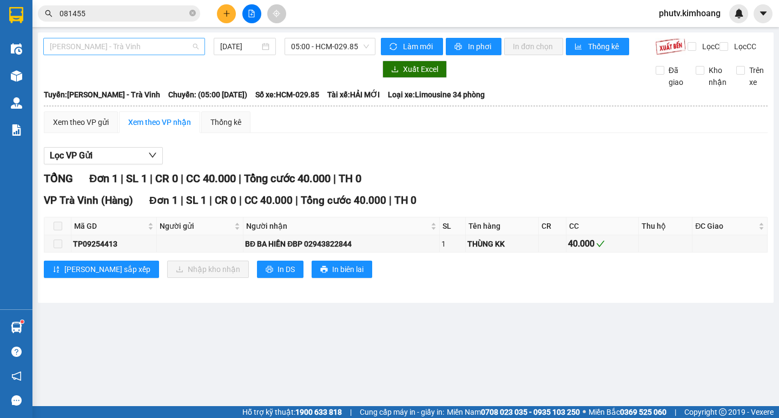
click at [144, 48] on span "Hồ Chí Minh - Trà Vinh" at bounding box center [124, 46] width 149 height 16
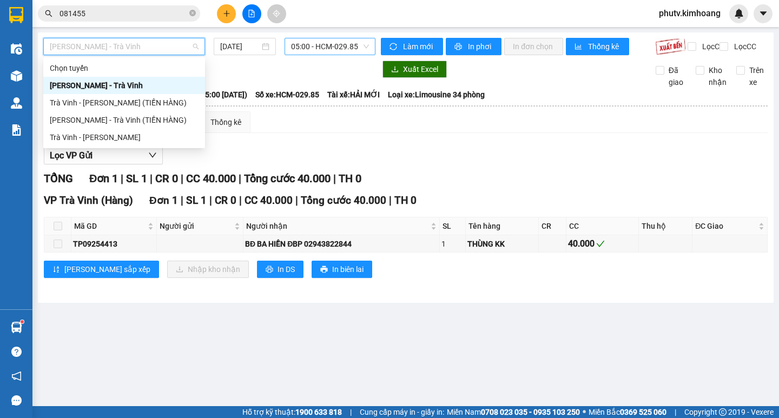
click at [327, 42] on span "05:00 - HCM-029.85" at bounding box center [330, 46] width 78 height 16
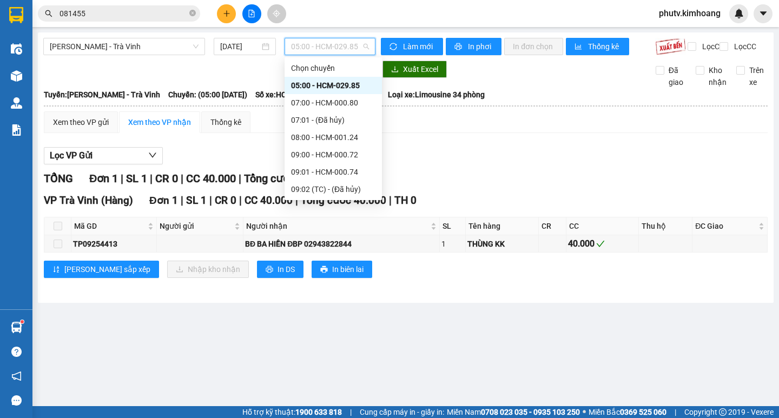
click at [320, 218] on div "11:00 - HCM-019.49" at bounding box center [333, 224] width 84 height 12
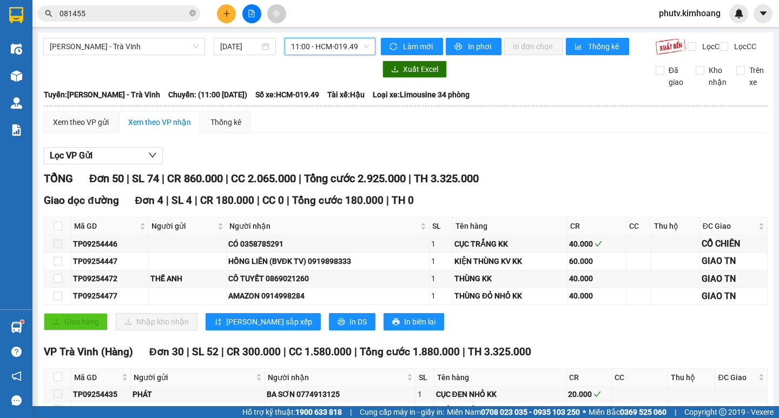
click at [128, 11] on input "081455" at bounding box center [124, 14] width 128 height 12
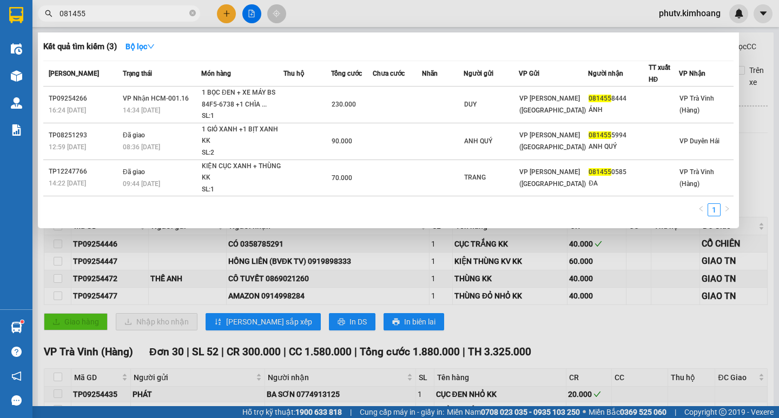
click at [128, 11] on input "081455" at bounding box center [124, 14] width 128 height 12
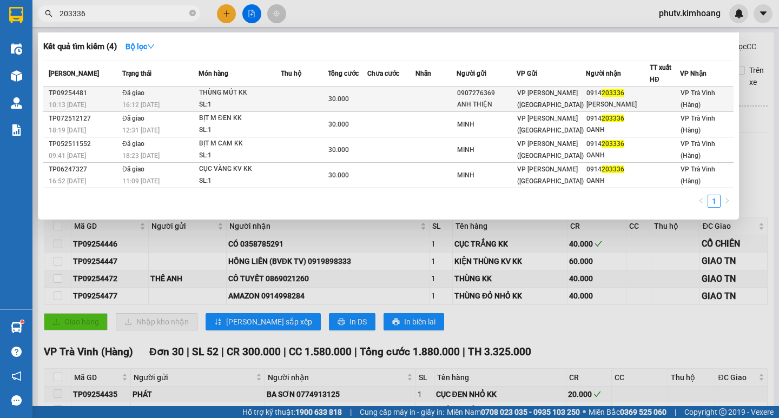
type input "203336"
click at [340, 102] on span "30.000" at bounding box center [338, 99] width 21 height 8
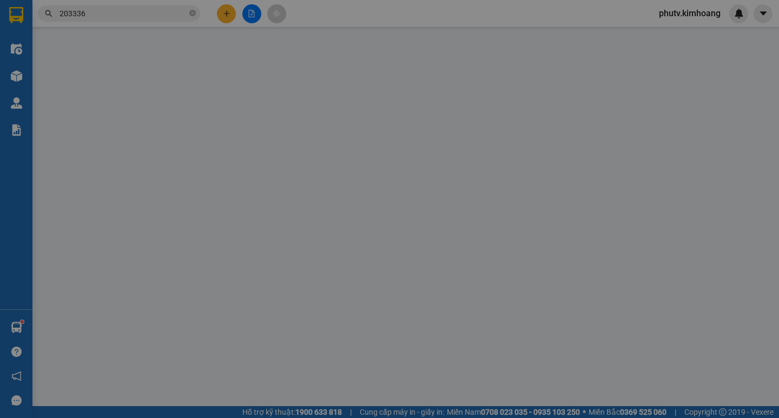
type input "0907276369"
type input "ANH THIỆN"
type input "0914203336"
type input "KIM OANH"
type input "30.000"
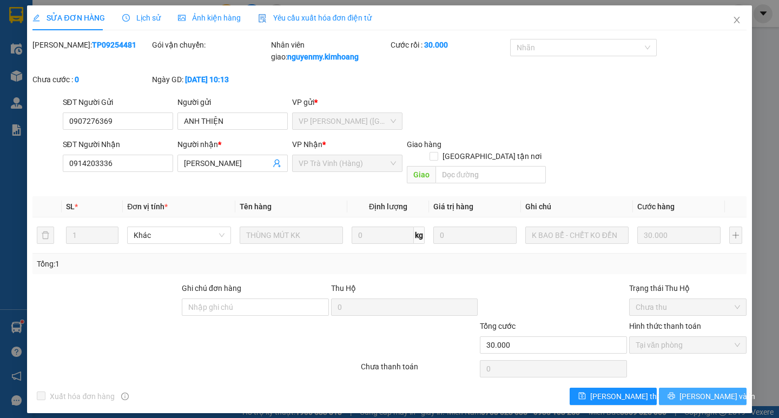
click at [687, 388] on button "Lưu và In" at bounding box center [702, 396] width 87 height 17
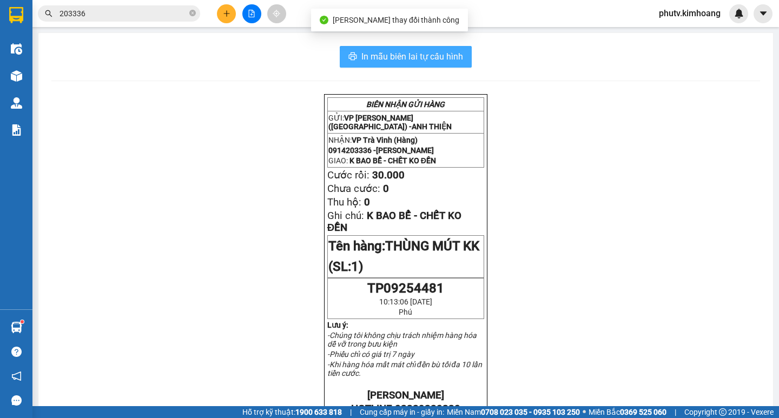
click at [445, 55] on span "In mẫu biên lai tự cấu hình" at bounding box center [412, 57] width 102 height 14
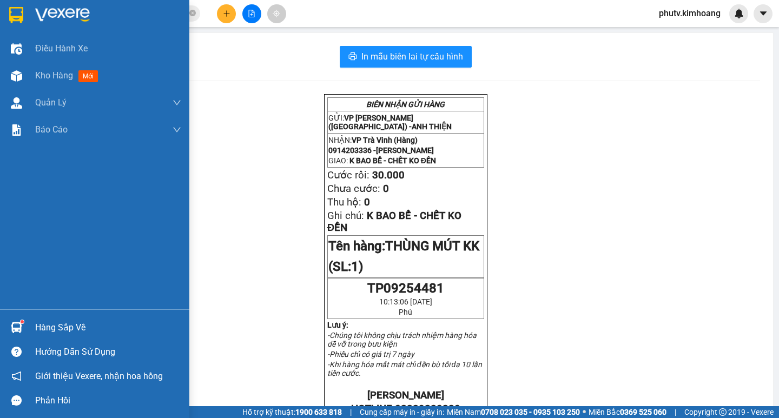
drag, startPoint x: 31, startPoint y: 320, endPoint x: 52, endPoint y: 321, distance: 21.1
click at [34, 321] on div "Hàng sắp về" at bounding box center [94, 327] width 189 height 24
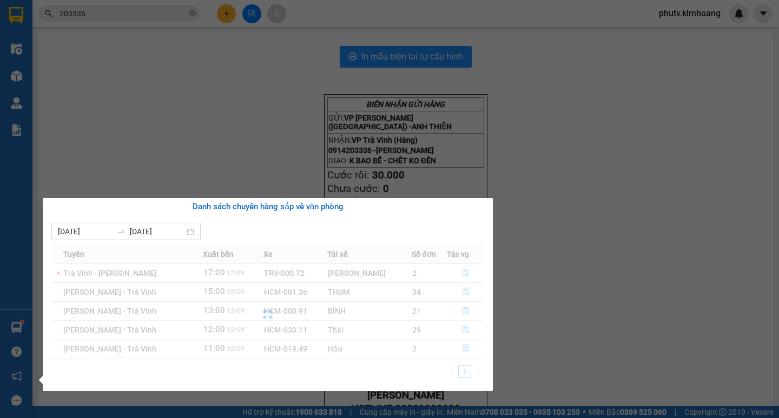
click at [236, 74] on section "Kết quả tìm kiếm ( 4 ) Bộ lọc Mã ĐH Trạng thái Món hàng Thu hộ Tổng cước Chưa c…" at bounding box center [389, 209] width 779 height 418
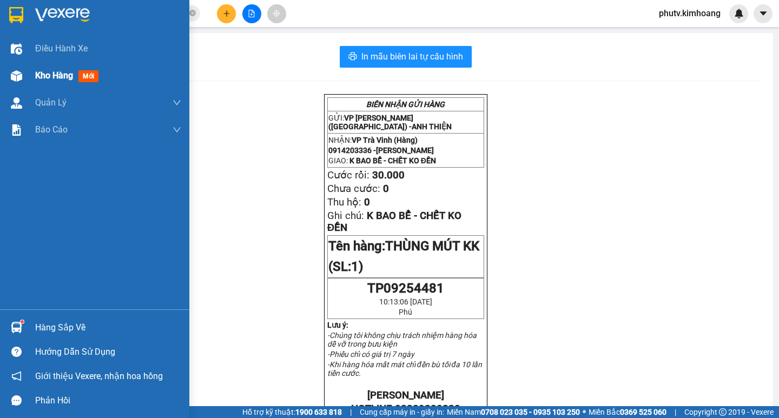
click at [61, 74] on span "Kho hàng" at bounding box center [54, 75] width 38 height 10
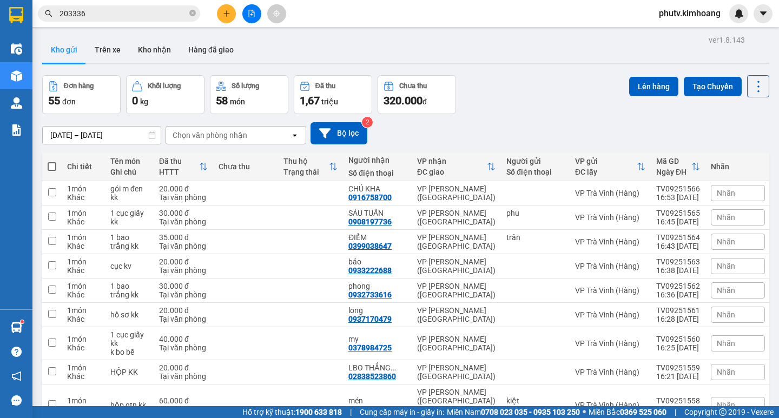
checkbox input "true"
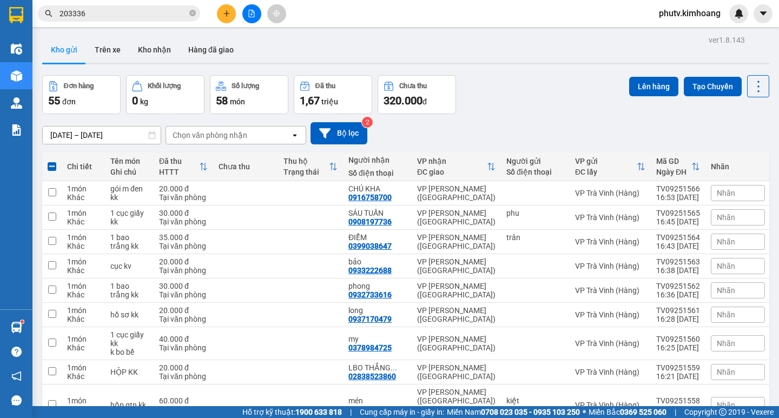
drag, startPoint x: 395, startPoint y: 258, endPoint x: 398, endPoint y: 245, distance: 13.3
checkbox input "true"
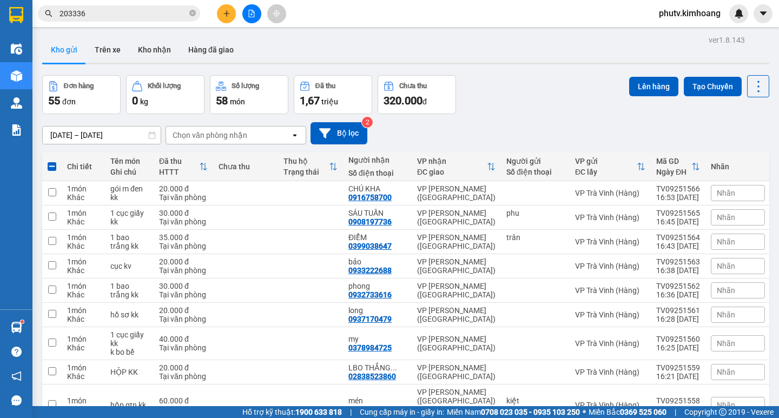
drag, startPoint x: 322, startPoint y: 233, endPoint x: 318, endPoint y: 191, distance: 42.4
checkbox input "true"
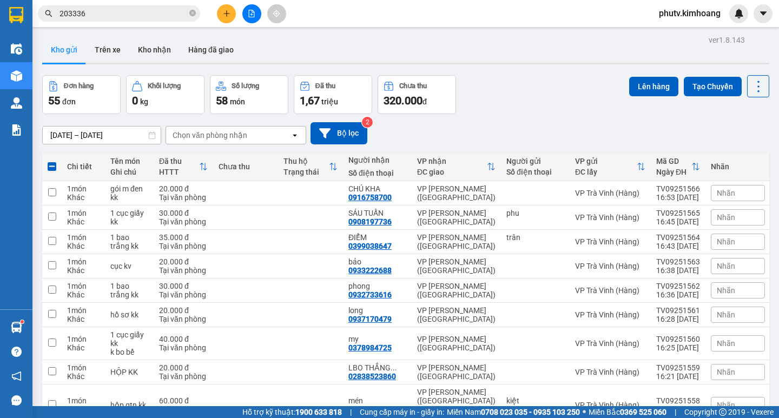
checkbox input "true"
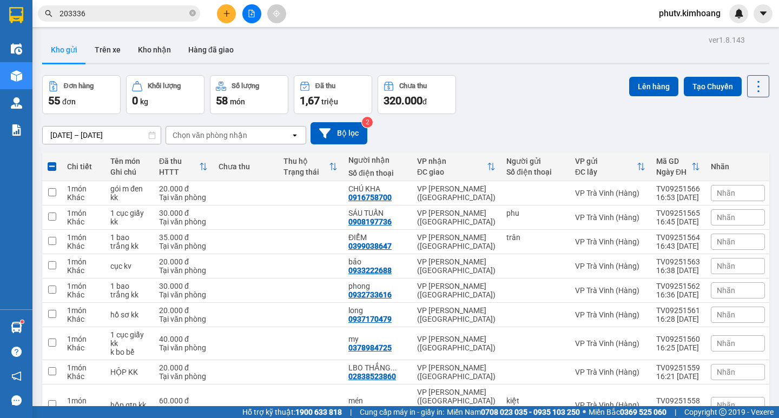
checkbox input "true"
drag, startPoint x: 326, startPoint y: 75, endPoint x: 326, endPoint y: 50, distance: 25.4
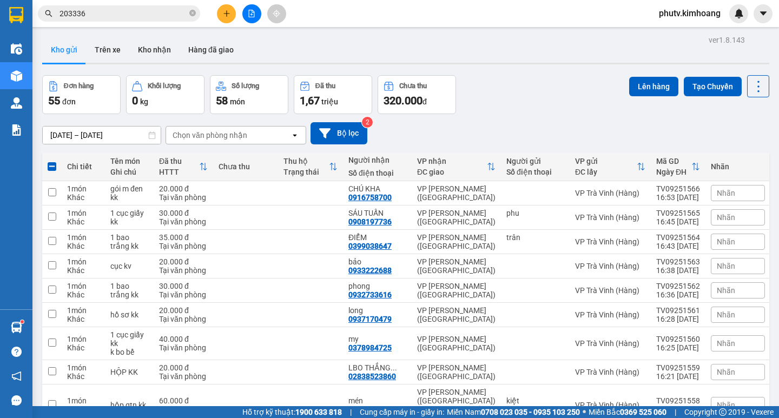
checkbox input "true"
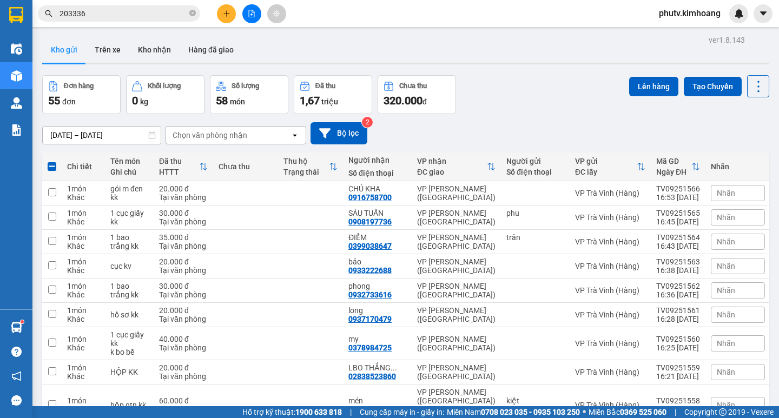
checkbox input "true"
drag, startPoint x: 276, startPoint y: 156, endPoint x: 280, endPoint y: 132, distance: 24.0
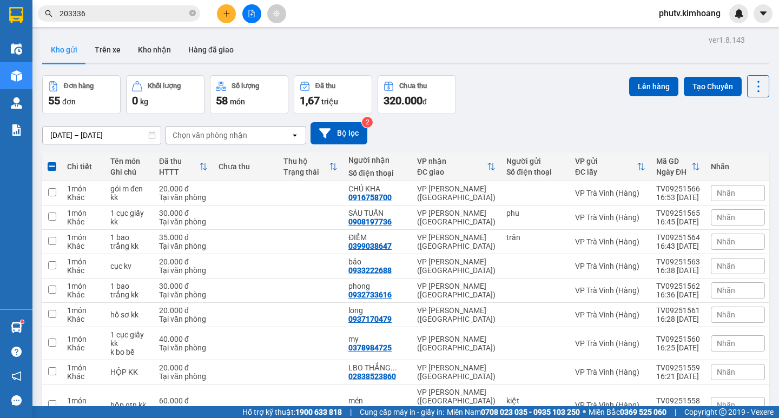
checkbox input "true"
drag, startPoint x: 280, startPoint y: 103, endPoint x: 285, endPoint y: 74, distance: 29.6
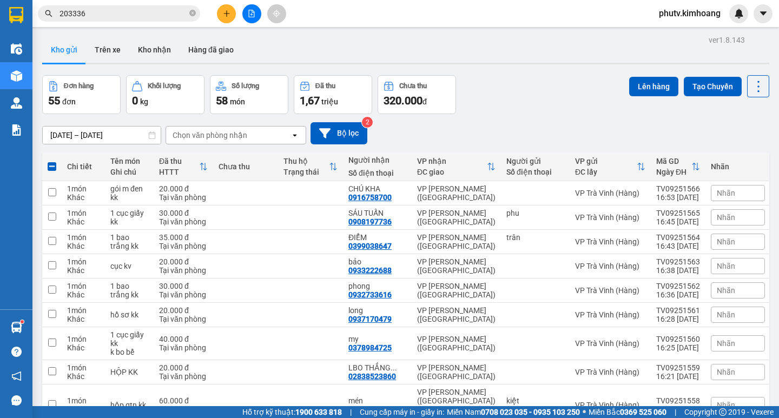
checkbox input "true"
drag, startPoint x: 285, startPoint y: 74, endPoint x: 285, endPoint y: 64, distance: 9.2
checkbox input "true"
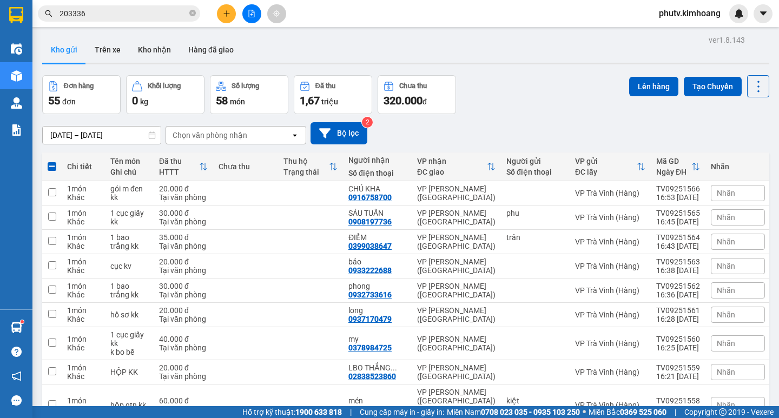
checkbox input "true"
drag, startPoint x: 308, startPoint y: 165, endPoint x: 449, endPoint y: 163, distance: 140.1
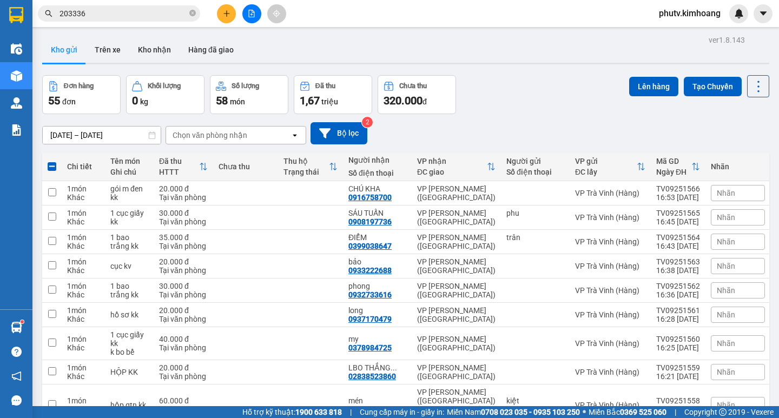
checkbox input "true"
click at [642, 84] on button "Lên hàng" at bounding box center [653, 86] width 49 height 19
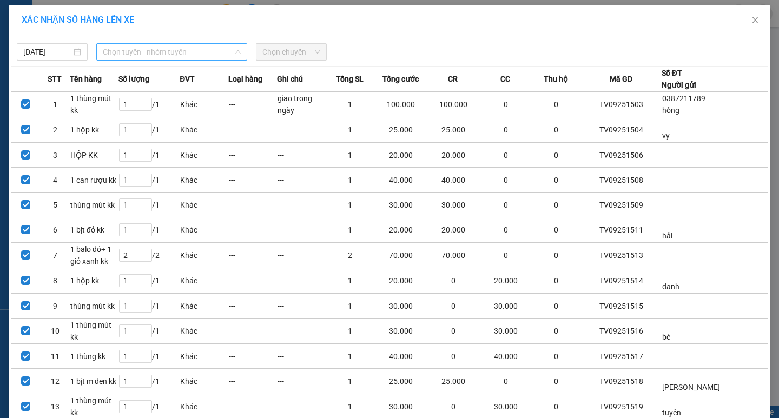
drag, startPoint x: 117, startPoint y: 50, endPoint x: 125, endPoint y: 86, distance: 37.0
click at [118, 49] on span "Chọn tuyến - nhóm tuyến" at bounding box center [172, 52] width 138 height 16
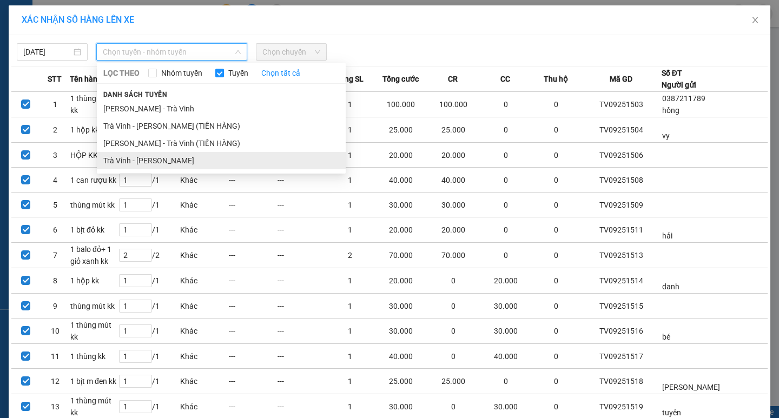
click at [126, 159] on li "Trà Vinh - Hồ Chí Minh" at bounding box center [221, 160] width 249 height 17
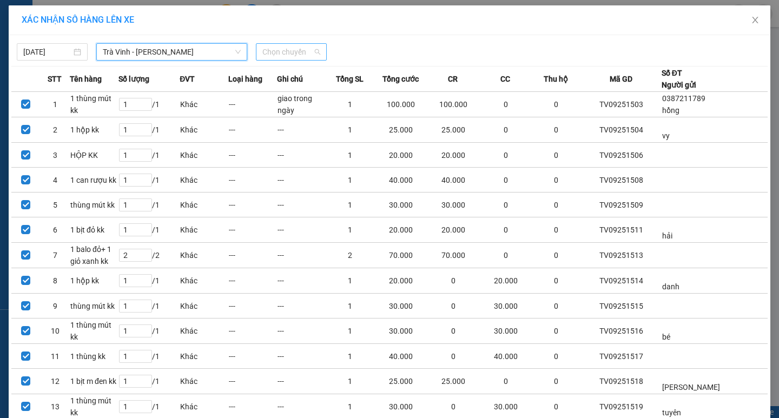
click at [273, 55] on span "Chọn chuyến" at bounding box center [291, 52] width 58 height 16
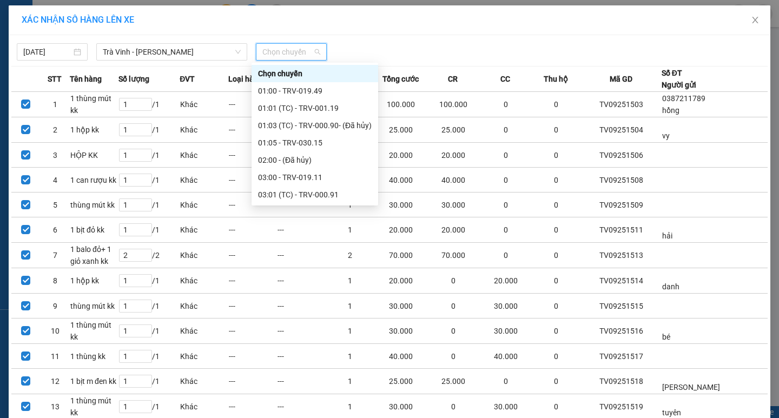
click at [289, 414] on div "13:00 - TRV-000.78" at bounding box center [315, 420] width 114 height 12
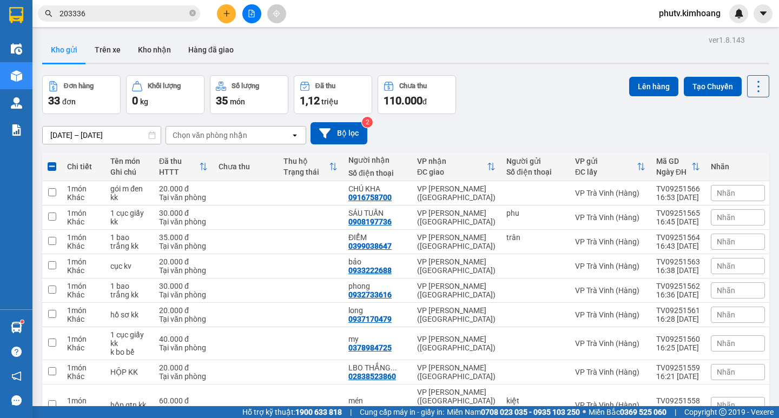
click at [649, 90] on button "Lên hàng" at bounding box center [653, 86] width 49 height 19
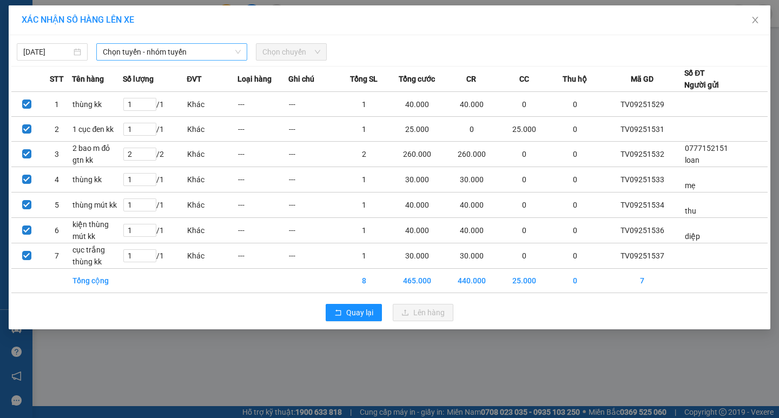
click at [160, 52] on span "Chọn tuyến - nhóm tuyến" at bounding box center [172, 52] width 138 height 16
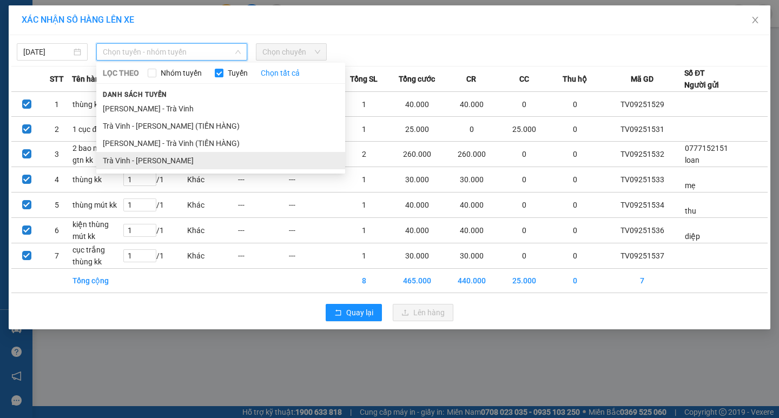
click at [161, 157] on li "Trà Vinh - Hồ Chí Minh" at bounding box center [220, 160] width 249 height 17
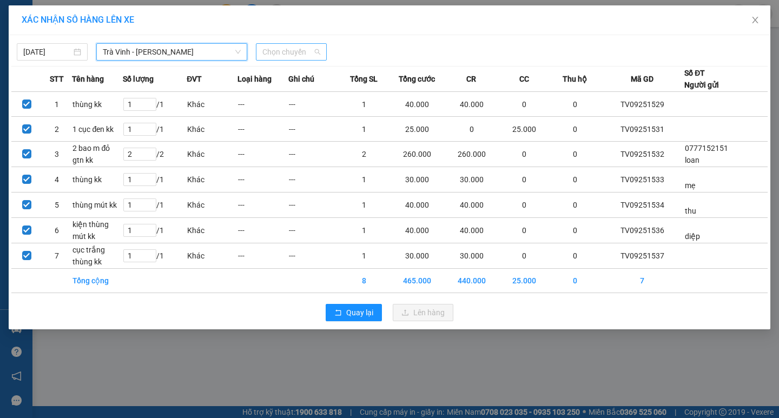
click at [266, 56] on span "Chọn chuyến" at bounding box center [291, 52] width 58 height 16
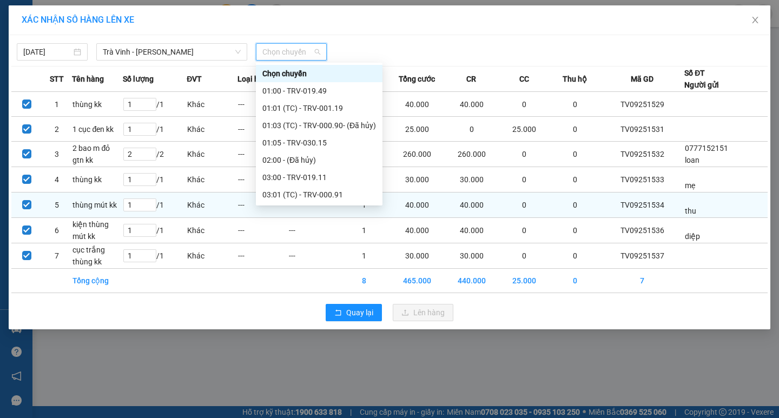
drag, startPoint x: 307, startPoint y: 181, endPoint x: 348, endPoint y: 203, distance: 46.7
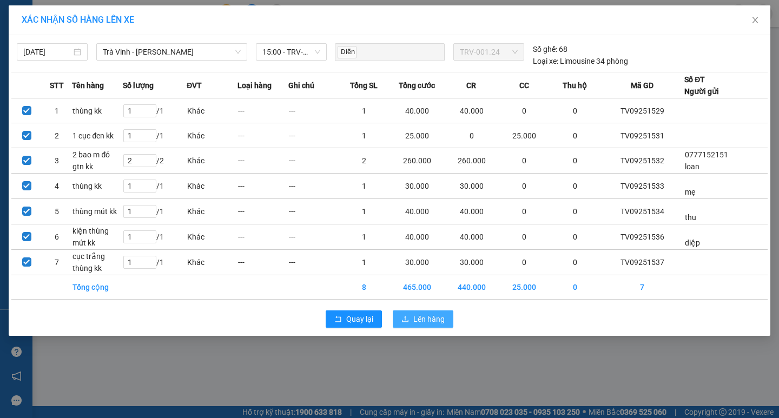
click at [423, 316] on span "Lên hàng" at bounding box center [428, 319] width 31 height 12
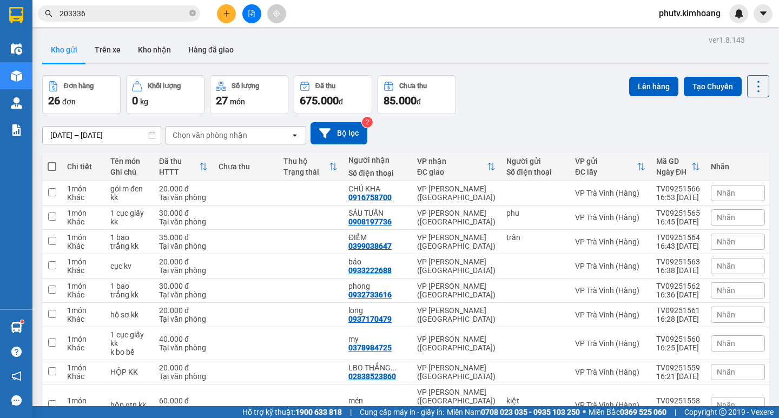
checkbox input "true"
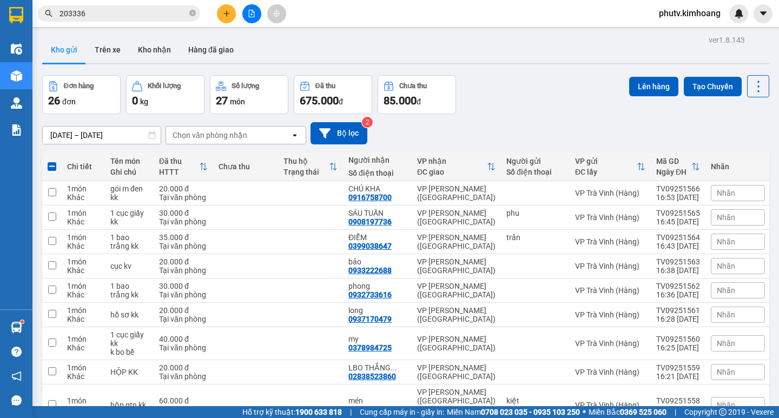
checkbox input "true"
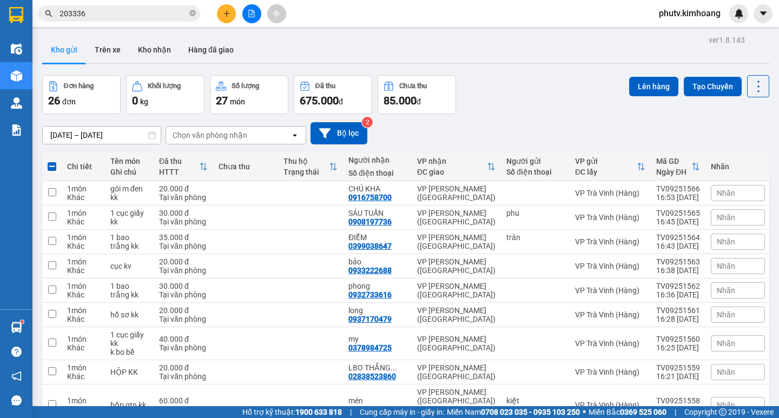
checkbox input "true"
drag, startPoint x: 493, startPoint y: 170, endPoint x: 496, endPoint y: 153, distance: 17.4
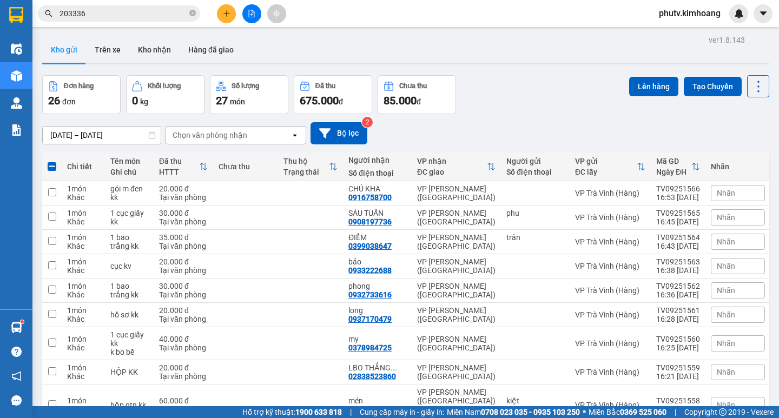
checkbox input "true"
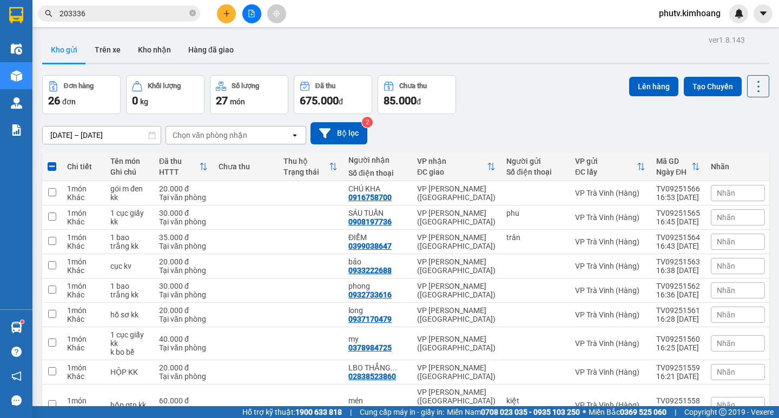
checkbox input "true"
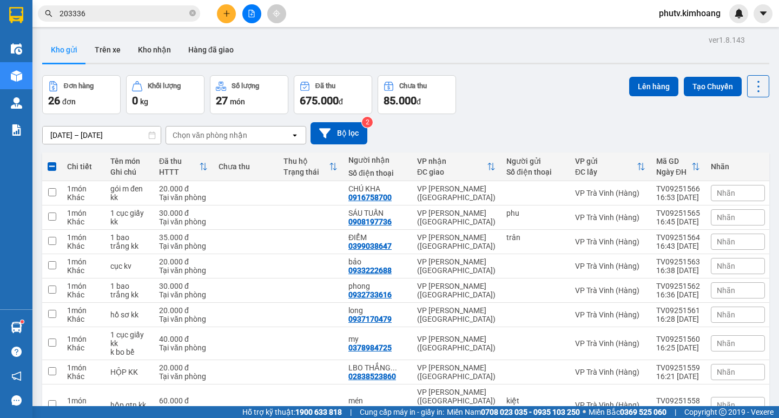
checkbox input "true"
click at [636, 88] on button "Lên hàng" at bounding box center [653, 86] width 49 height 19
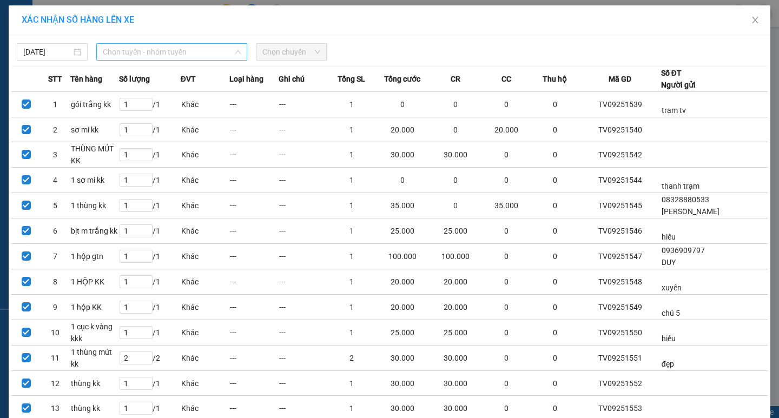
click at [165, 50] on span "Chọn tuyến - nhóm tuyến" at bounding box center [172, 52] width 138 height 16
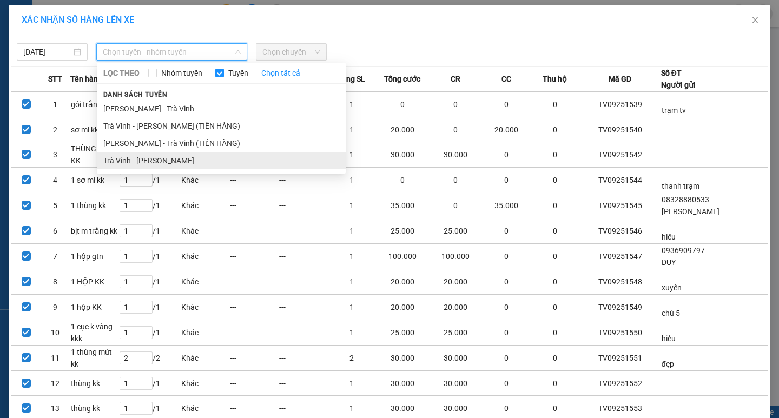
drag, startPoint x: 160, startPoint y: 154, endPoint x: 186, endPoint y: 122, distance: 41.5
click at [160, 153] on li "Trà Vinh - Hồ Chí Minh" at bounding box center [221, 160] width 249 height 17
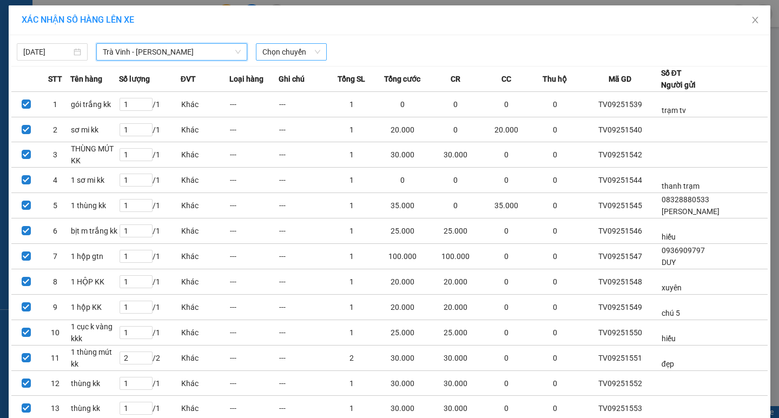
click at [283, 52] on span "Chọn chuyến" at bounding box center [291, 52] width 58 height 16
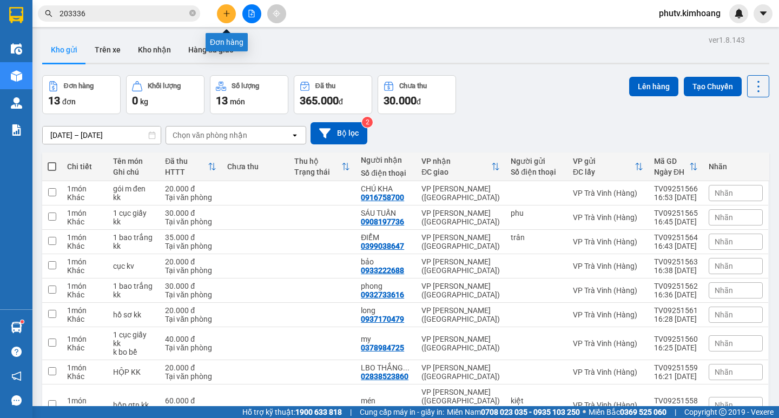
click at [232, 9] on button at bounding box center [226, 13] width 19 height 19
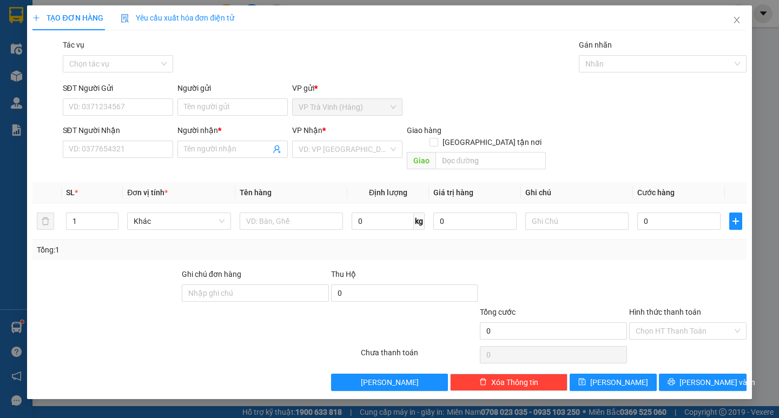
click at [234, 117] on div "Người gửi Tên người gửi" at bounding box center [232, 101] width 110 height 38
click at [237, 107] on input "Người gửi" at bounding box center [232, 106] width 110 height 17
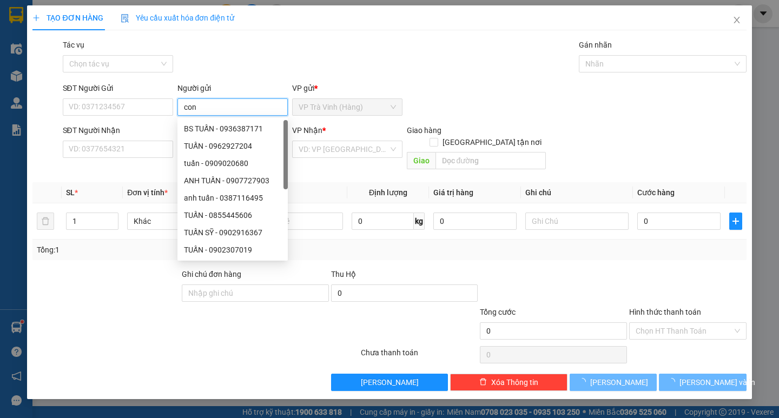
type input "con"
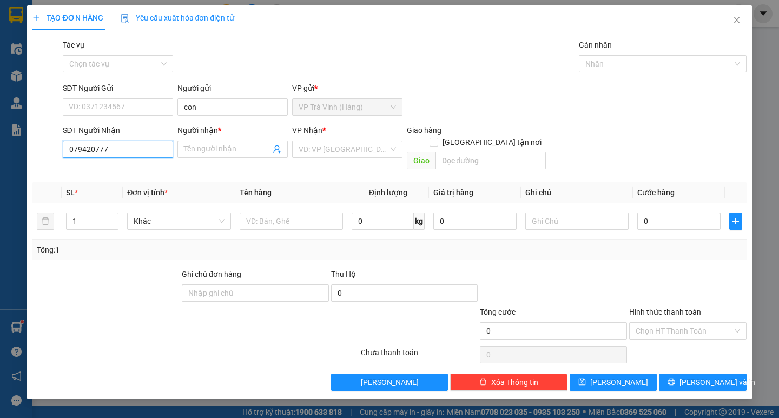
click at [85, 147] on input "079420777" at bounding box center [118, 149] width 110 height 17
type input "0794220777"
click at [141, 169] on div "0794220777 - ba thắng" at bounding box center [117, 171] width 97 height 12
type input "ba thắng"
type input "25.000"
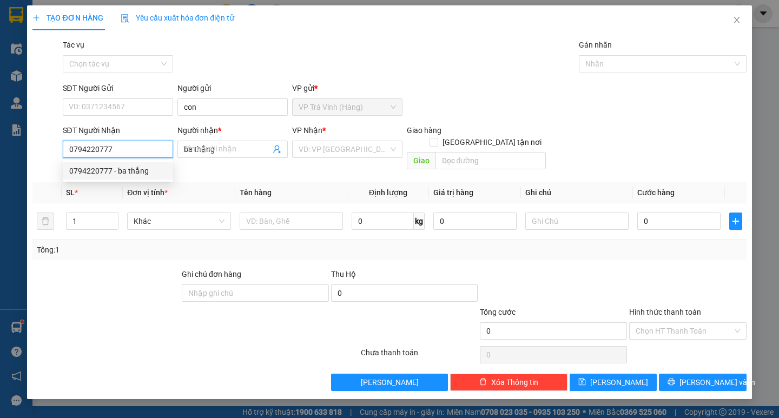
type input "25.000"
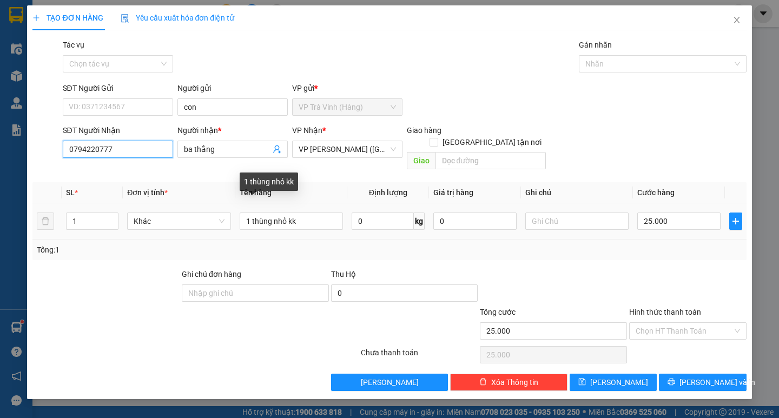
type input "0794220777"
drag, startPoint x: 261, startPoint y: 227, endPoint x: 4, endPoint y: 295, distance: 265.9
click at [0, 312] on div "TẠO ĐƠN HÀNG Yêu cầu xuất hóa đơn điện tử Transit Pickup Surcharge Ids Transit …" at bounding box center [389, 209] width 779 height 418
click at [282, 213] on input "1 bịt trắng cháo" at bounding box center [291, 221] width 103 height 17
click at [311, 213] on input "1 bịt trắng( cháo" at bounding box center [291, 221] width 103 height 17
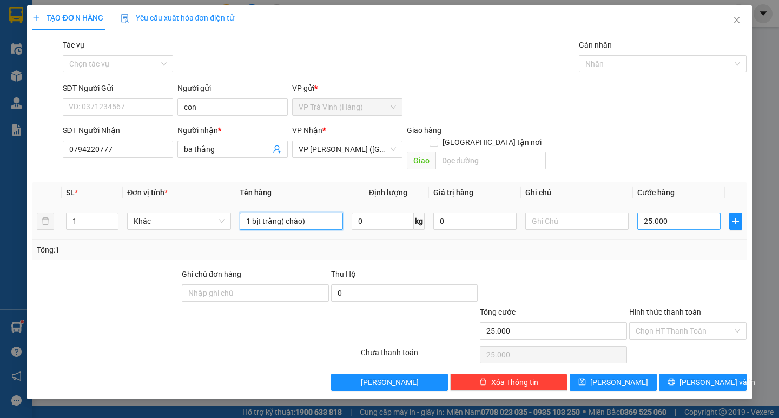
type input "1 bịt trắng( cháo)"
click at [669, 215] on input "25.000" at bounding box center [678, 221] width 83 height 17
type input "2"
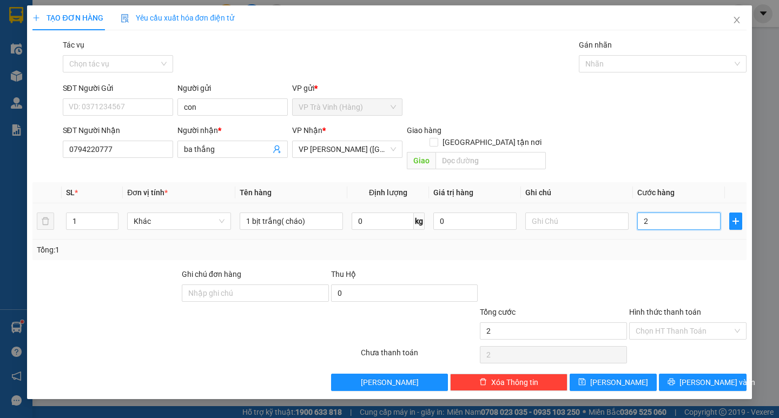
type input "20"
drag, startPoint x: 667, startPoint y: 247, endPoint x: 664, endPoint y: 304, distance: 56.9
click at [667, 252] on div "Transit Pickup Surcharge Ids Transit Deliver Surcharge Ids Transit Deliver Surc…" at bounding box center [389, 215] width 714 height 352
click at [675, 374] on button "Lưu và In" at bounding box center [702, 382] width 87 height 17
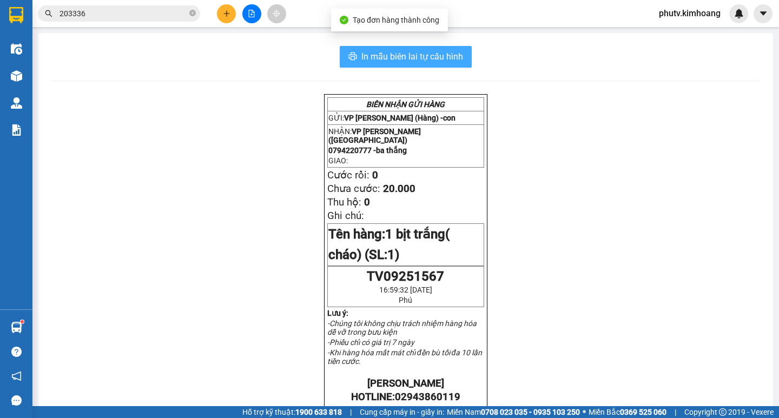
click at [367, 63] on span "In mẫu biên lai tự cấu hình" at bounding box center [412, 57] width 102 height 14
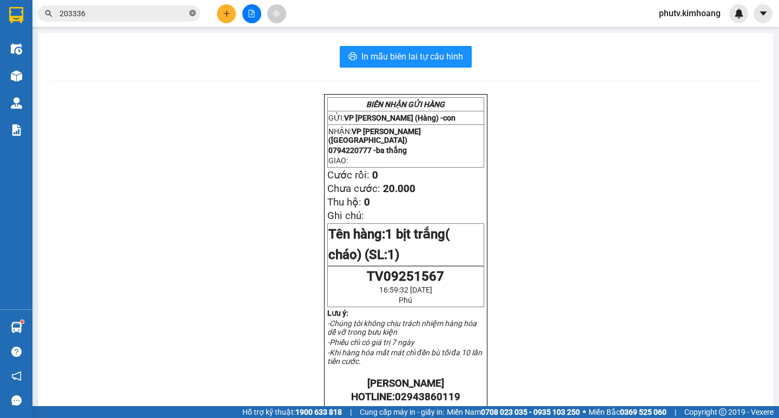
click at [192, 14] on icon "close-circle" at bounding box center [192, 13] width 6 height 6
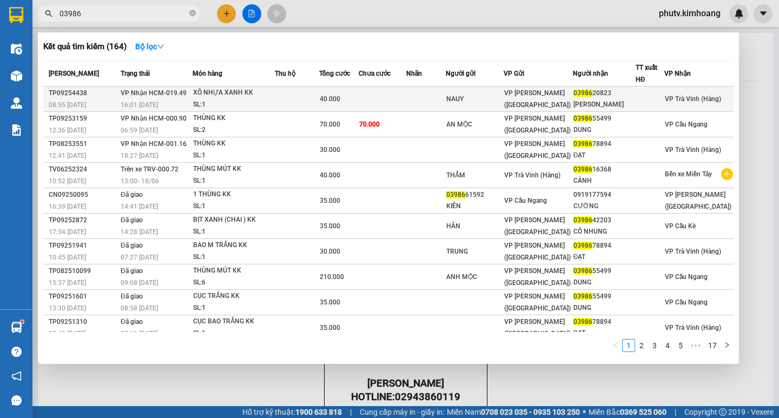
click at [216, 97] on div "XÔ NHỰA XANH KK" at bounding box center [233, 93] width 81 height 12
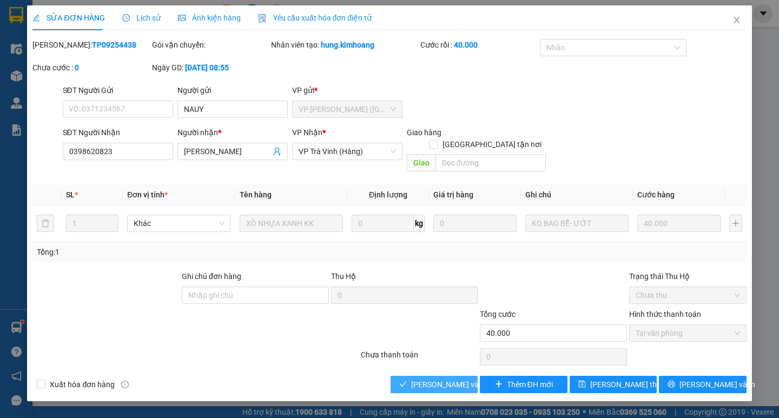
click at [446, 379] on span "Lưu và Giao hàng" at bounding box center [463, 385] width 104 height 12
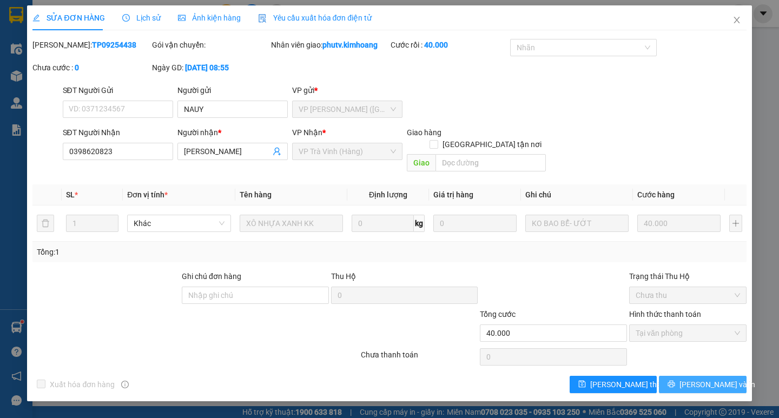
click at [694, 379] on span "Lưu và In" at bounding box center [718, 385] width 76 height 12
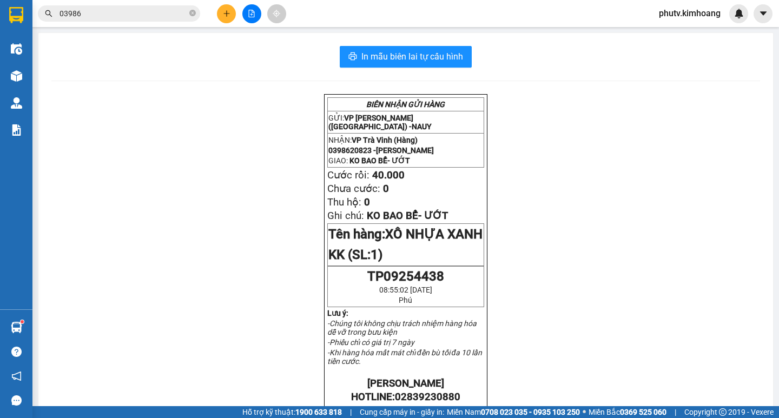
click at [140, 14] on input "03986" at bounding box center [124, 14] width 128 height 12
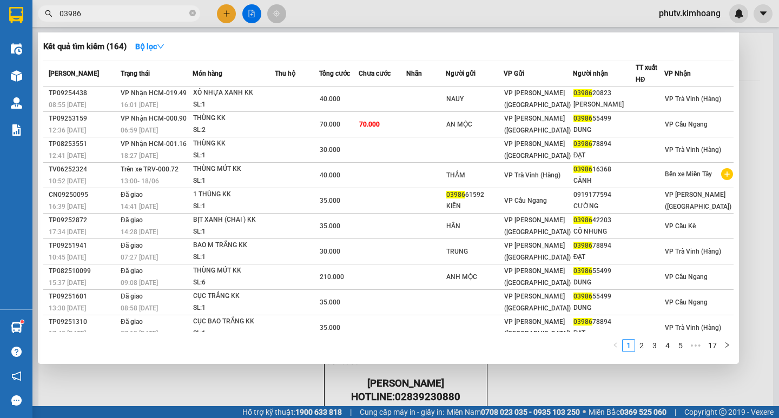
drag, startPoint x: 140, startPoint y: 14, endPoint x: 235, endPoint y: 52, distance: 103.2
click at [139, 14] on input "03986" at bounding box center [124, 14] width 128 height 12
click at [226, 12] on div at bounding box center [389, 209] width 779 height 418
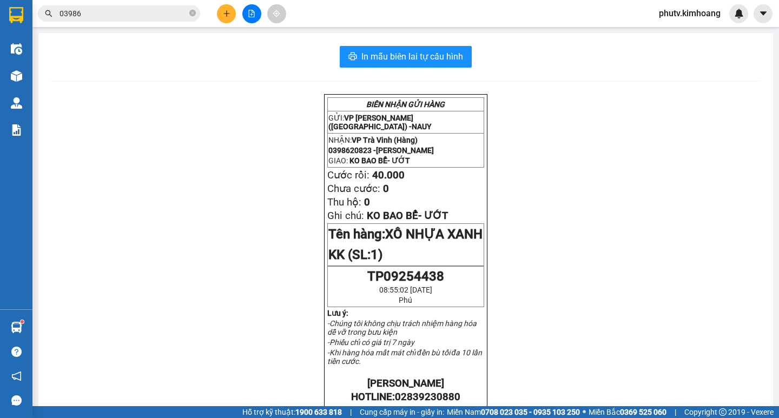
click at [221, 16] on button at bounding box center [226, 13] width 19 height 19
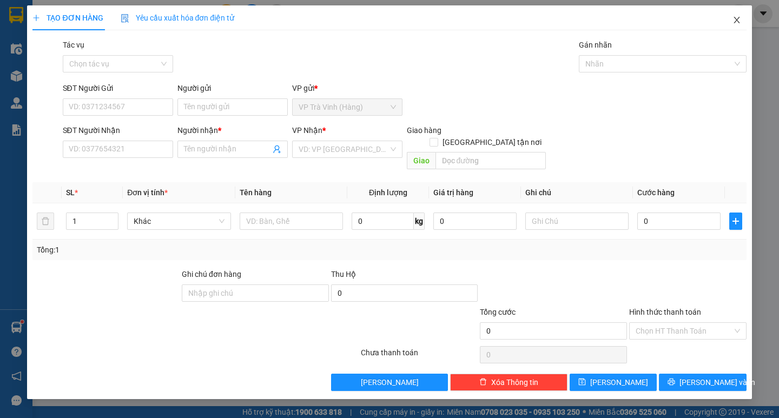
click at [731, 22] on span "Close" at bounding box center [737, 20] width 30 height 30
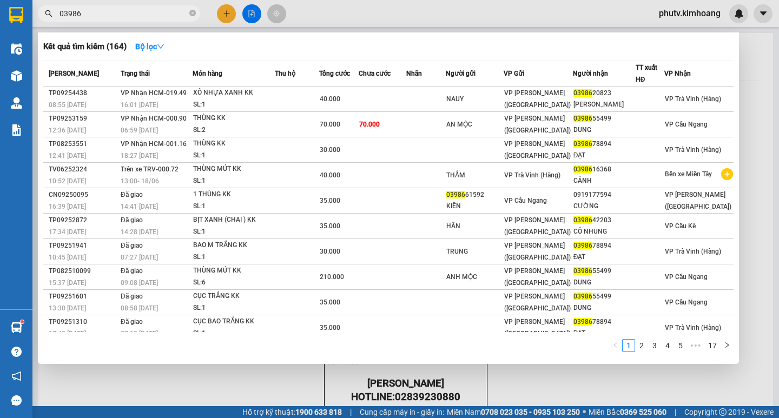
click at [107, 11] on input "03986" at bounding box center [124, 14] width 128 height 12
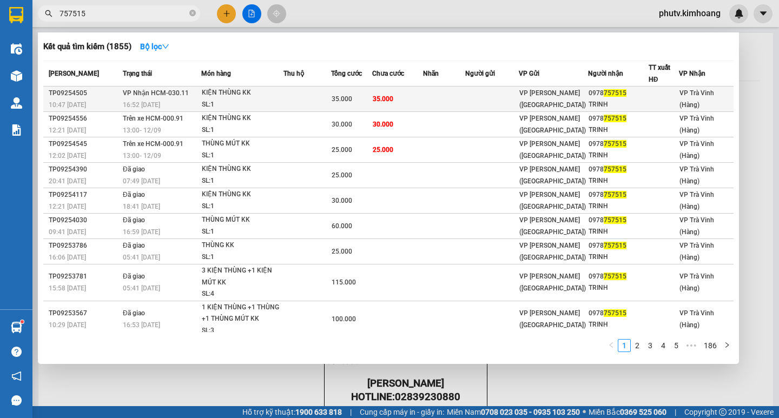
click at [307, 95] on td at bounding box center [307, 99] width 48 height 25
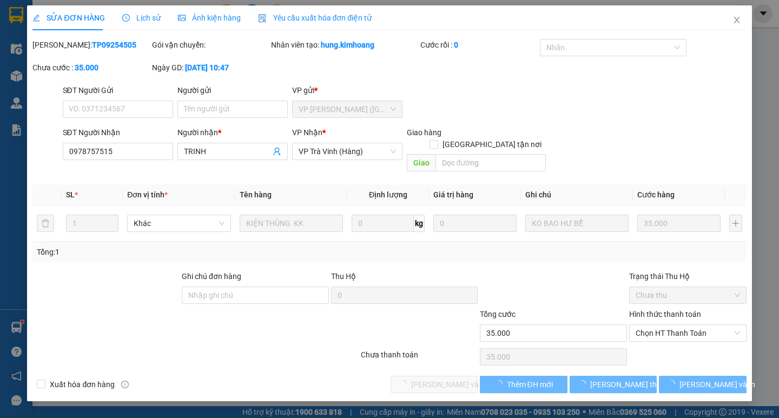
click at [678, 308] on div "Hình thức thanh toán" at bounding box center [687, 316] width 117 height 16
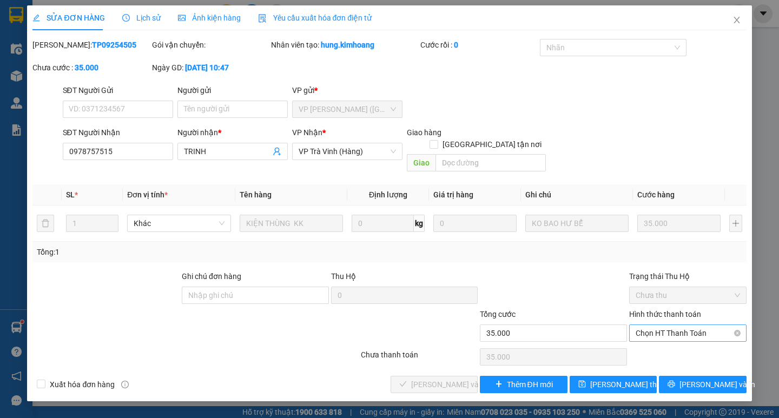
drag, startPoint x: 676, startPoint y: 316, endPoint x: 678, endPoint y: 337, distance: 20.6
click at [676, 325] on span "Chọn HT Thanh Toán" at bounding box center [688, 333] width 104 height 16
click at [673, 337] on div "Tại văn phòng" at bounding box center [687, 342] width 117 height 17
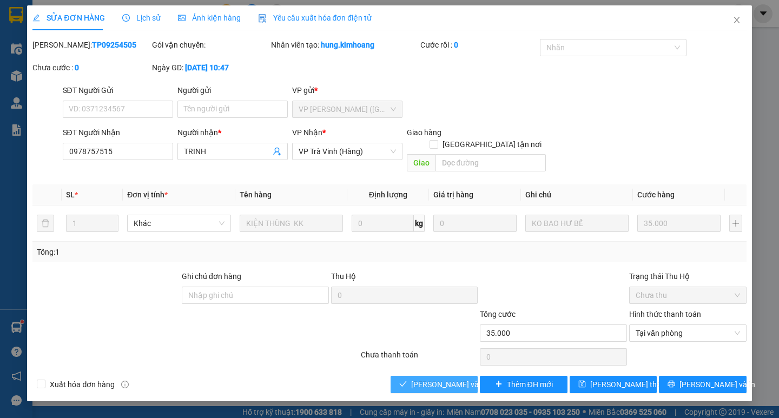
drag, startPoint x: 439, startPoint y: 369, endPoint x: 474, endPoint y: 369, distance: 35.2
click at [441, 379] on span "Lưu và Giao hàng" at bounding box center [463, 385] width 104 height 12
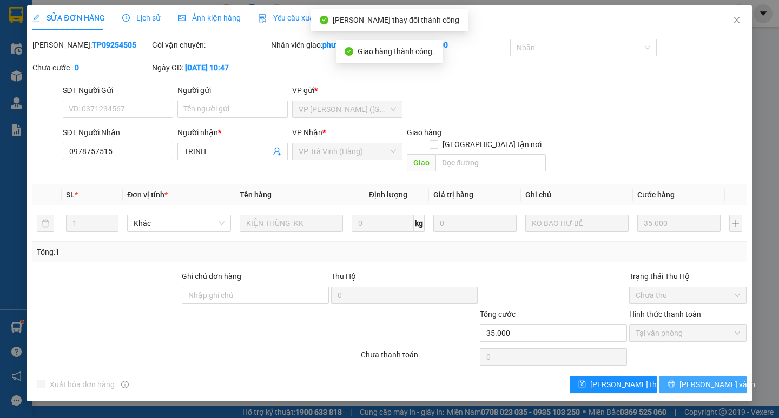
drag, startPoint x: 690, startPoint y: 370, endPoint x: 452, endPoint y: 67, distance: 385.7
click at [690, 376] on button "Lưu và In" at bounding box center [702, 384] width 87 height 17
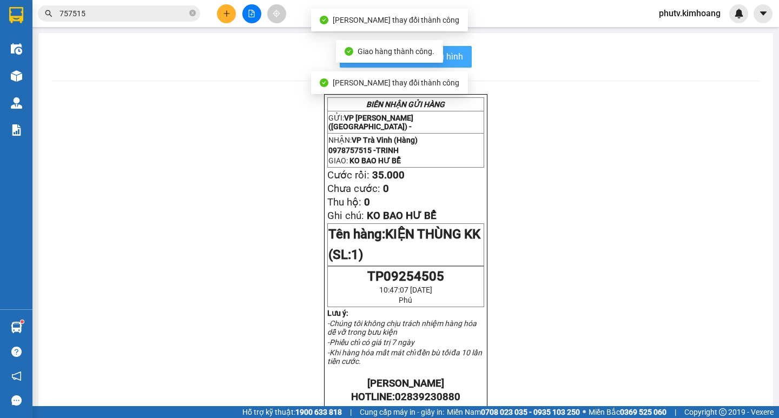
click at [463, 52] on button "In mẫu biên lai tự cấu hình" at bounding box center [406, 57] width 132 height 22
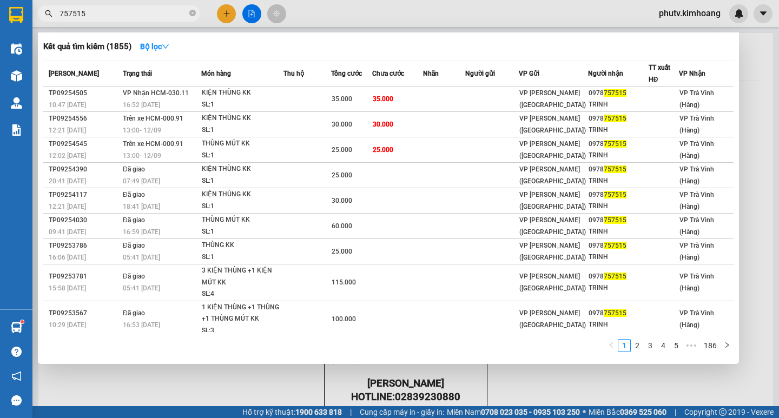
click at [115, 12] on input "757515" at bounding box center [124, 14] width 128 height 12
click at [193, 15] on icon "close-circle" at bounding box center [192, 13] width 6 height 6
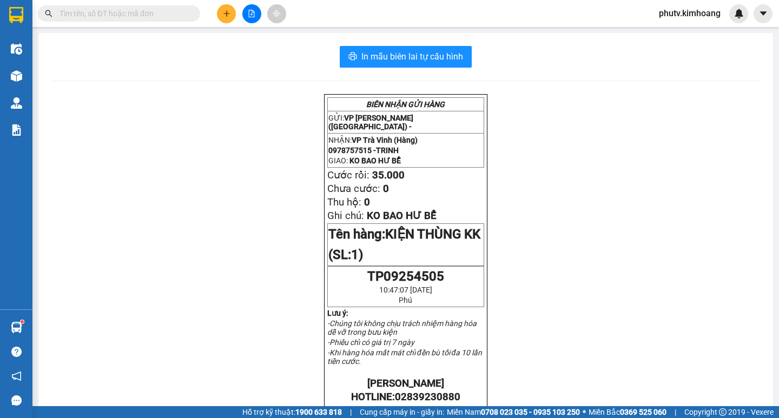
click at [247, 13] on button at bounding box center [251, 13] width 19 height 19
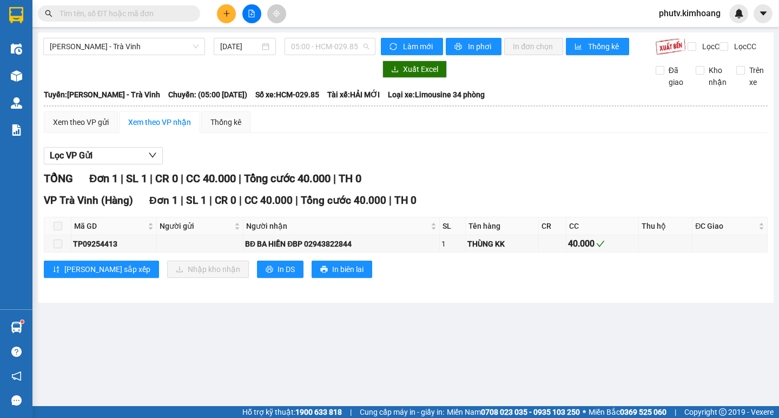
drag, startPoint x: 304, startPoint y: 48, endPoint x: 296, endPoint y: 73, distance: 26.5
click at [304, 50] on span "05:00 - HCM-029.85" at bounding box center [330, 46] width 78 height 16
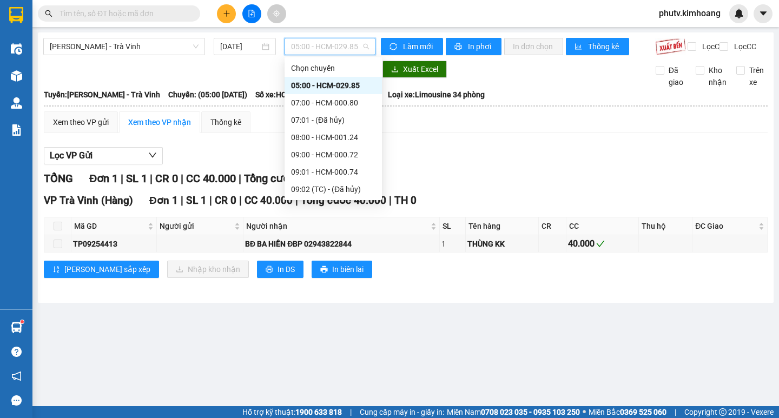
click at [312, 218] on div "11:00 - HCM-019.49" at bounding box center [333, 224] width 84 height 12
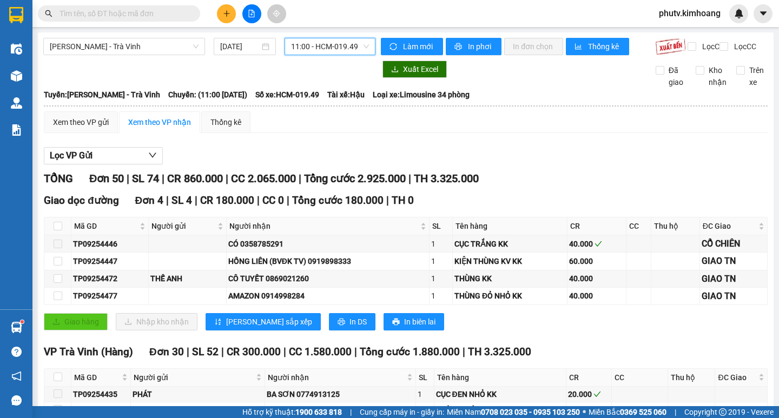
drag, startPoint x: 311, startPoint y: 45, endPoint x: 308, endPoint y: 56, distance: 11.2
click at [312, 45] on span "11:00 - HCM-019.49" at bounding box center [330, 46] width 78 height 16
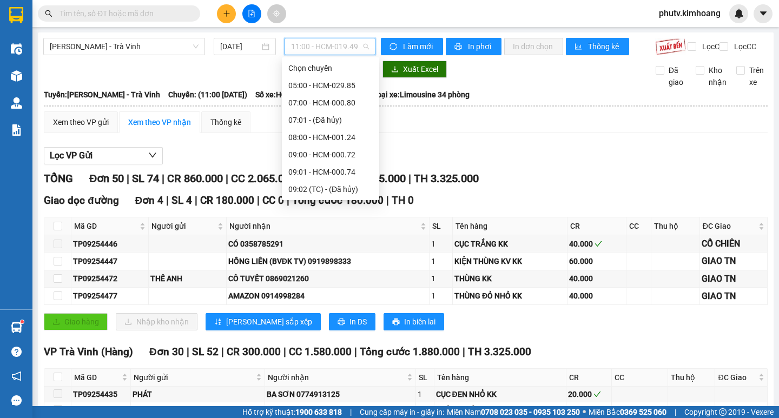
click at [313, 253] on div "12:00 - HCM-030.11" at bounding box center [330, 259] width 84 height 12
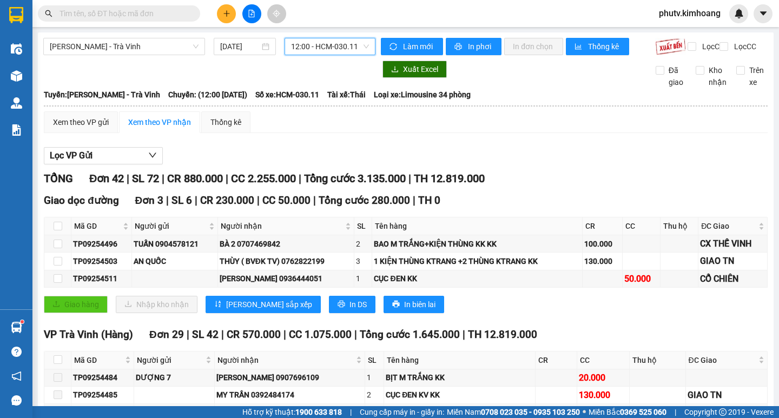
click at [308, 43] on span "12:00 - HCM-030.11" at bounding box center [330, 46] width 78 height 16
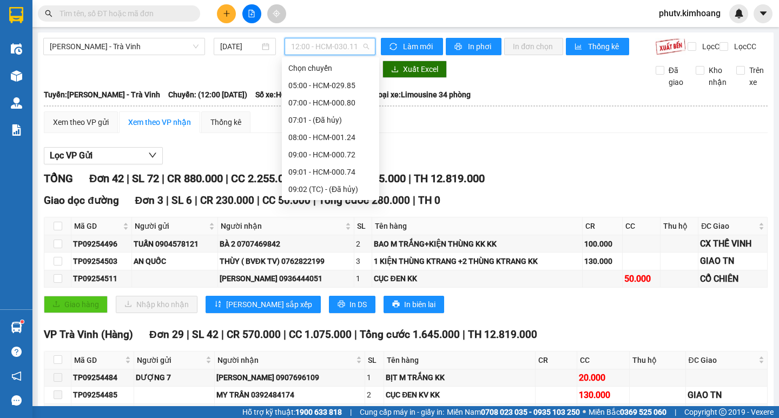
click at [306, 218] on div "11:00 - HCM-019.49" at bounding box center [330, 224] width 84 height 12
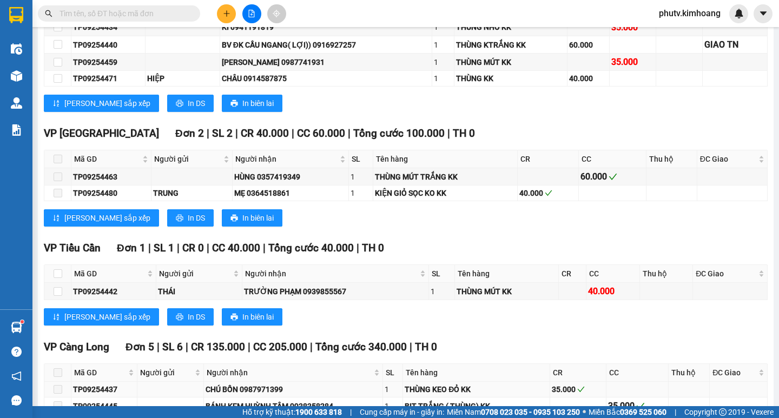
drag, startPoint x: 451, startPoint y: 402, endPoint x: 451, endPoint y: 397, distance: 5.4
click at [451, 395] on div "THÙNG KEO ĐỎ KK" at bounding box center [476, 390] width 143 height 12
click at [434, 395] on div "THÙNG KEO ĐỎ KK" at bounding box center [476, 390] width 143 height 12
drag, startPoint x: 434, startPoint y: 397, endPoint x: 375, endPoint y: 417, distance: 61.8
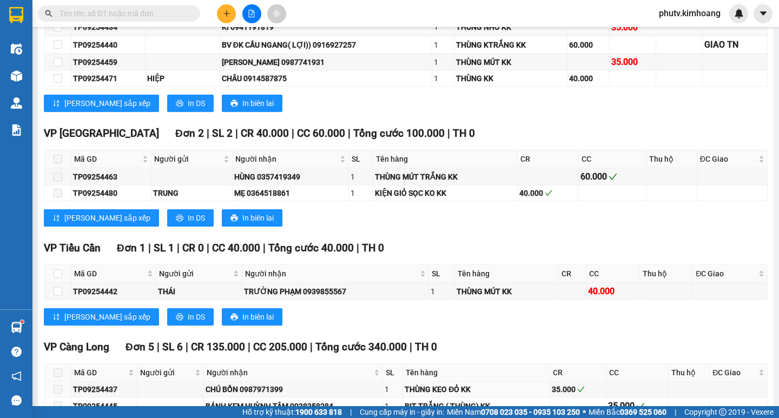
click at [422, 398] on td "THÙNG KEO ĐỎ KK" at bounding box center [476, 390] width 147 height 16
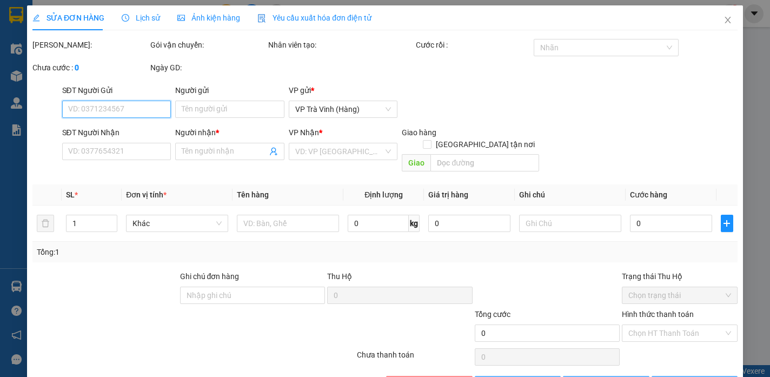
type input "0978960982"
type input "MỸ HÒA"
type input "30.000"
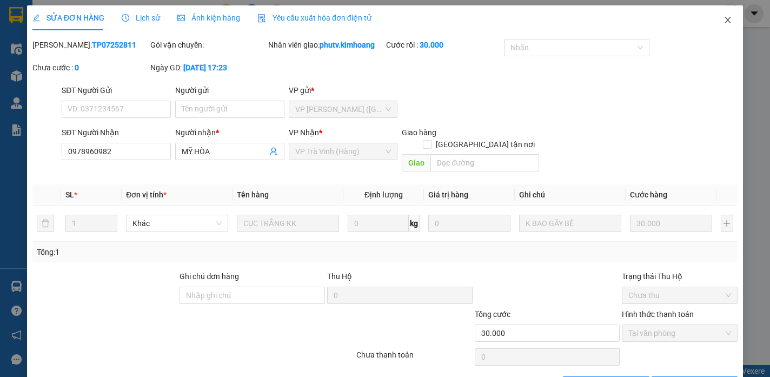
click at [725, 23] on span "Close" at bounding box center [728, 20] width 30 height 30
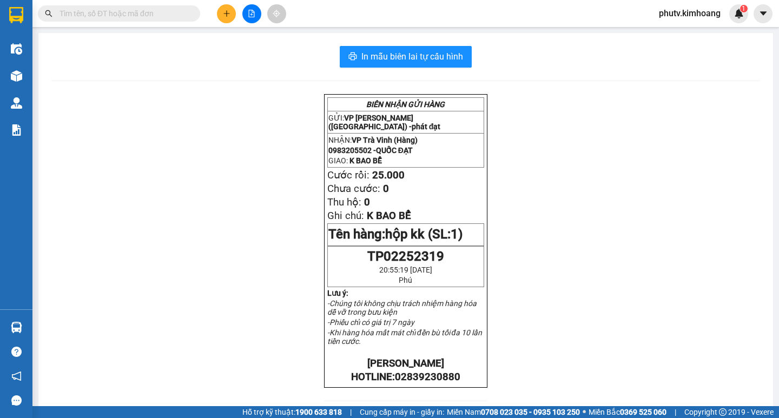
click at [107, 15] on input "text" at bounding box center [124, 14] width 128 height 12
click at [229, 15] on icon "plus" at bounding box center [227, 14] width 8 height 8
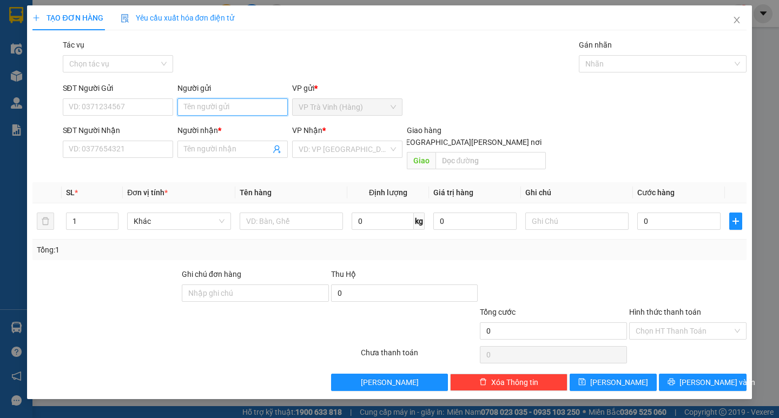
click at [202, 115] on input "Người gửi" at bounding box center [232, 106] width 110 height 17
type input "hòa"
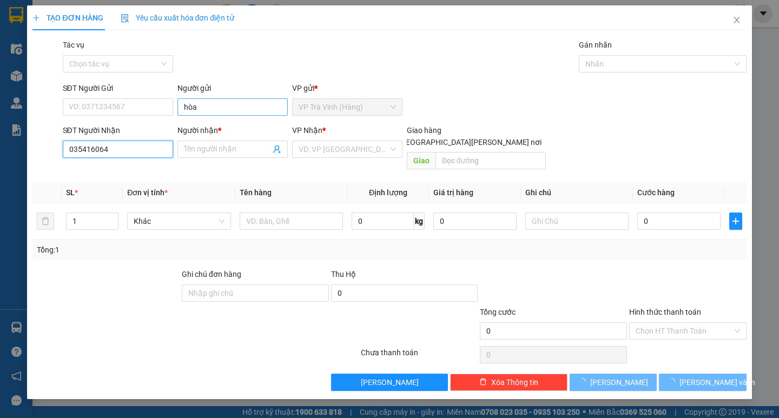
type input "0354160640"
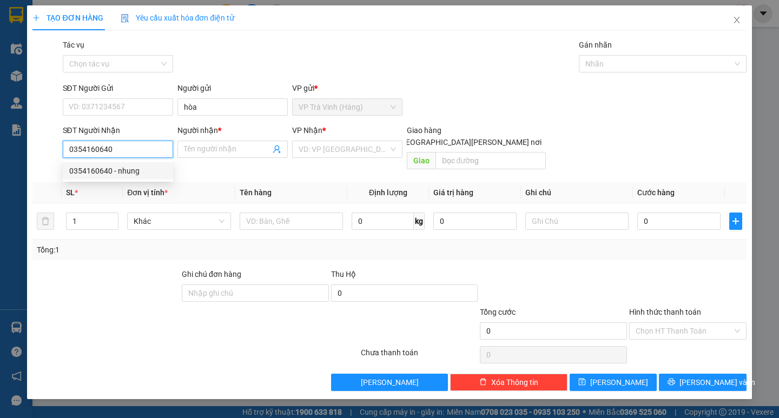
click at [109, 173] on div "0354160640 - nhung" at bounding box center [117, 171] width 97 height 12
type input "nhung"
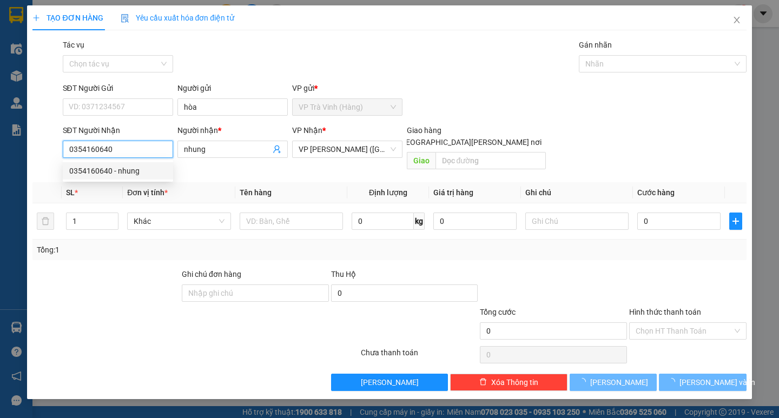
type input "40.000"
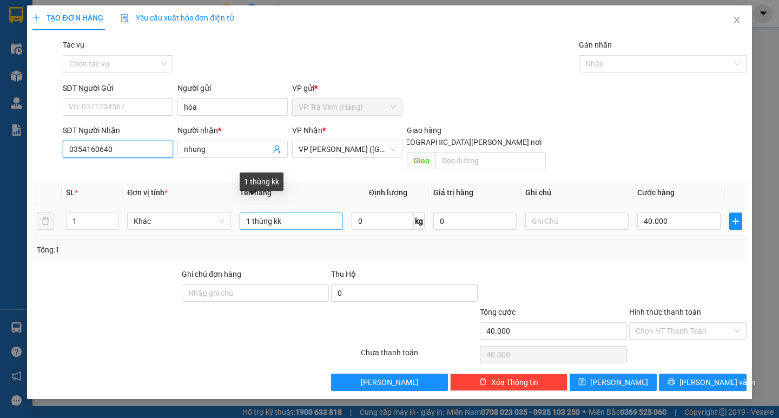
type input "0354160640"
click at [307, 213] on input "1 thùng kk" at bounding box center [291, 221] width 103 height 17
click at [310, 213] on input "1 thùng kk" at bounding box center [291, 221] width 103 height 17
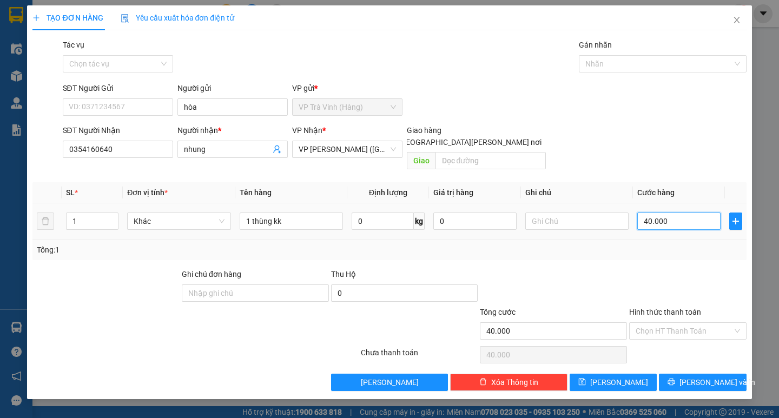
click at [670, 213] on input "40.000" at bounding box center [678, 221] width 83 height 17
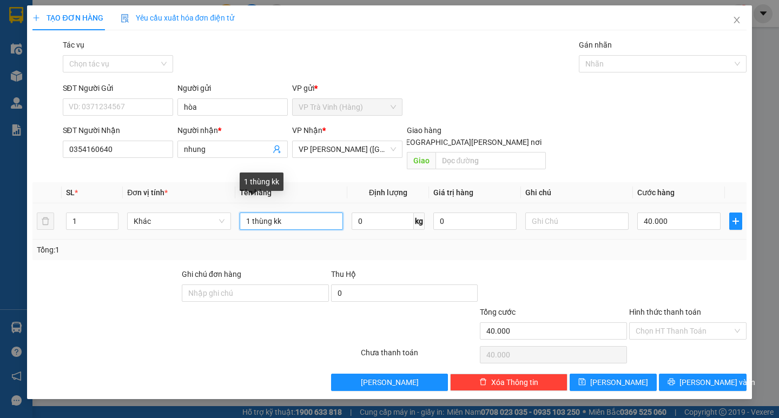
click at [301, 213] on input "1 thùng kk" at bounding box center [291, 221] width 103 height 17
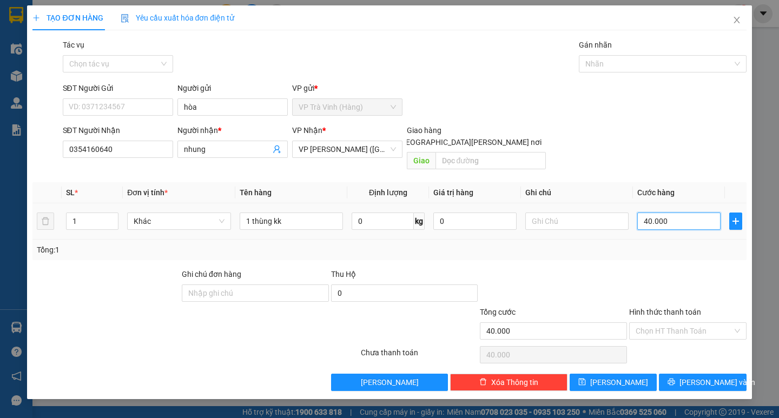
click at [685, 213] on input "40.000" at bounding box center [678, 221] width 83 height 17
click at [581, 249] on div "Transit Pickup Surcharge Ids Transit Deliver Surcharge Ids Transit Deliver Surc…" at bounding box center [389, 215] width 714 height 352
click at [639, 106] on div "SĐT Người Gửi VD: 0371234567 Người gửi hòa VP gửi * VP Trà Vinh (Hàng)" at bounding box center [405, 101] width 688 height 38
click at [641, 130] on div "SĐT Người Nhận 0354160640 Người nhận * nhung VP Nhận * VP Trần Phú (Hàng) Giao …" at bounding box center [405, 149] width 688 height 50
click at [669, 124] on form "SĐT Người Gửi VD: 0371234567 Người gửi hòa VP gửi * VP Trà Vinh (Hàng) SĐT Ngườ…" at bounding box center [389, 128] width 714 height 92
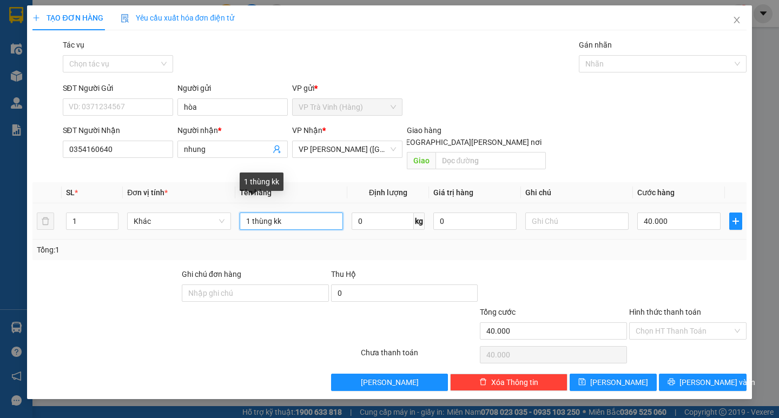
click at [299, 213] on input "1 thùng kk" at bounding box center [291, 221] width 103 height 17
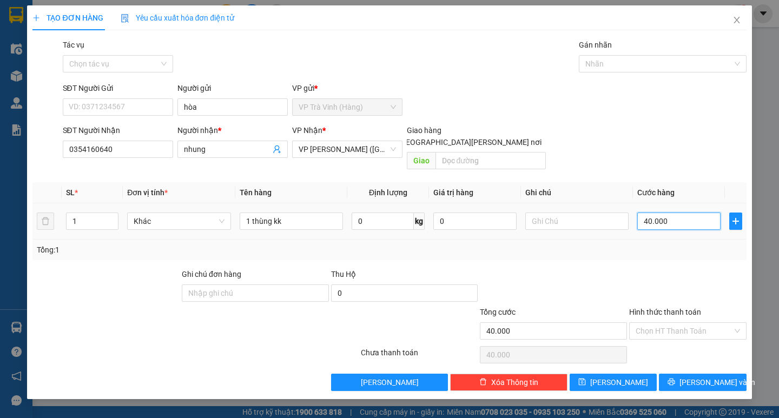
click at [681, 215] on input "40.000" at bounding box center [678, 221] width 83 height 17
type input "3"
type input "35"
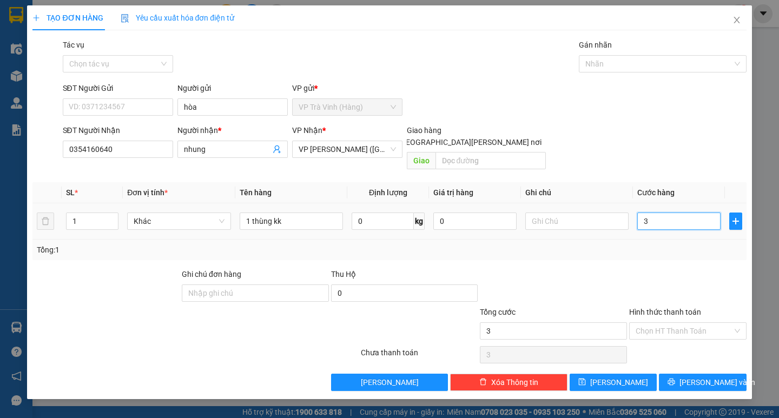
type input "35"
type input "35.000"
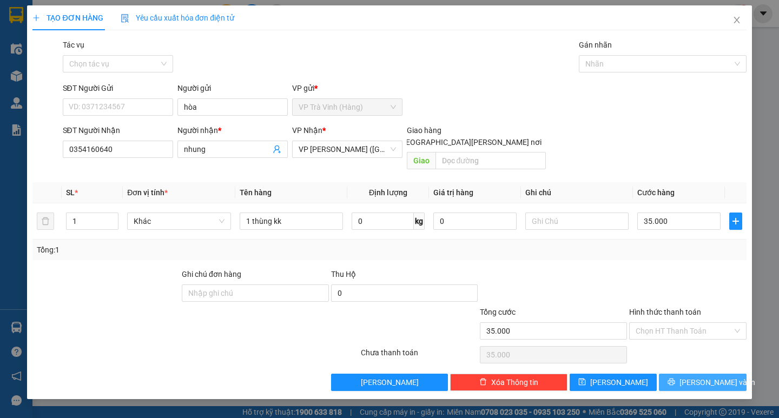
click at [721, 377] on span "Lưu và In" at bounding box center [718, 383] width 76 height 12
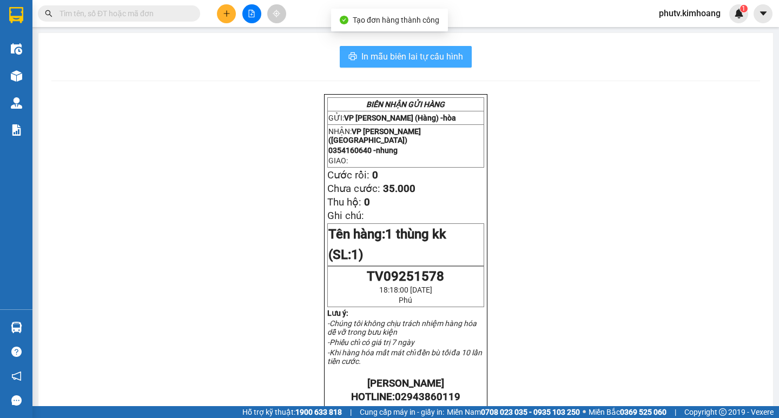
click at [418, 61] on span "In mẫu biên lai tự cấu hình" at bounding box center [412, 57] width 102 height 14
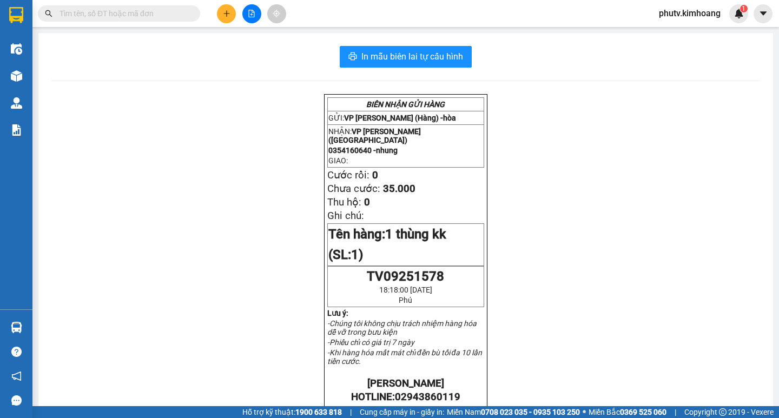
click at [118, 16] on input "text" at bounding box center [124, 14] width 128 height 12
click at [94, 16] on input "text" at bounding box center [124, 14] width 128 height 12
click at [79, 14] on input "text" at bounding box center [124, 14] width 128 height 12
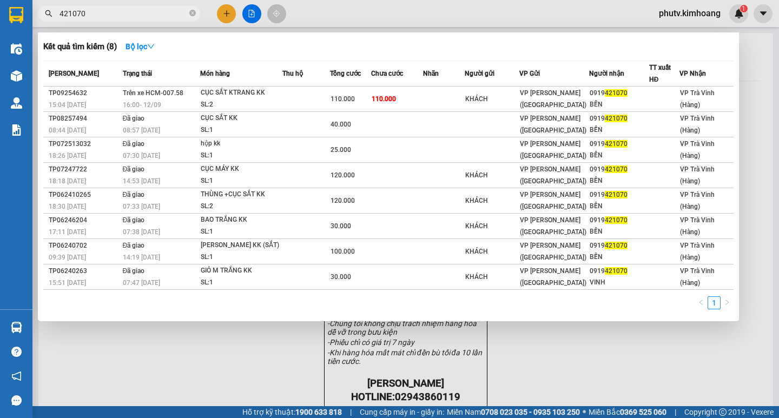
type input "421070"
click at [227, 14] on div at bounding box center [389, 209] width 779 height 418
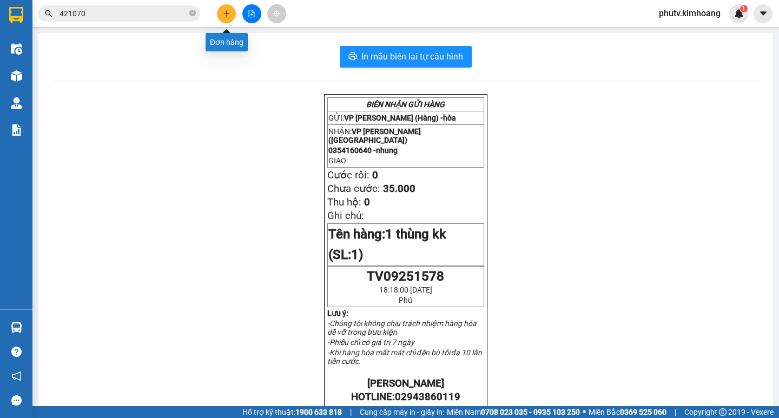
click at [231, 17] on button at bounding box center [226, 13] width 19 height 19
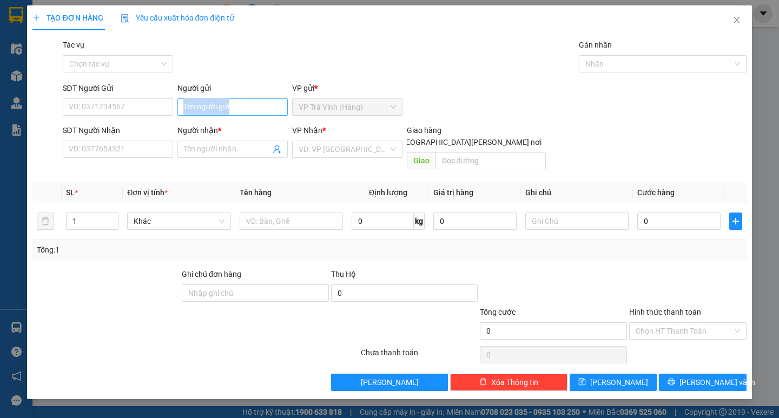
click at [199, 115] on div "Người gửi Tên người gửi" at bounding box center [232, 101] width 110 height 38
click at [199, 111] on input "Người gửi" at bounding box center [232, 106] width 110 height 17
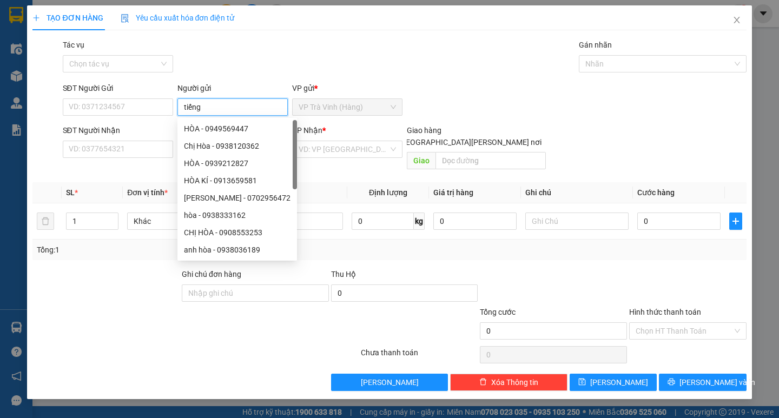
type input "tiếng"
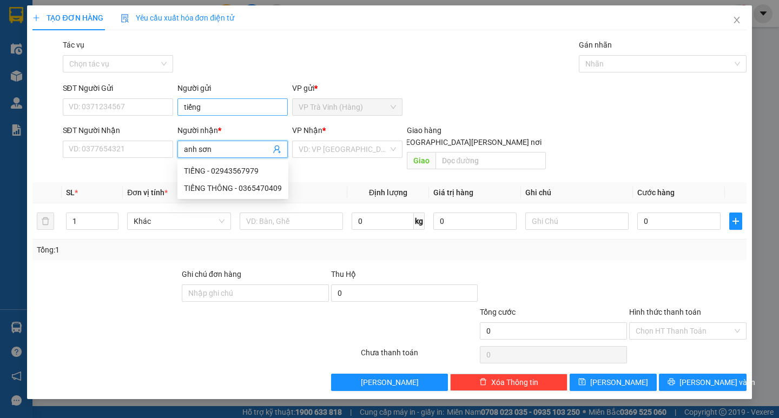
type input "anh sơn"
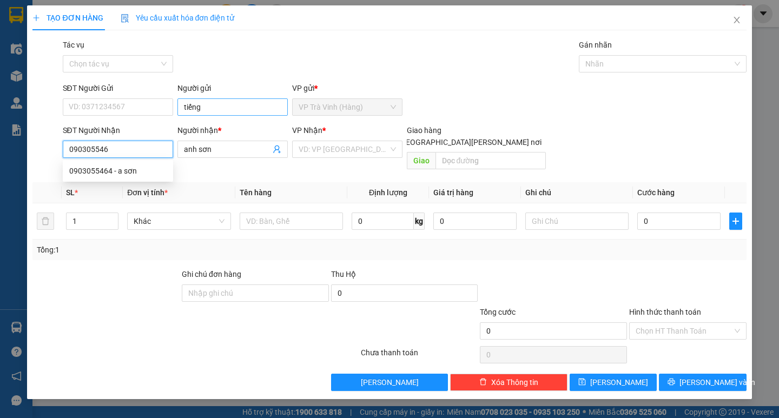
type input "0903055464"
click at [126, 173] on div "0903055464 - a sơn" at bounding box center [117, 171] width 97 height 12
type input "a sơn"
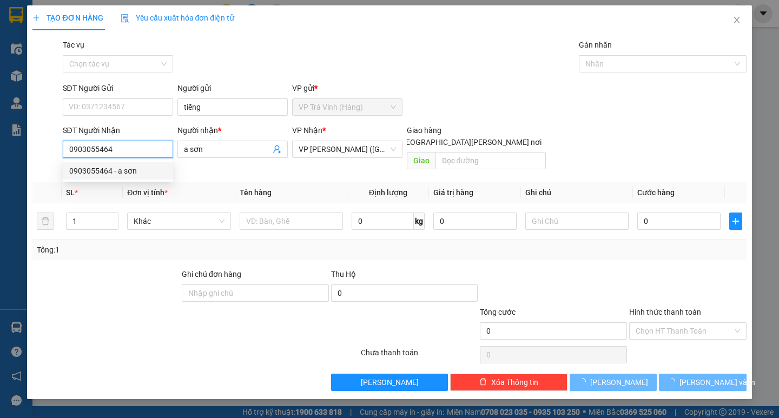
type input "20.000"
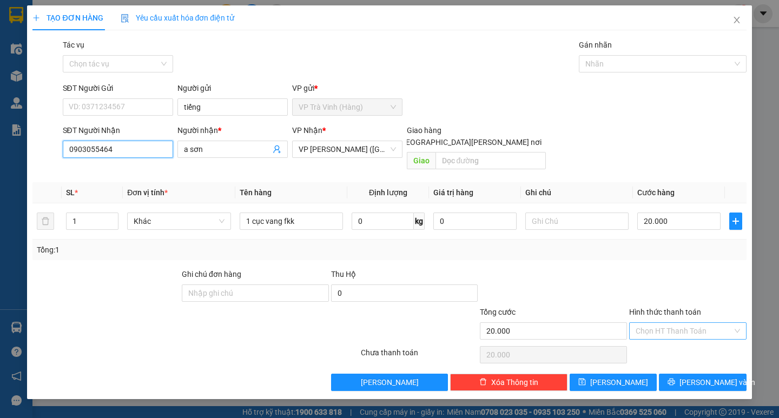
type input "0903055464"
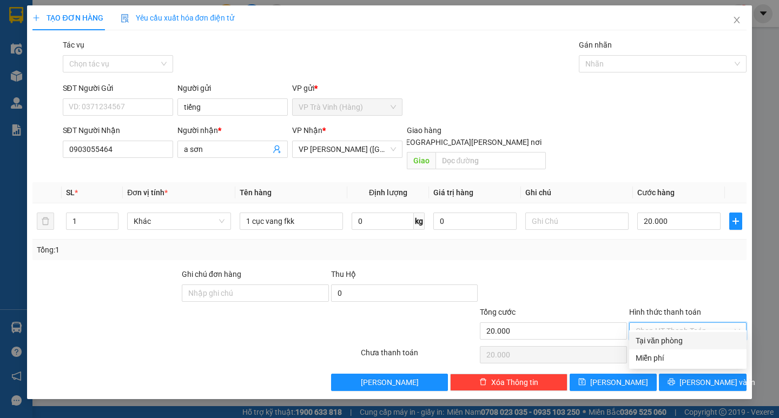
click at [674, 326] on input "Hình thức thanh toán" at bounding box center [684, 331] width 97 height 16
click at [672, 342] on div "Tại văn phòng" at bounding box center [688, 341] width 104 height 12
type input "0"
click at [678, 374] on button "Lưu và In" at bounding box center [702, 382] width 87 height 17
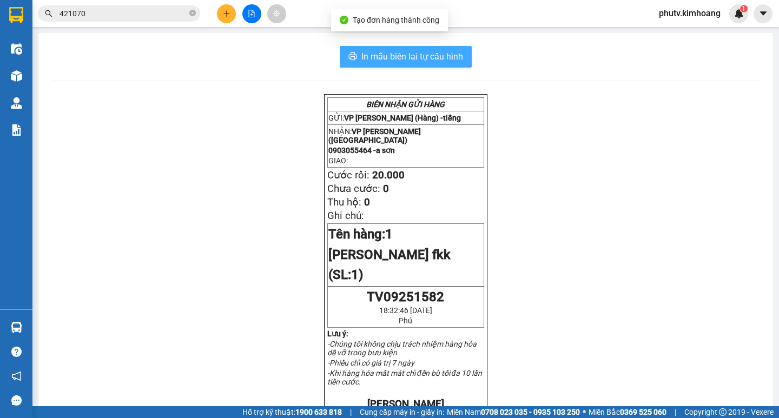
click at [400, 52] on span "In mẫu biên lai tự cấu hình" at bounding box center [412, 57] width 102 height 14
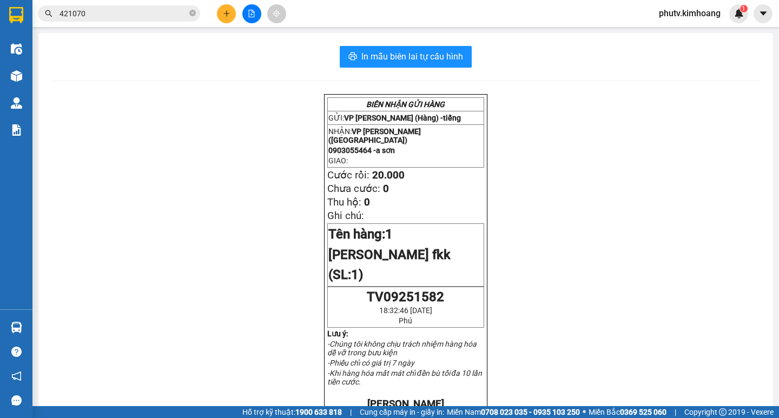
drag, startPoint x: 98, startPoint y: 15, endPoint x: 0, endPoint y: 27, distance: 99.1
click at [0, 27] on section "Kết quả tìm kiếm ( 8 ) Bộ lọc Mã ĐH Trạng thái Món hàng Thu hộ Tổng cước Chưa c…" at bounding box center [389, 209] width 779 height 418
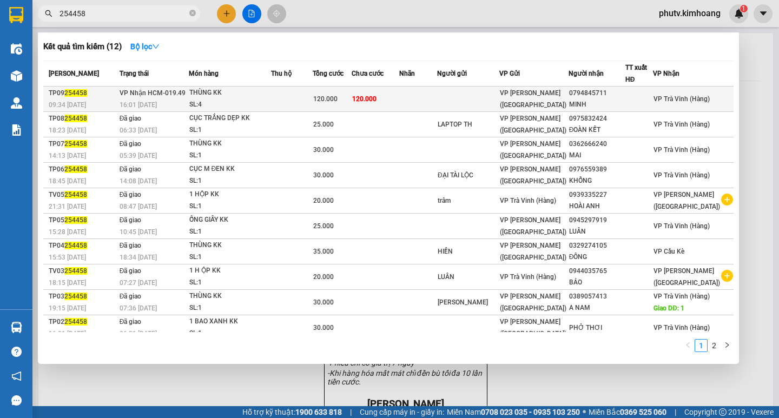
type input "254458"
click at [372, 98] on span "120.000" at bounding box center [364, 99] width 24 height 8
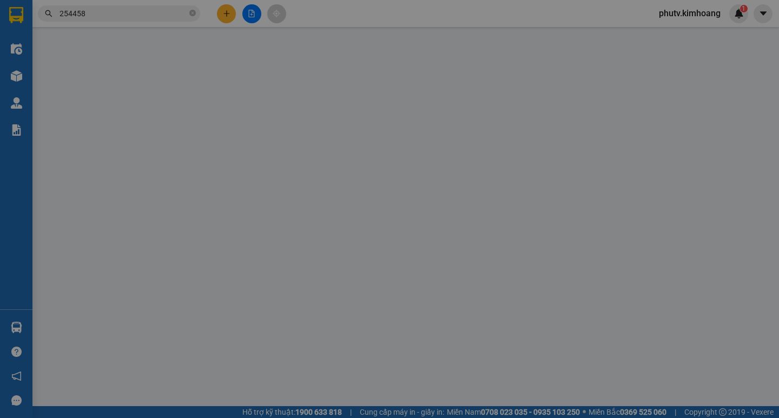
type input "0794845711"
type input "MINH"
type input "120.000"
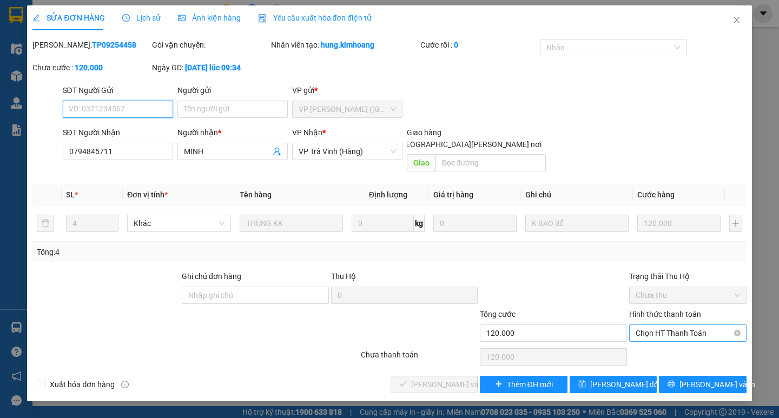
click at [664, 325] on span "Chọn HT Thanh Toán" at bounding box center [688, 333] width 104 height 16
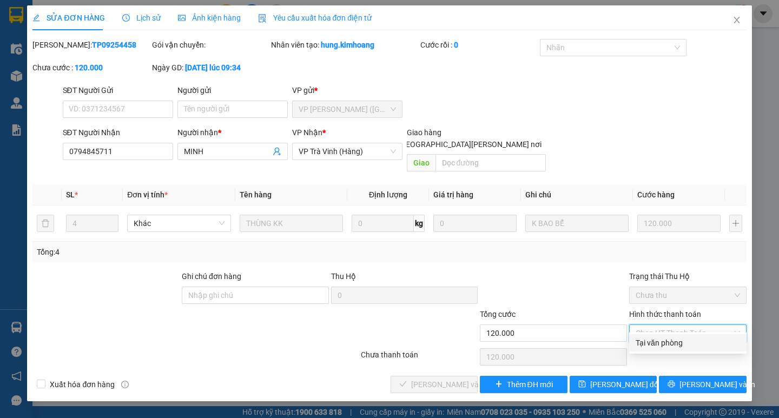
click at [638, 342] on div "Tại văn phòng" at bounding box center [688, 343] width 104 height 12
type input "0"
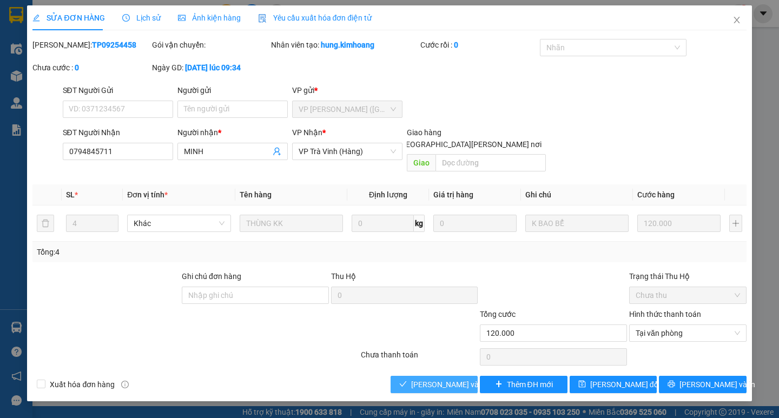
click at [436, 379] on span "Lưu và Giao hàng" at bounding box center [484, 385] width 146 height 12
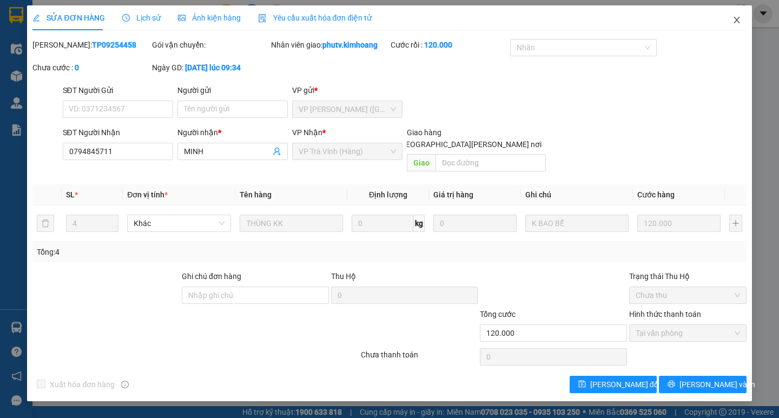
click at [738, 17] on icon "close" at bounding box center [737, 20] width 9 height 9
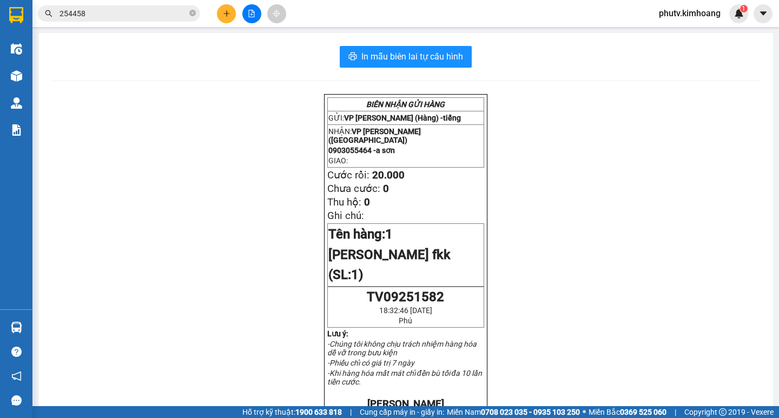
drag, startPoint x: 96, startPoint y: 13, endPoint x: 0, endPoint y: 30, distance: 97.3
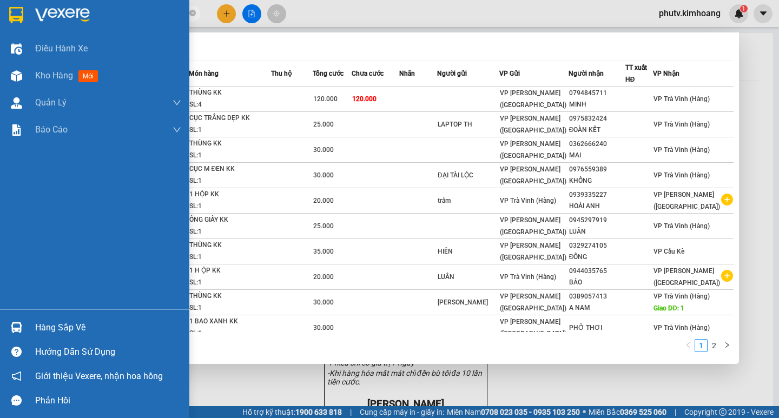
click at [0, 30] on section "Kết quả tìm kiếm ( 12 ) Bộ lọc Mã ĐH Trạng thái Món hàng Thu hộ Tổng cước Chưa …" at bounding box center [389, 209] width 779 height 418
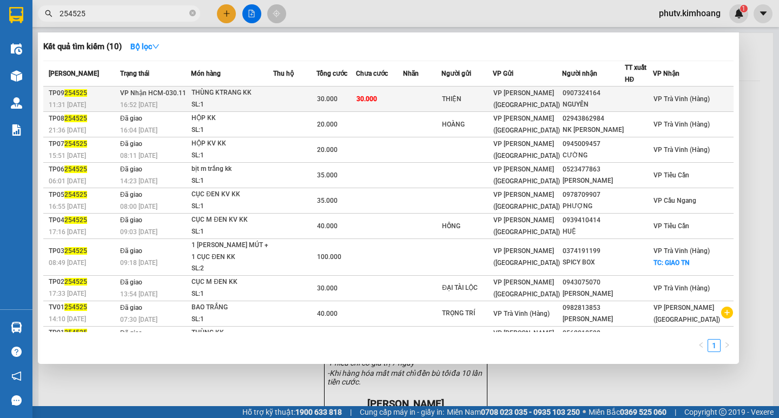
type input "254525"
click at [261, 97] on div "THÙNG KTRANG KK" at bounding box center [232, 93] width 81 height 12
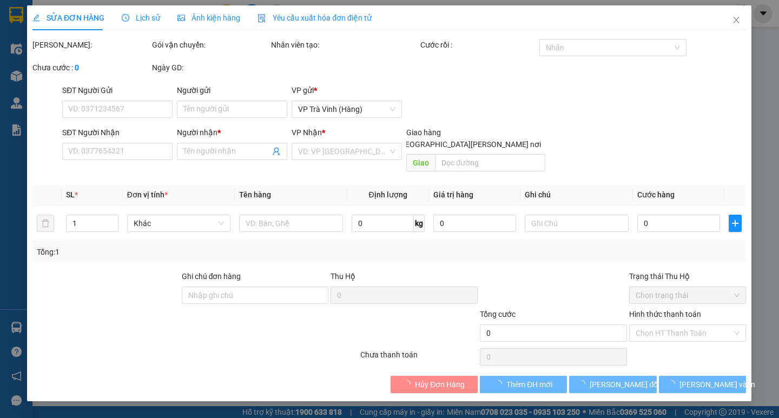
type input "THIỆN"
type input "0907324164"
type input "NGUYÊN"
type input "30.000"
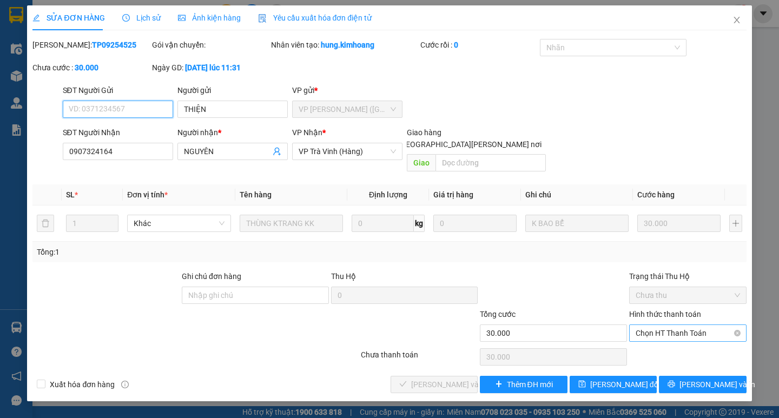
click at [696, 325] on span "Chọn HT Thanh Toán" at bounding box center [688, 333] width 104 height 16
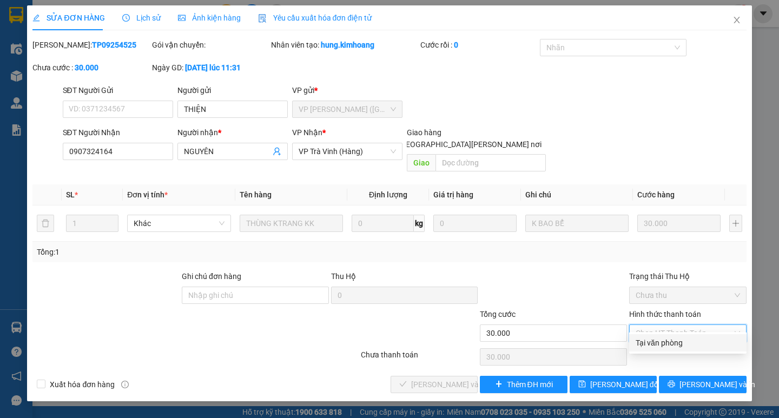
click at [665, 337] on div "Tại văn phòng" at bounding box center [687, 342] width 117 height 17
type input "0"
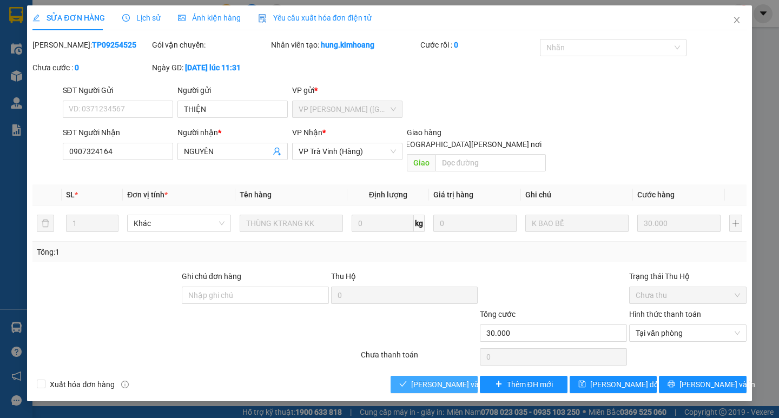
click at [439, 379] on span "Lưu và Giao hàng" at bounding box center [484, 385] width 146 height 12
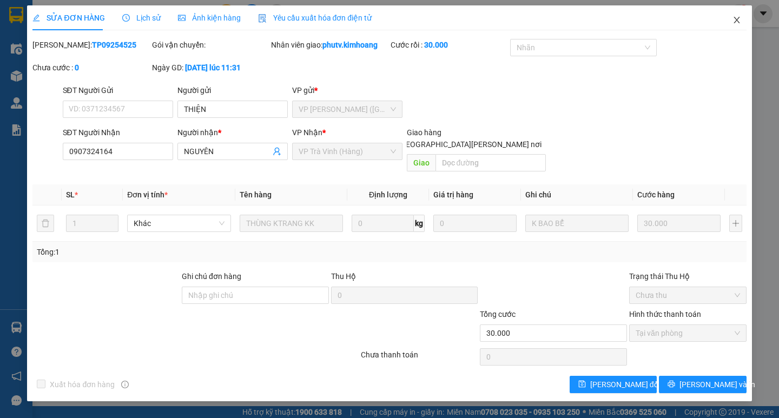
click at [731, 21] on span "Close" at bounding box center [737, 20] width 30 height 30
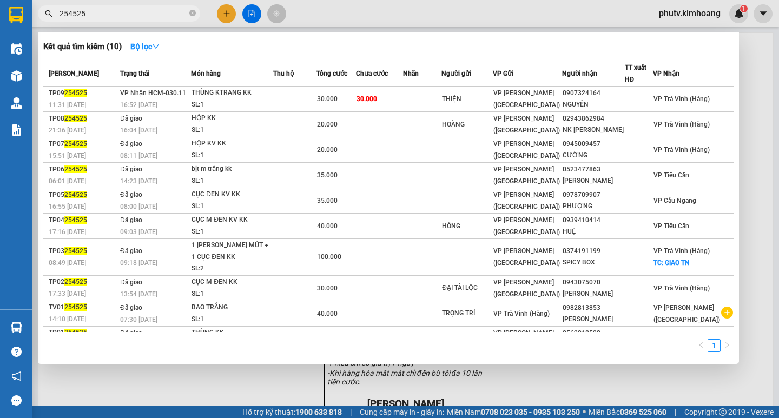
drag, startPoint x: 116, startPoint y: 17, endPoint x: 0, endPoint y: 3, distance: 116.6
click at [0, 6] on section "Kết quả tìm kiếm ( 10 ) Bộ lọc Mã ĐH Trạng thái Món hàng Thu hộ Tổng cước Chưa …" at bounding box center [389, 209] width 779 height 418
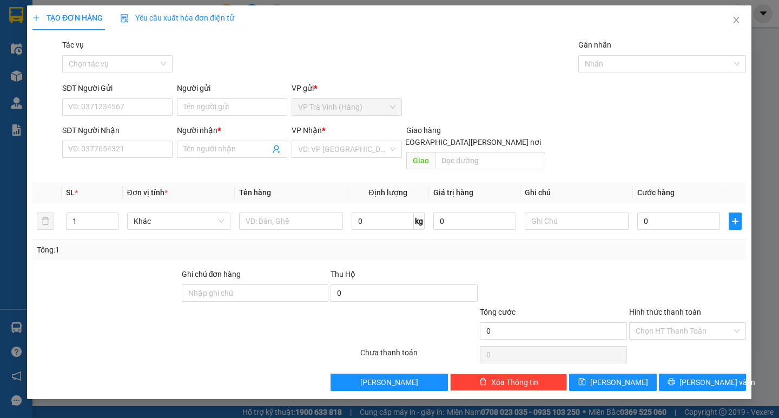
type input "191286"
click at [740, 25] on span "Close" at bounding box center [737, 20] width 30 height 30
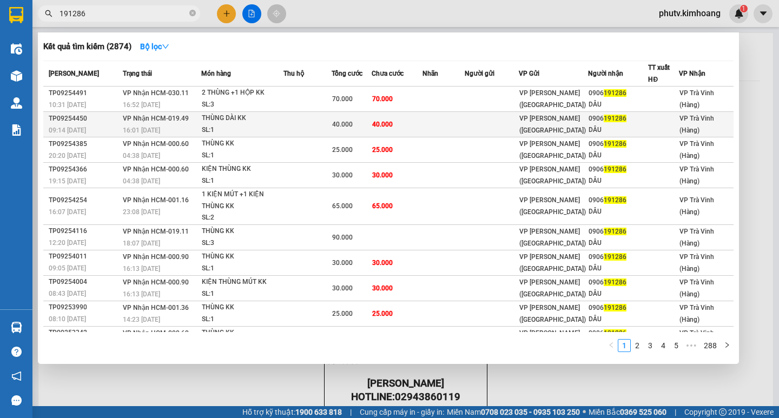
click at [181, 120] on span "VP Nhận HCM-019.49" at bounding box center [156, 119] width 66 height 8
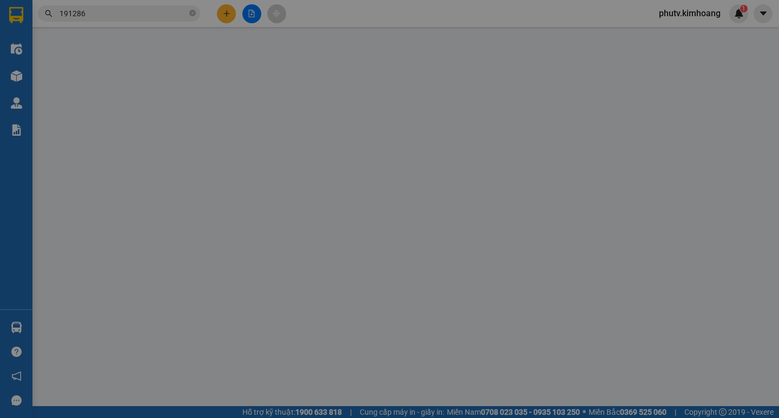
type input "0906191286"
type input "DÂU"
type input "40.000"
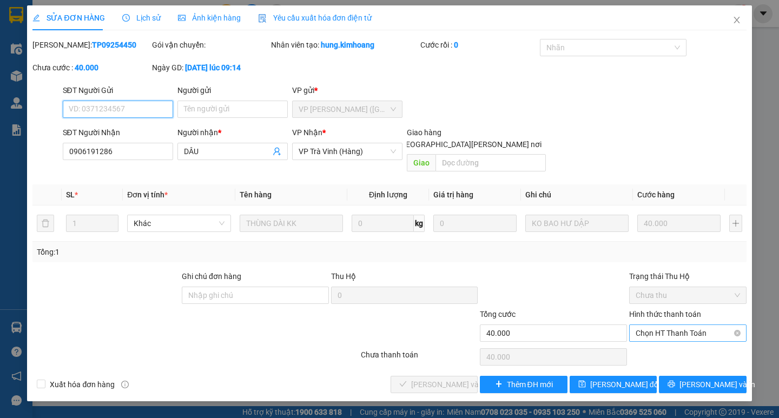
click at [673, 325] on span "Chọn HT Thanh Toán" at bounding box center [688, 333] width 104 height 16
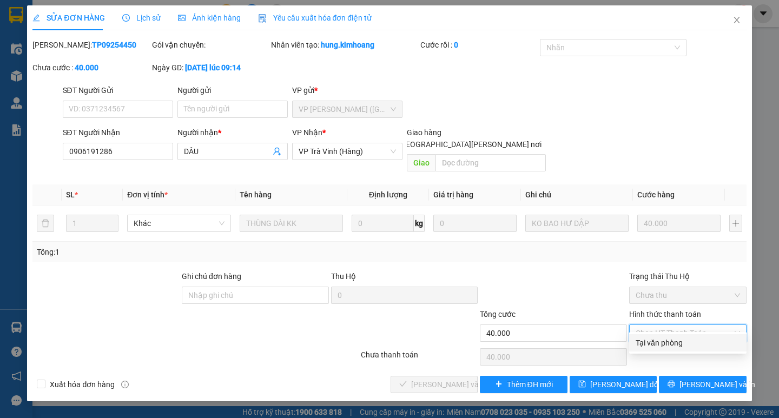
click at [672, 342] on div "Tại văn phòng" at bounding box center [688, 343] width 104 height 12
type input "0"
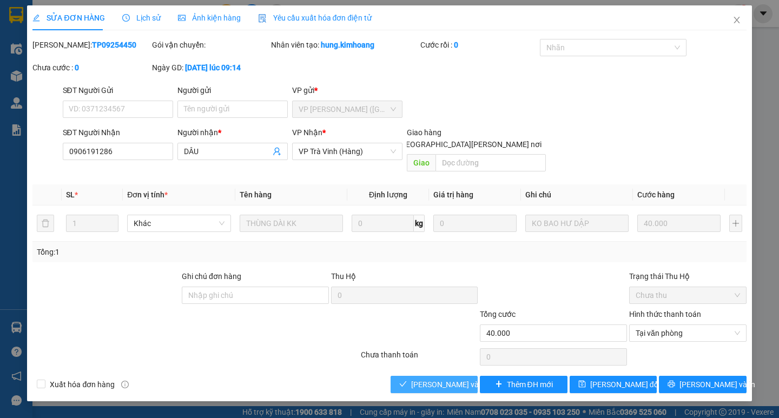
drag, startPoint x: 410, startPoint y: 370, endPoint x: 417, endPoint y: 361, distance: 10.8
click at [412, 376] on button "Lưu và Giao hàng" at bounding box center [434, 384] width 87 height 17
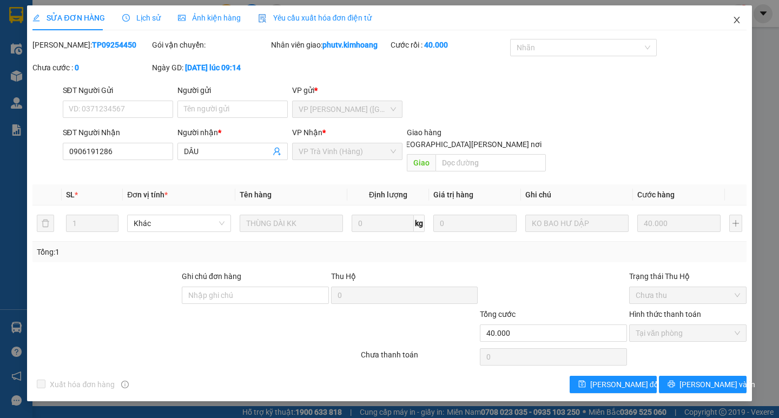
click at [739, 24] on icon "close" at bounding box center [737, 20] width 9 height 9
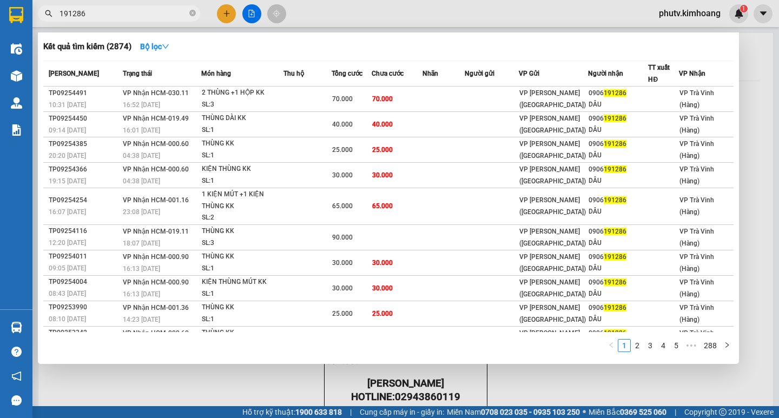
click at [101, 16] on input "191286" at bounding box center [124, 14] width 128 height 12
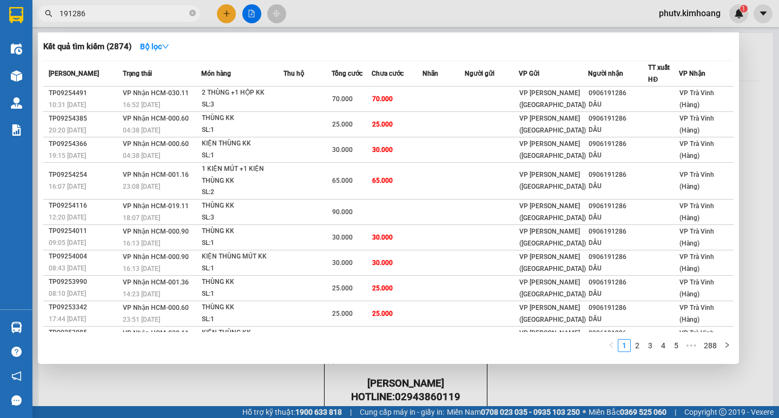
click at [107, 19] on input "191286" at bounding box center [124, 14] width 128 height 12
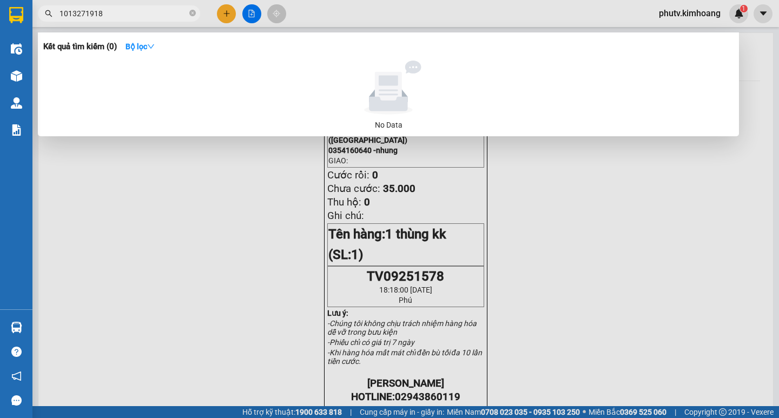
click at [105, 14] on input "1013271918" at bounding box center [124, 14] width 128 height 12
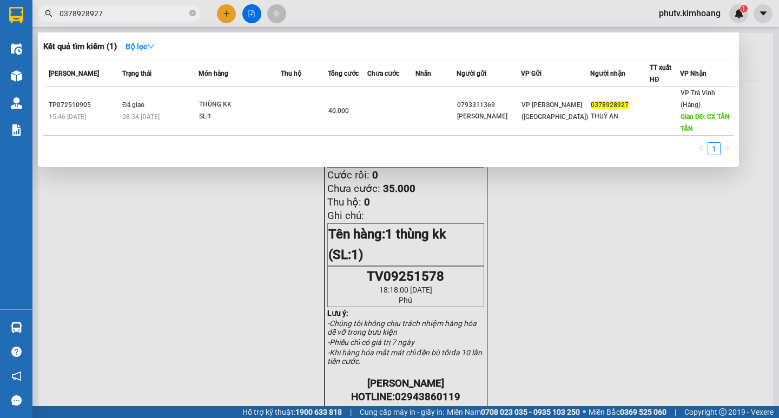
drag, startPoint x: 110, startPoint y: 14, endPoint x: 0, endPoint y: 36, distance: 112.5
click at [0, 36] on section "Kết quả tìm kiếm ( 1 ) Bộ lọc Mã ĐH Trạng thái Món hàng Thu hộ Tổng cước Chưa c…" at bounding box center [389, 209] width 779 height 418
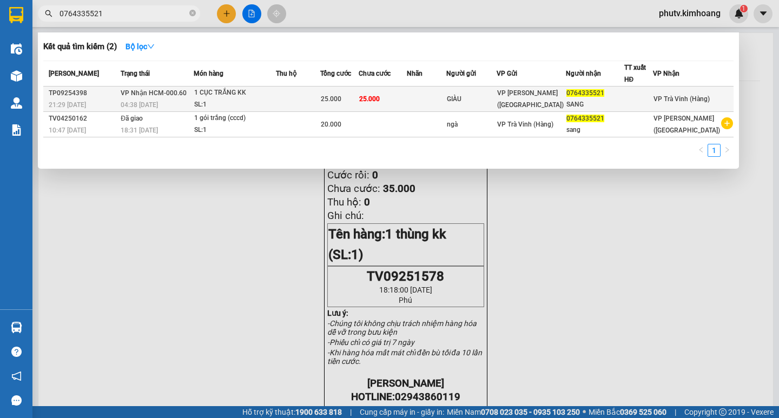
type input "0764335521"
click at [256, 100] on div "SL: 1" at bounding box center [234, 105] width 81 height 12
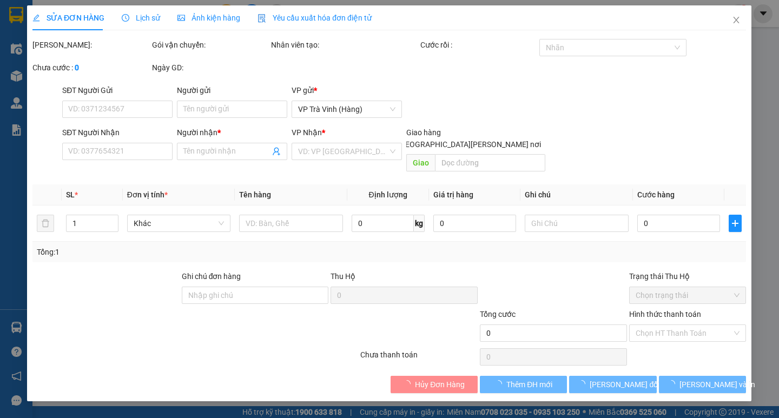
type input "GIÀU"
type input "0764335521"
type input "SANG"
type input "25.000"
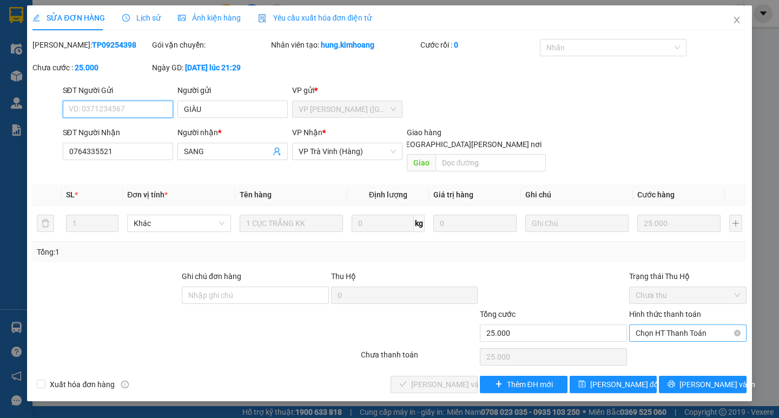
click at [697, 325] on span "Chọn HT Thanh Toán" at bounding box center [688, 333] width 104 height 16
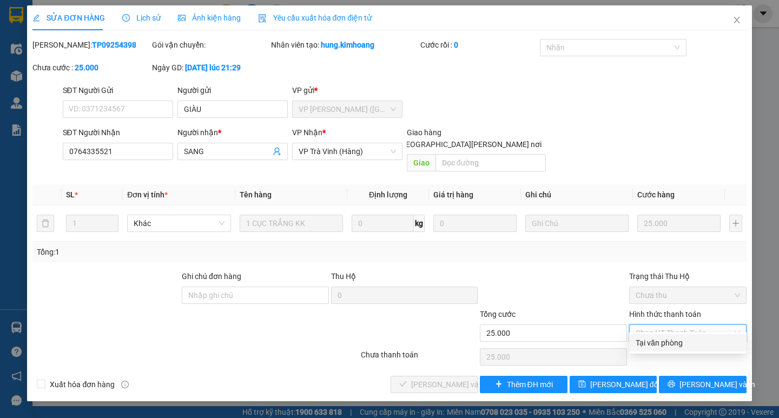
click at [661, 345] on div "Tại văn phòng" at bounding box center [688, 343] width 104 height 12
type input "0"
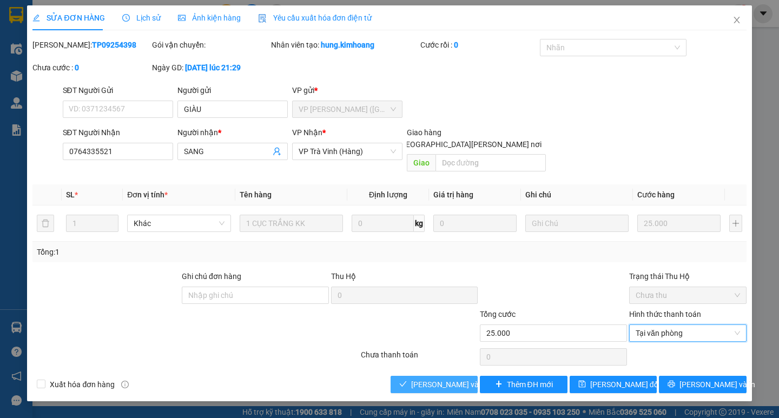
click at [440, 379] on span "Lưu và Giao hàng" at bounding box center [484, 385] width 146 height 12
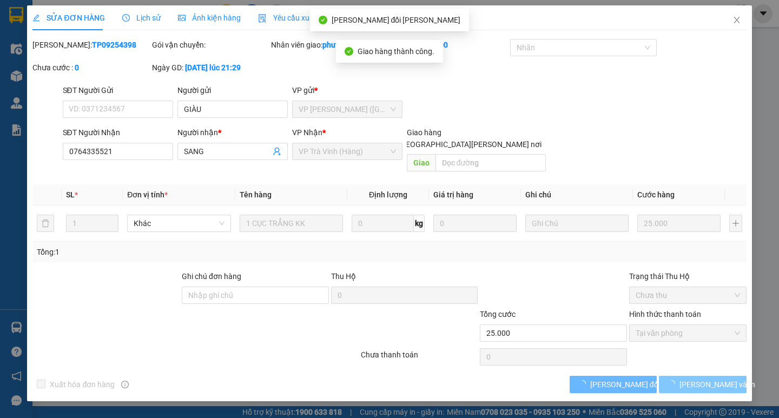
click at [715, 379] on span "Lưu và In" at bounding box center [718, 385] width 76 height 12
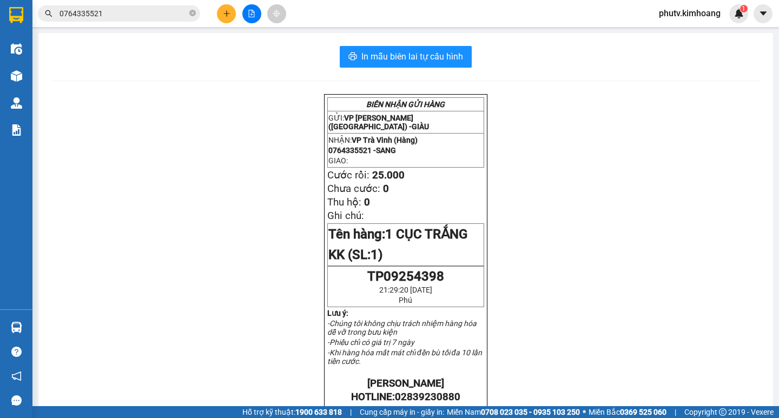
scroll to position [54, 0]
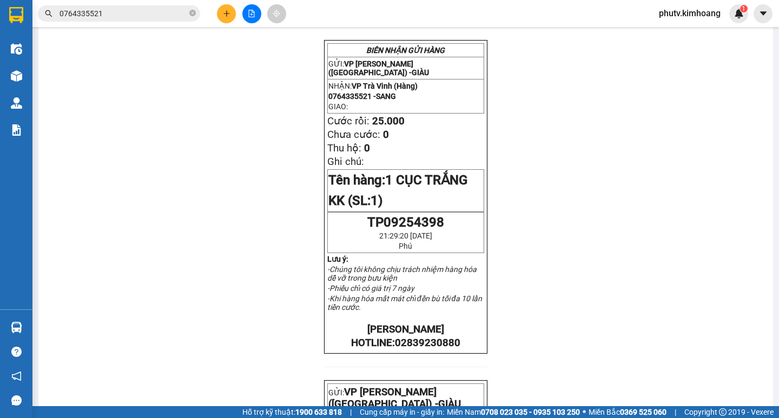
click at [224, 14] on icon "plus" at bounding box center [226, 13] width 6 height 1
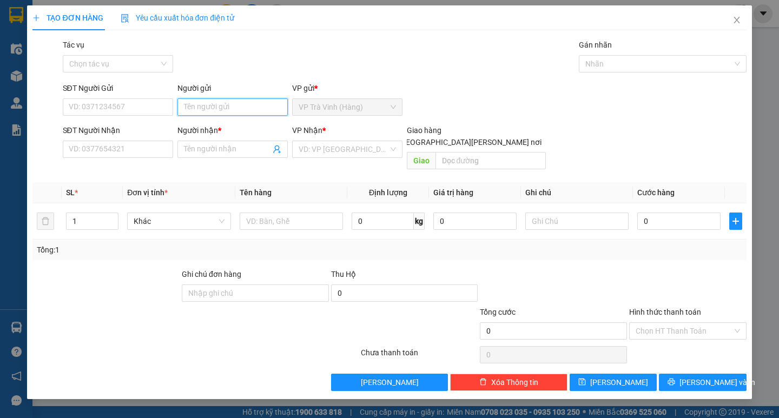
click at [213, 103] on input "Người gửi" at bounding box center [232, 106] width 110 height 17
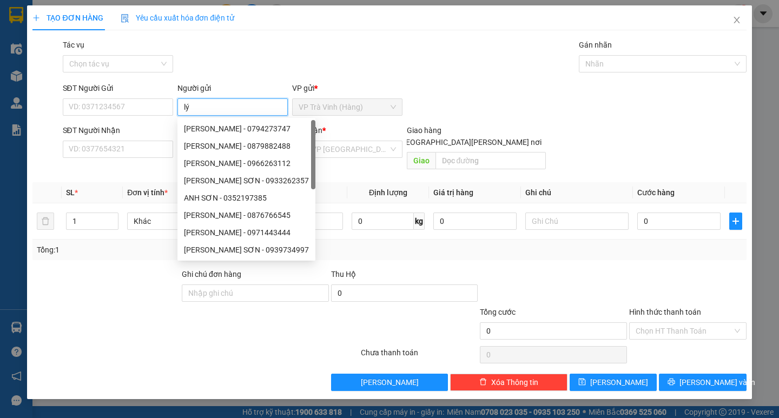
type input "lý"
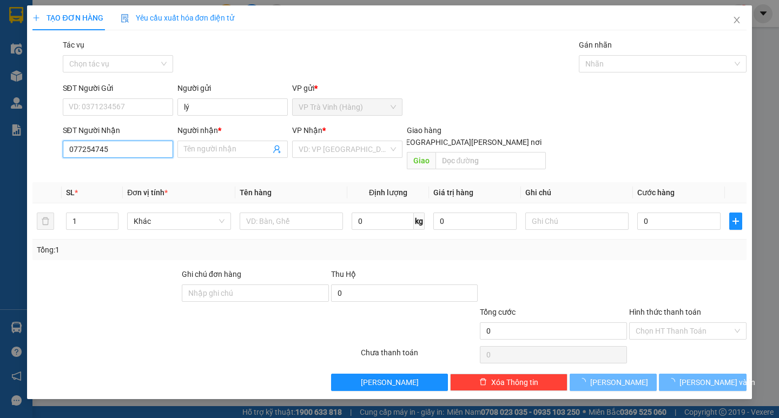
type input "0772547456"
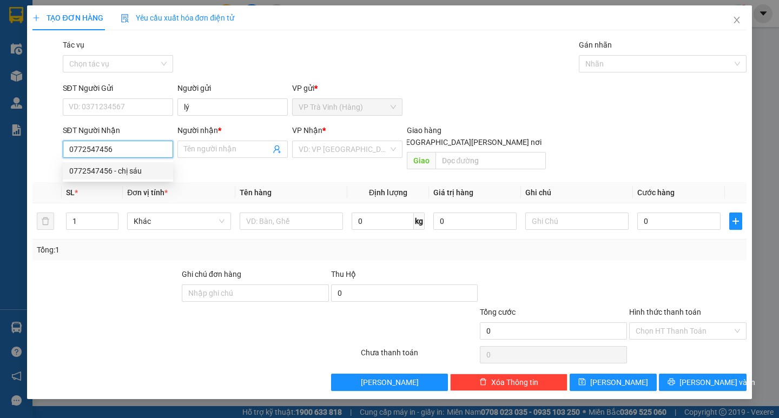
click at [149, 171] on div "0772547456 - chị sáu" at bounding box center [117, 171] width 97 height 12
type input "chị sáu"
type input "30.000"
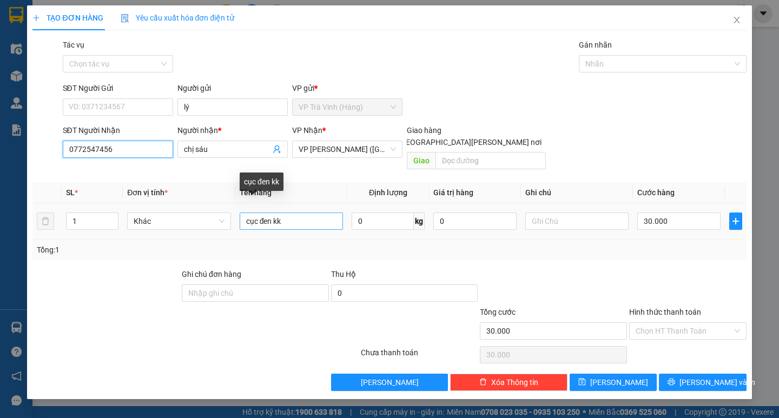
type input "0772547456"
drag, startPoint x: 283, startPoint y: 211, endPoint x: 32, endPoint y: 249, distance: 253.4
click at [0, 250] on div "TẠO ĐƠN HÀNG Yêu cầu xuất hóa đơn điện tử Transit Pickup Surcharge Ids Transit …" at bounding box center [389, 209] width 779 height 418
click at [278, 213] on input "1 bao traswsng kk" at bounding box center [291, 221] width 103 height 17
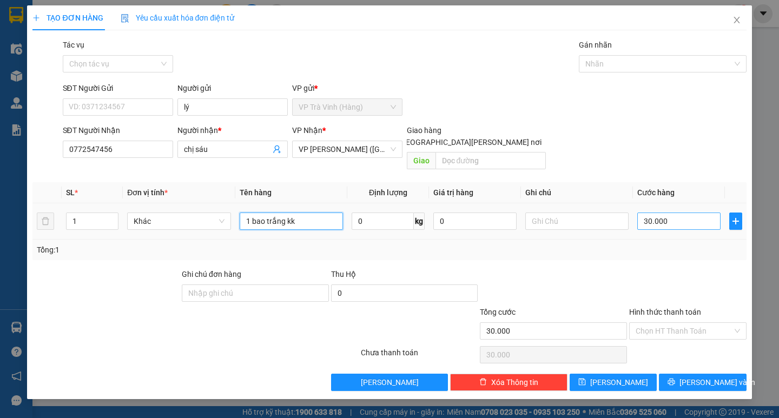
type input "1 bao trắng kk"
click at [675, 213] on input "30.000" at bounding box center [678, 221] width 83 height 17
click at [683, 247] on div "Tổng: 1" at bounding box center [389, 250] width 714 height 21
click at [678, 325] on input "Hình thức thanh toán" at bounding box center [684, 331] width 97 height 16
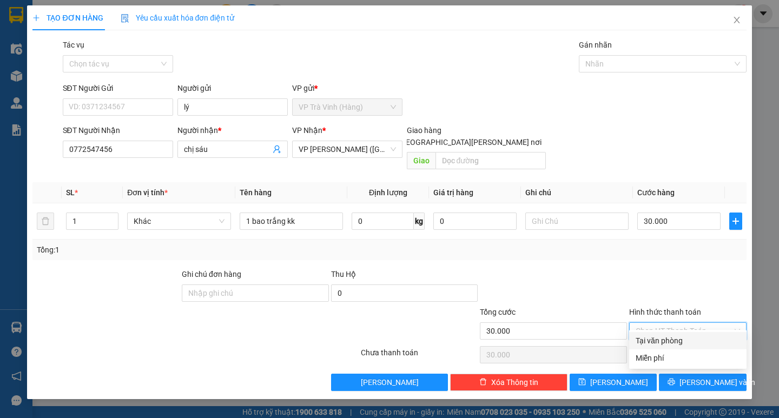
click at [683, 345] on div "Tại văn phòng" at bounding box center [688, 341] width 104 height 12
type input "0"
click at [677, 374] on button "Lưu và In" at bounding box center [702, 382] width 87 height 17
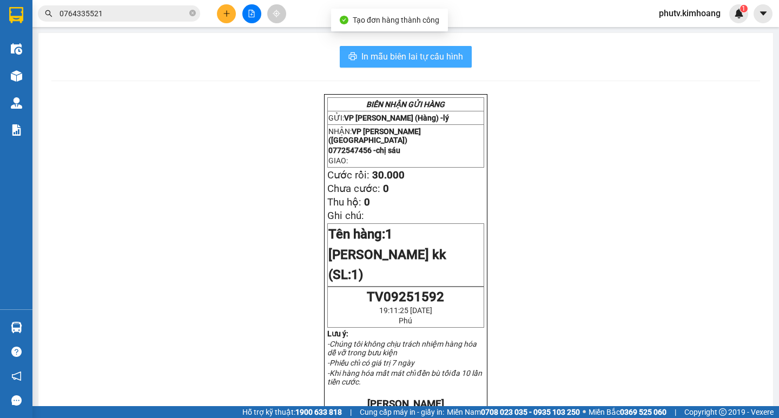
click at [425, 62] on span "In mẫu biên lai tự cấu hình" at bounding box center [412, 57] width 102 height 14
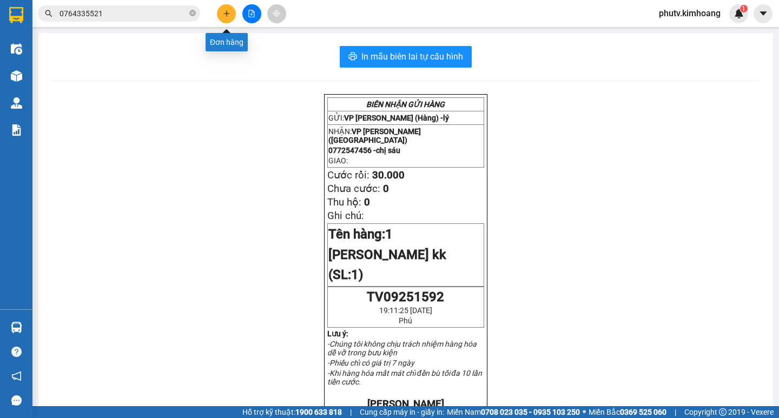
click at [221, 12] on button at bounding box center [226, 13] width 19 height 19
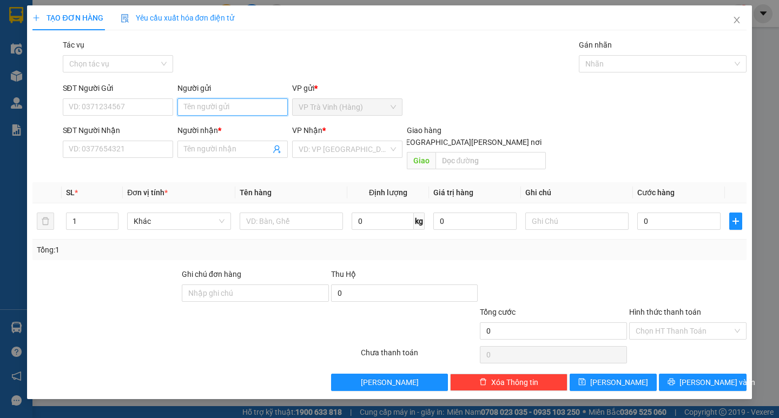
click at [244, 108] on input "Người gửi" at bounding box center [232, 106] width 110 height 17
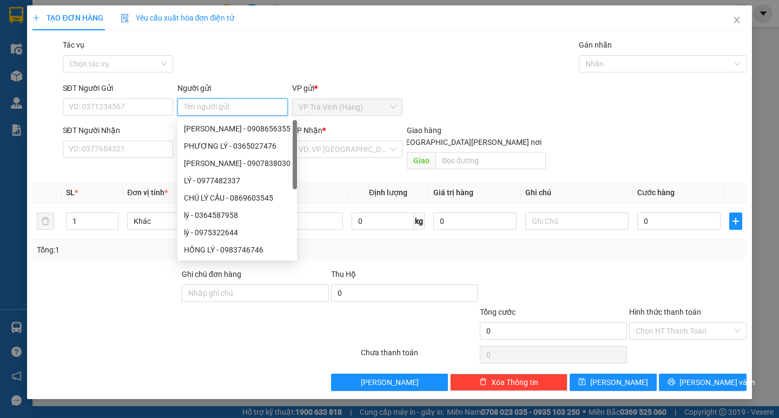
type input "a"
type input "ân"
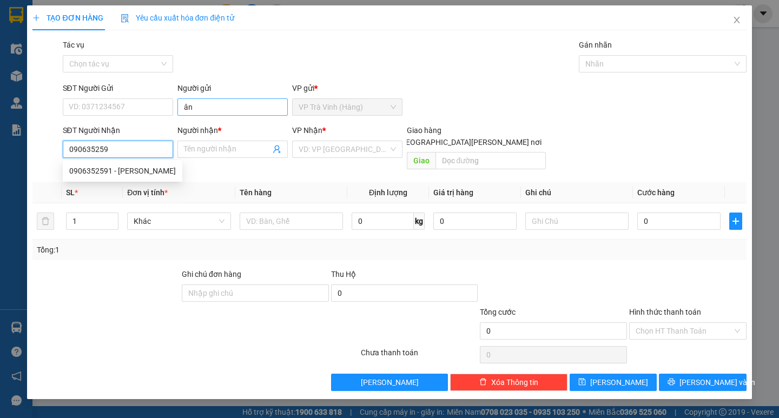
type input "0906352591"
click at [120, 172] on div "0906352591 - tuấn" at bounding box center [122, 171] width 107 height 12
type input "tuấn"
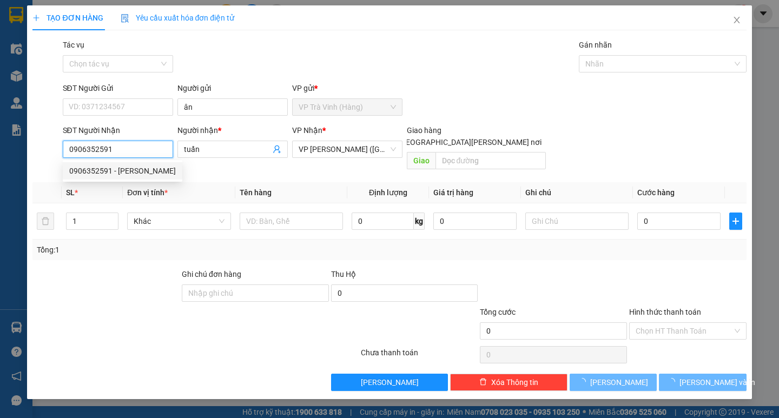
type input "20.000"
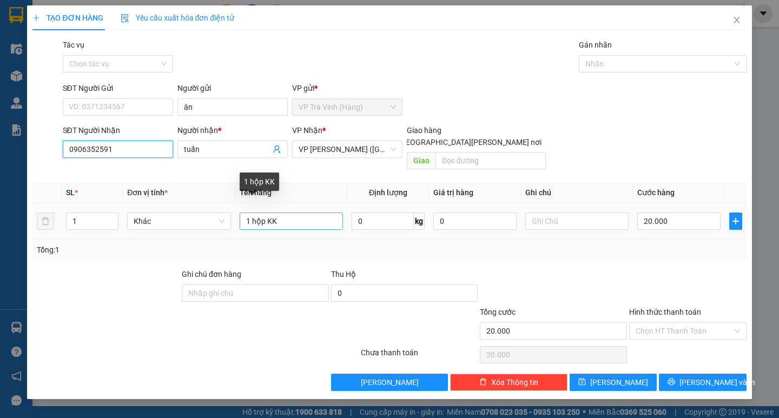
type input "0906352591"
click at [250, 213] on input "1 hộp KK" at bounding box center [291, 221] width 103 height 17
type input "1 cục trắng hộp KK"
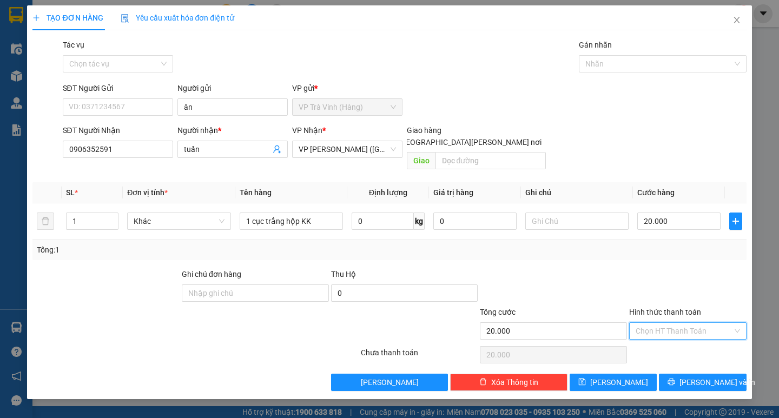
drag, startPoint x: 680, startPoint y: 320, endPoint x: 677, endPoint y: 325, distance: 5.6
click at [679, 323] on input "Hình thức thanh toán" at bounding box center [684, 331] width 97 height 16
drag, startPoint x: 680, startPoint y: 329, endPoint x: 682, endPoint y: 336, distance: 6.7
click at [681, 334] on div "Transit Pickup Surcharge Ids Transit Deliver Surcharge Ids Transit Deliver Surc…" at bounding box center [389, 215] width 714 height 352
drag, startPoint x: 671, startPoint y: 306, endPoint x: 676, endPoint y: 314, distance: 9.2
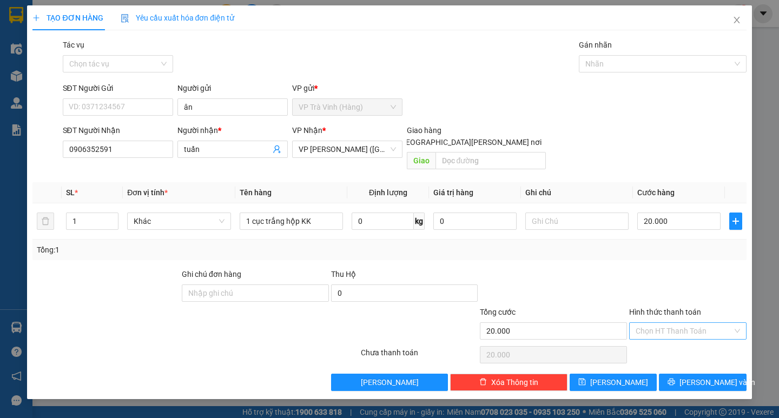
click at [672, 308] on div "Hình thức thanh toán" at bounding box center [687, 314] width 117 height 16
click at [678, 323] on input "Hình thức thanh toán" at bounding box center [684, 331] width 97 height 16
click at [677, 337] on div "Tại văn phòng" at bounding box center [688, 341] width 104 height 12
type input "0"
click at [683, 374] on button "Lưu và In" at bounding box center [702, 382] width 87 height 17
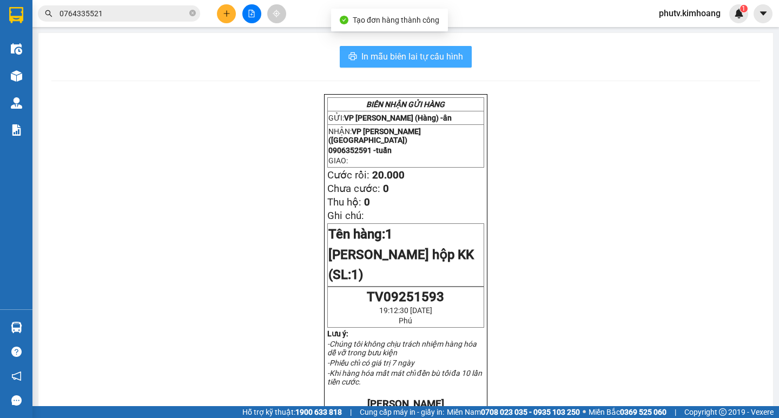
click at [367, 55] on span "In mẫu biên lai tự cấu hình" at bounding box center [412, 57] width 102 height 14
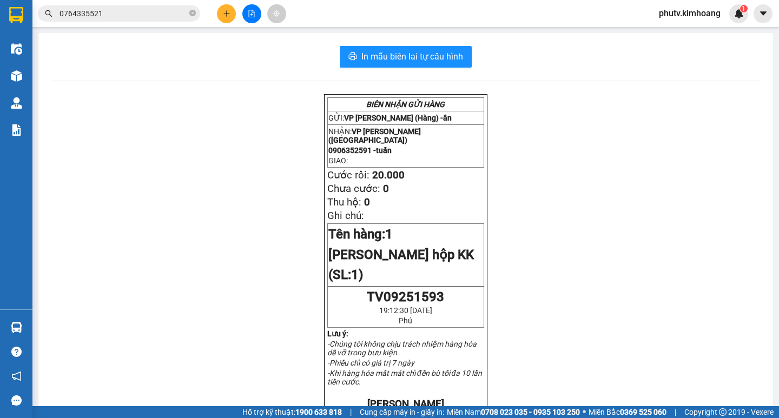
click at [230, 12] on button at bounding box center [226, 13] width 19 height 19
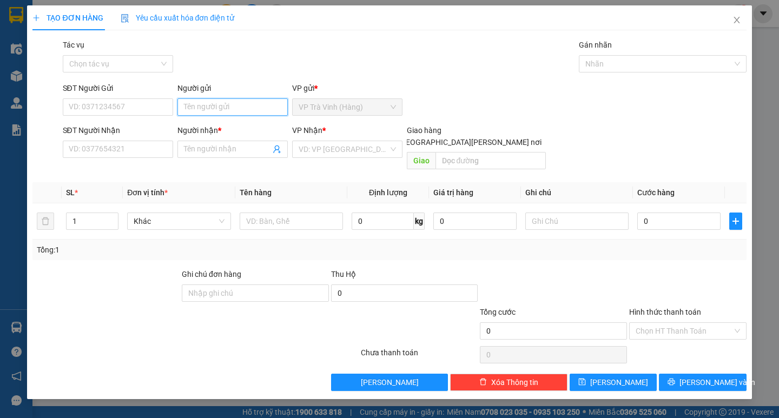
click at [230, 110] on input "Người gửi" at bounding box center [232, 106] width 110 height 17
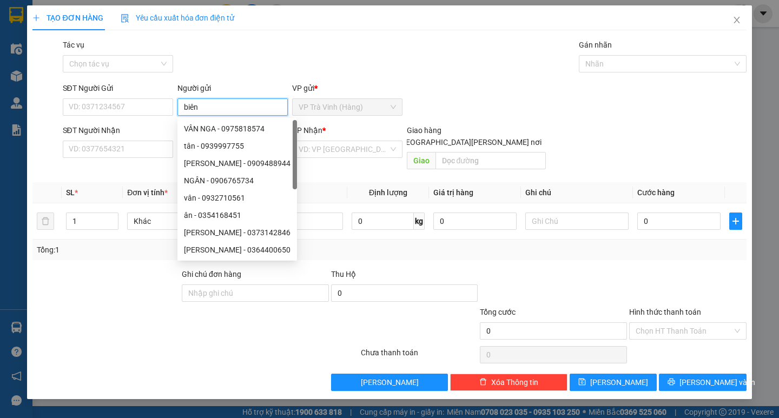
type input "biên"
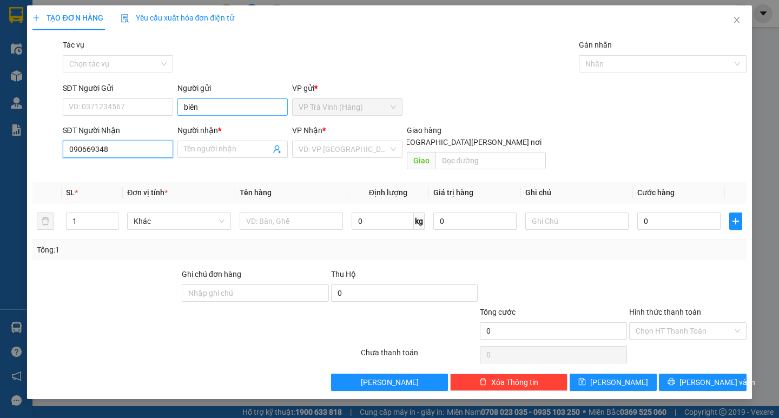
type input "0906693480"
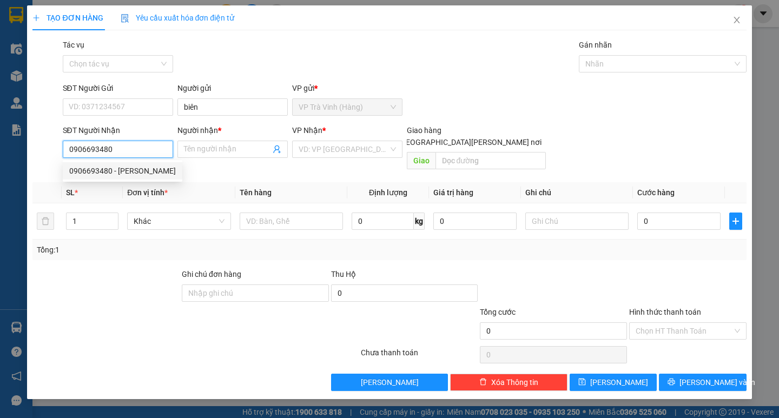
click at [130, 175] on div "0906693480 - phúc khang" at bounding box center [122, 171] width 107 height 12
type input "[PERSON_NAME]"
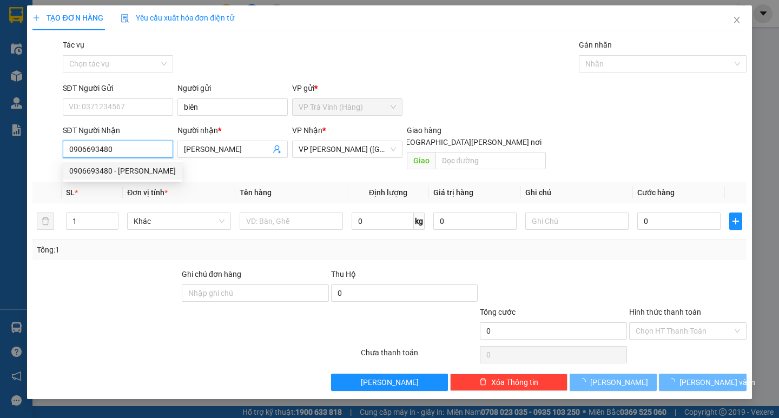
type input "35.000"
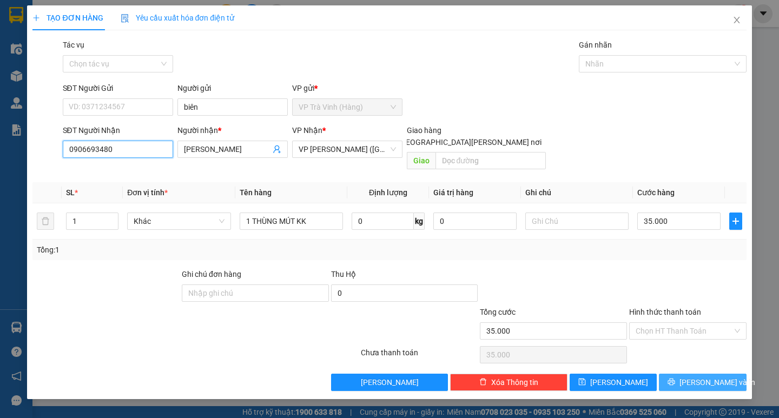
type input "0906693480"
drag, startPoint x: 678, startPoint y: 368, endPoint x: 659, endPoint y: 349, distance: 27.5
click at [678, 374] on button "Lưu và In" at bounding box center [702, 382] width 87 height 17
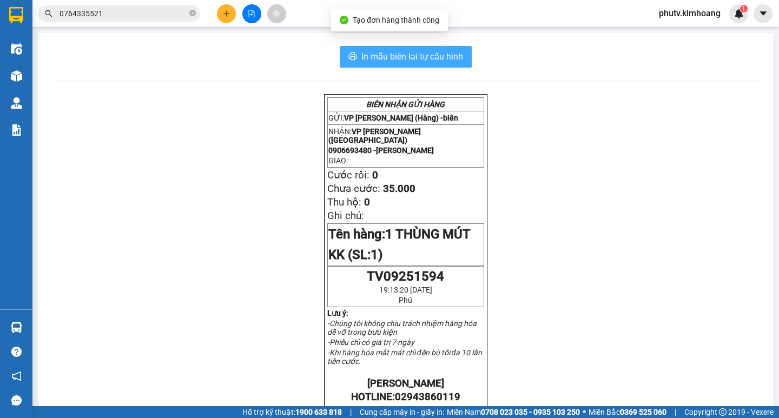
click at [385, 53] on span "In mẫu biên lai tự cấu hình" at bounding box center [412, 57] width 102 height 14
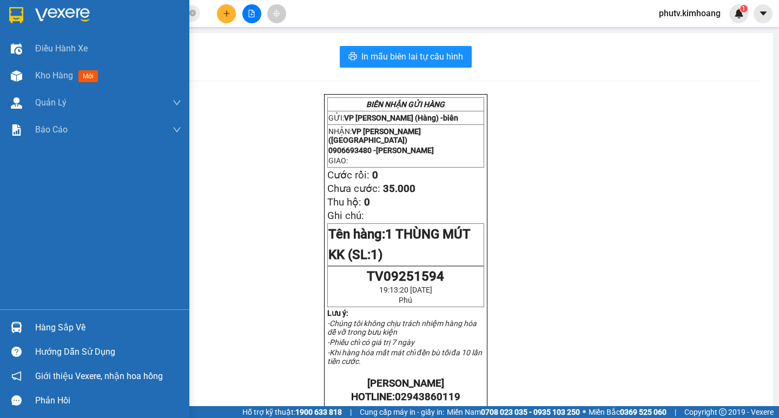
click at [61, 318] on div "Hàng sắp về" at bounding box center [94, 327] width 189 height 24
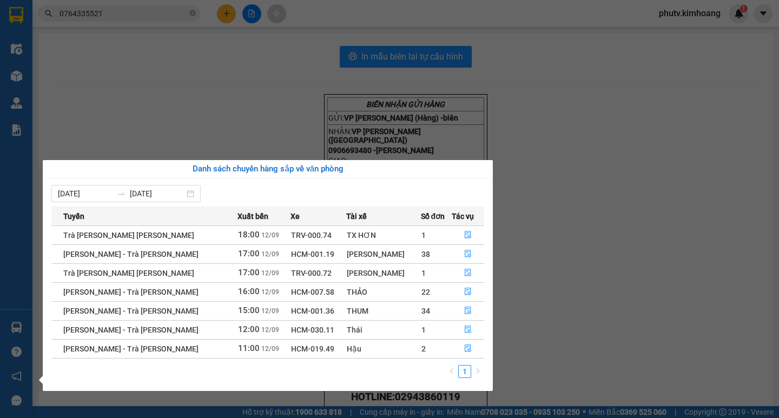
click at [627, 262] on section "Kết quả tìm kiếm ( 2 ) Bộ lọc Mã ĐH Trạng thái Món hàng Thu hộ Tổng cước Chưa c…" at bounding box center [389, 209] width 779 height 418
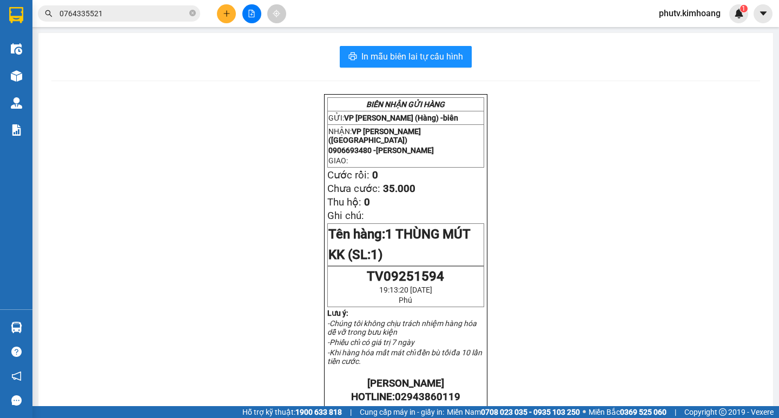
click at [225, 15] on icon "plus" at bounding box center [227, 14] width 8 height 8
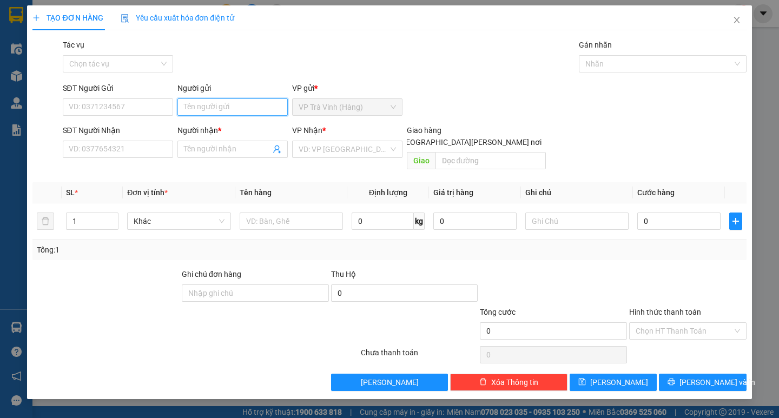
click at [207, 102] on input "Người gửi" at bounding box center [232, 106] width 110 height 17
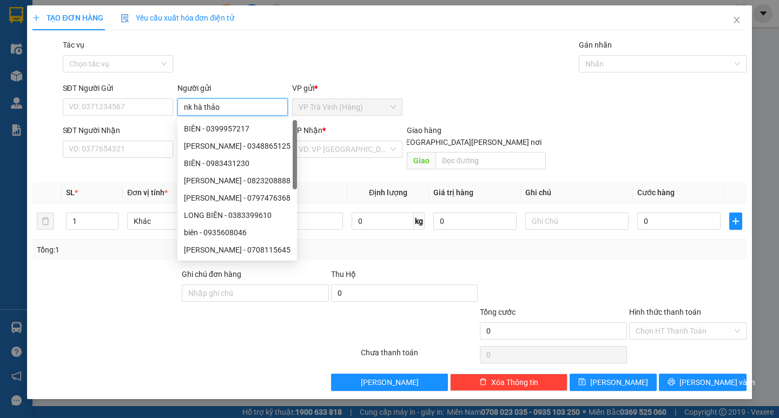
type input "nk hà thảo"
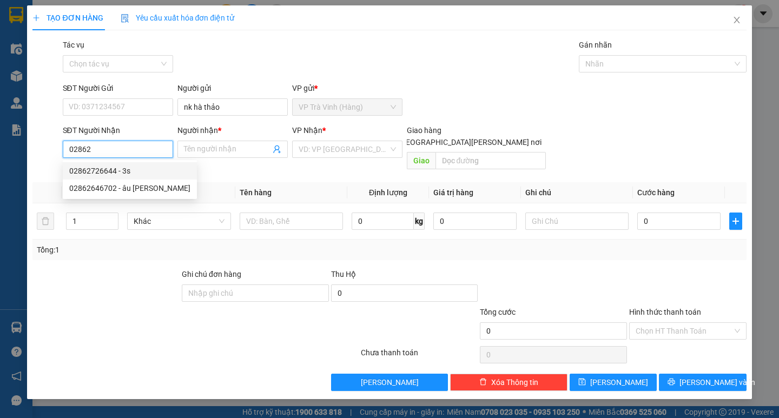
click at [132, 166] on div "02862726644 - 3s" at bounding box center [129, 171] width 121 height 12
type input "02862726644"
type input "3s"
type input "20.000"
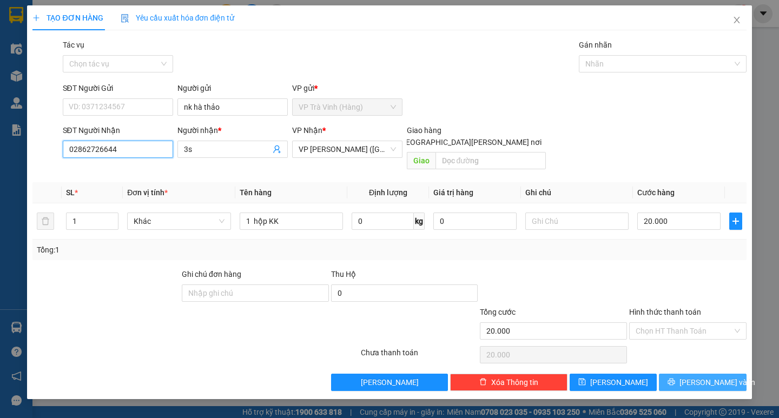
type input "02862726644"
click at [675, 378] on icon "printer" at bounding box center [672, 382] width 8 height 8
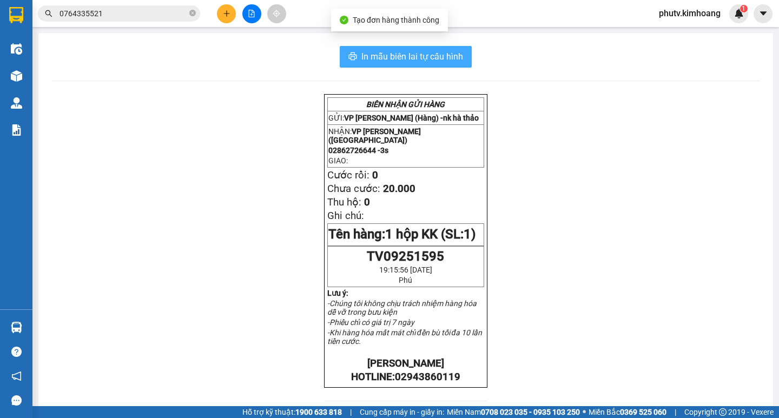
click at [361, 51] on span "In mẫu biên lai tự cấu hình" at bounding box center [412, 57] width 102 height 14
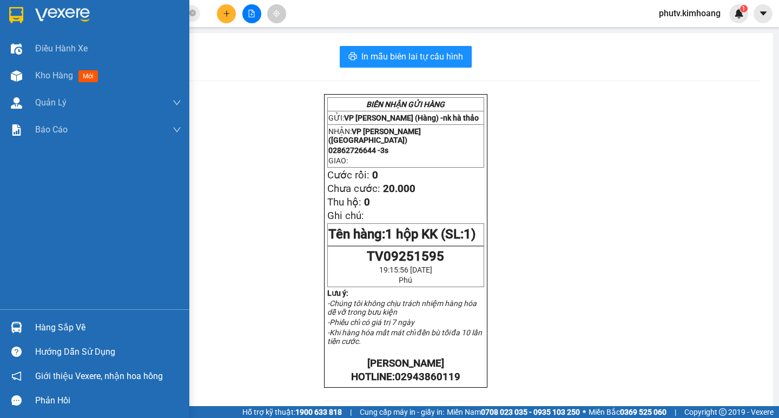
click at [75, 330] on div "Hàng sắp về" at bounding box center [108, 328] width 146 height 16
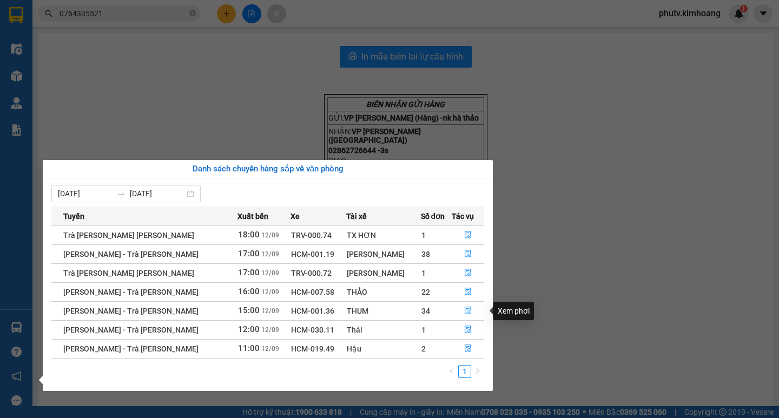
click at [465, 307] on icon "file-done" at bounding box center [468, 311] width 6 height 8
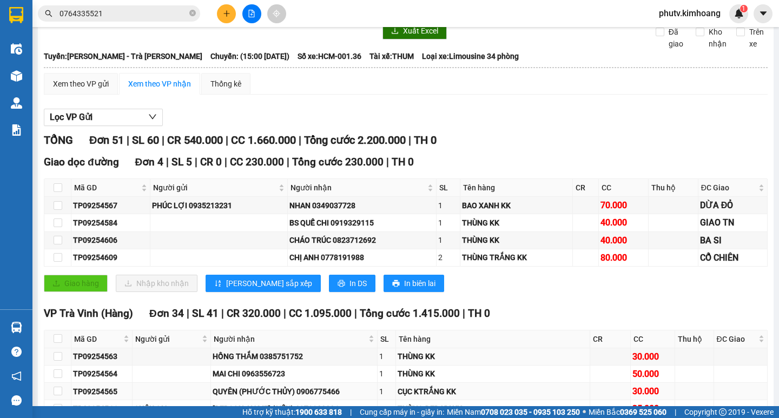
scroll to position [108, 0]
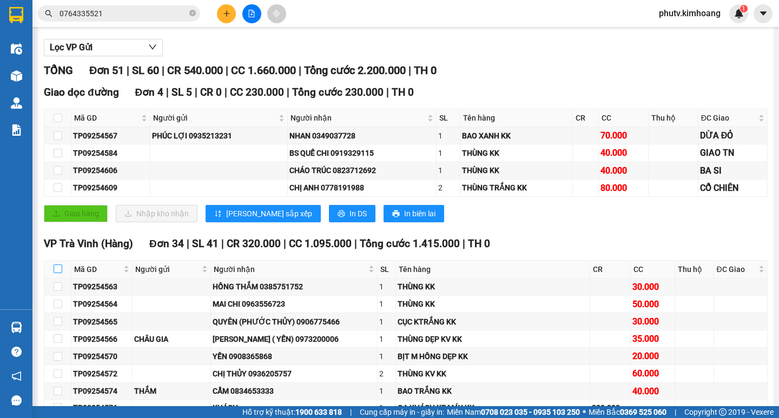
click at [56, 273] on input "checkbox" at bounding box center [58, 269] width 9 height 9
checkbox input "true"
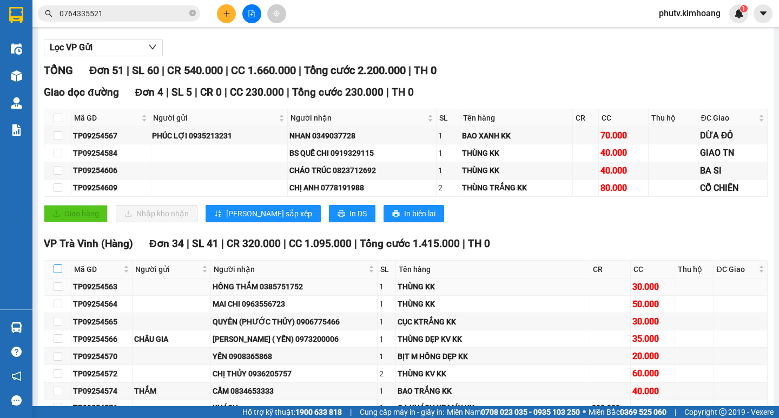
checkbox input "true"
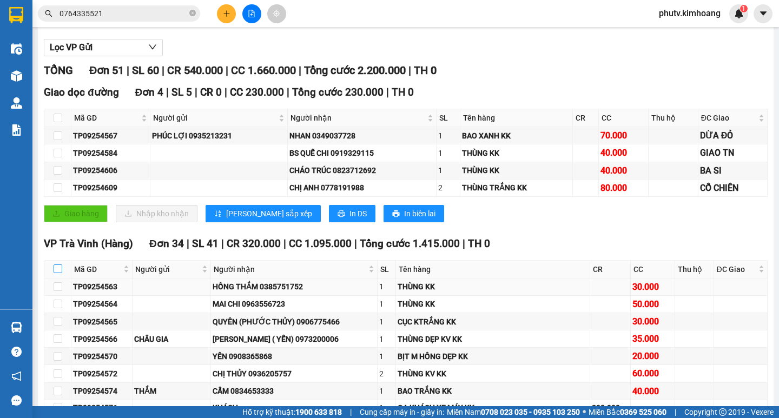
checkbox input "true"
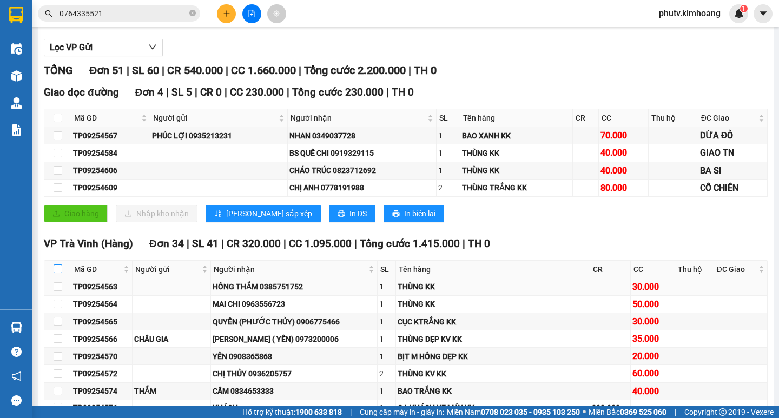
checkbox input "true"
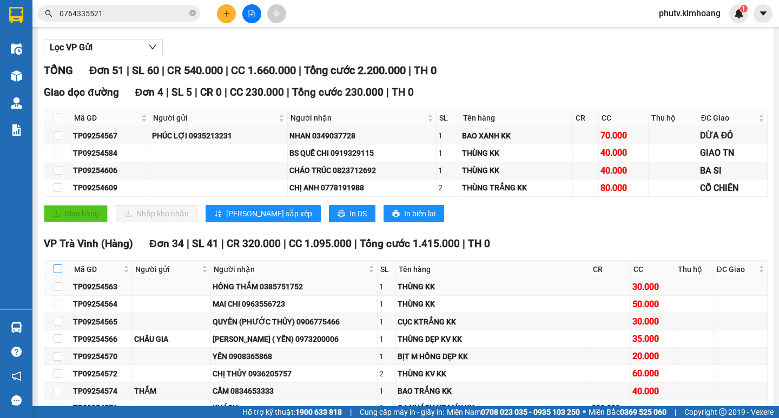
checkbox input "true"
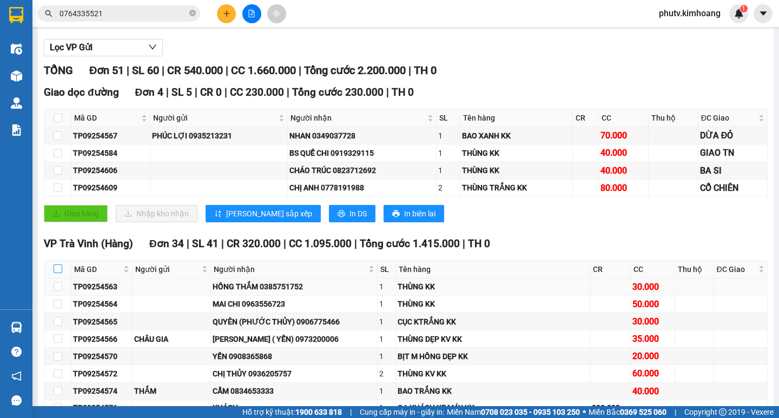
checkbox input "true"
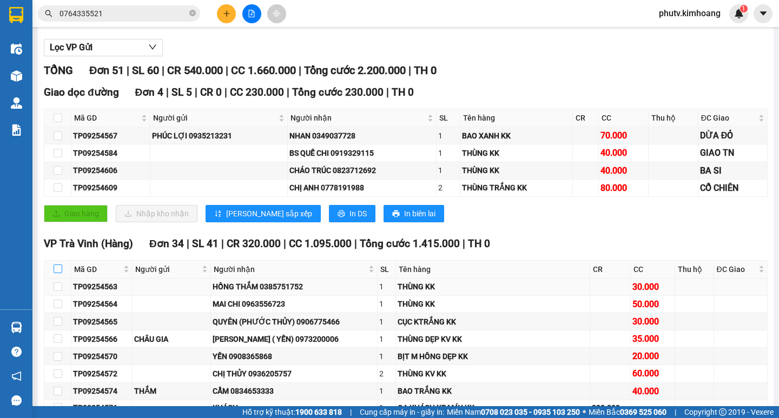
checkbox input "true"
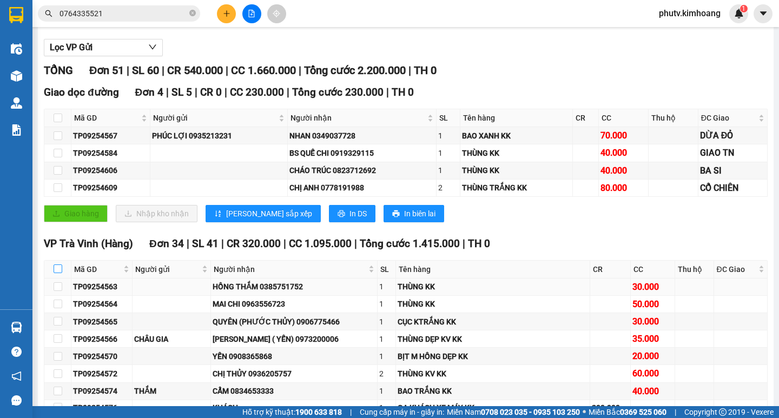
checkbox input "true"
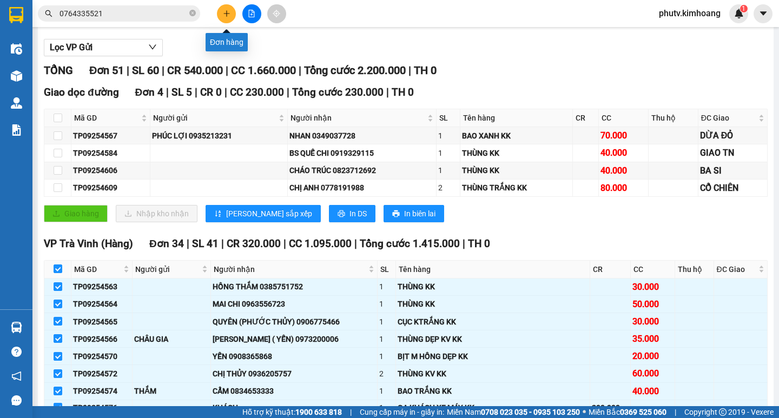
click at [225, 3] on div "Kết quả tìm kiếm ( 2 ) Bộ lọc Mã ĐH Trạng thái Món hàng Thu hộ Tổng cước Chưa c…" at bounding box center [389, 13] width 779 height 27
click at [228, 14] on icon "plus" at bounding box center [226, 13] width 6 height 1
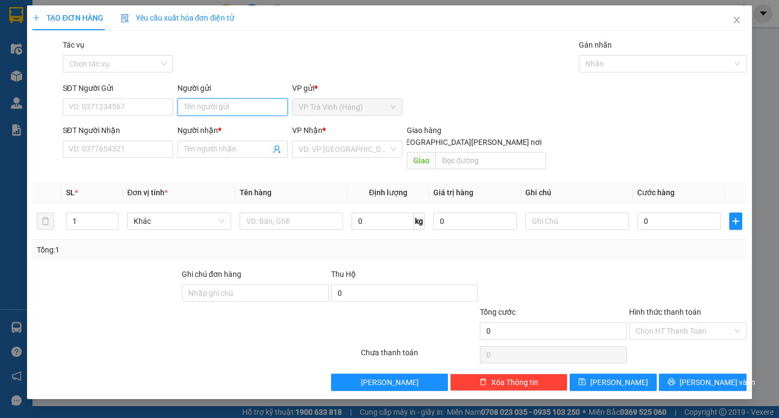
click at [205, 108] on input "Người gửi" at bounding box center [232, 106] width 110 height 17
type input "nk hà thảot"
type input "0934009627"
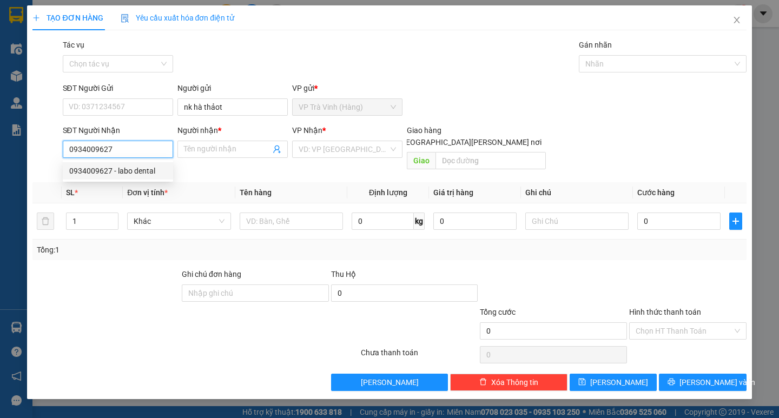
click at [118, 168] on div "0934009627 - labo dental" at bounding box center [117, 171] width 97 height 12
type input "labo dental"
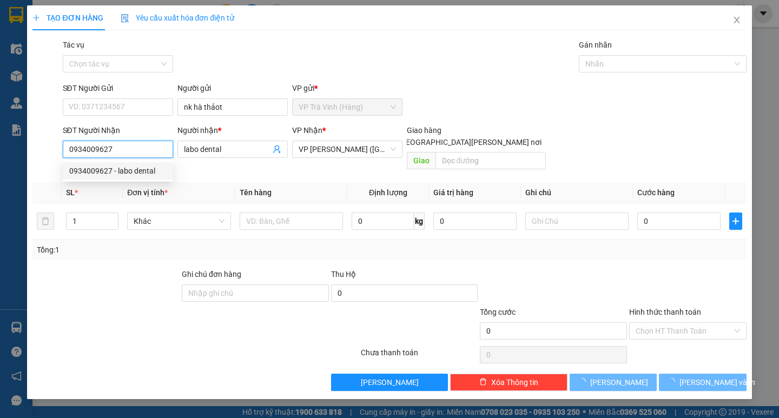
type input "20.000"
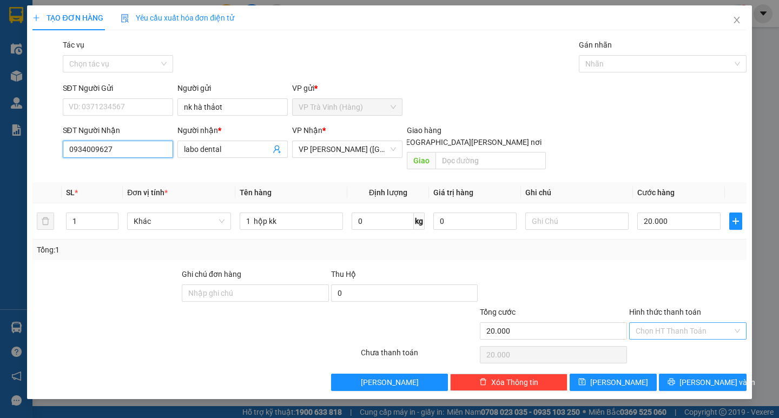
type input "0934009627"
drag, startPoint x: 684, startPoint y: 322, endPoint x: 694, endPoint y: 332, distance: 13.0
click at [685, 323] on input "Hình thức thanh toán" at bounding box center [684, 331] width 97 height 16
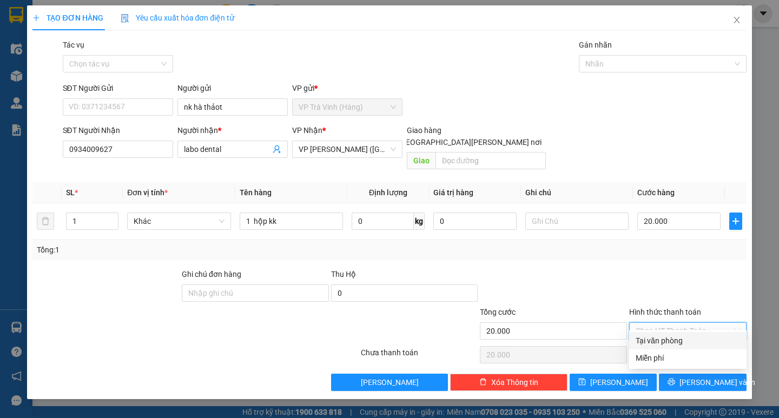
click at [691, 338] on div "Tại văn phòng" at bounding box center [688, 341] width 104 height 12
type input "0"
click at [688, 374] on button "Lưu và In" at bounding box center [702, 382] width 87 height 17
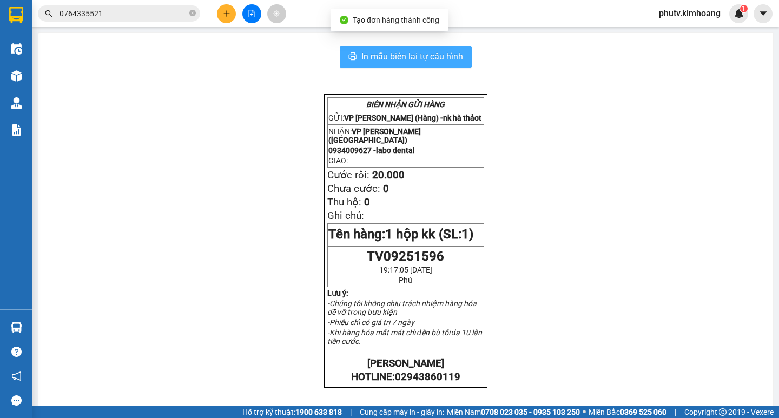
click at [441, 52] on span "In mẫu biên lai tự cấu hình" at bounding box center [412, 57] width 102 height 14
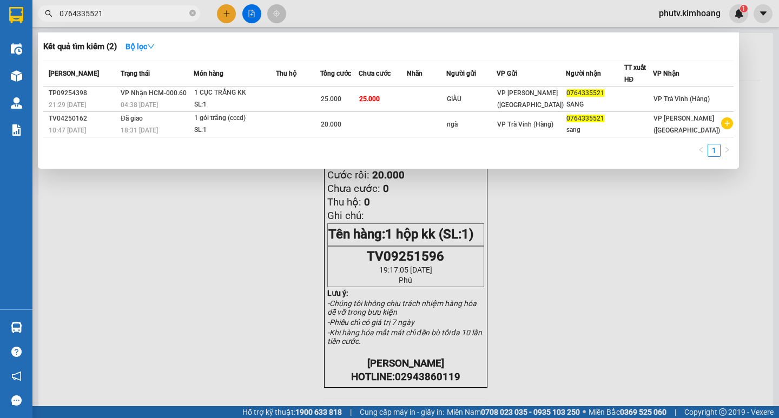
click at [129, 18] on input "0764335521" at bounding box center [124, 14] width 128 height 12
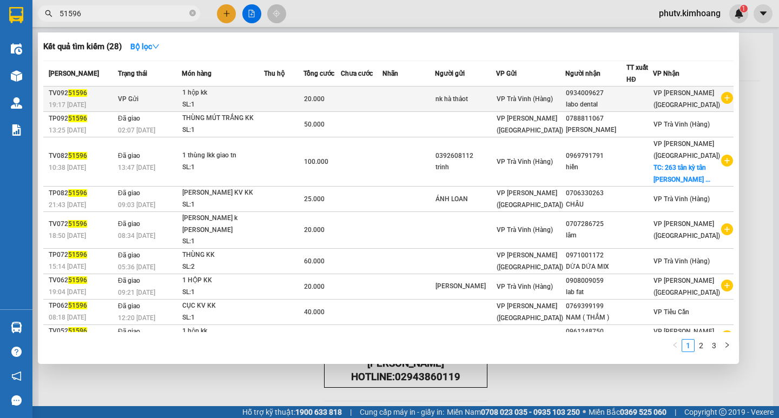
type input "51596"
click at [230, 90] on div "1 hộp kk" at bounding box center [222, 93] width 81 height 12
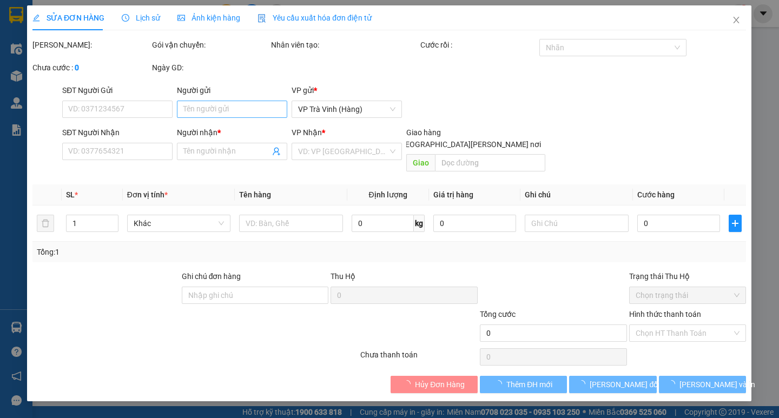
type input "nk hà thảot"
type input "0934009627"
type input "labo dental"
type input "20.000"
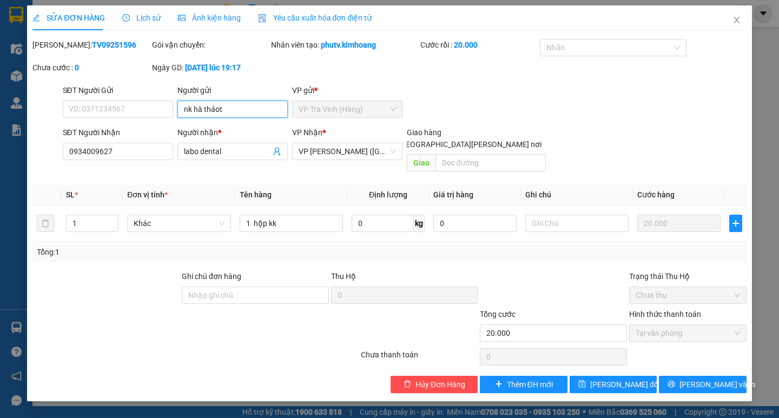
drag, startPoint x: 247, startPoint y: 104, endPoint x: 195, endPoint y: 118, distance: 54.3
click at [195, 118] on div "Người gửi nk hà thảot nk hà thảot" at bounding box center [232, 103] width 110 height 38
type input "nk việt mỹ"
click at [678, 376] on button "Lưu và In" at bounding box center [702, 384] width 87 height 17
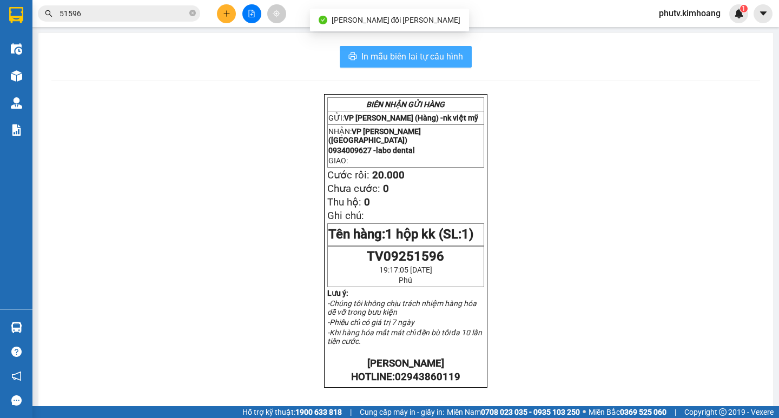
click at [371, 61] on span "In mẫu biên lai tự cấu hình" at bounding box center [412, 57] width 102 height 14
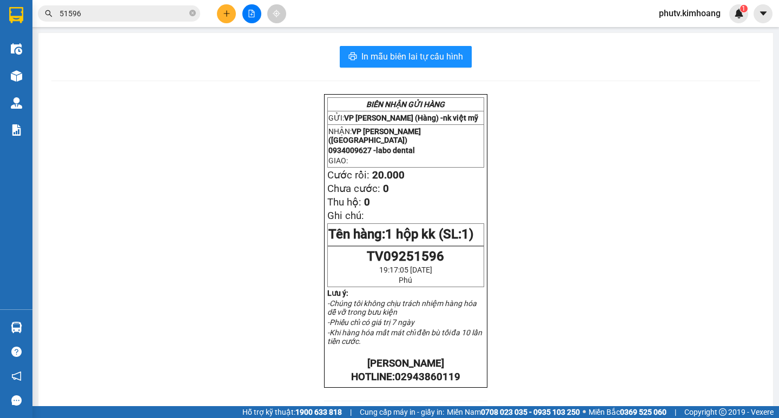
click at [98, 11] on input "51596" at bounding box center [124, 14] width 128 height 12
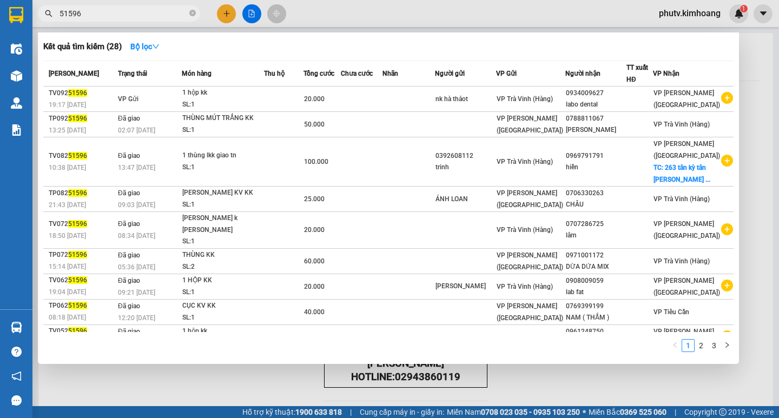
click at [98, 11] on input "51596" at bounding box center [124, 14] width 128 height 12
click at [192, 14] on icon "close-circle" at bounding box center [192, 13] width 6 height 6
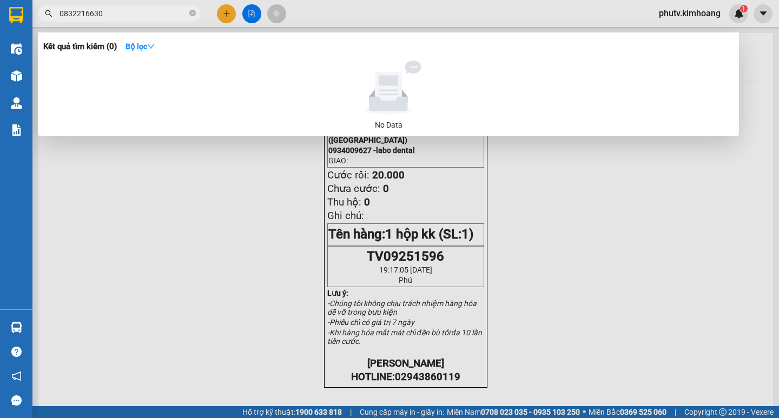
click at [113, 13] on input "0832216630" at bounding box center [124, 14] width 128 height 12
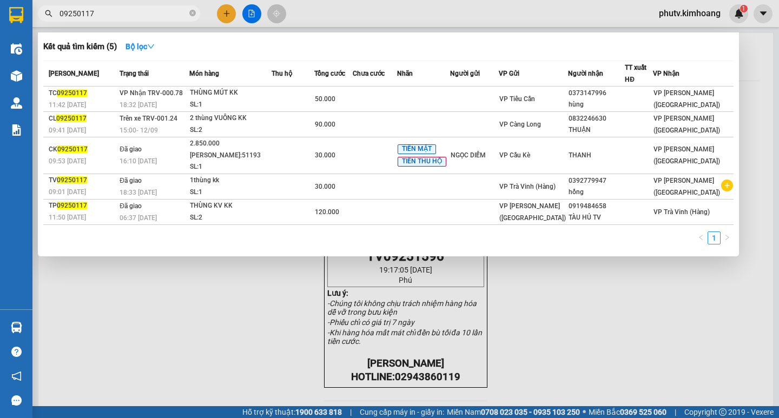
type input "09250117"
click at [160, 299] on div at bounding box center [389, 209] width 779 height 418
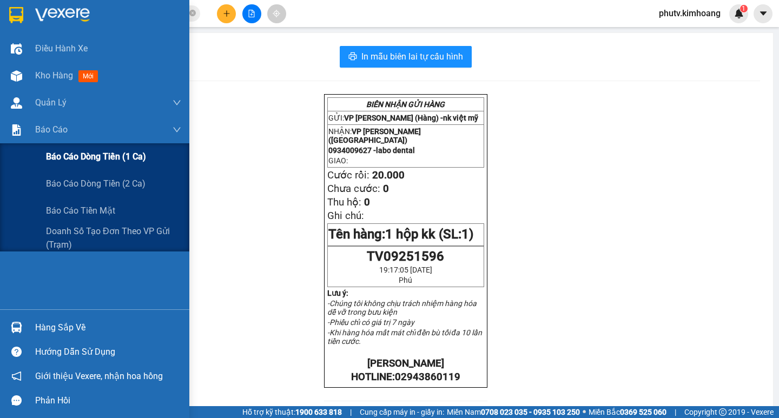
click at [86, 153] on span "Báo cáo dòng tiền (1 ca)" at bounding box center [96, 157] width 100 height 14
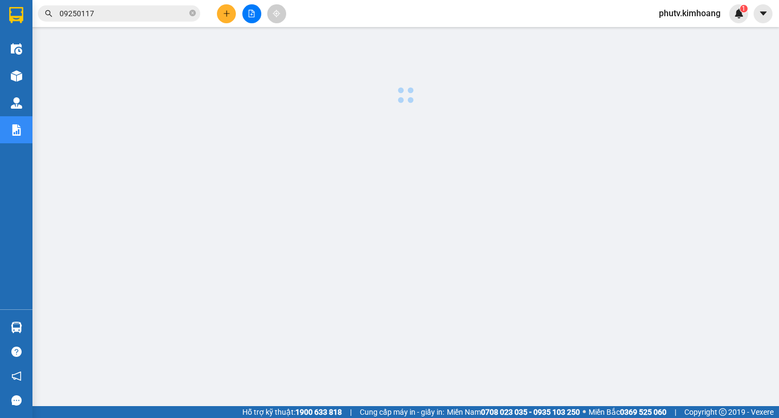
click at [199, 107] on div at bounding box center [406, 275] width 736 height 487
click at [691, 17] on span "phutv.kimhoang" at bounding box center [689, 13] width 79 height 14
click at [688, 34] on span "Đăng xuất" at bounding box center [693, 34] width 57 height 12
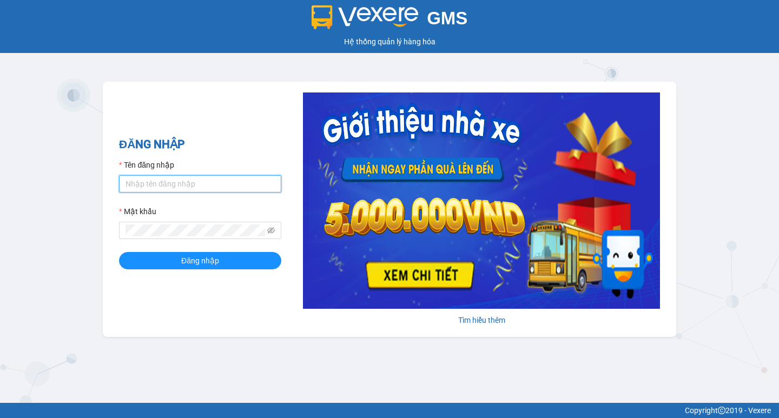
click at [213, 182] on input "Tên đăng nhập" at bounding box center [200, 183] width 162 height 17
type input "thuoctv.kimhoang"
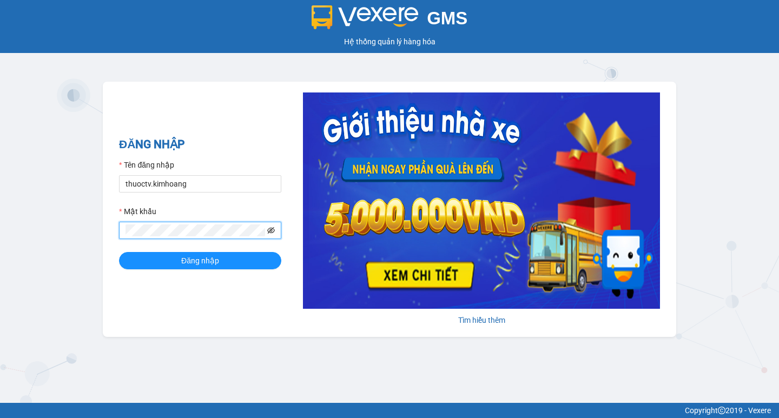
click at [272, 232] on icon "eye-invisible" at bounding box center [271, 231] width 8 height 8
click at [195, 260] on span "Đăng nhập" at bounding box center [200, 261] width 38 height 12
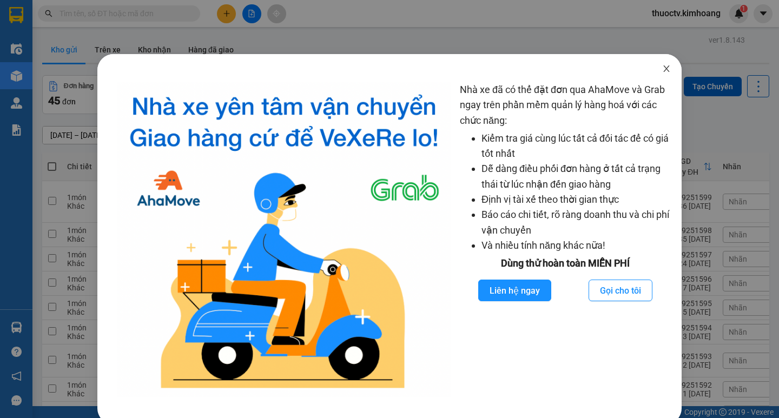
click at [662, 68] on icon "close" at bounding box center [666, 68] width 9 height 9
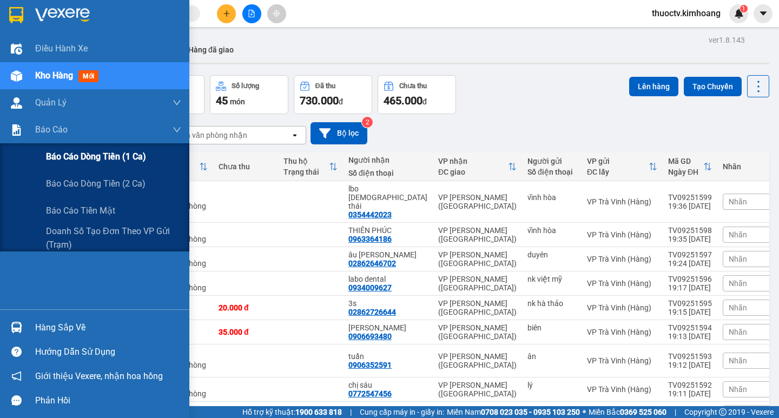
drag, startPoint x: 85, startPoint y: 155, endPoint x: 122, endPoint y: 161, distance: 37.2
click at [87, 155] on span "Báo cáo dòng tiền (1 ca)" at bounding box center [96, 157] width 100 height 14
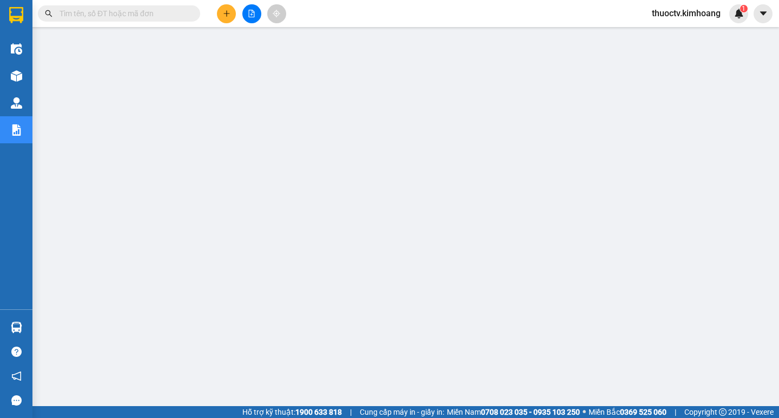
click at [93, 12] on input "text" at bounding box center [124, 14] width 128 height 12
click at [167, 16] on input "text" at bounding box center [124, 14] width 128 height 12
